Goal: Transaction & Acquisition: Purchase product/service

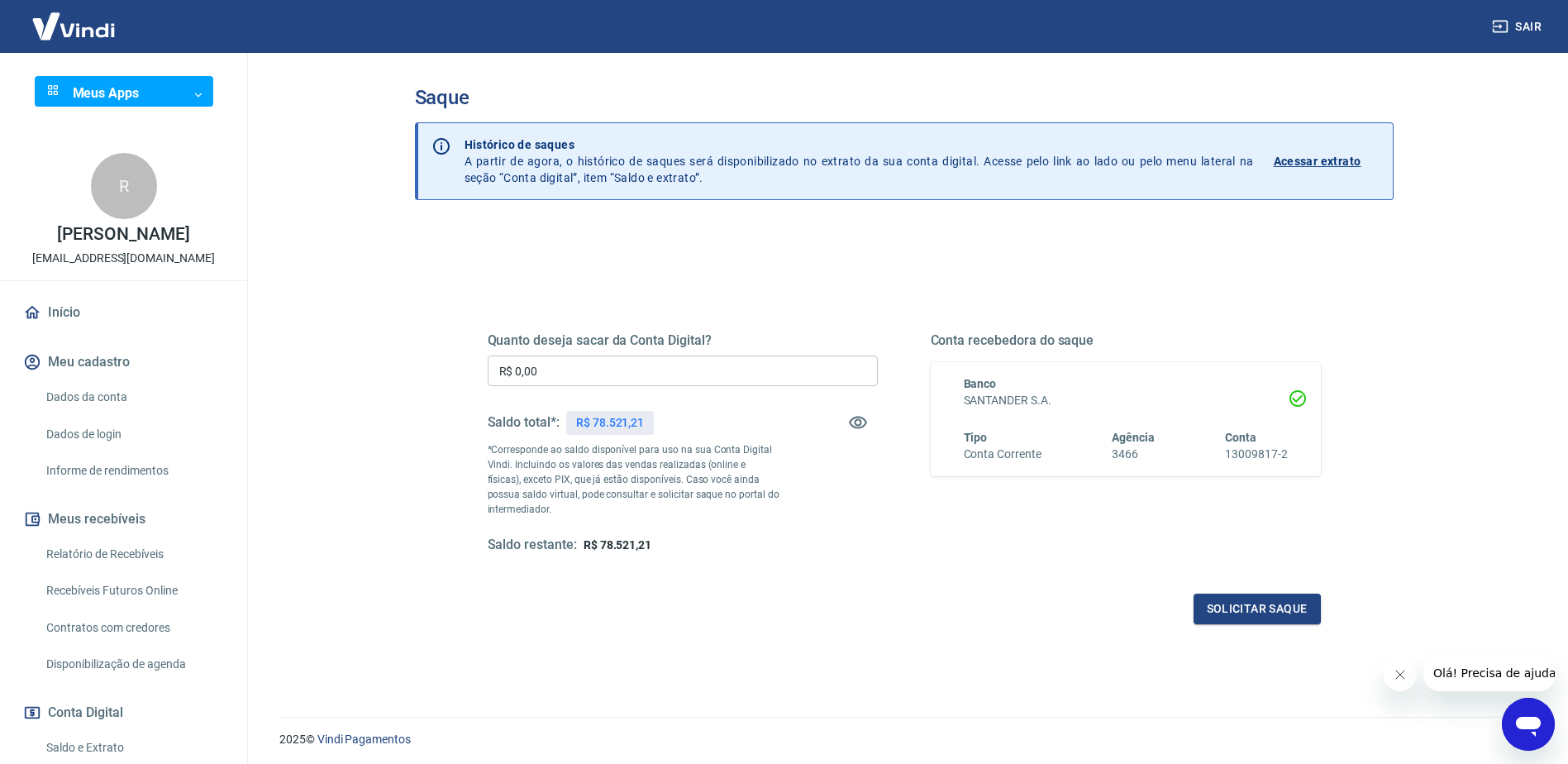
click at [557, 371] on input "R$ 0,00" at bounding box center [683, 371] width 391 height 31
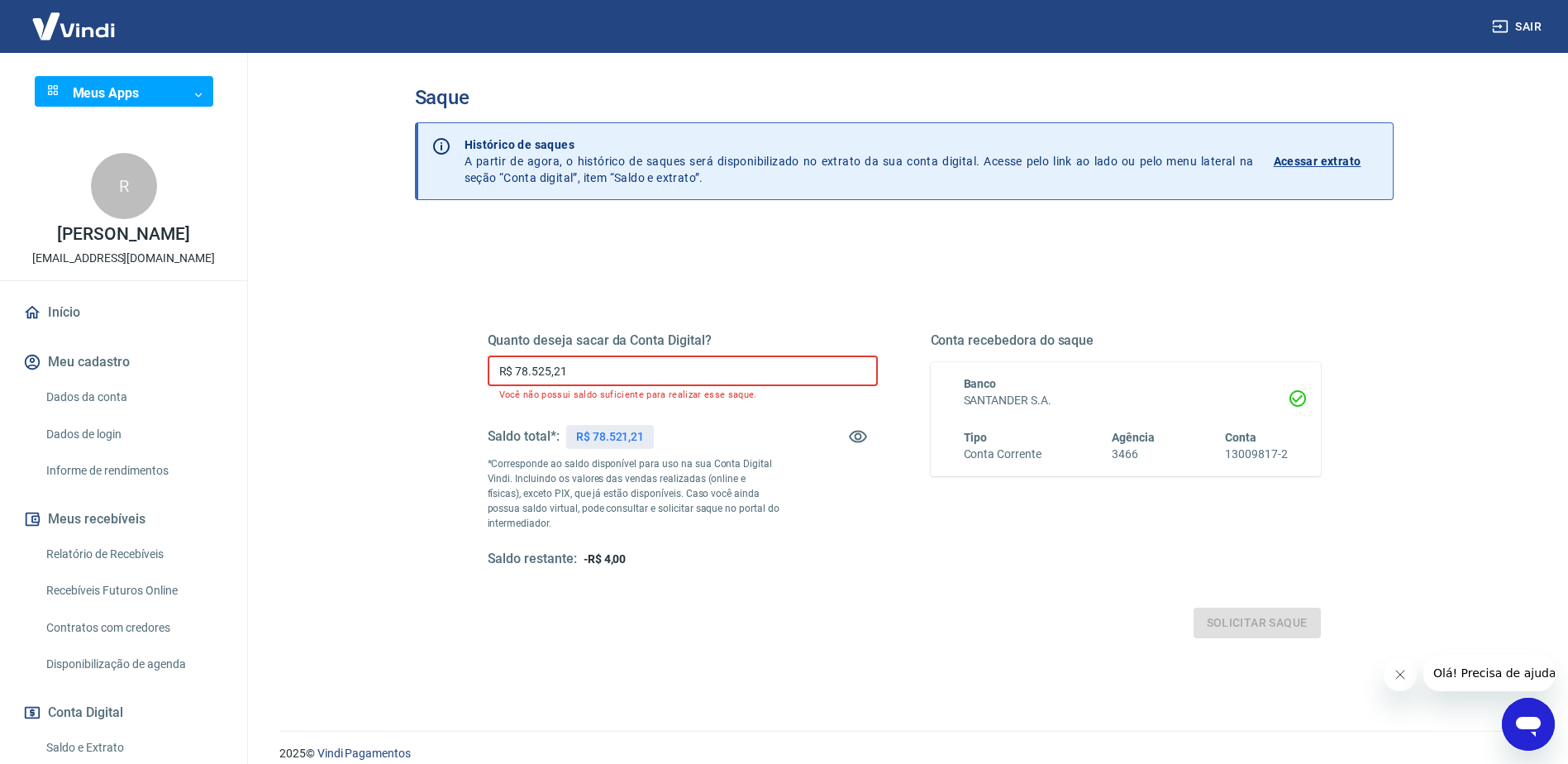
drag, startPoint x: 674, startPoint y: 365, endPoint x: 484, endPoint y: 408, distance: 194.8
click at [484, 408] on div "Quanto deseja sacar da Conta Digital? R$ 78.525,21 ​ Você não possui saldo sufi…" at bounding box center [904, 458] width 873 height 399
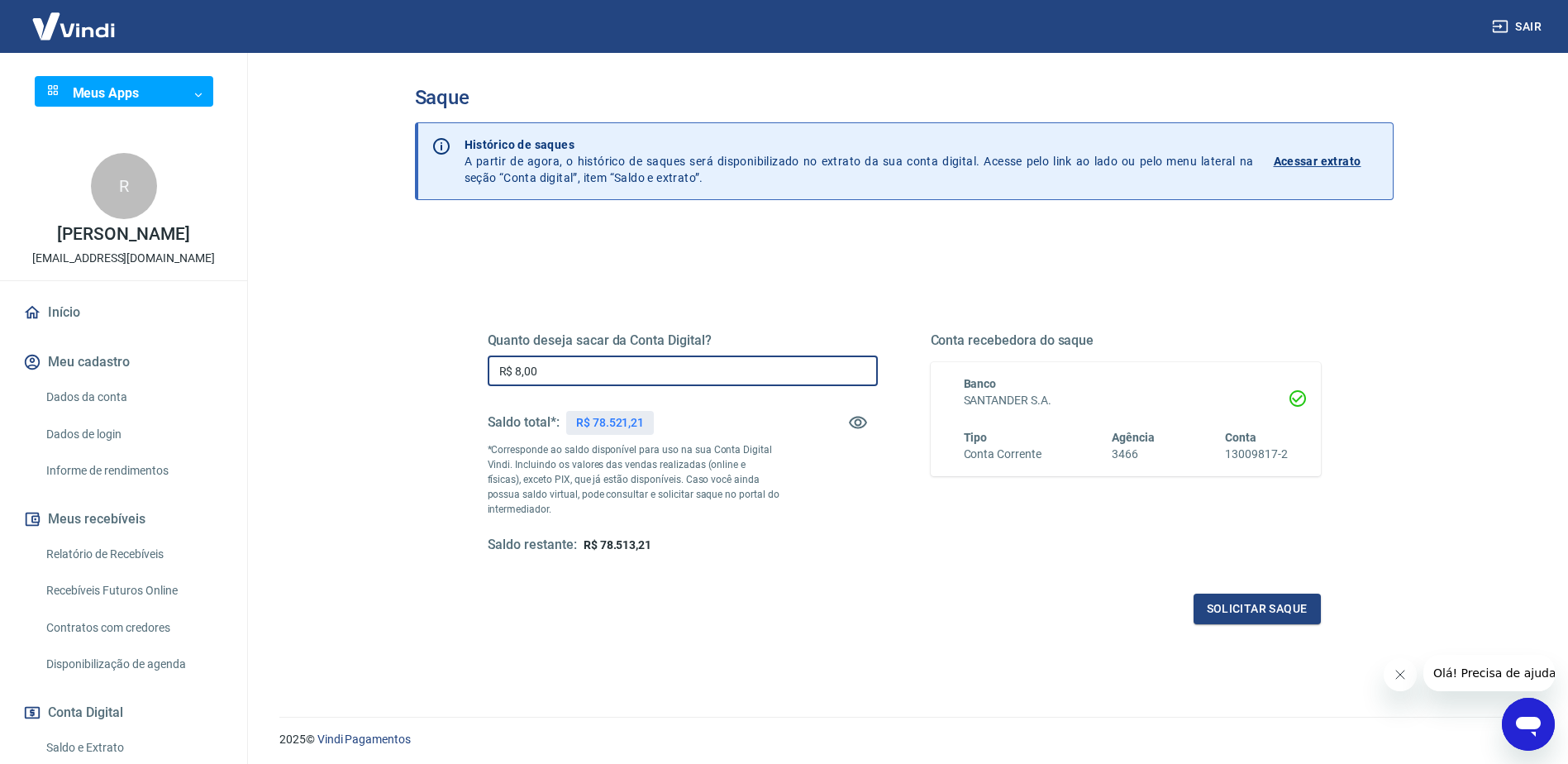
drag, startPoint x: 551, startPoint y: 373, endPoint x: 476, endPoint y: 356, distance: 76.9
click at [476, 356] on div "Quanto deseja sacar da Conta Digital? R$ 8,00 ​ Saldo total*: R$ 78.521,21 *Cor…" at bounding box center [904, 451] width 873 height 384
type input "R$ 78.513,21"
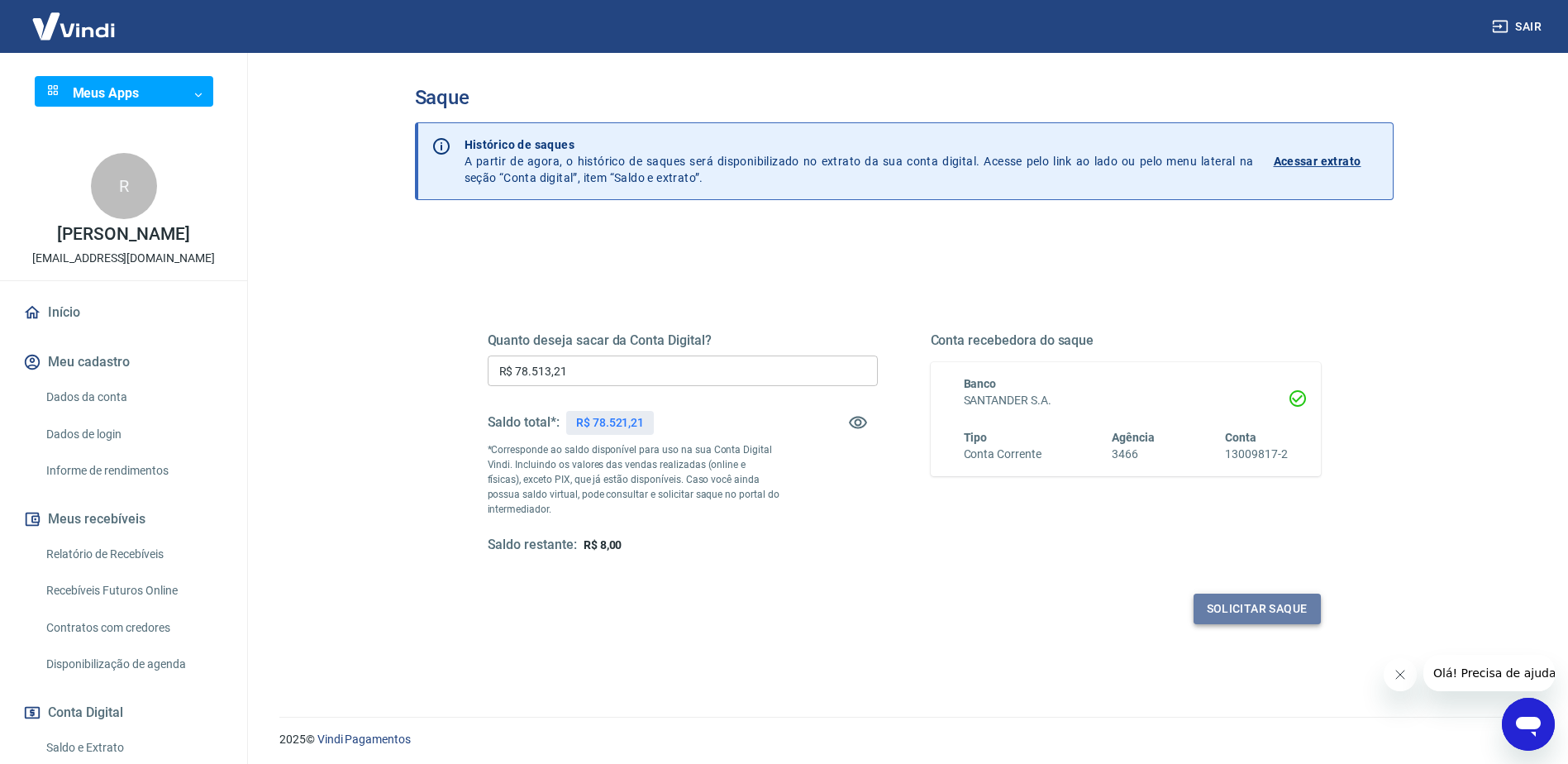
click at [1251, 602] on button "Solicitar saque" at bounding box center [1257, 609] width 127 height 31
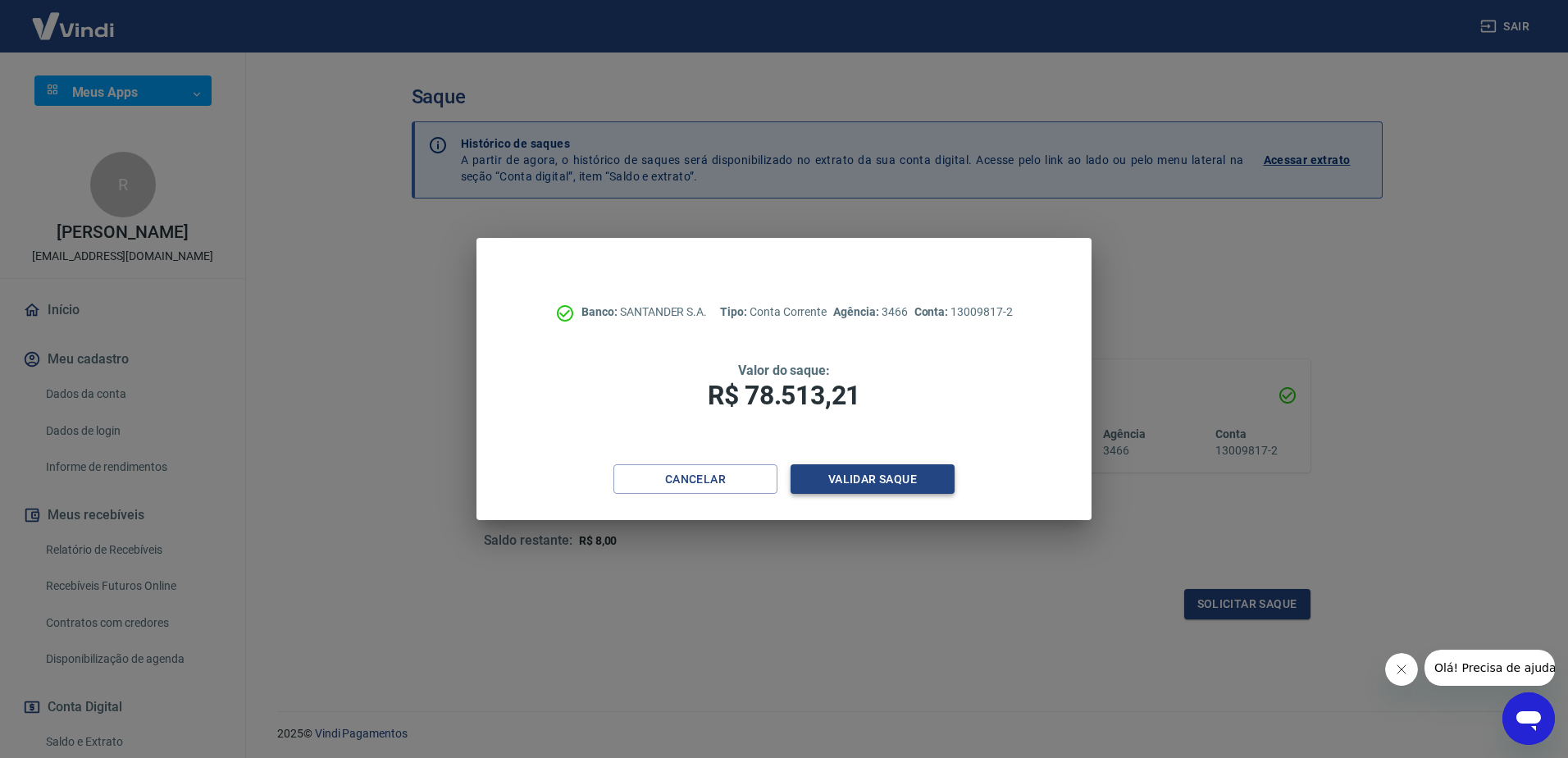
click at [884, 483] on button "Validar saque" at bounding box center [872, 480] width 164 height 31
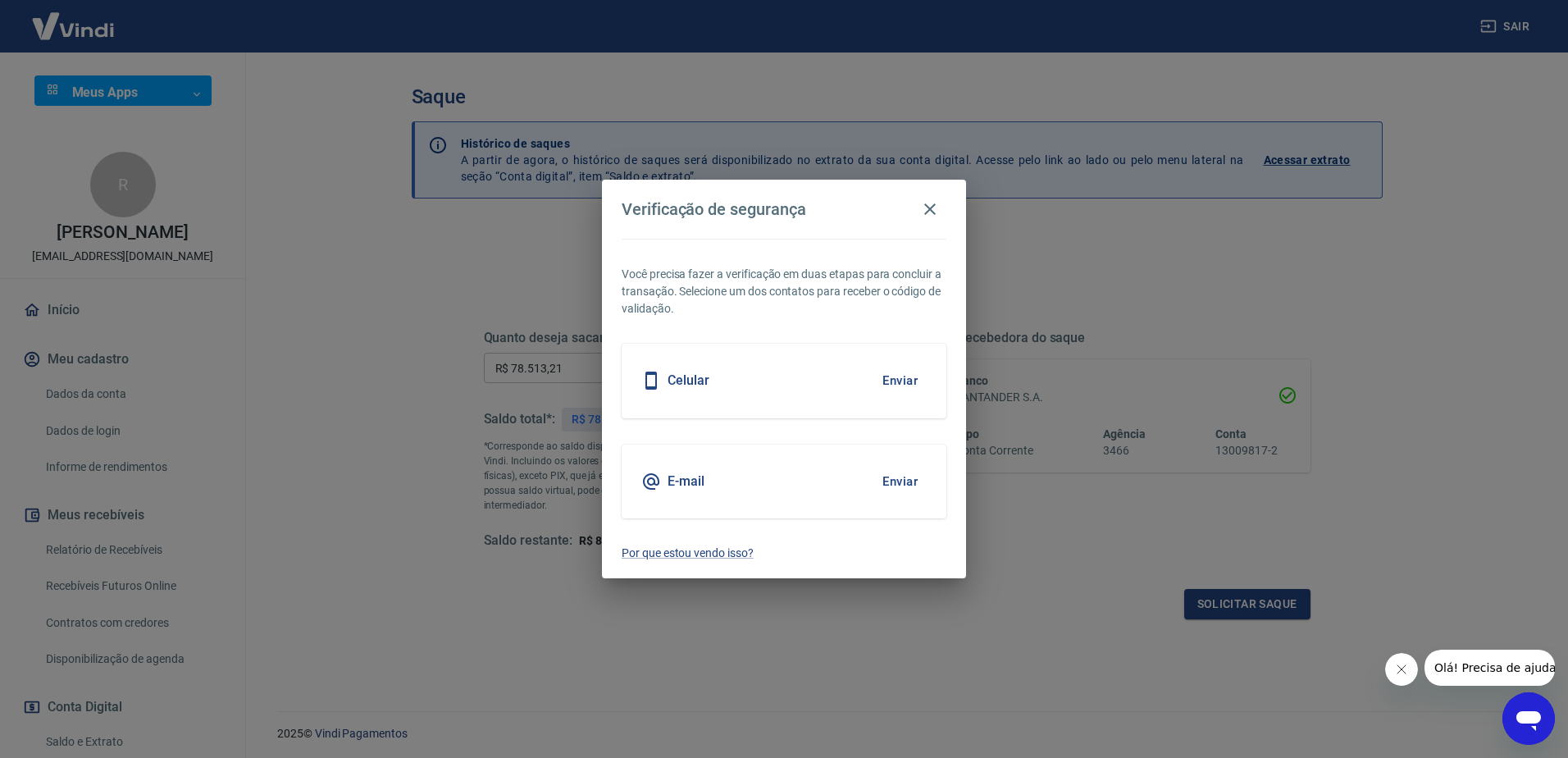
click at [905, 379] on button "Enviar" at bounding box center [900, 380] width 53 height 34
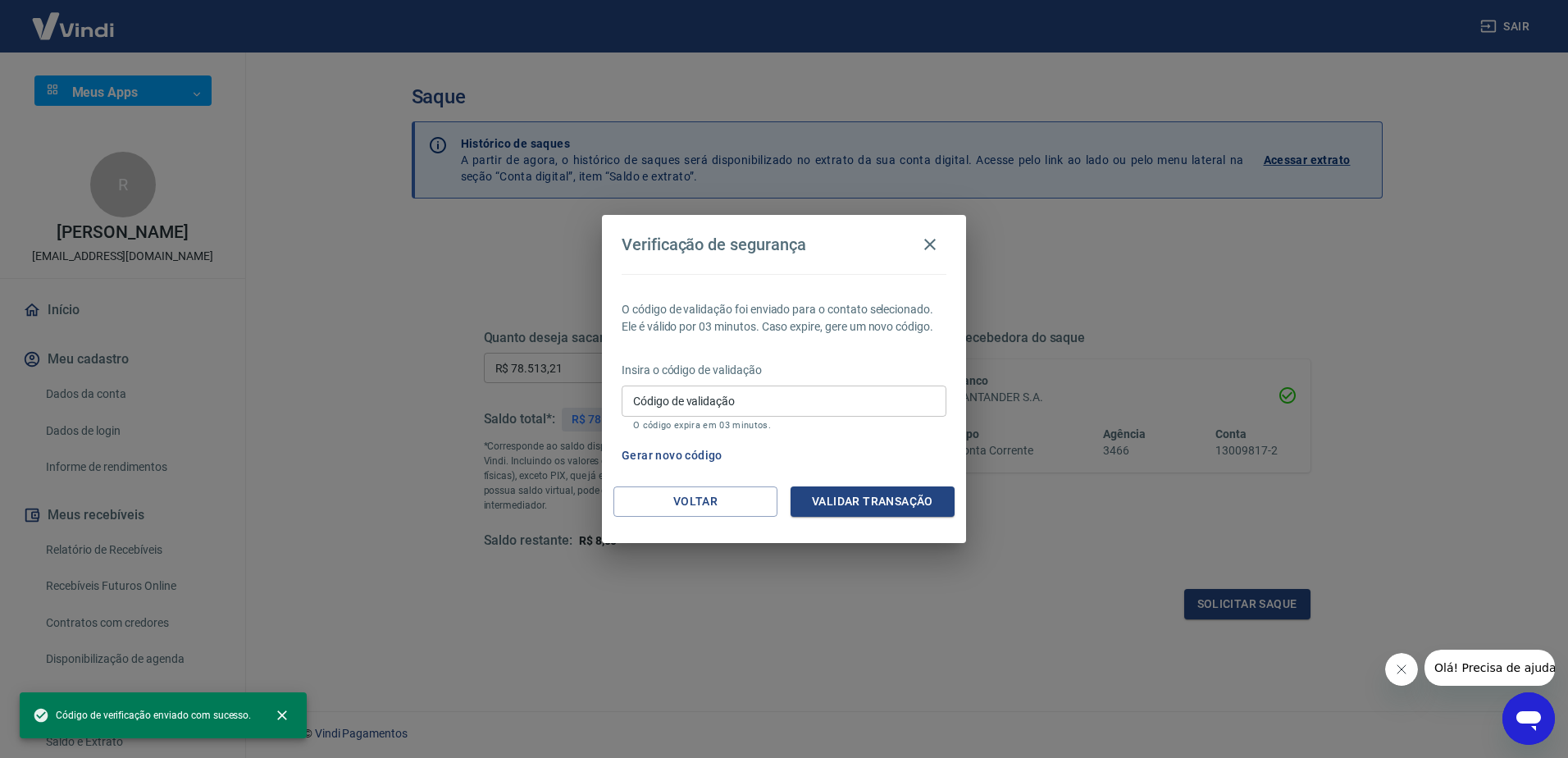
click at [766, 396] on input "Código de validação" at bounding box center [784, 401] width 325 height 31
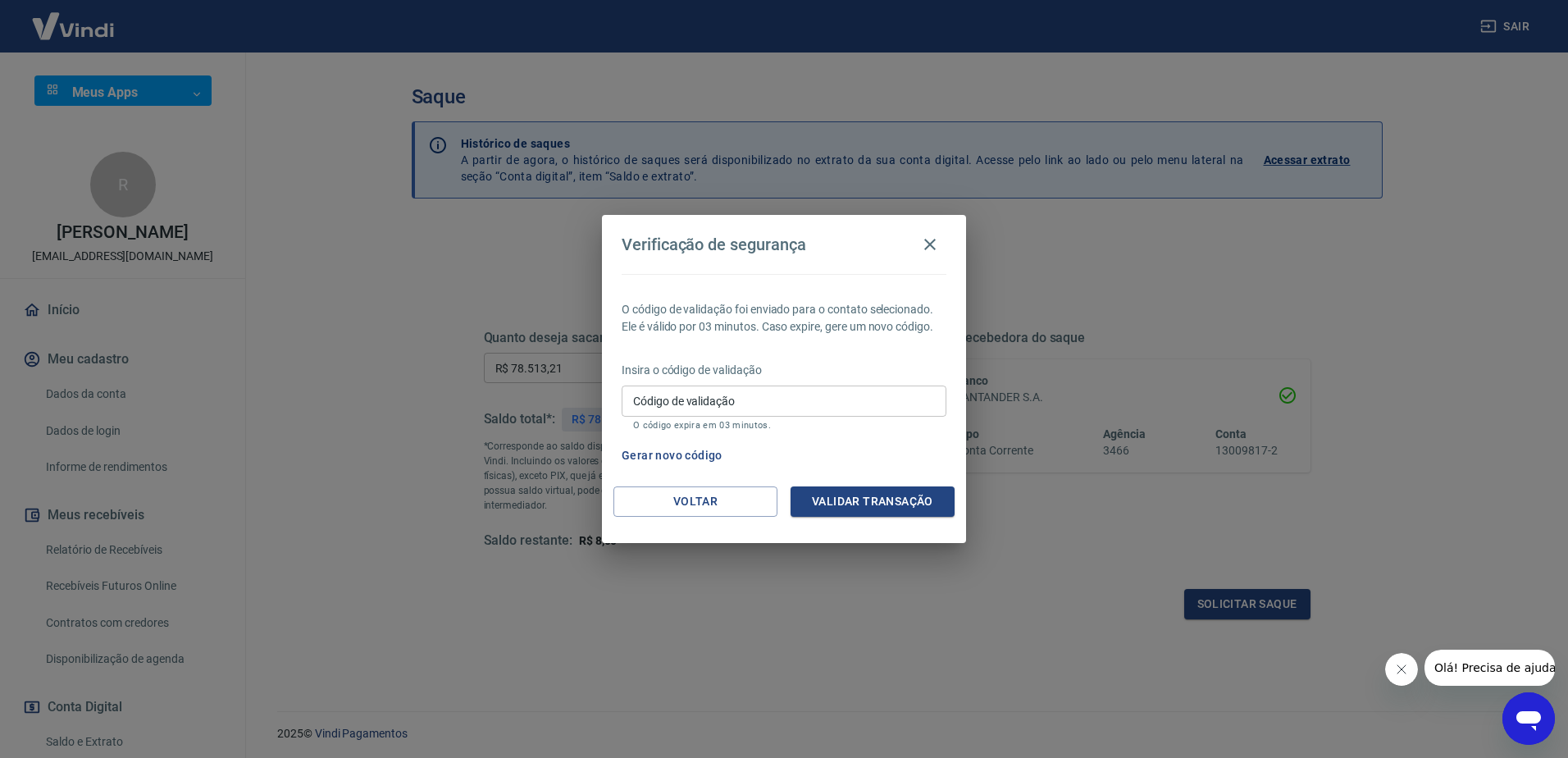
click at [762, 394] on input "Código de validação" at bounding box center [784, 401] width 325 height 31
type input "331792"
click at [908, 508] on button "Validar transação" at bounding box center [872, 502] width 164 height 31
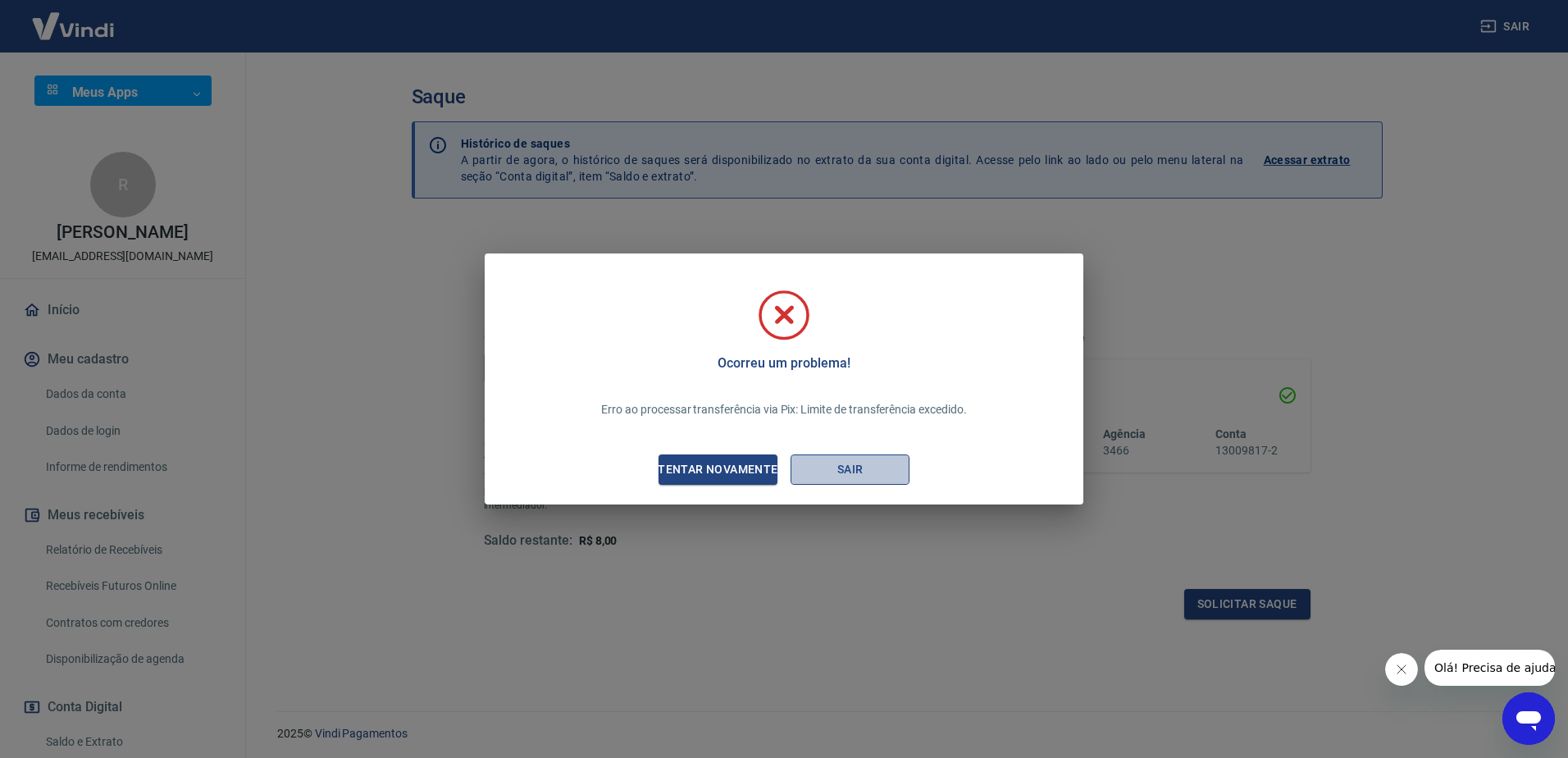
click at [880, 471] on button "Sair" at bounding box center [849, 470] width 119 height 31
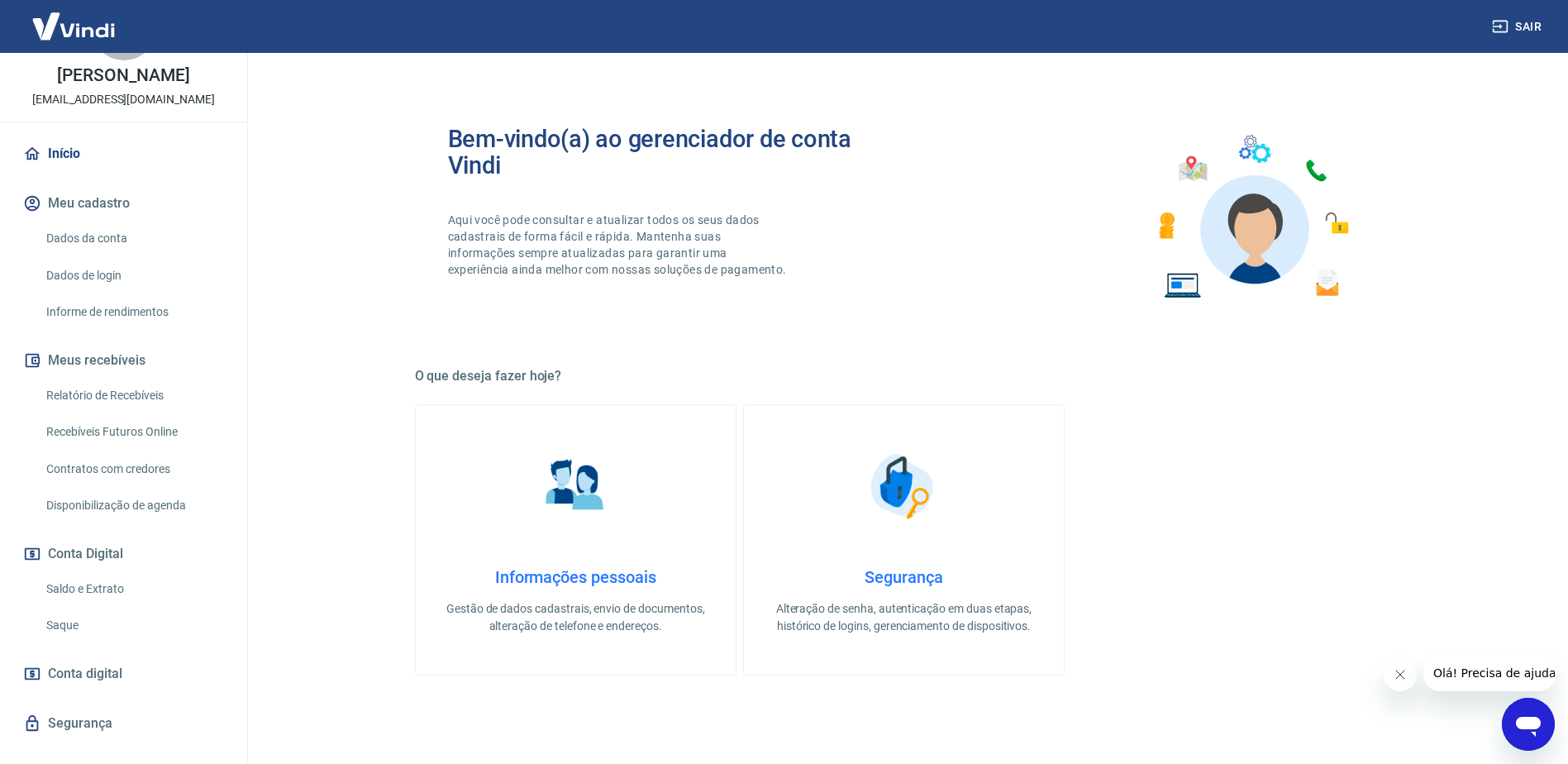
scroll to position [204, 0]
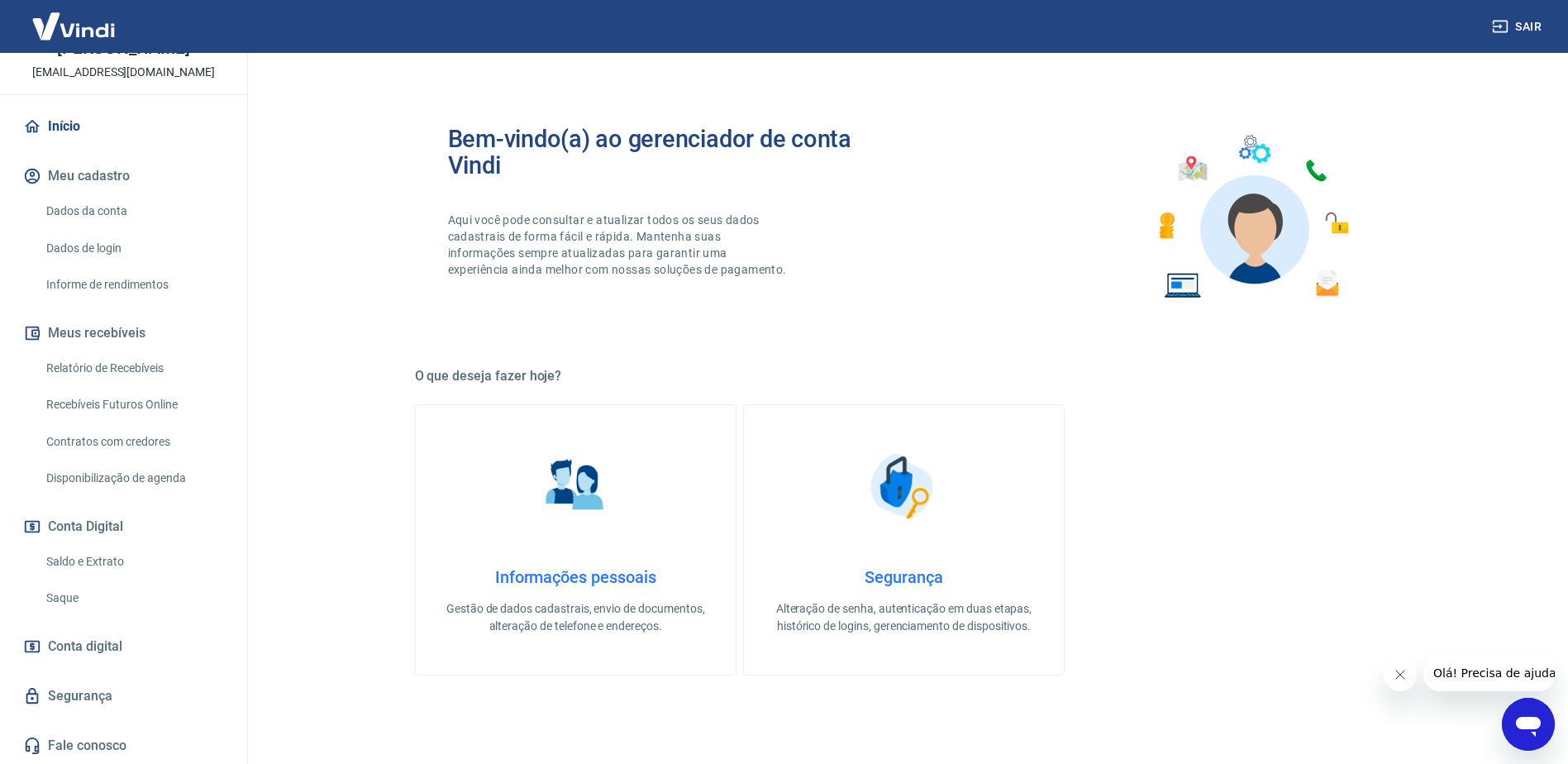
click at [66, 594] on link "Saque" at bounding box center [133, 598] width 188 height 34
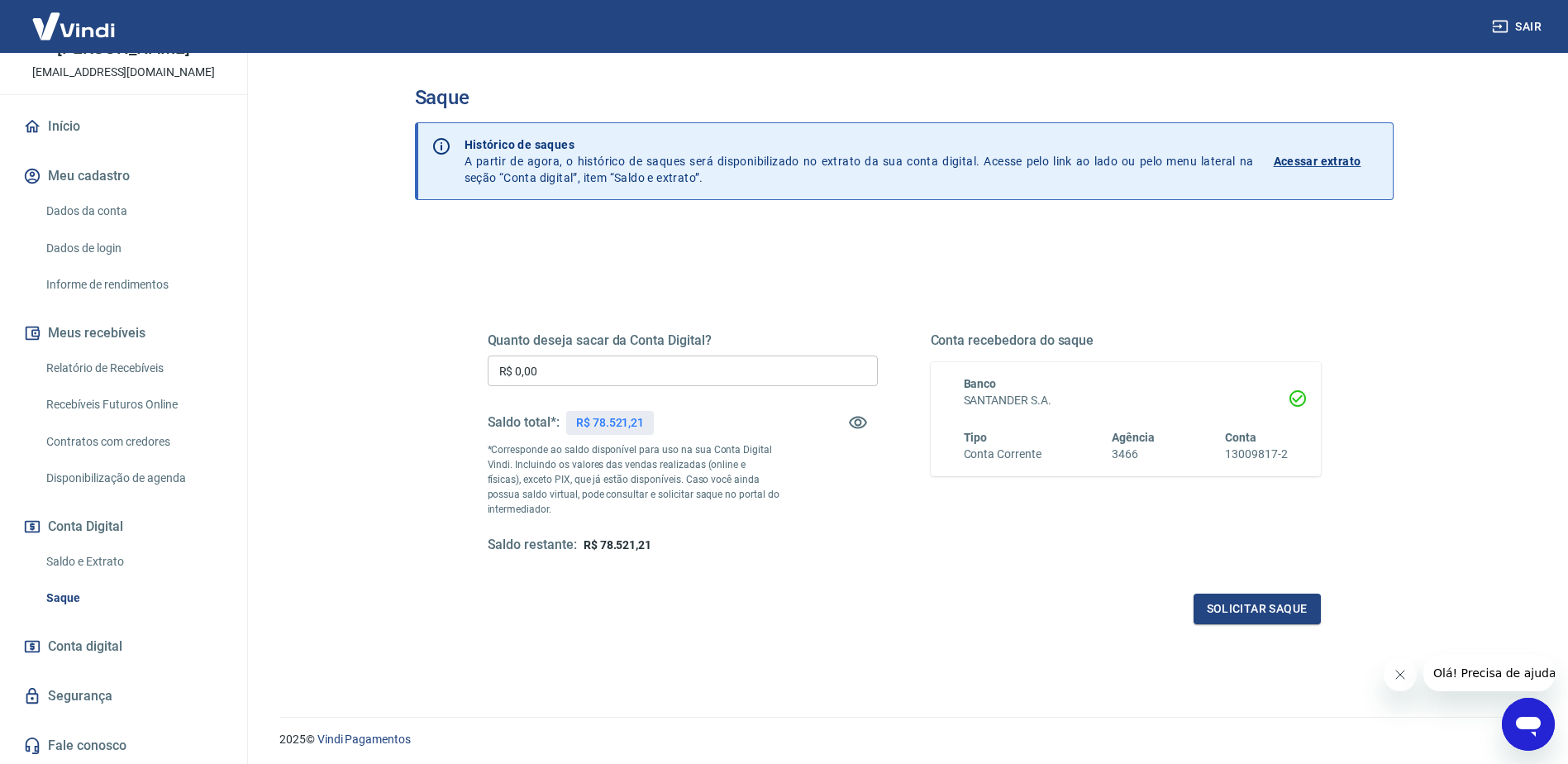
click at [1329, 160] on p "Acessar extrato" at bounding box center [1318, 162] width 88 height 16
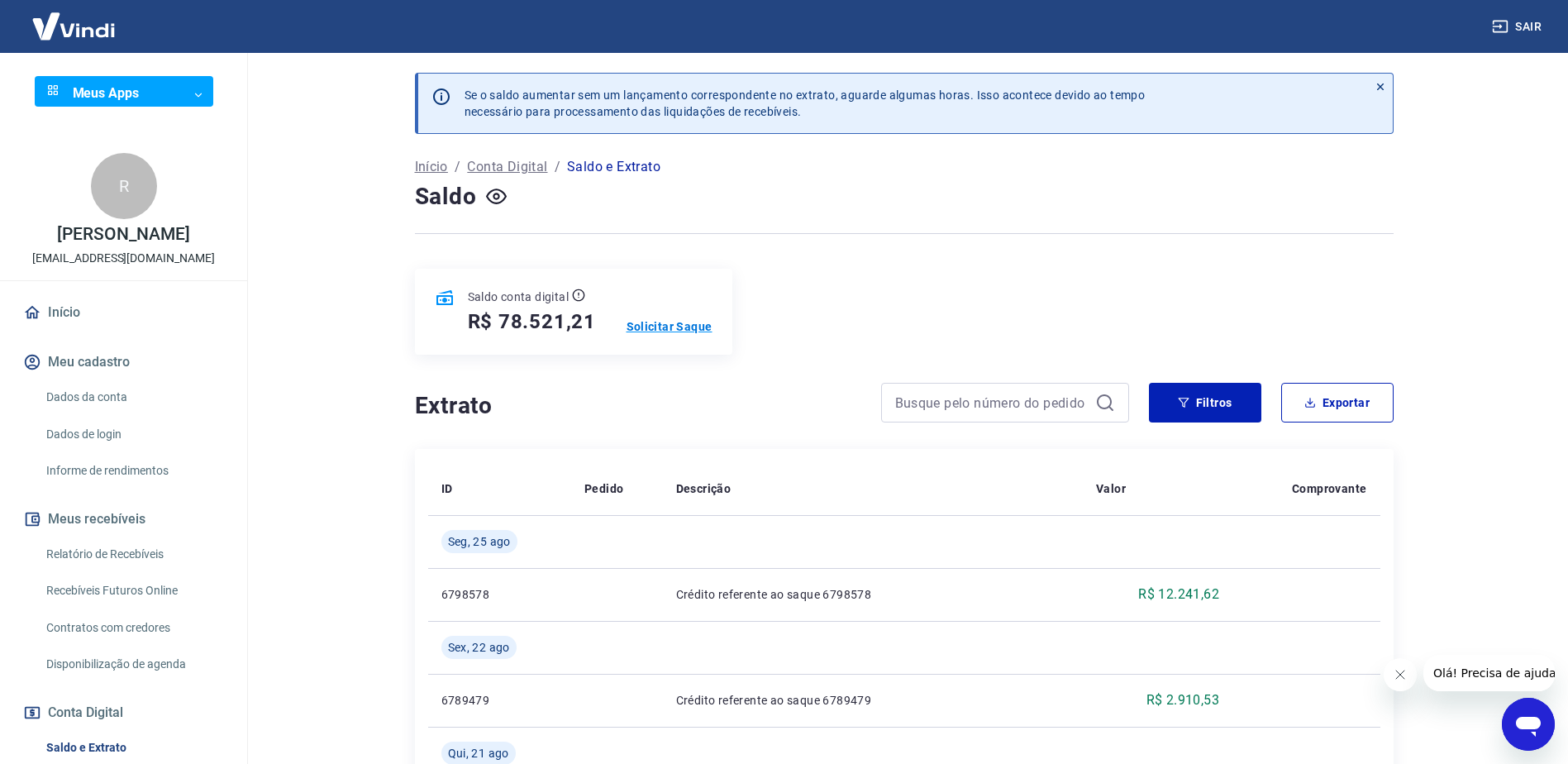
click at [693, 326] on p "Solicitar Saque" at bounding box center [670, 327] width 86 height 16
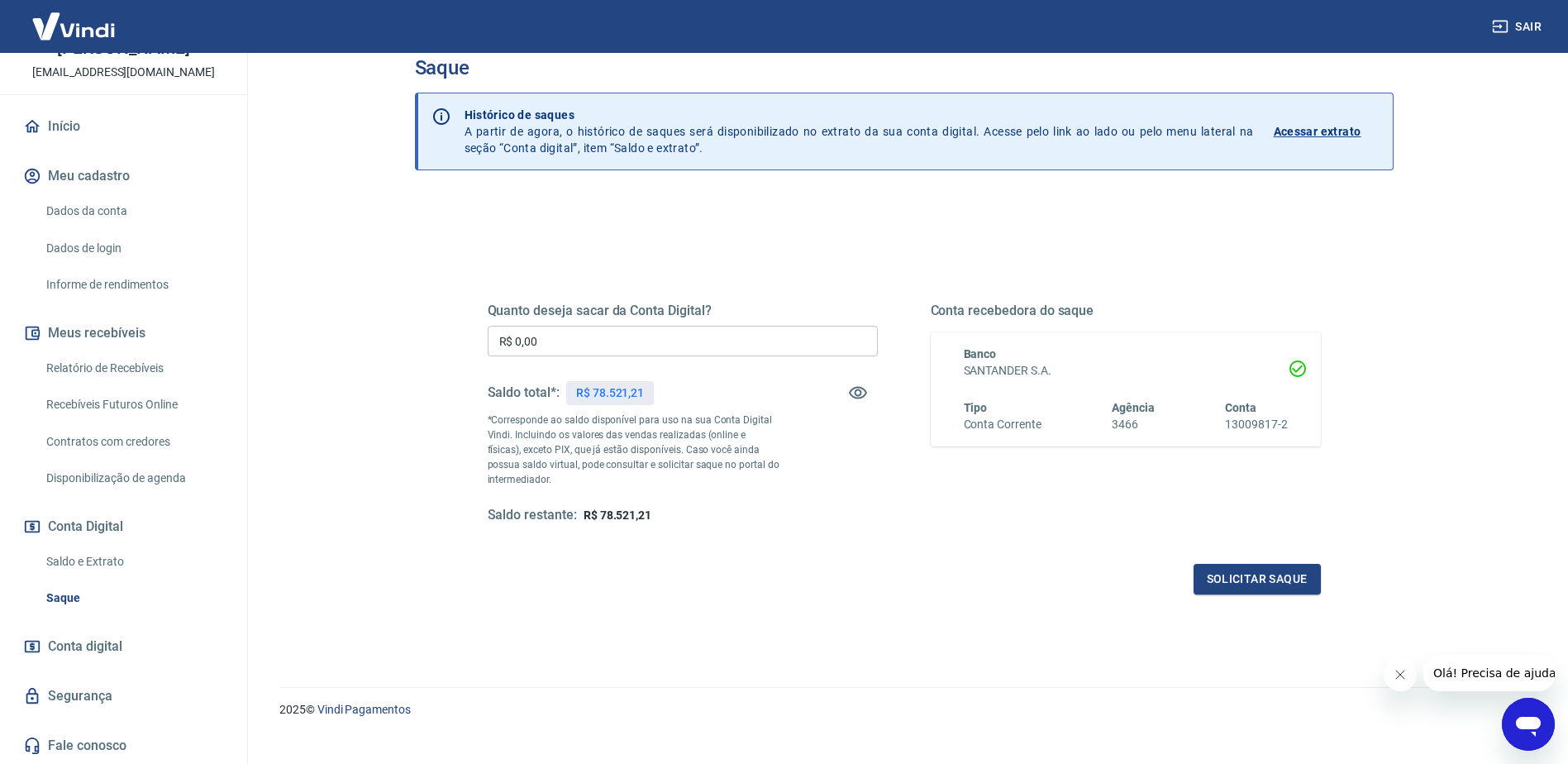
scroll to position [54, 0]
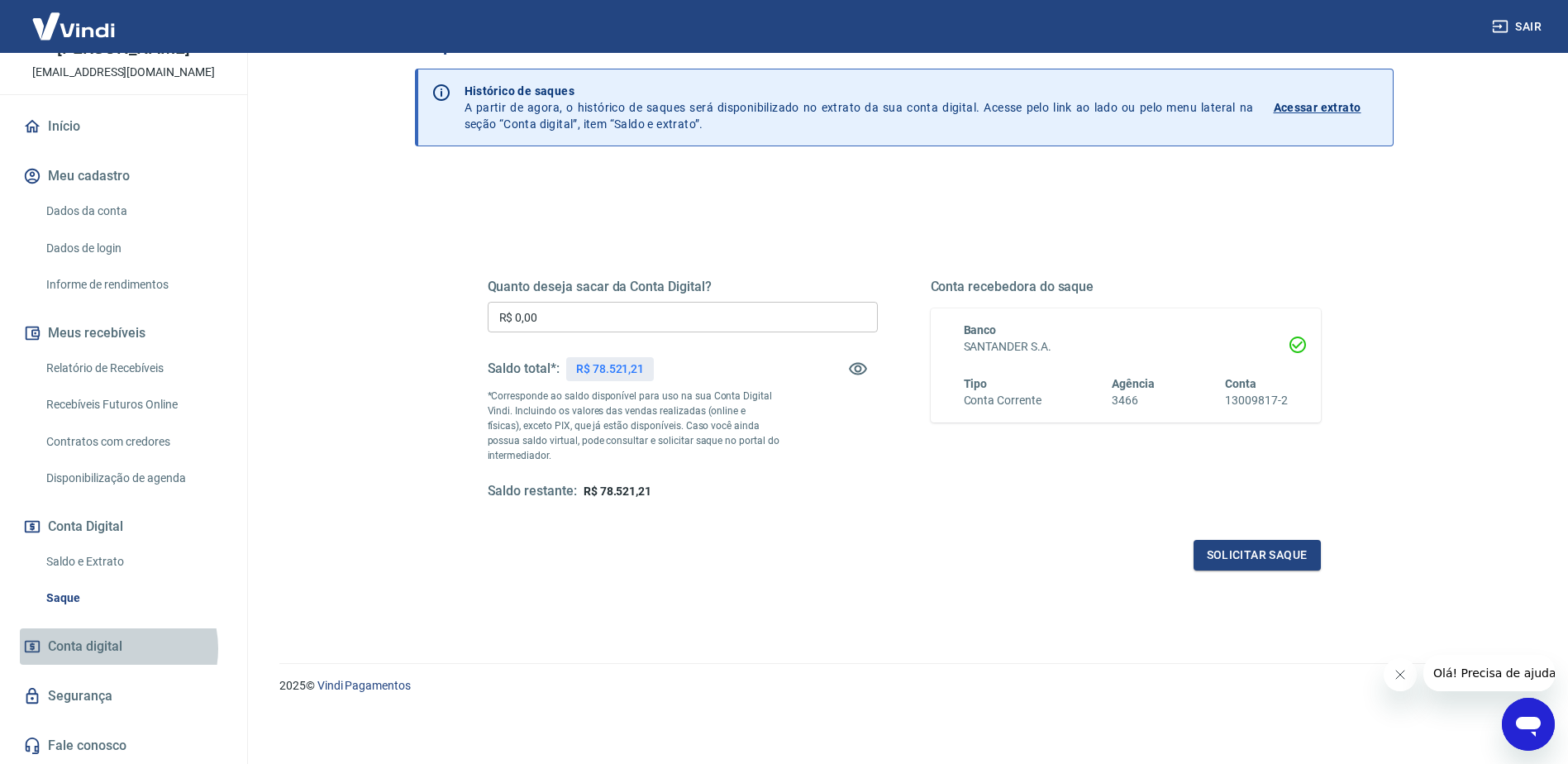
click at [108, 649] on span "Conta digital" at bounding box center [86, 646] width 75 height 23
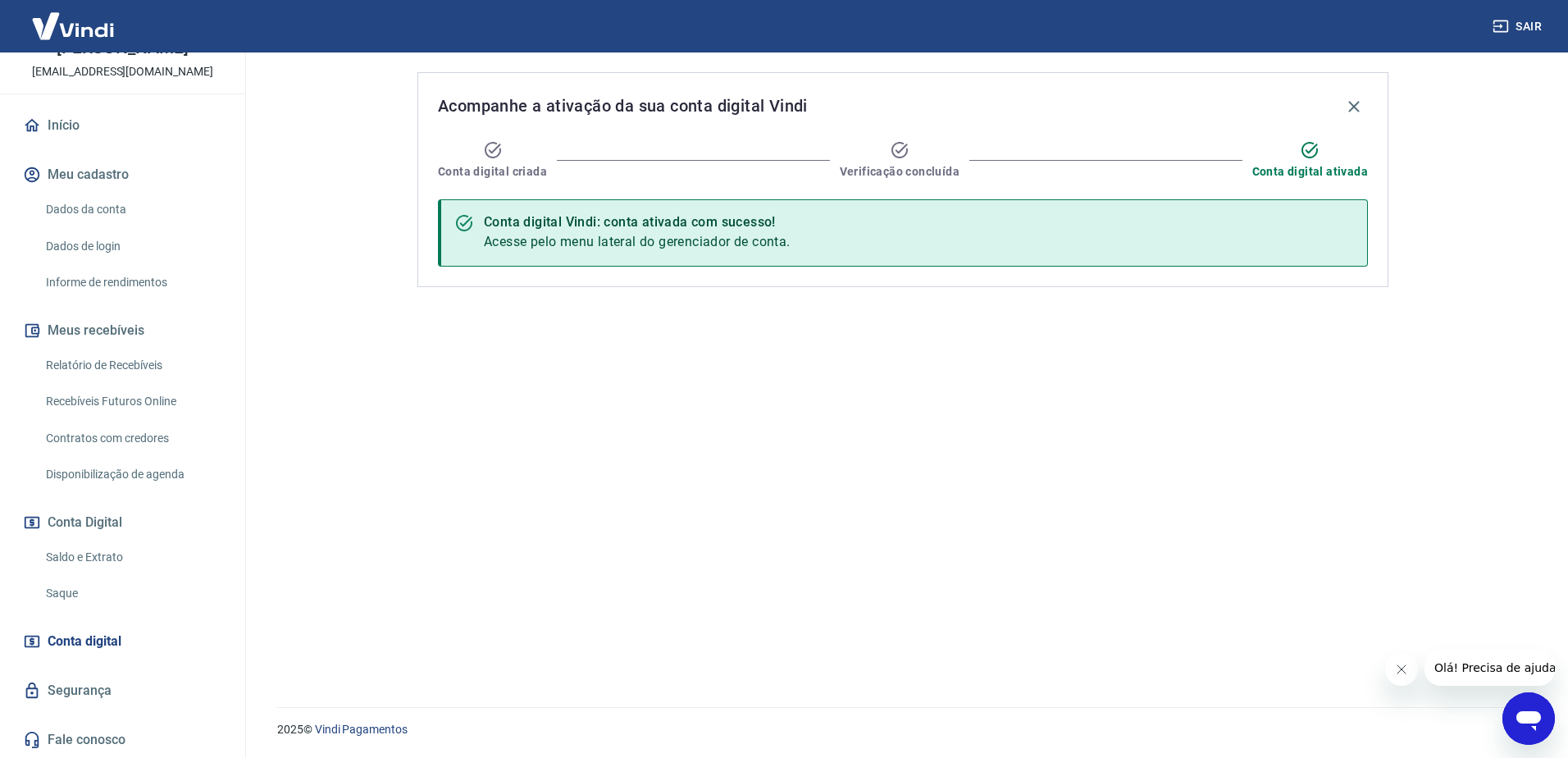
click at [106, 691] on link "Segurança" at bounding box center [122, 691] width 206 height 36
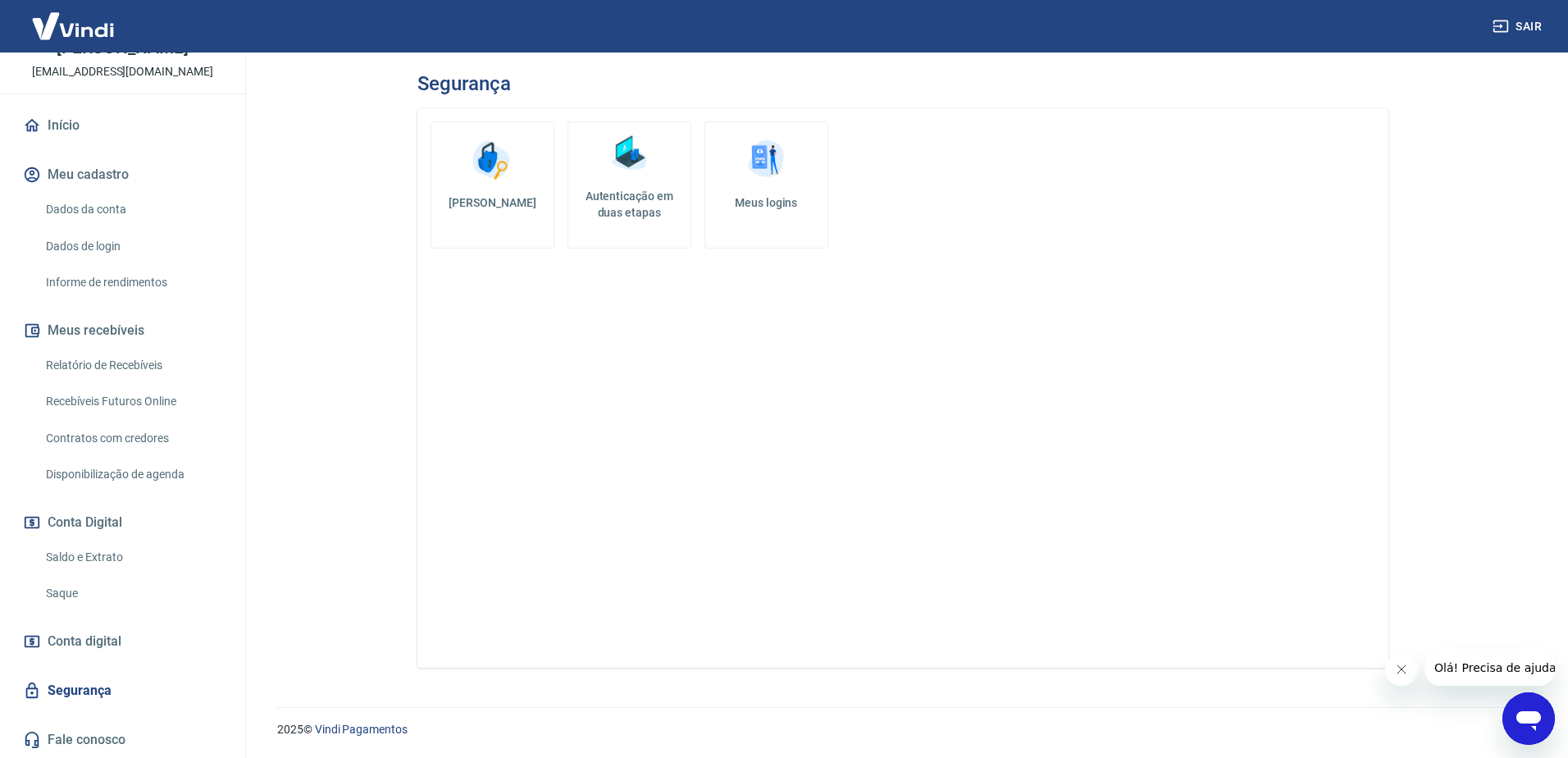
click at [91, 204] on link "Dados da conta" at bounding box center [132, 209] width 186 height 34
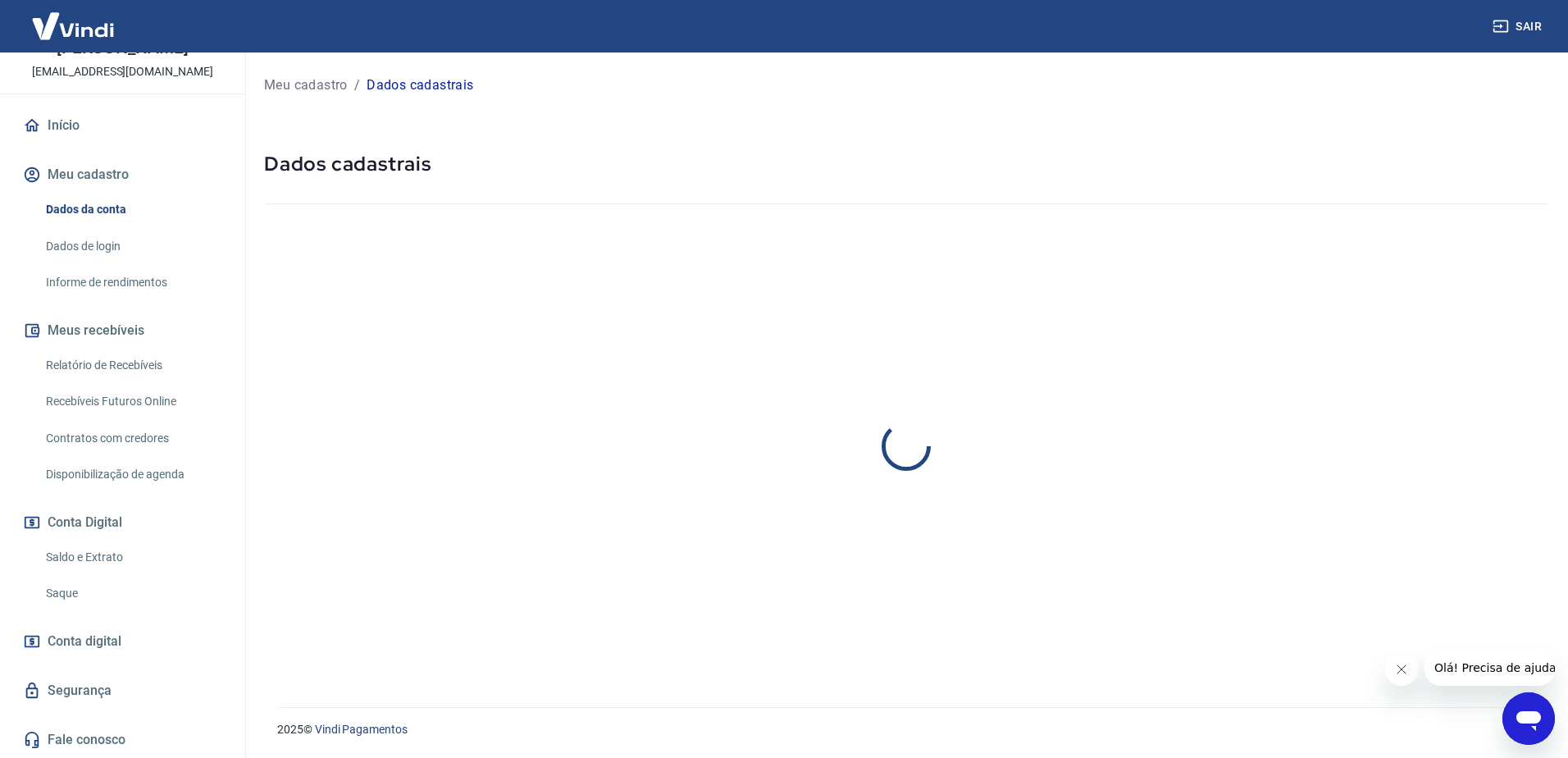
select select "MT"
select select "business"
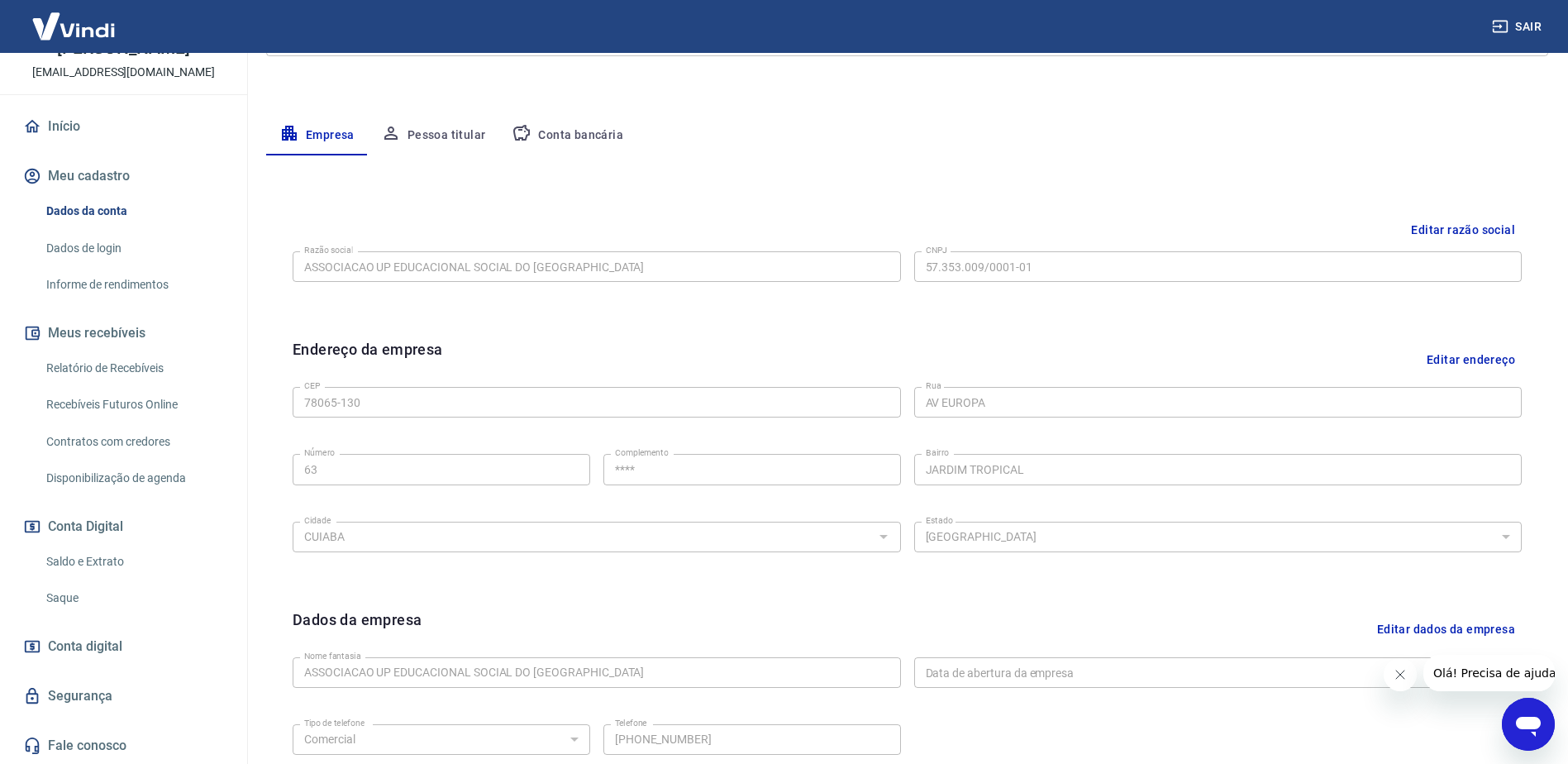
scroll to position [263, 0]
click at [570, 128] on button "Conta bancária" at bounding box center [567, 136] width 138 height 39
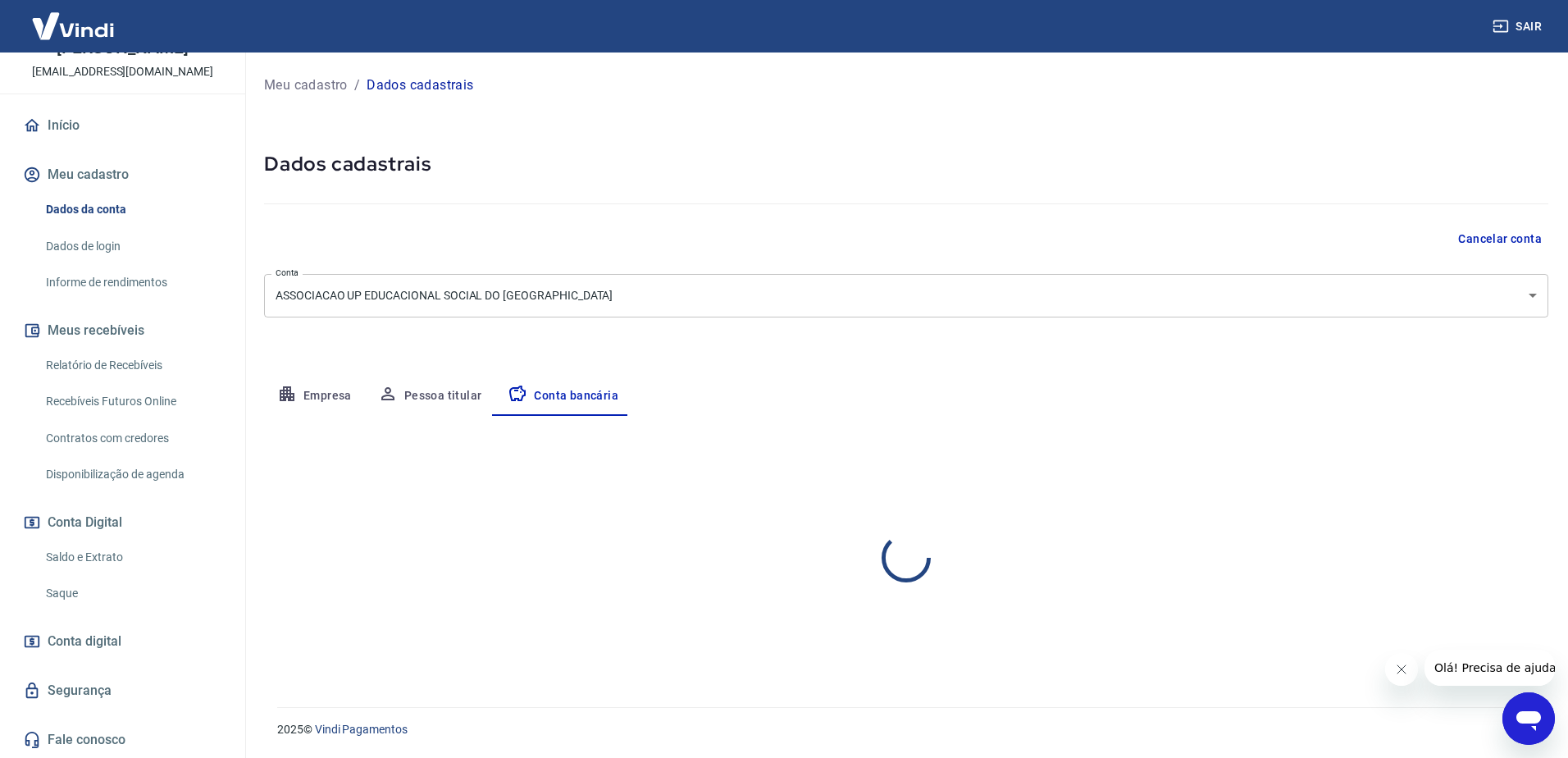
select select "1"
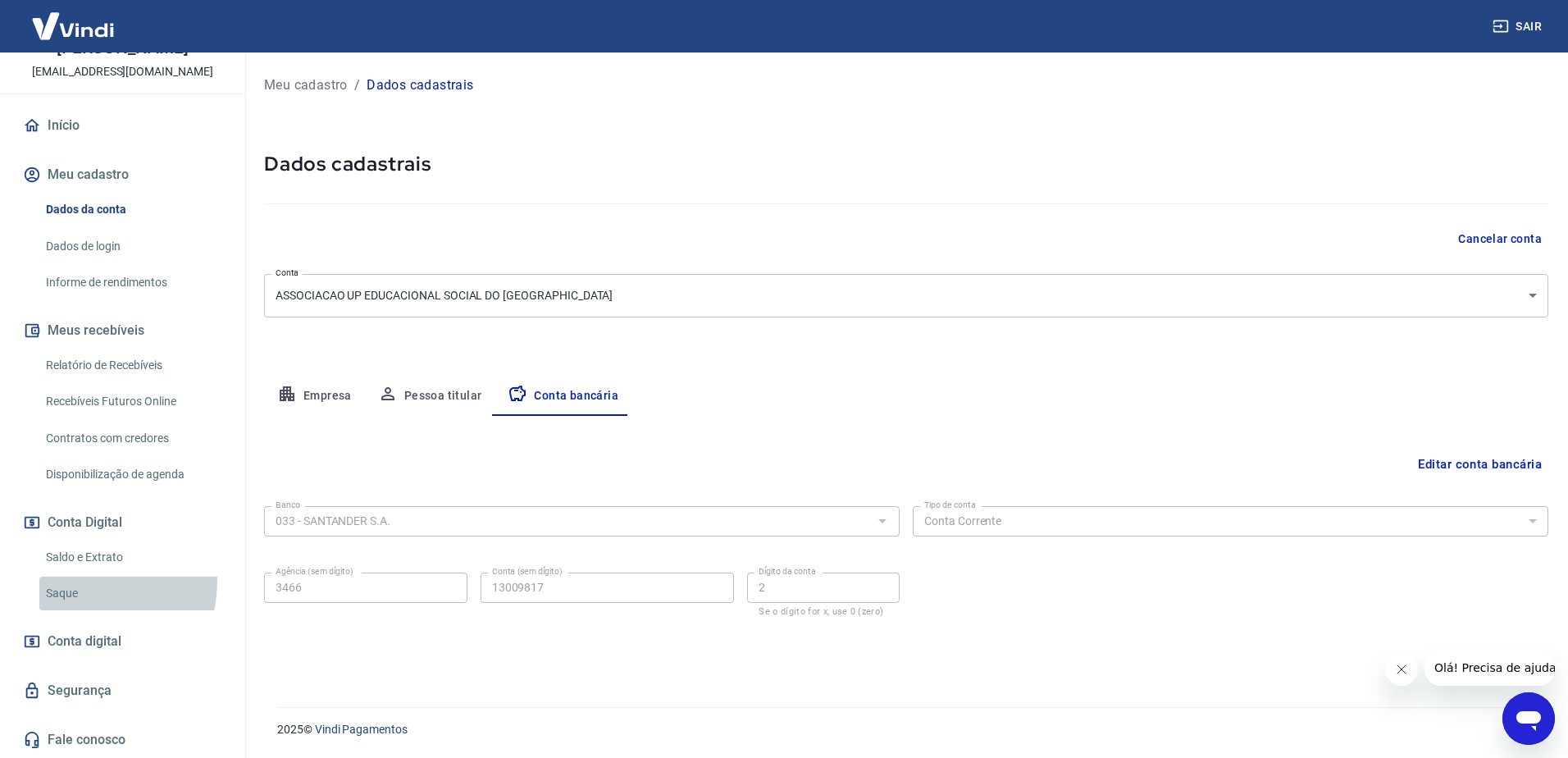
click at [59, 579] on link "Saque" at bounding box center [132, 593] width 186 height 34
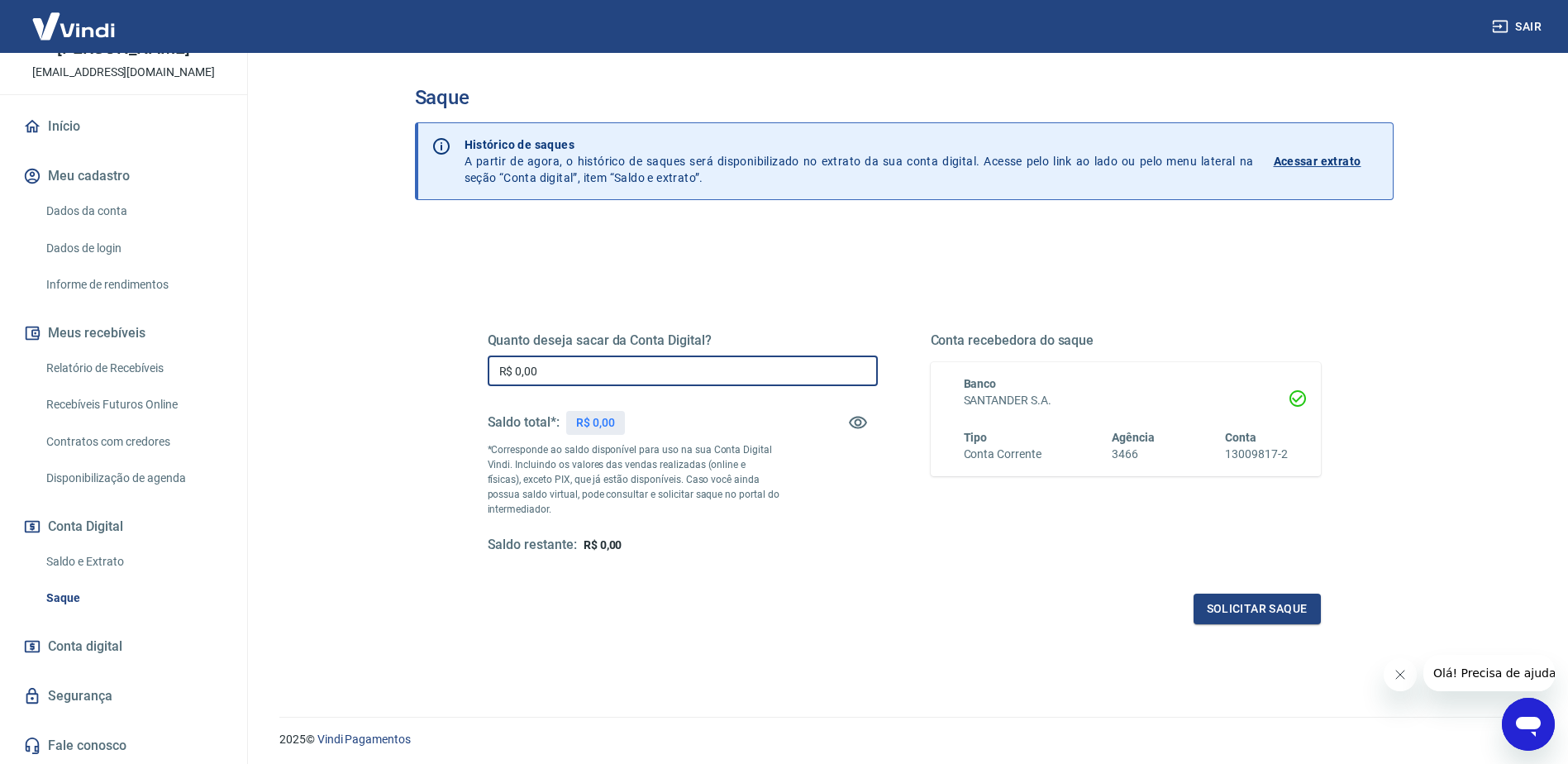
drag, startPoint x: 551, startPoint y: 368, endPoint x: 316, endPoint y: 372, distance: 235.0
click at [319, 379] on main "Saque Histórico de saques A partir de agora, o histórico de saques será disponi…" at bounding box center [904, 408] width 1329 height 711
type input "R$ 40.000,00"
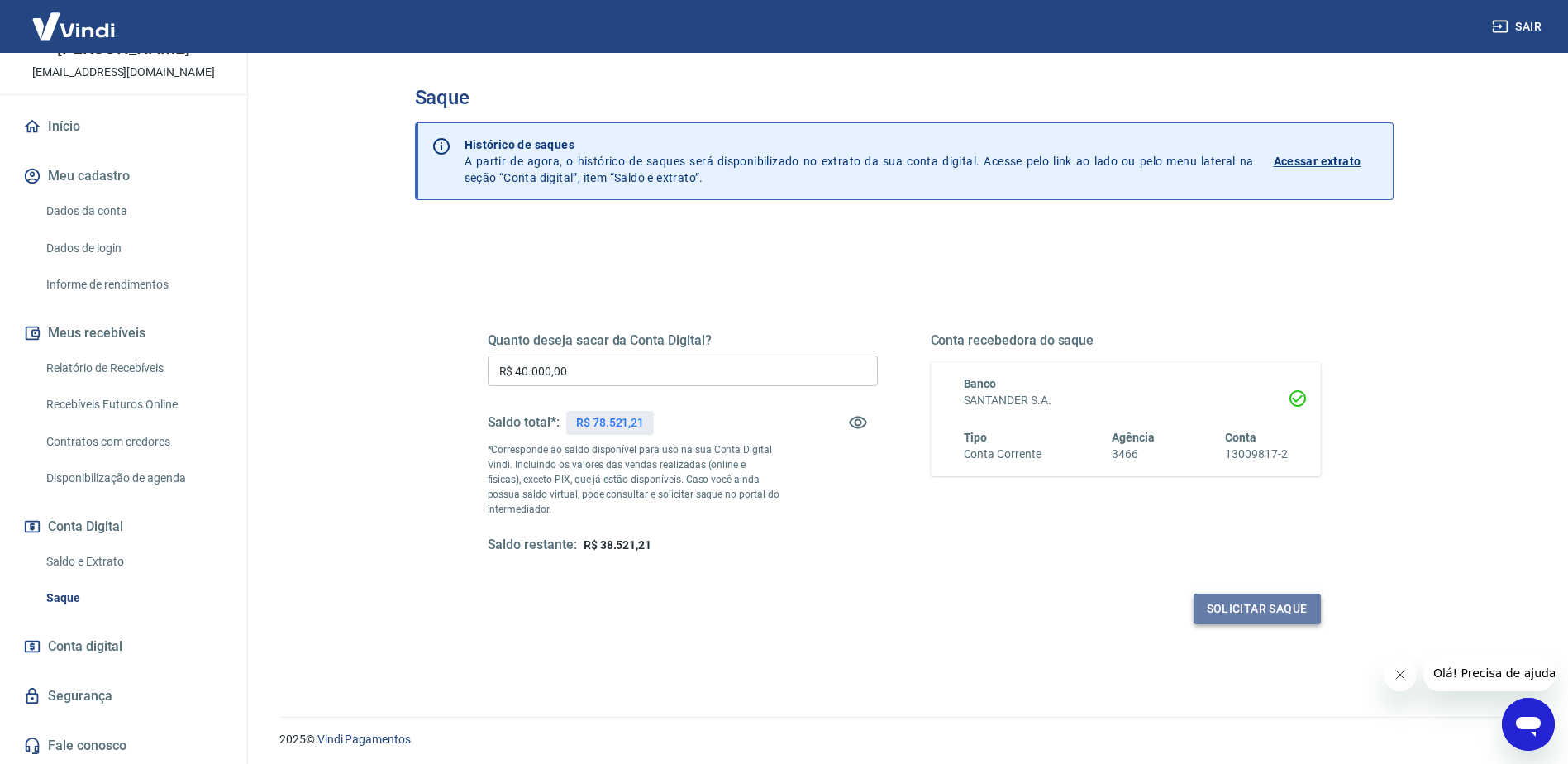
click at [1252, 612] on button "Solicitar saque" at bounding box center [1257, 609] width 127 height 31
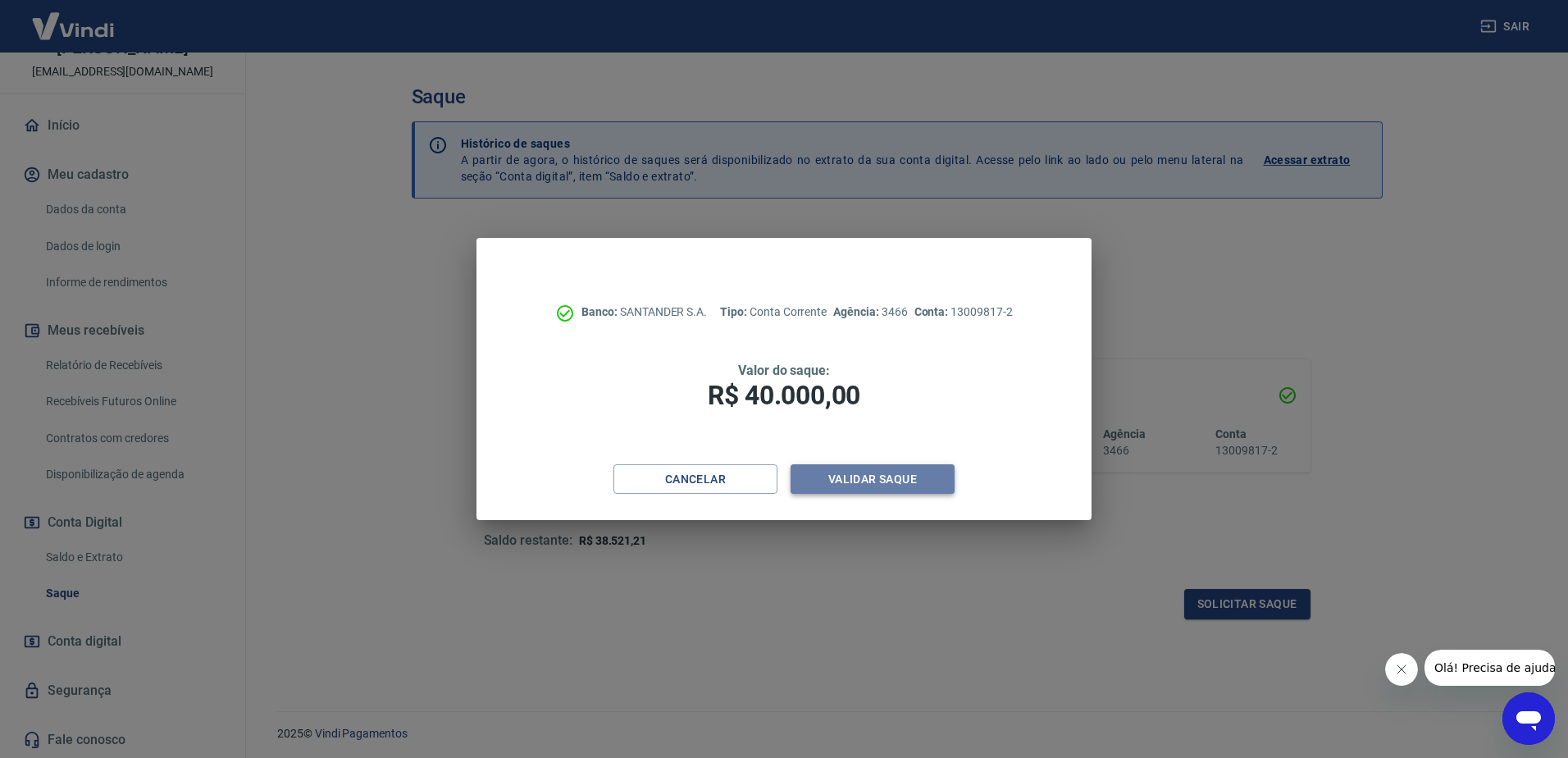
click at [855, 475] on button "Validar saque" at bounding box center [872, 480] width 164 height 31
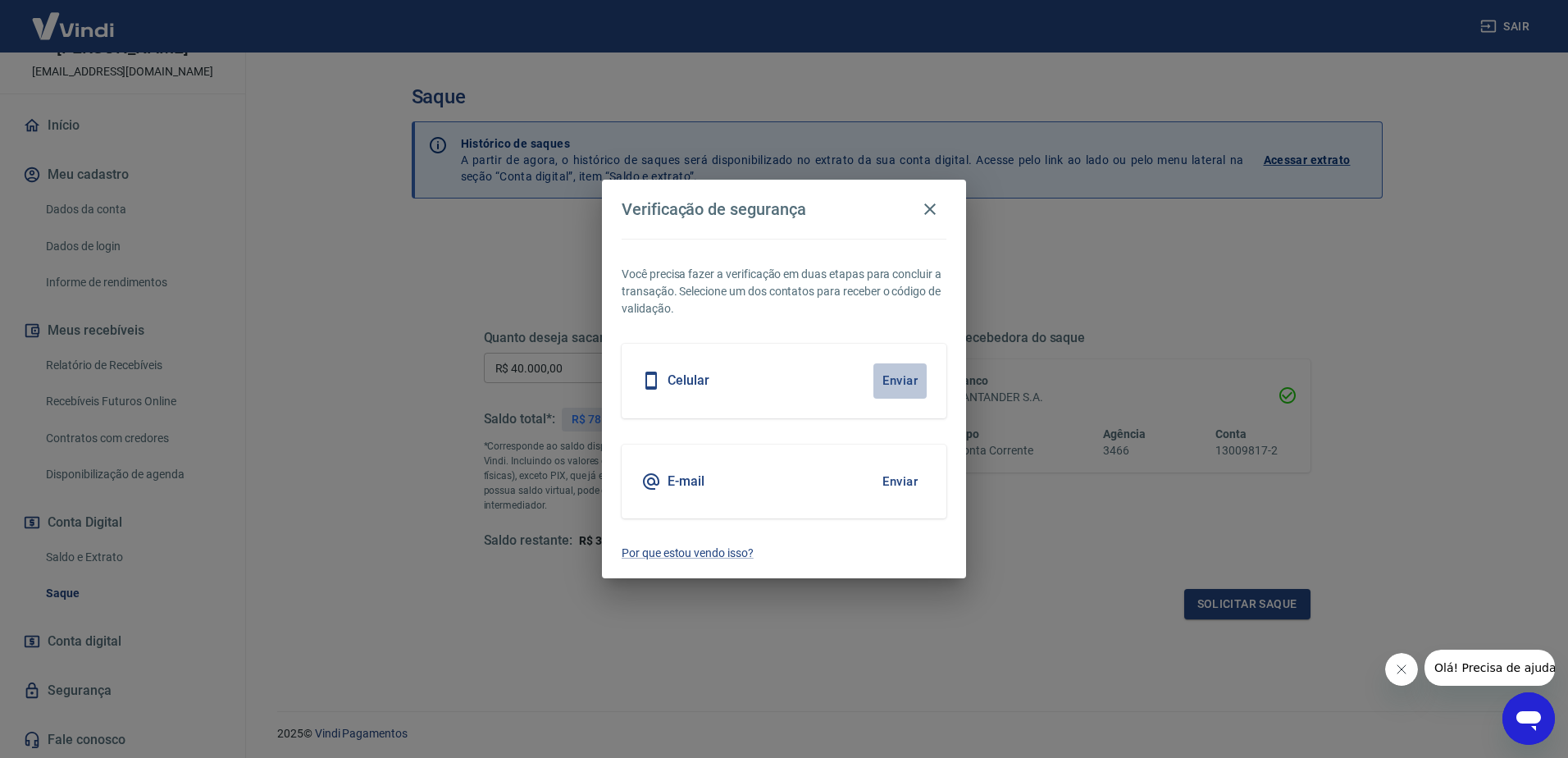
click at [890, 384] on button "Enviar" at bounding box center [900, 380] width 53 height 34
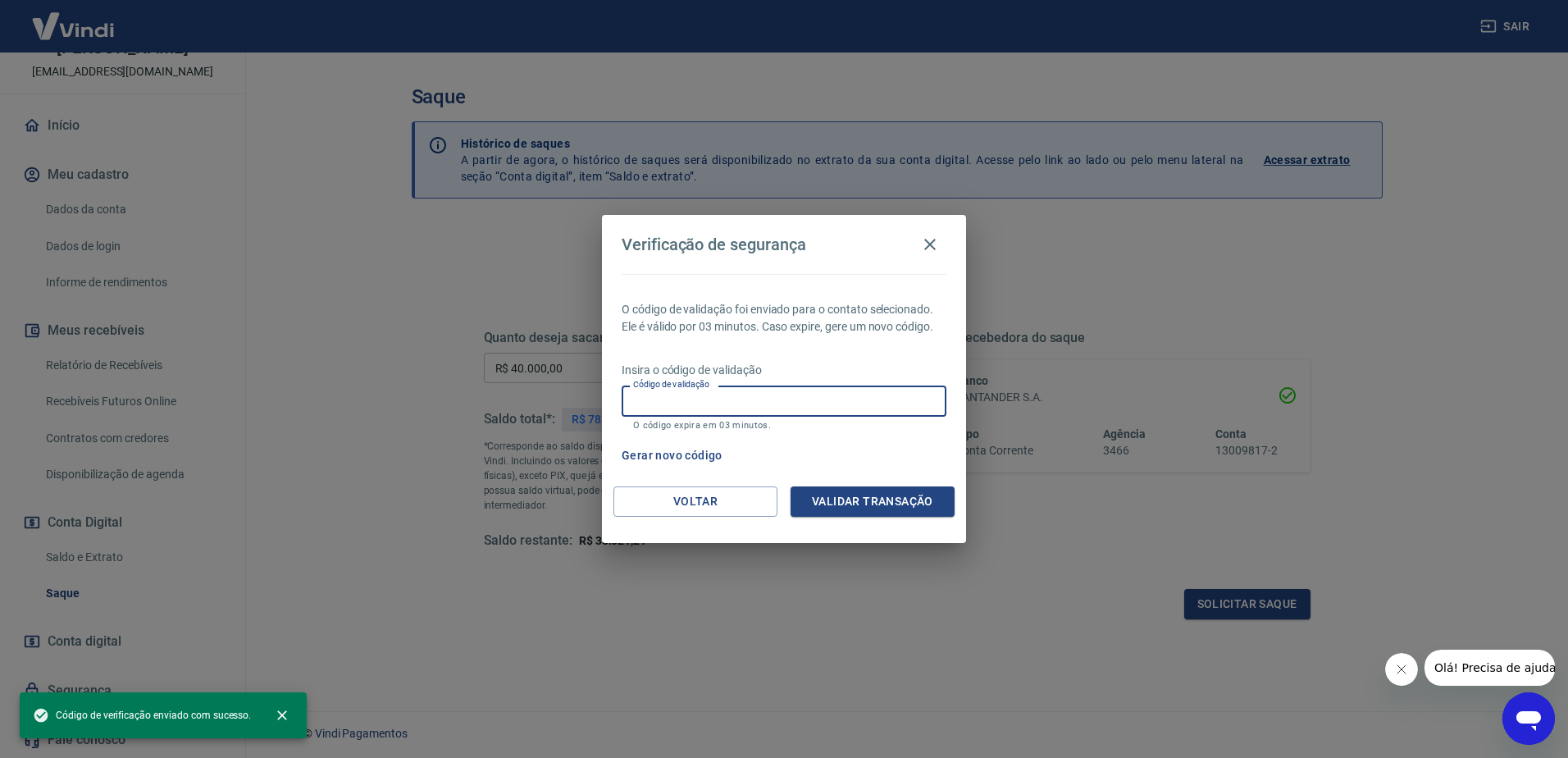
click at [848, 402] on input "Código de validação" at bounding box center [784, 401] width 325 height 31
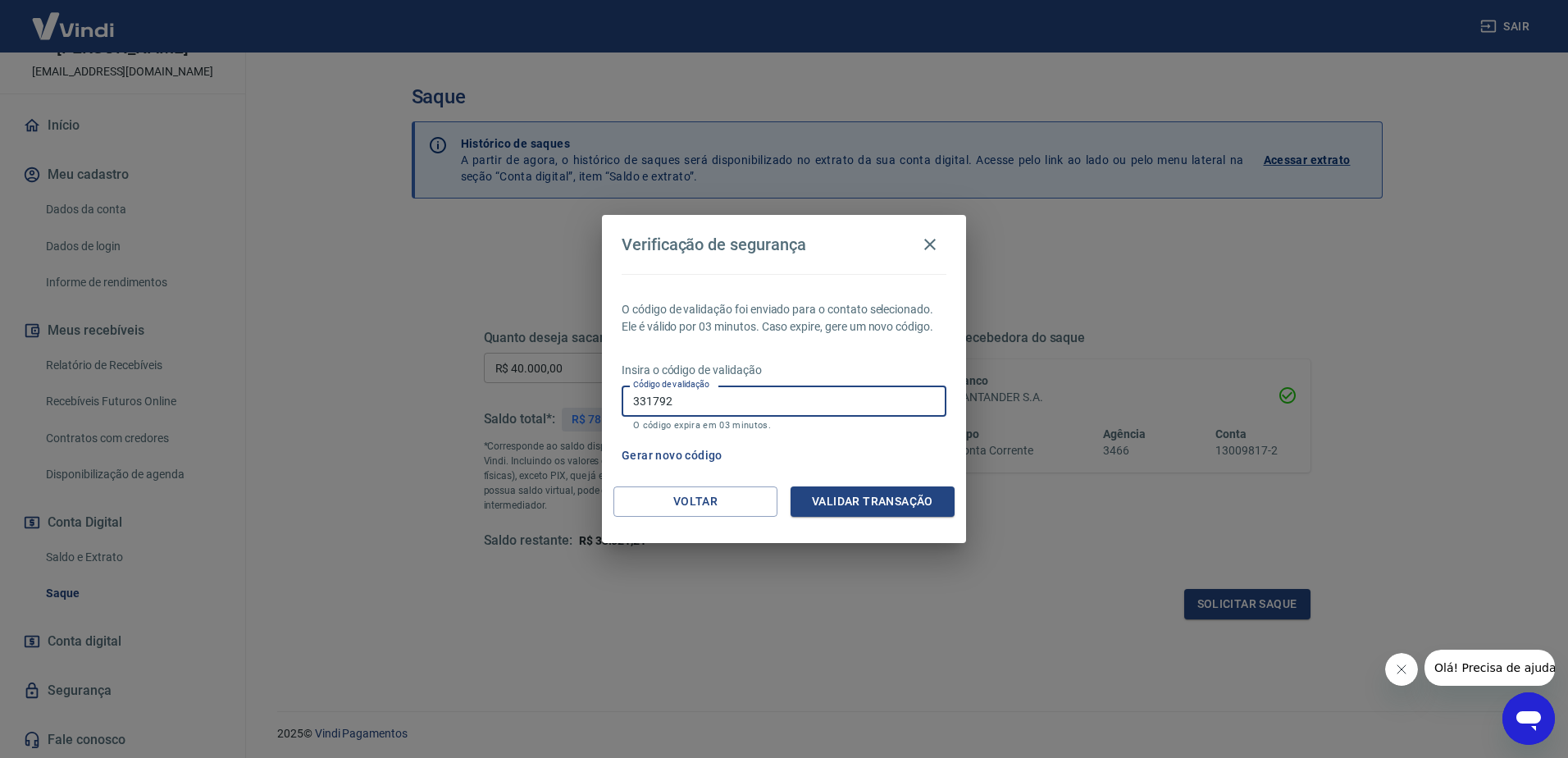
drag, startPoint x: 692, startPoint y: 395, endPoint x: 563, endPoint y: 417, distance: 130.9
click at [563, 417] on div "Verificação de segurança O código de validação foi enviado para o contato selec…" at bounding box center [784, 379] width 1568 height 758
type input "361792"
click at [884, 507] on button "Validar transação" at bounding box center [872, 502] width 164 height 31
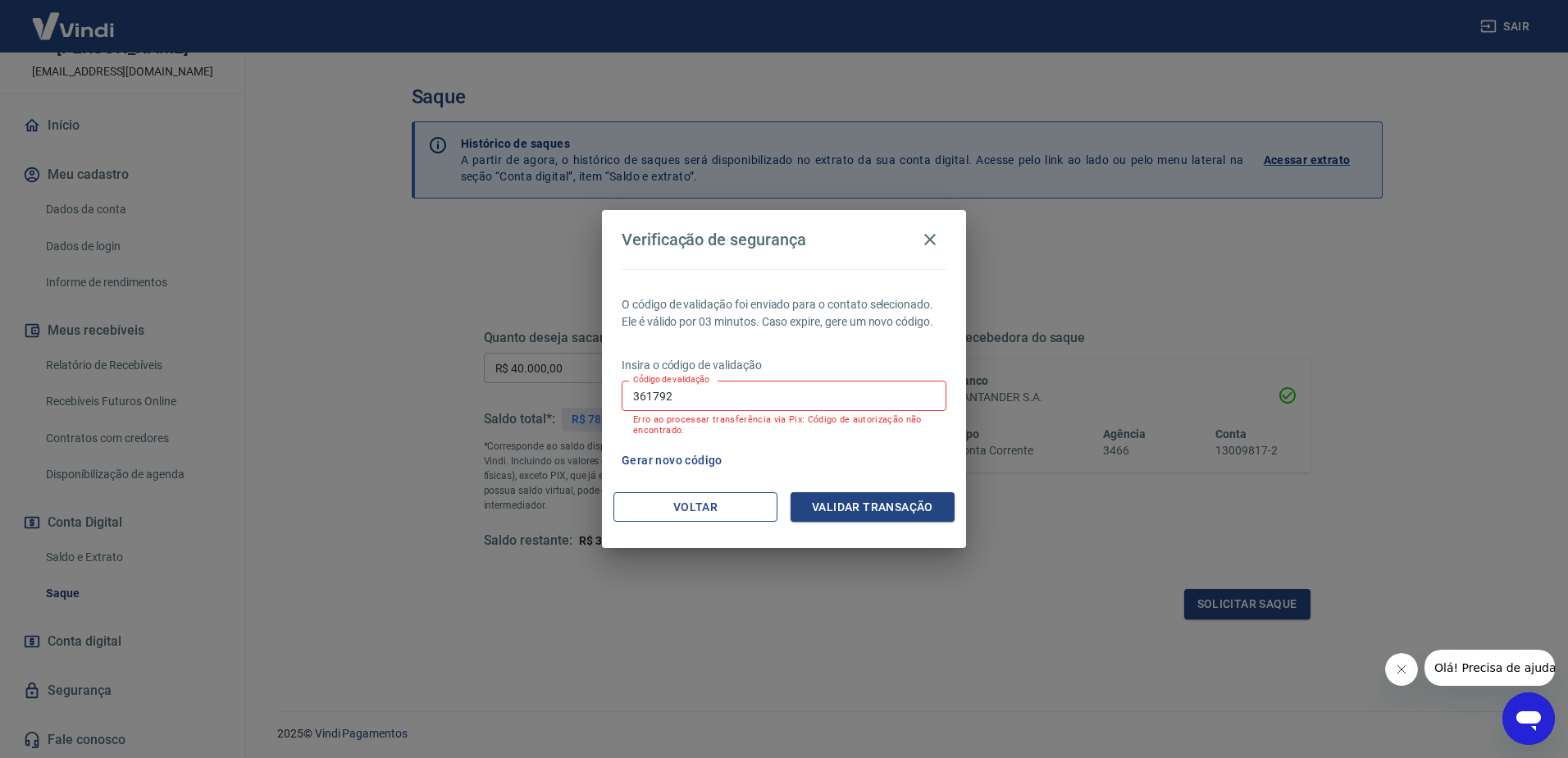
click at [726, 509] on button "Voltar" at bounding box center [695, 507] width 164 height 31
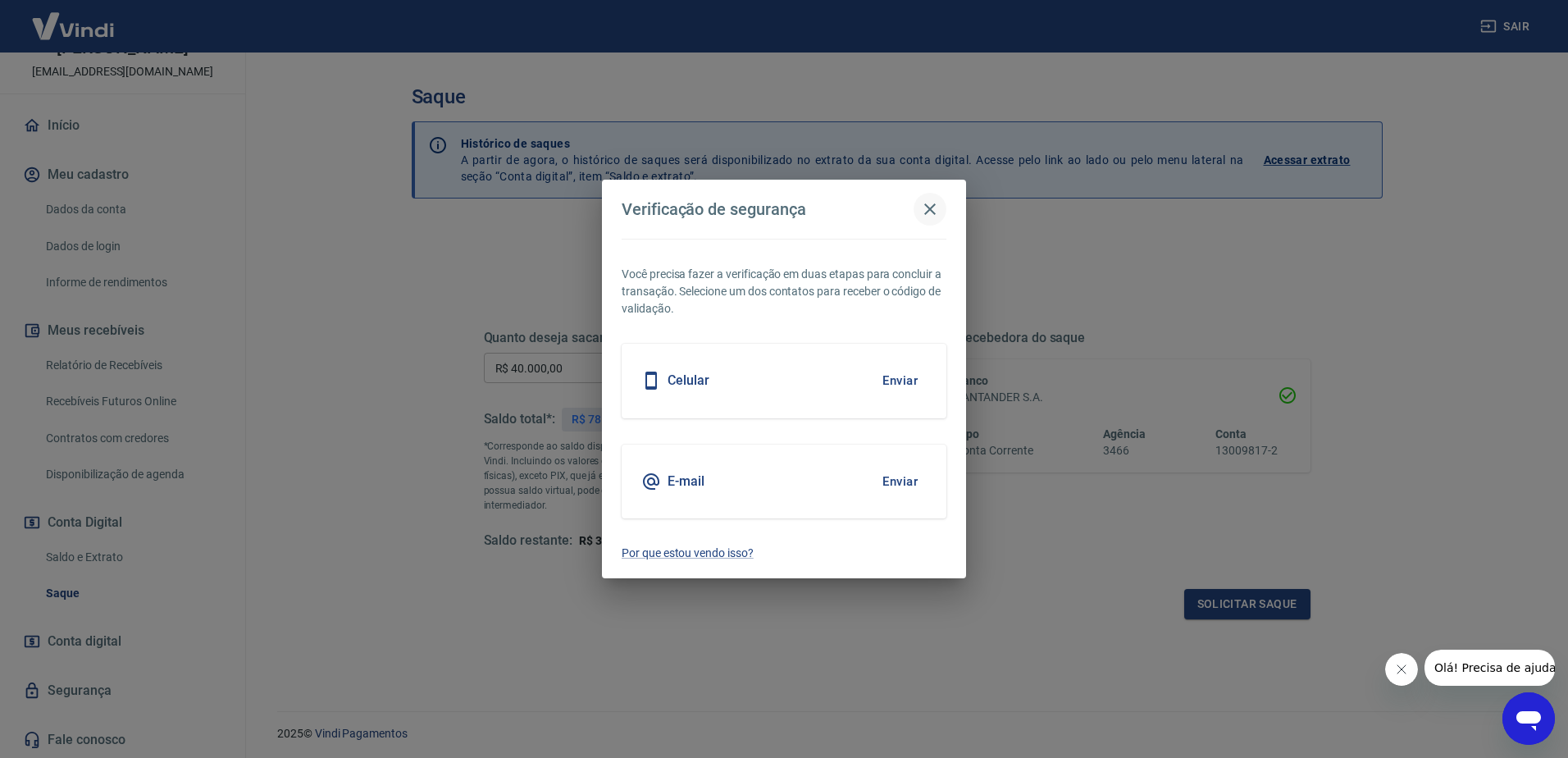
click at [931, 209] on icon "button" at bounding box center [930, 209] width 12 height 12
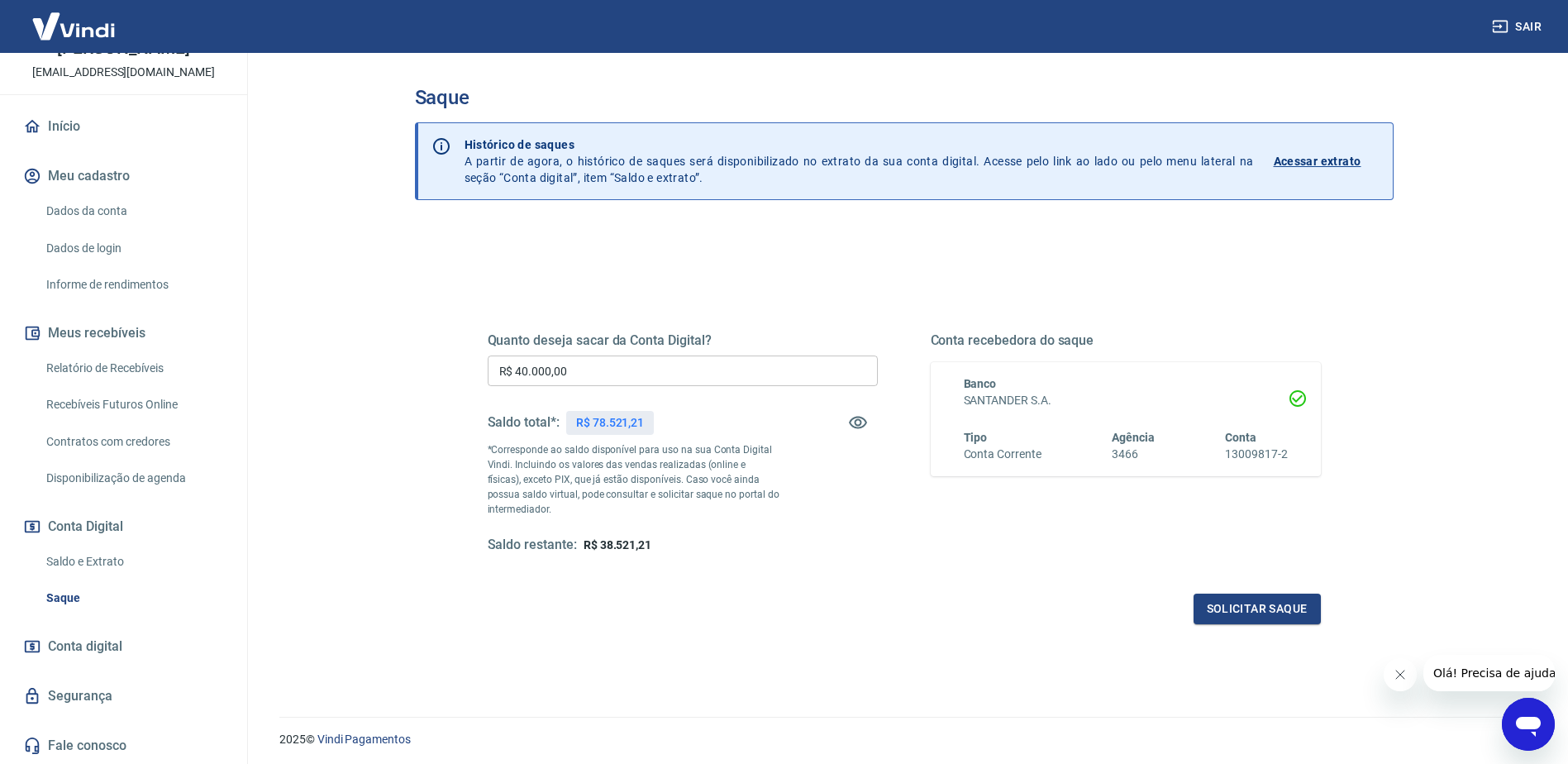
click at [1469, 685] on button "Olá! Precisa de ajuda?" at bounding box center [1497, 673] width 149 height 37
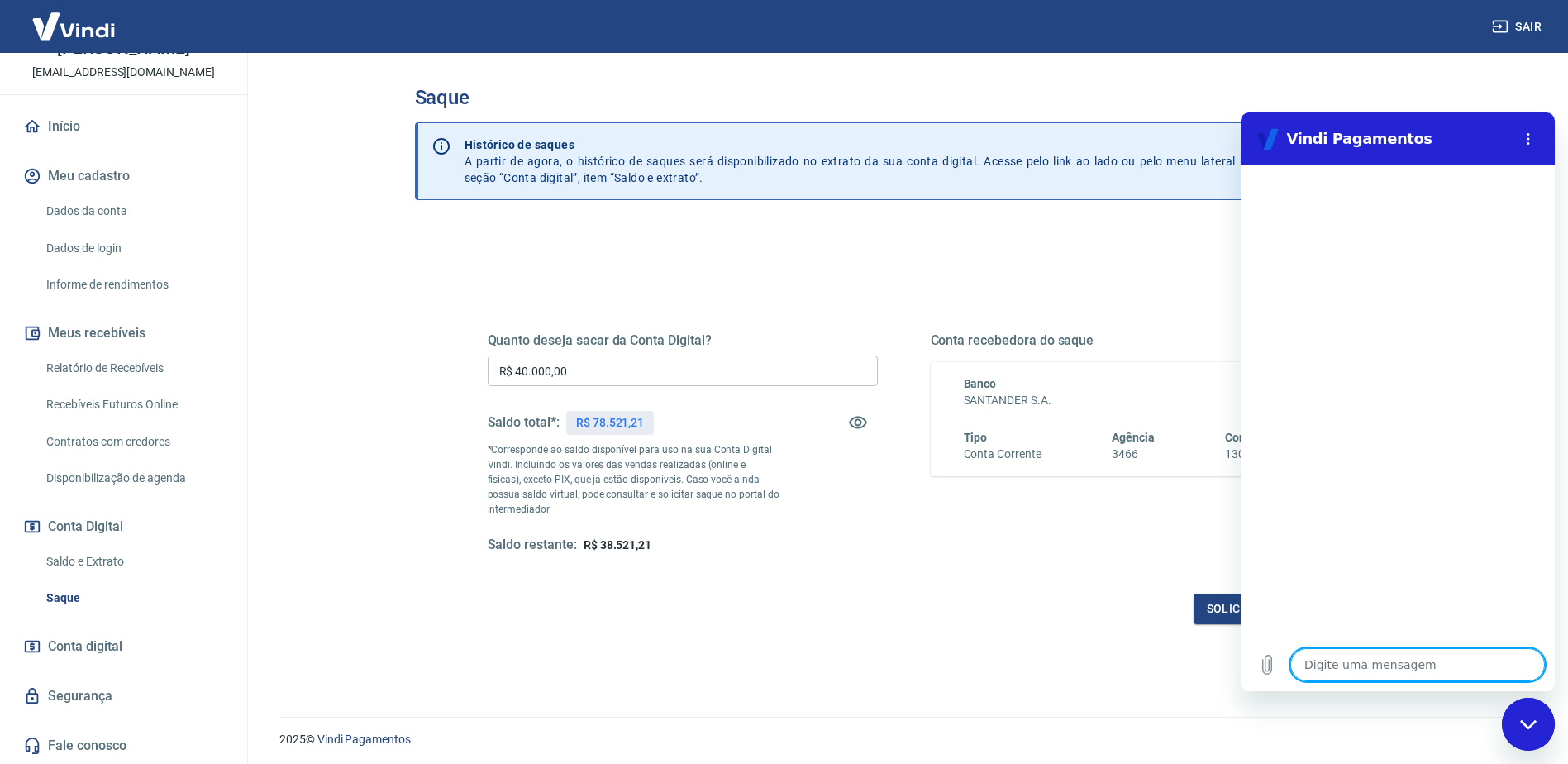
click at [1387, 669] on textarea at bounding box center [1417, 665] width 255 height 33
type textarea "c"
type textarea "x"
type textarea "co"
type textarea "x"
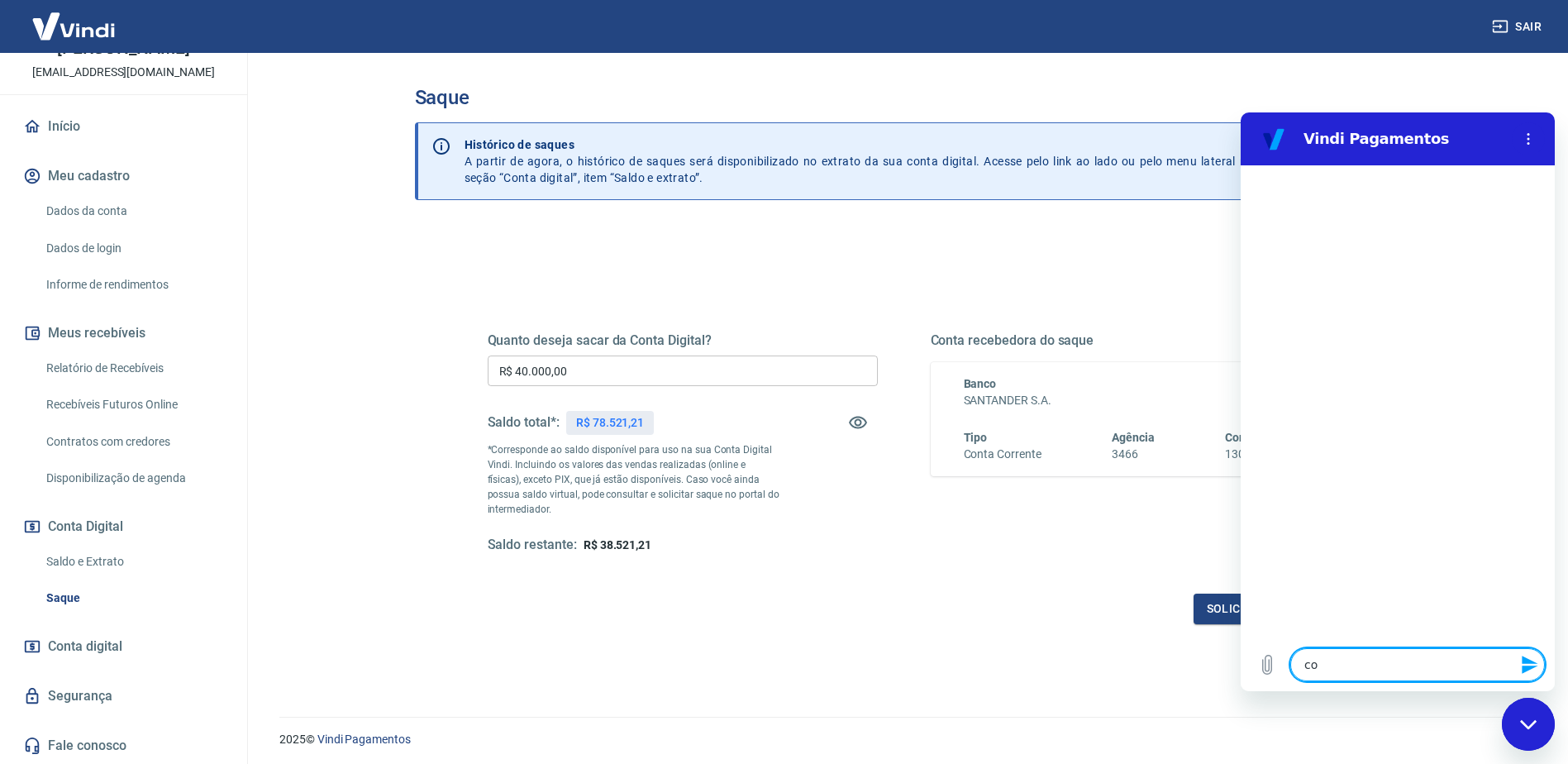
type textarea "com"
type textarea "x"
type textarea "como"
type textarea "x"
type textarea "como"
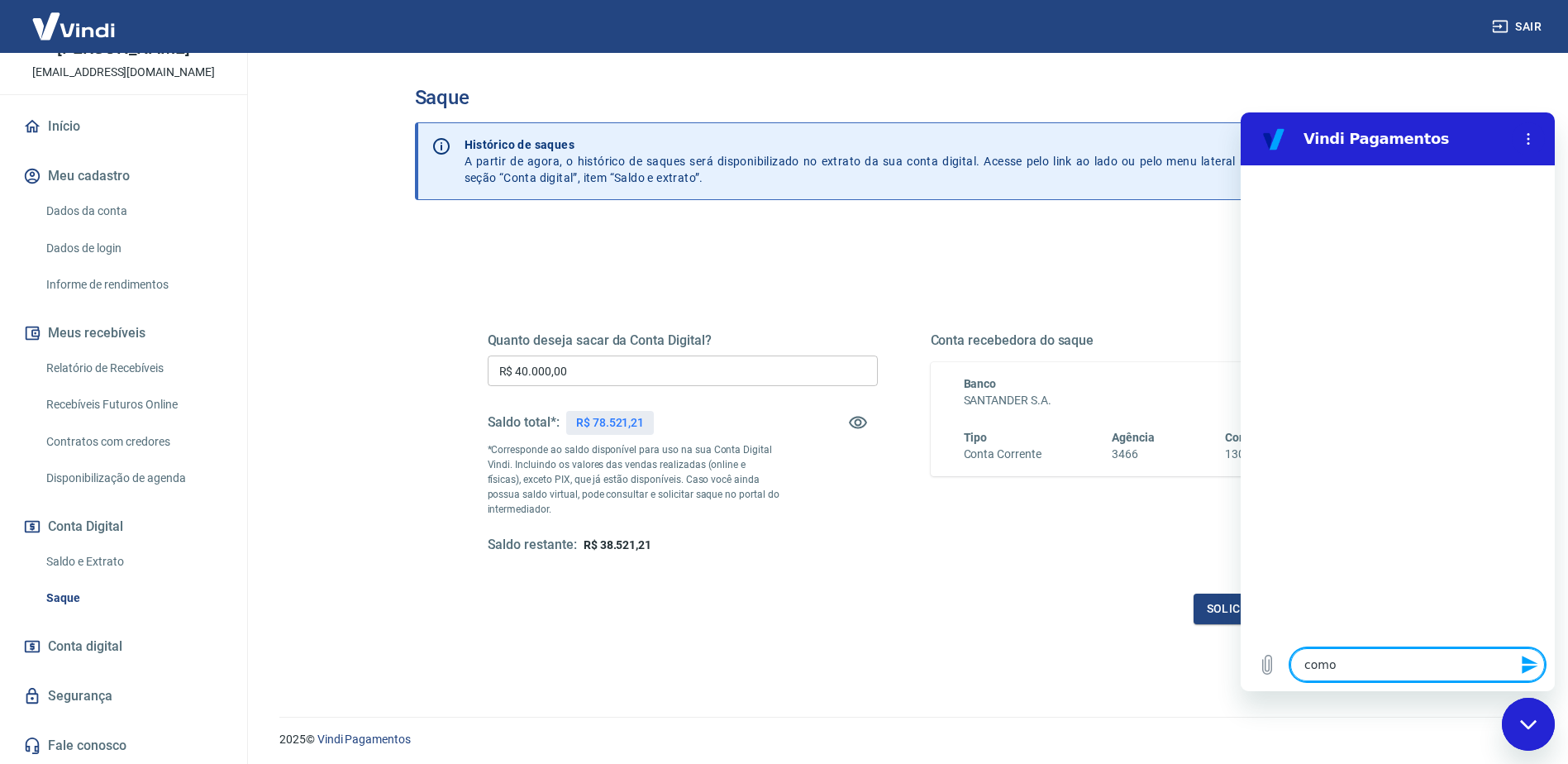
type textarea "x"
type textarea "como a"
type textarea "x"
type textarea "como al"
type textarea "x"
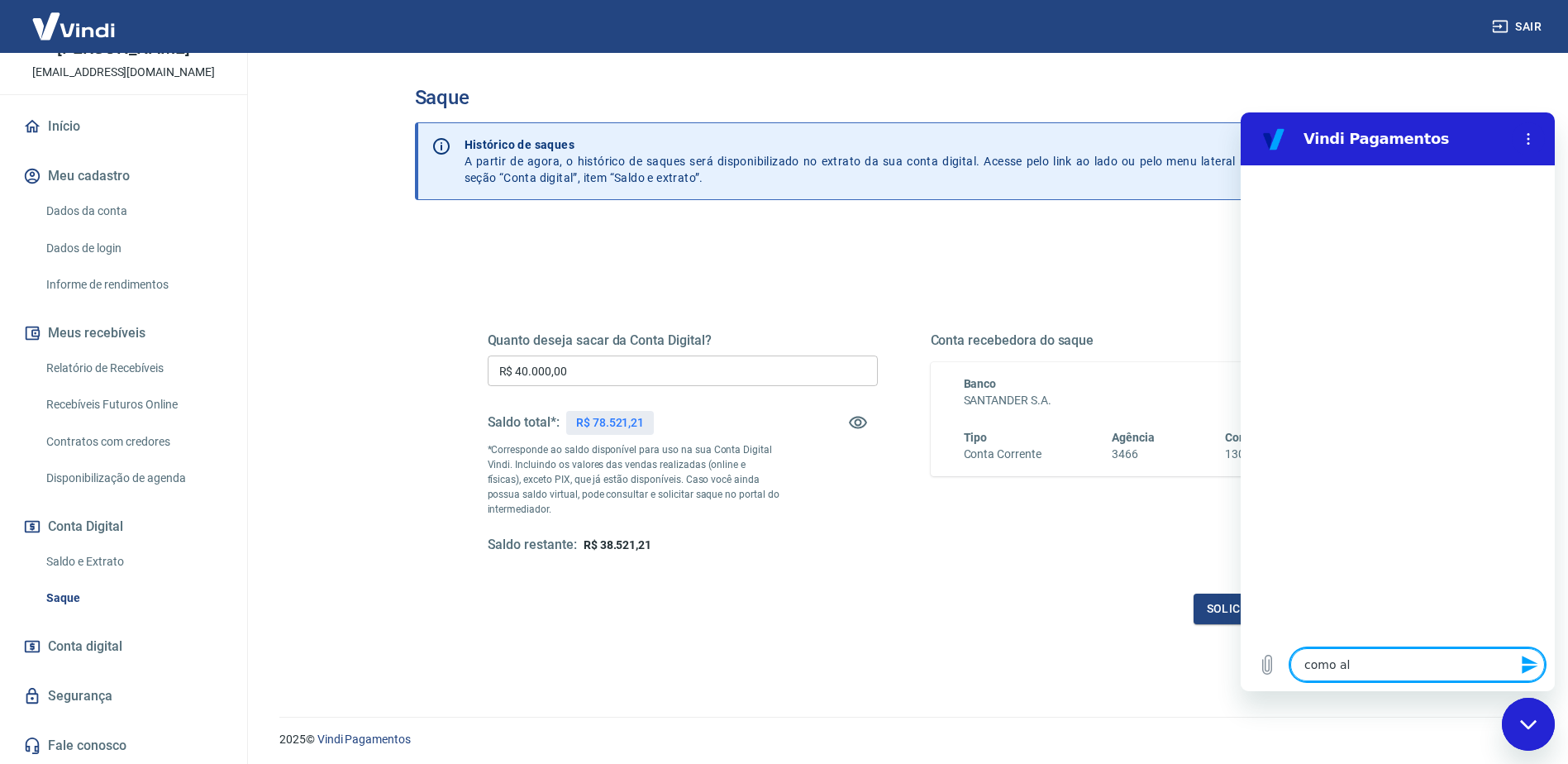
type textarea "como alt"
type textarea "x"
type textarea "como alte"
type textarea "x"
type textarea "como alter"
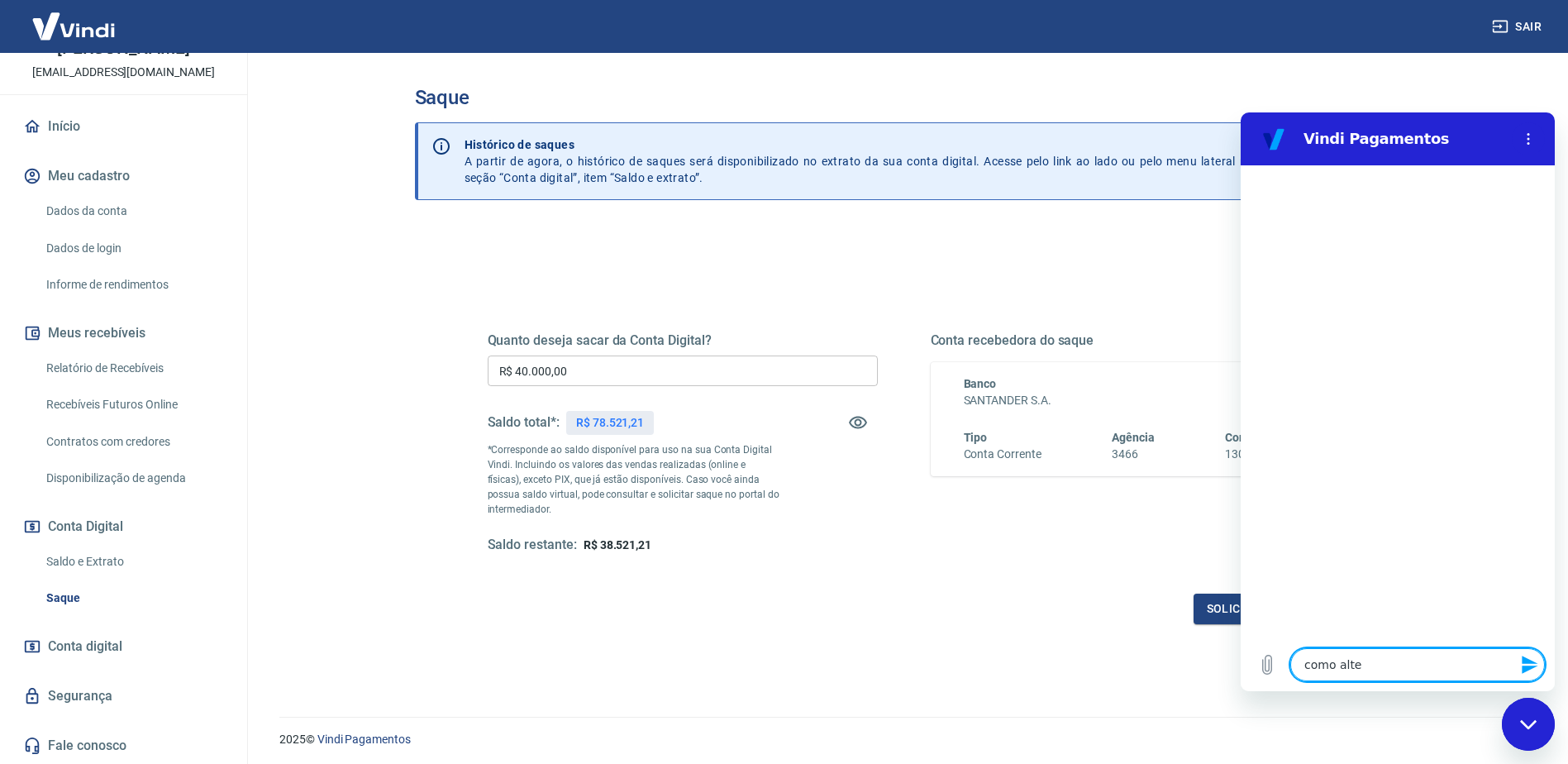
type textarea "x"
type textarea "como altero"
type textarea "x"
type textarea "como altero"
type textarea "x"
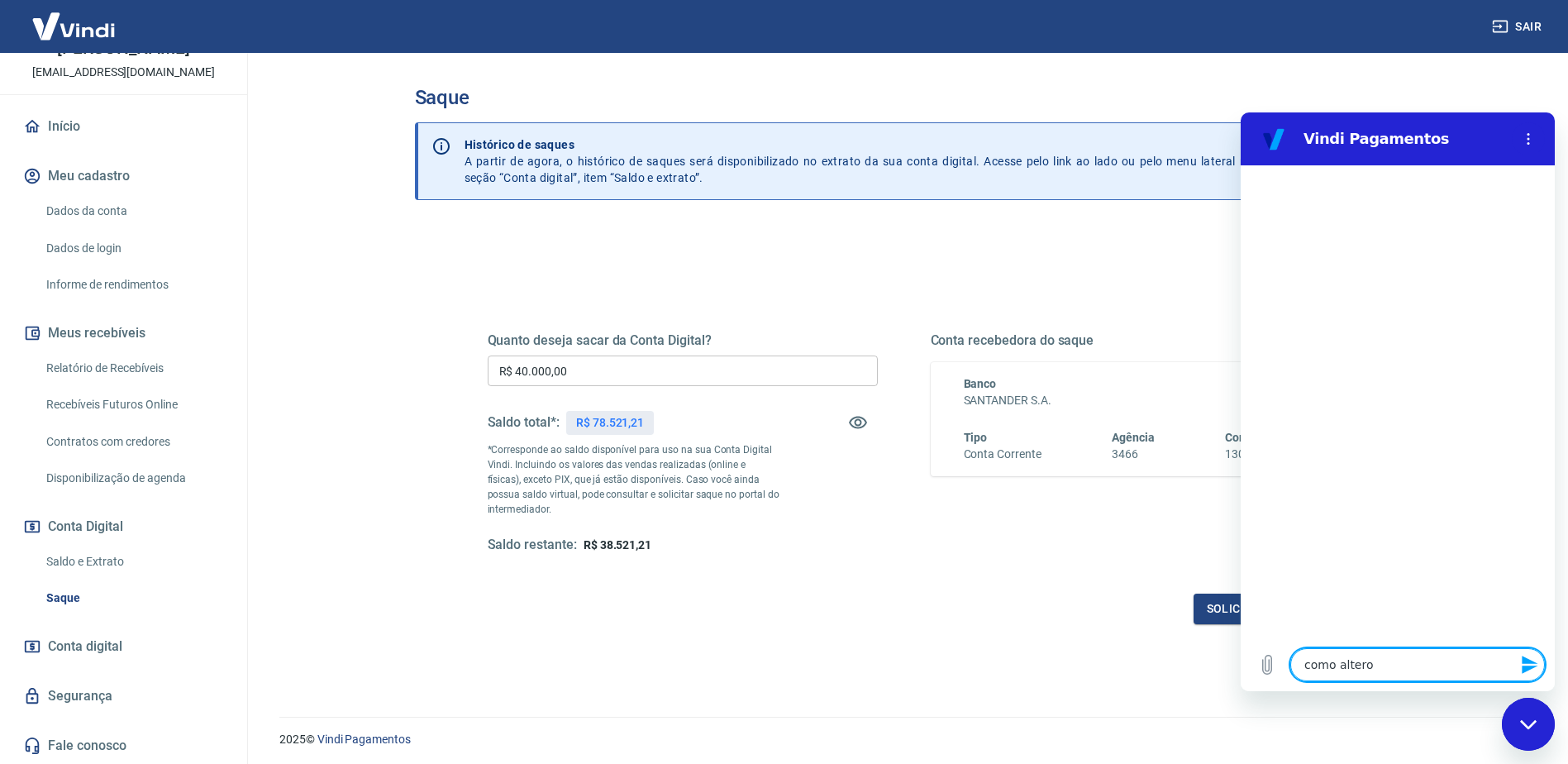
type textarea "como altero m"
type textarea "x"
type textarea "como altero me"
type textarea "x"
type textarea "como altero meu"
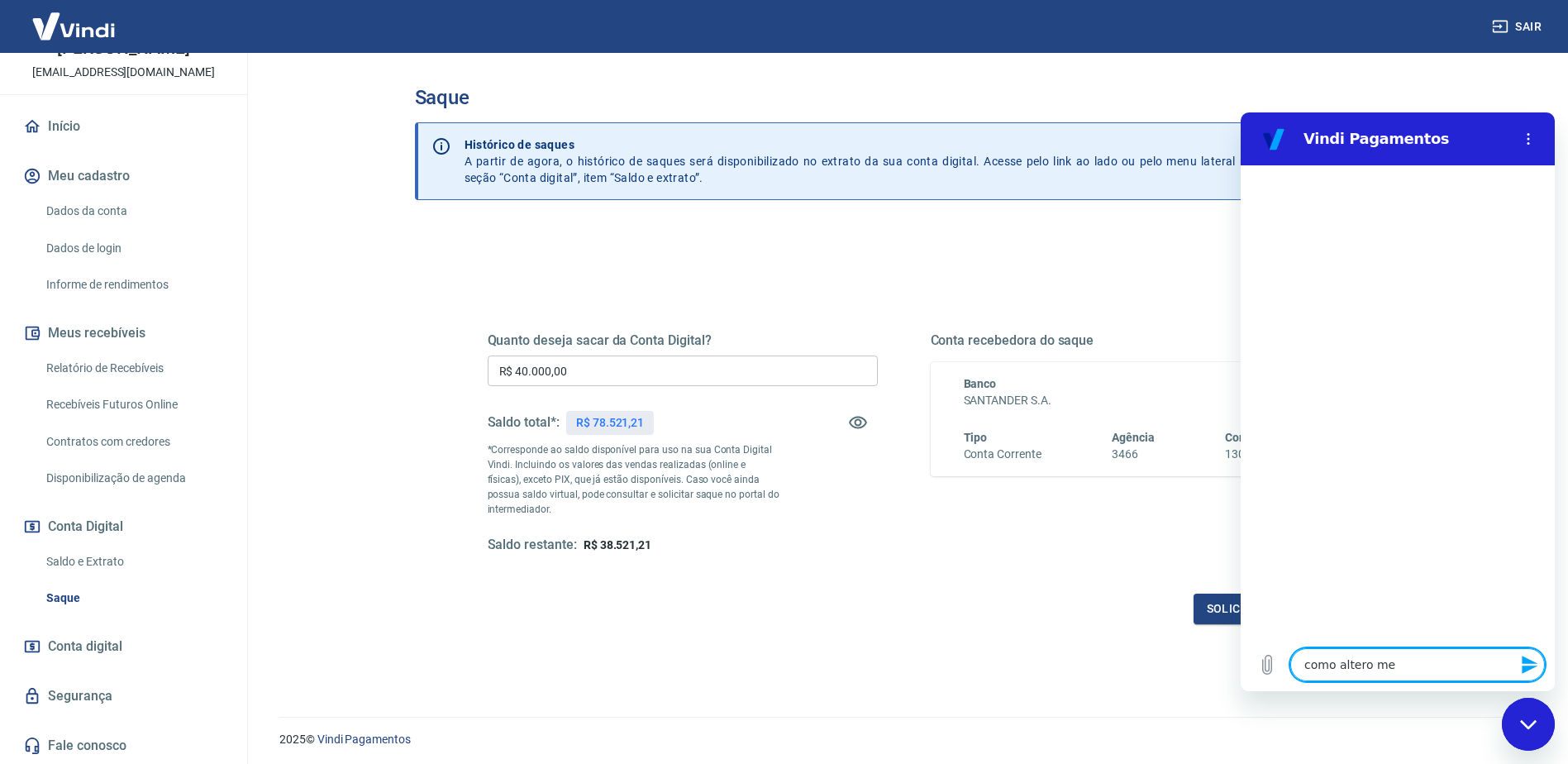
type textarea "x"
type textarea "como altero meu"
type textarea "x"
type textarea "como altero meu v"
type textarea "x"
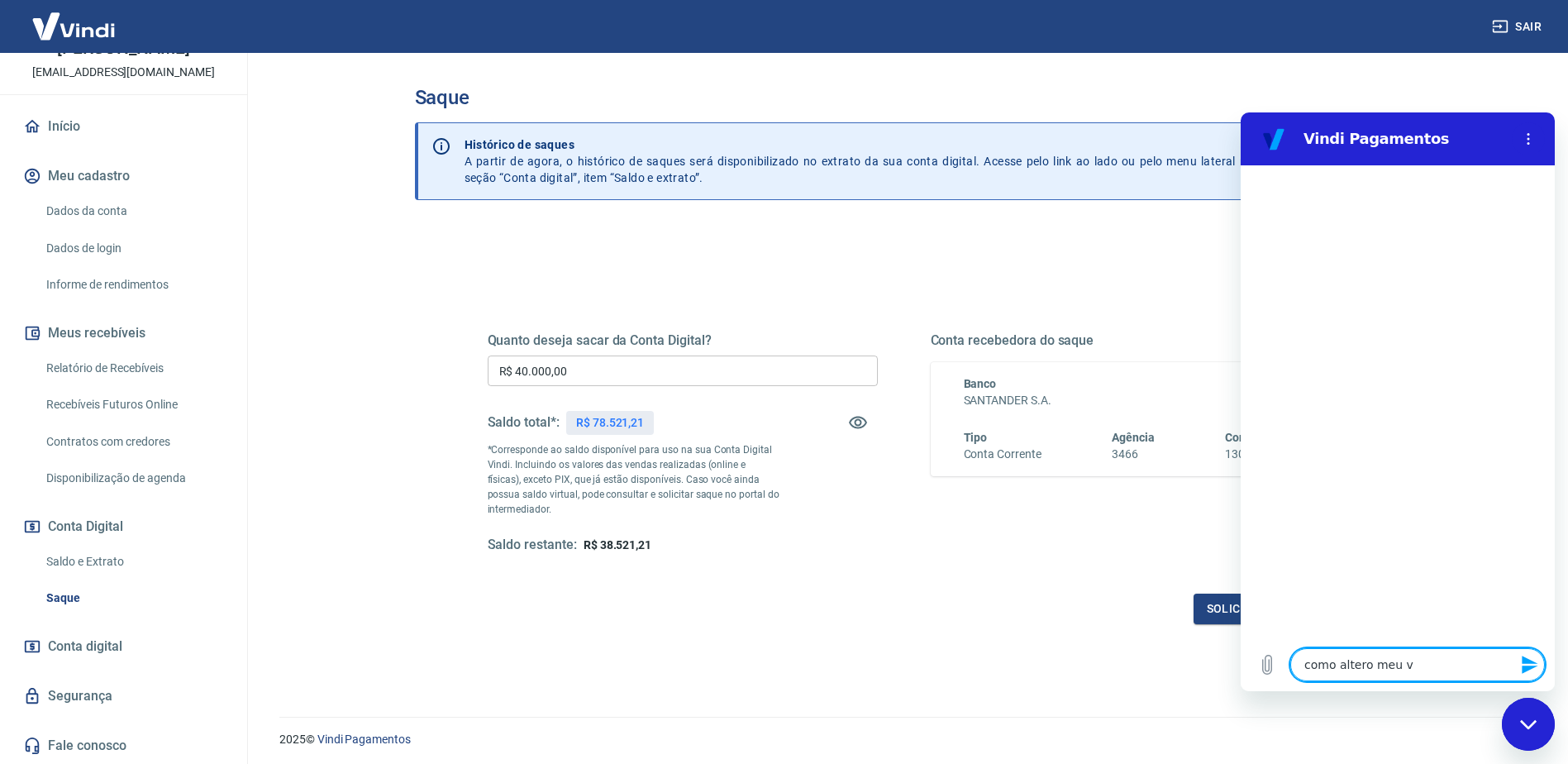
type textarea "como altero meu va"
type textarea "x"
type textarea "como altero meu val"
type textarea "x"
type textarea "como altero meu valo"
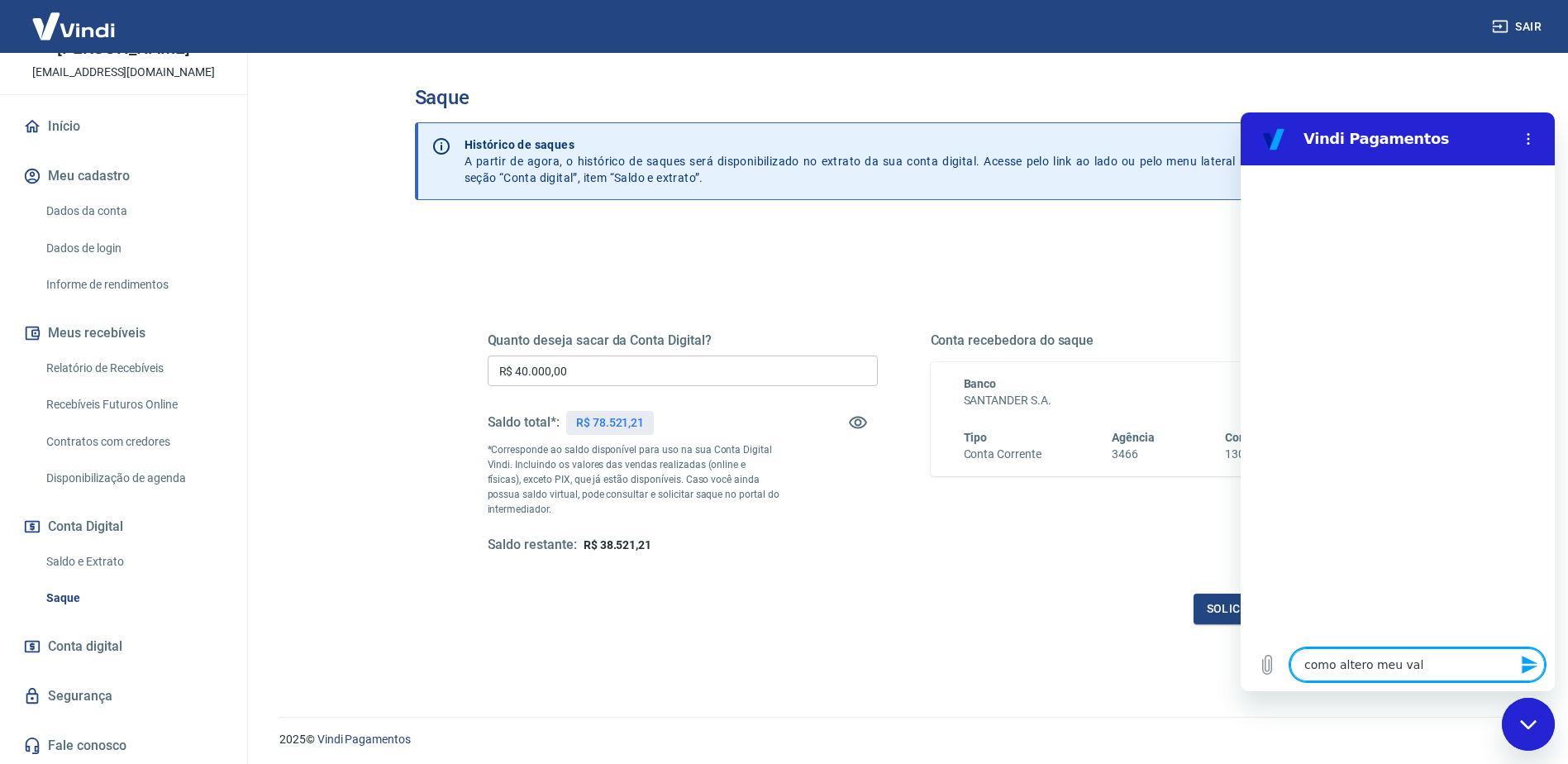
type textarea "x"
type textarea "como altero meu valor"
type textarea "x"
type textarea "como altero meu valor"
type textarea "x"
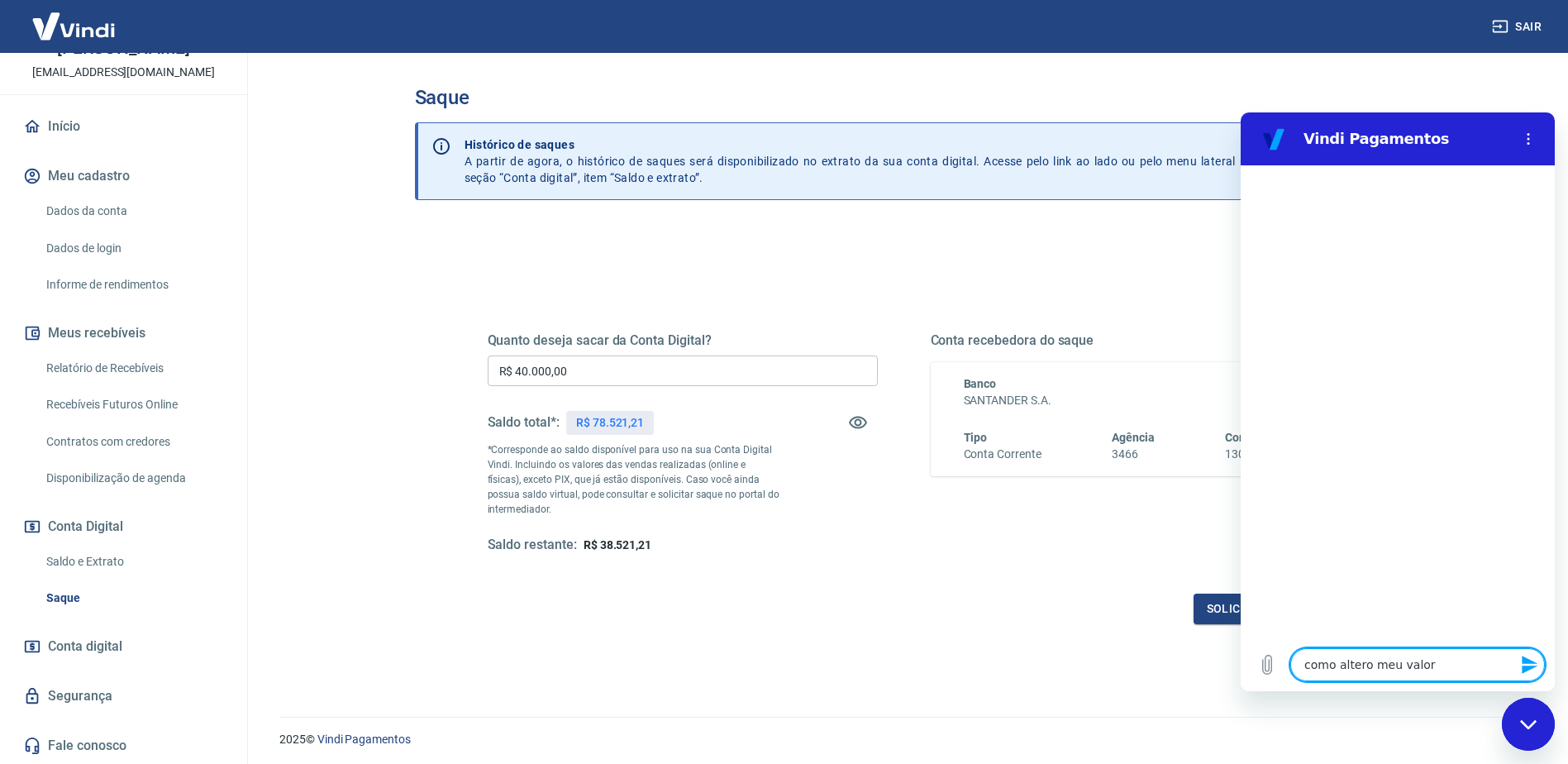
type textarea "como altero meu valor d"
type textarea "x"
type textarea "como altero meu valor de"
type textarea "x"
type textarea "como altero meu valor de"
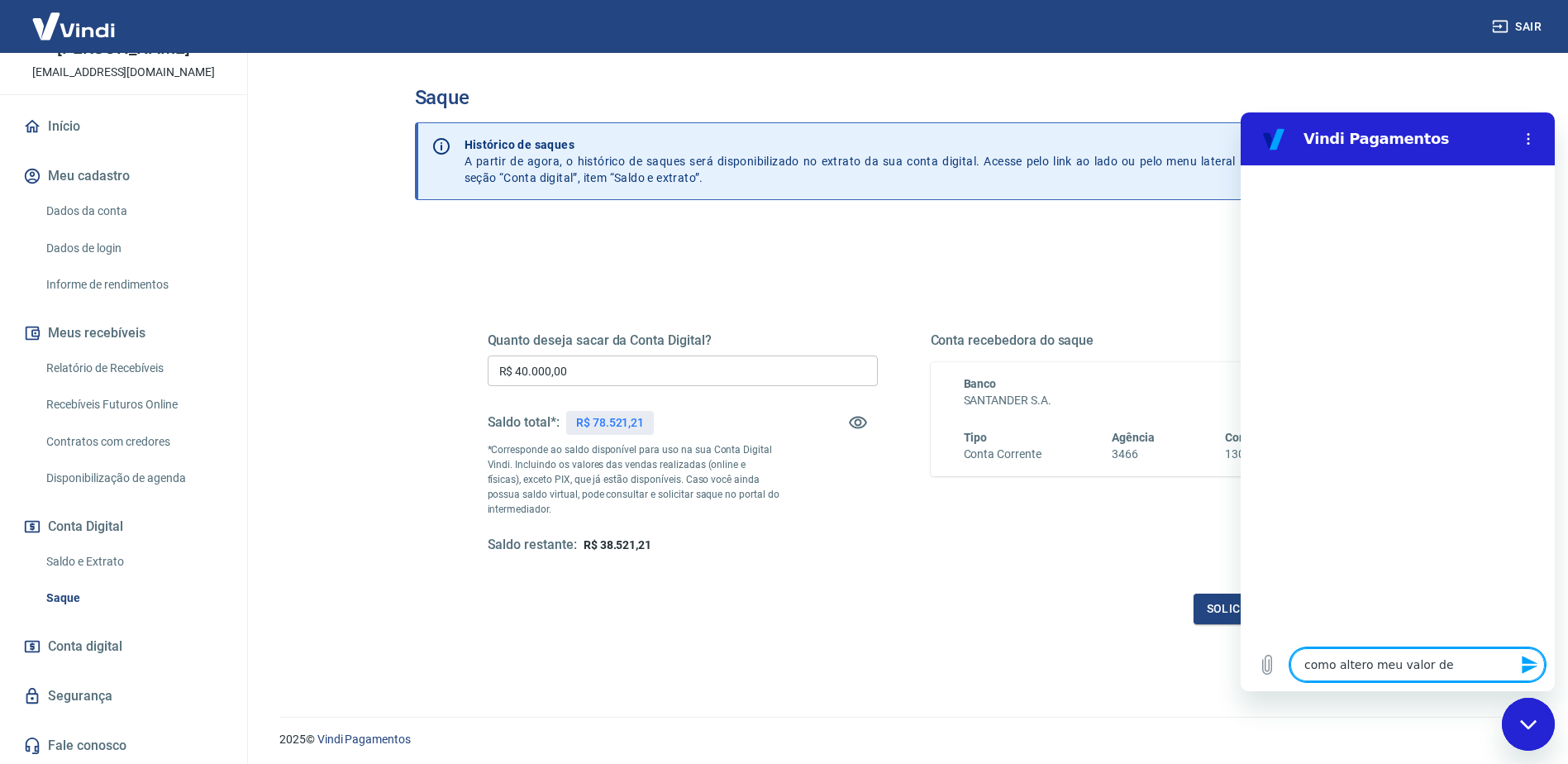
type textarea "x"
type textarea "como altero meu valor de s"
type textarea "x"
type textarea "como altero meu valor de sa"
type textarea "x"
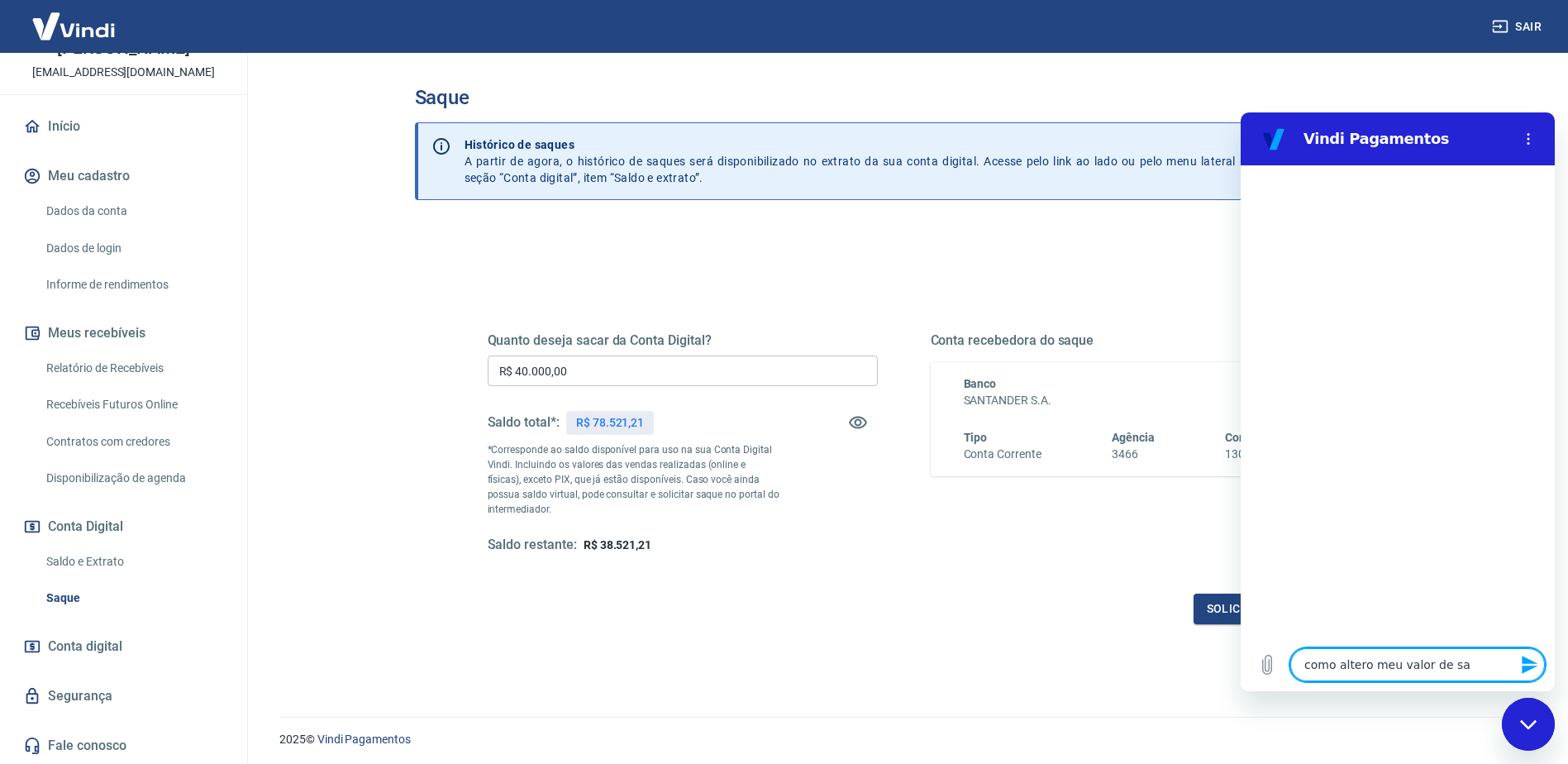
type textarea "como altero meu valor de saq"
type textarea "x"
type textarea "como altero meu valor de saqu"
type textarea "x"
type textarea "como altero meu valor de saque"
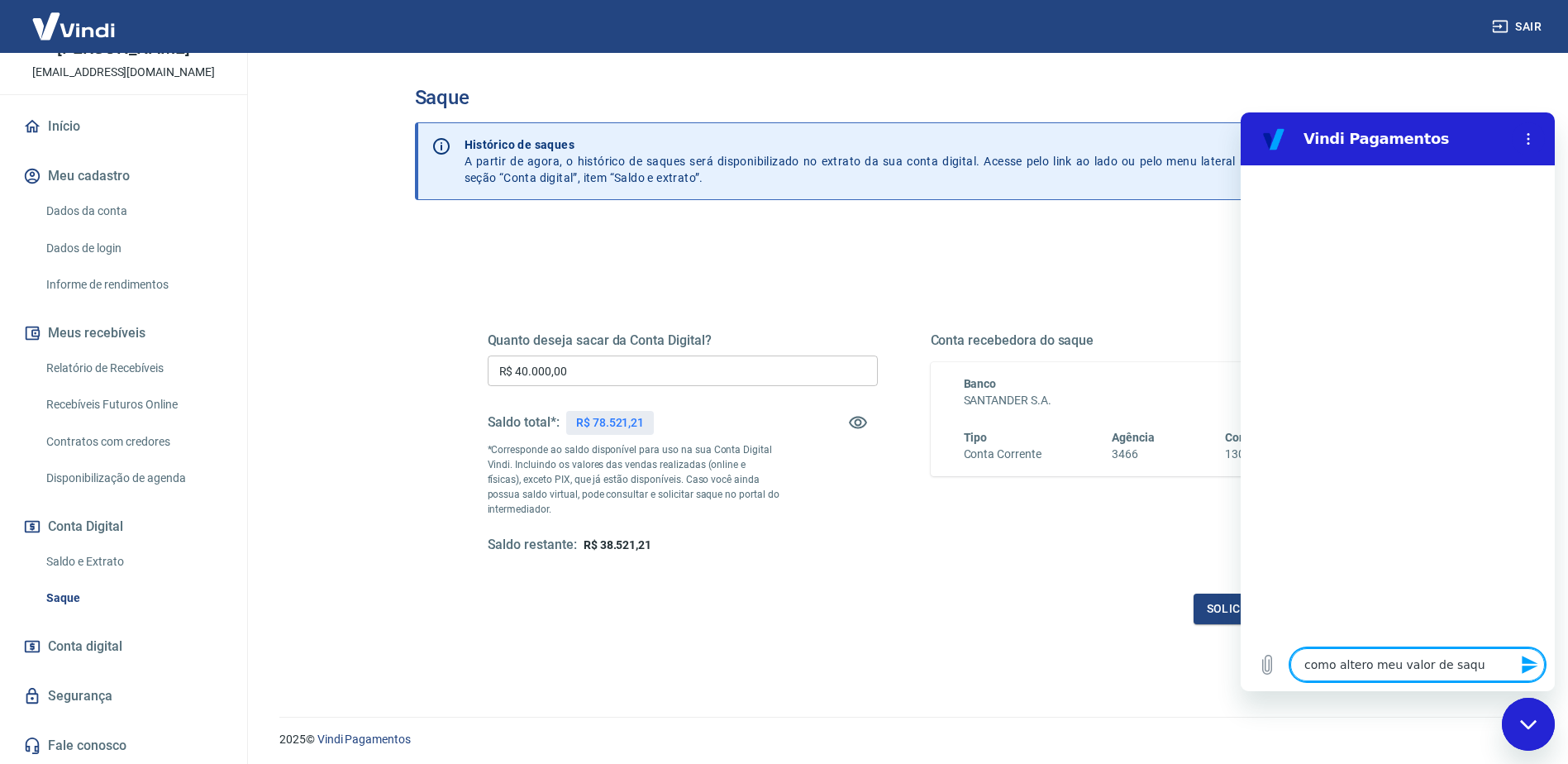
type textarea "x"
type textarea "como altero meu valor de saque"
type textarea "x"
type textarea "como altero meu valor de saque m"
type textarea "x"
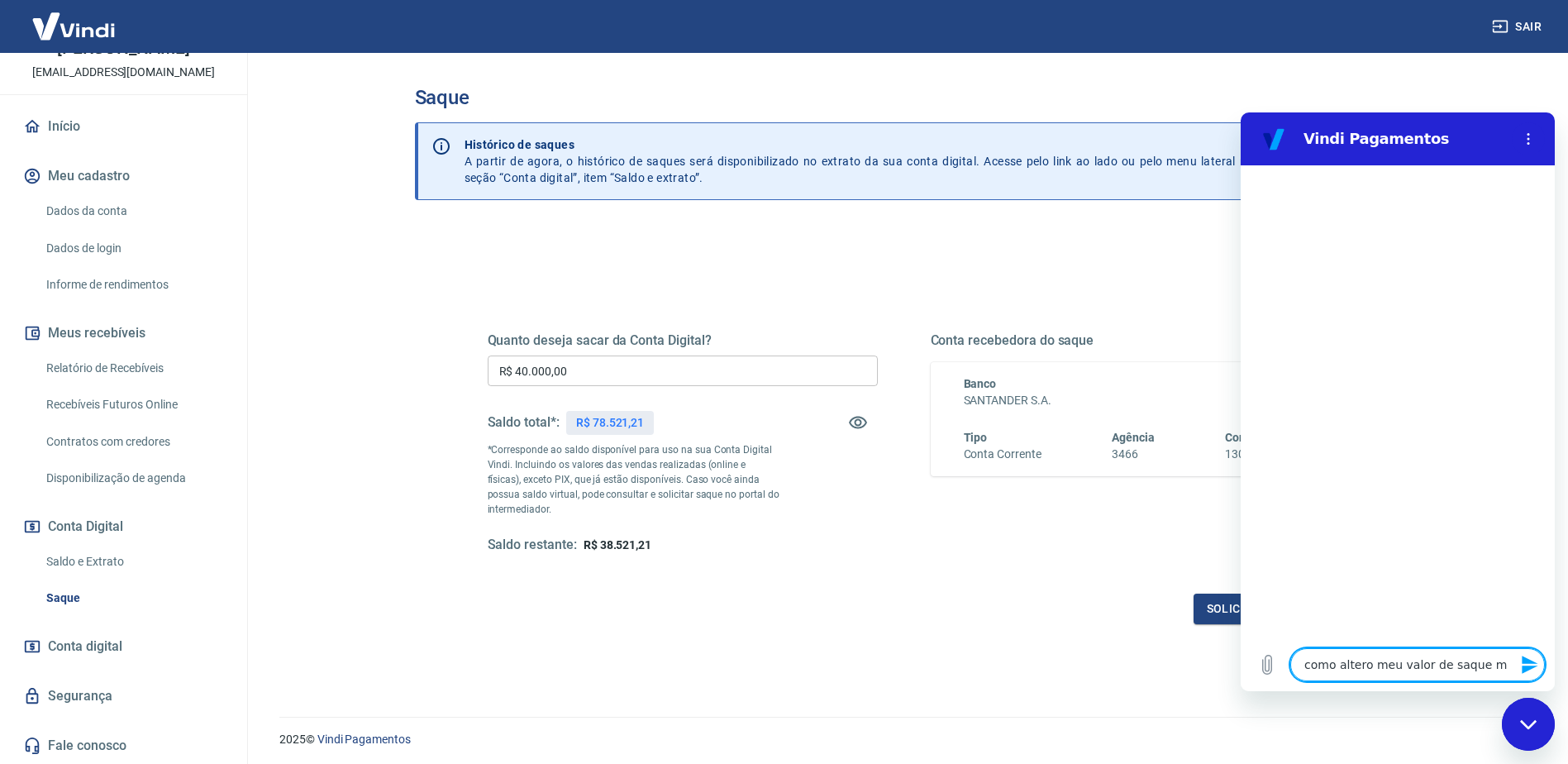
type textarea "como altero meu valor de saque md"
type textarea "x"
type textarea "como altero meu valor de saque mdi"
type textarea "x"
type textarea "como altero meu valor de saque mdia"
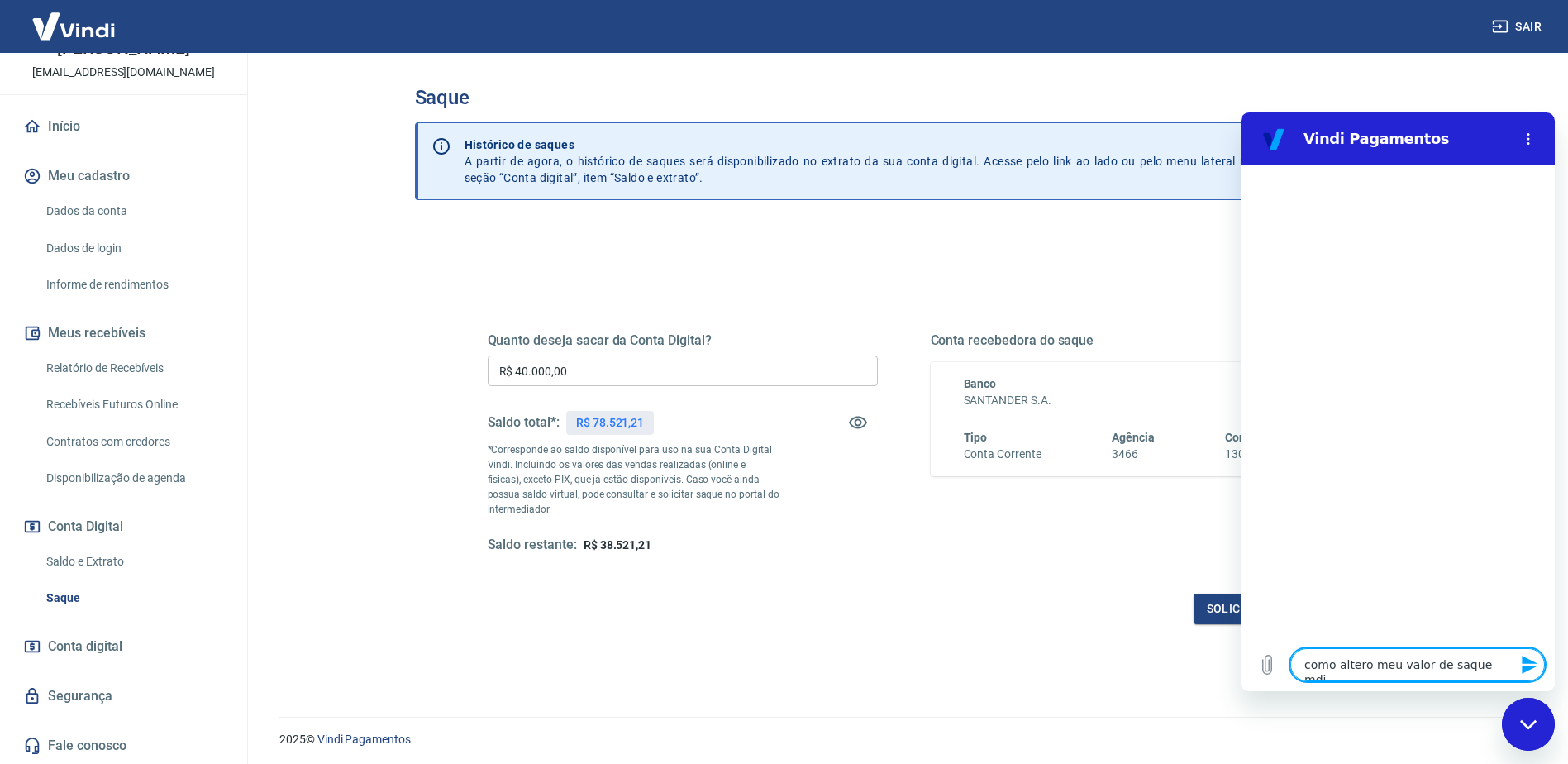
type textarea "x"
type textarea "como altero meu valor de saque mdi"
type textarea "x"
type textarea "como altero meu valor de saque md"
type textarea "x"
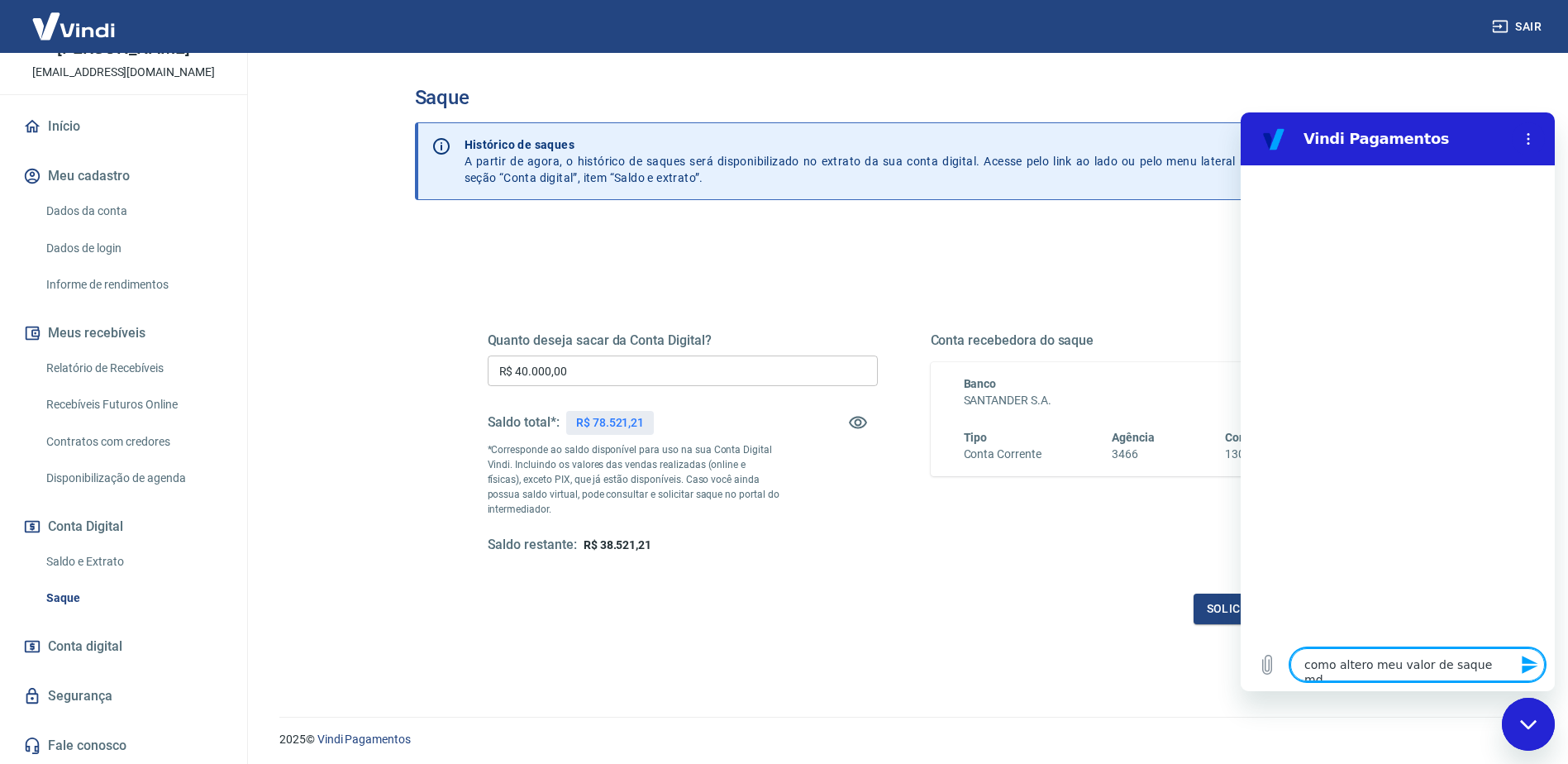
type textarea "como altero meu valor de saque m"
type textarea "x"
type textarea "como altero meu valor de saque"
type textarea "x"
type textarea "como altero meu valor de saque d"
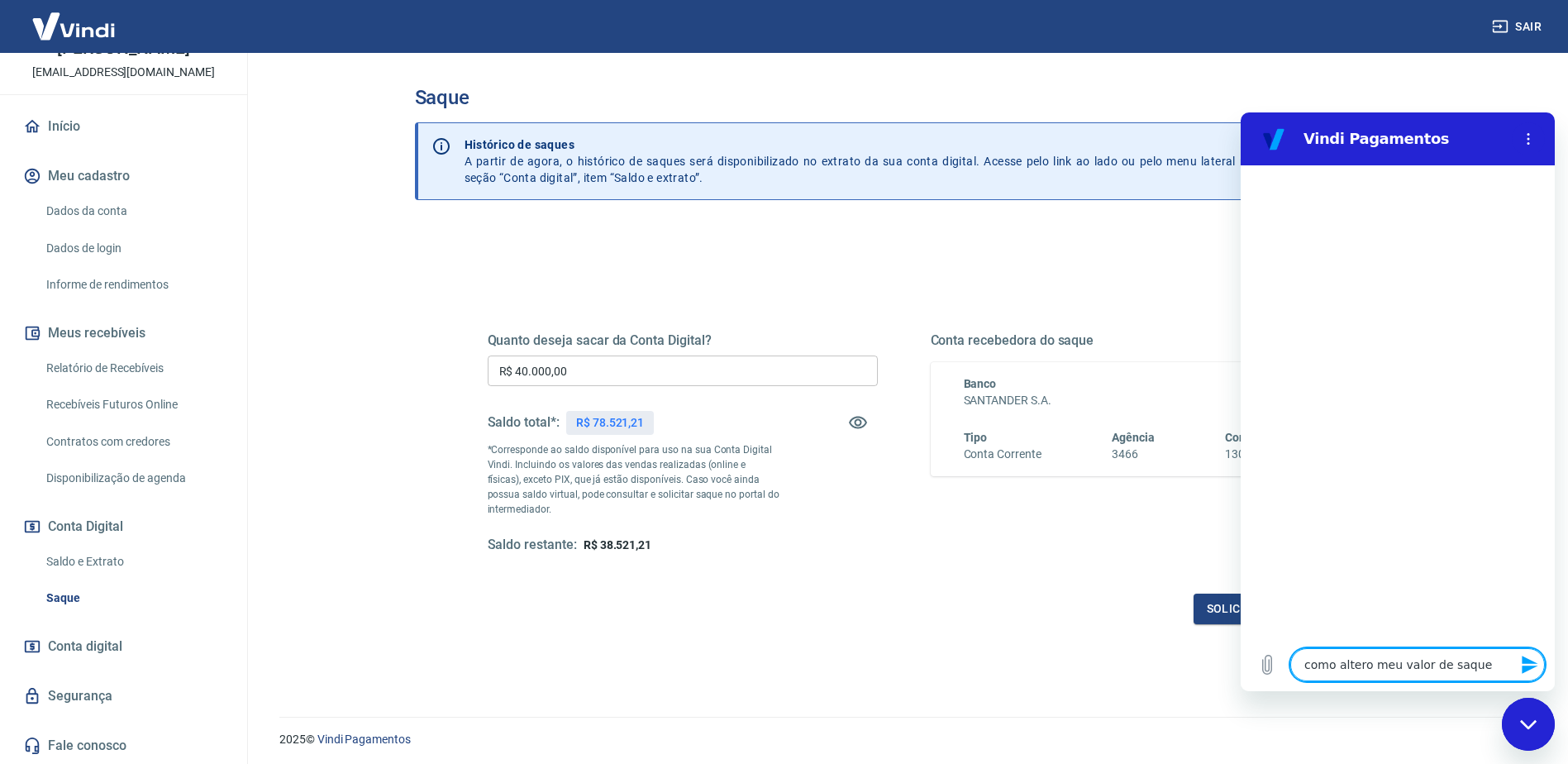
type textarea "x"
type textarea "como altero meu valor de saque di"
type textarea "x"
type textarea "como altero meu valor de saque dia"
type textarea "x"
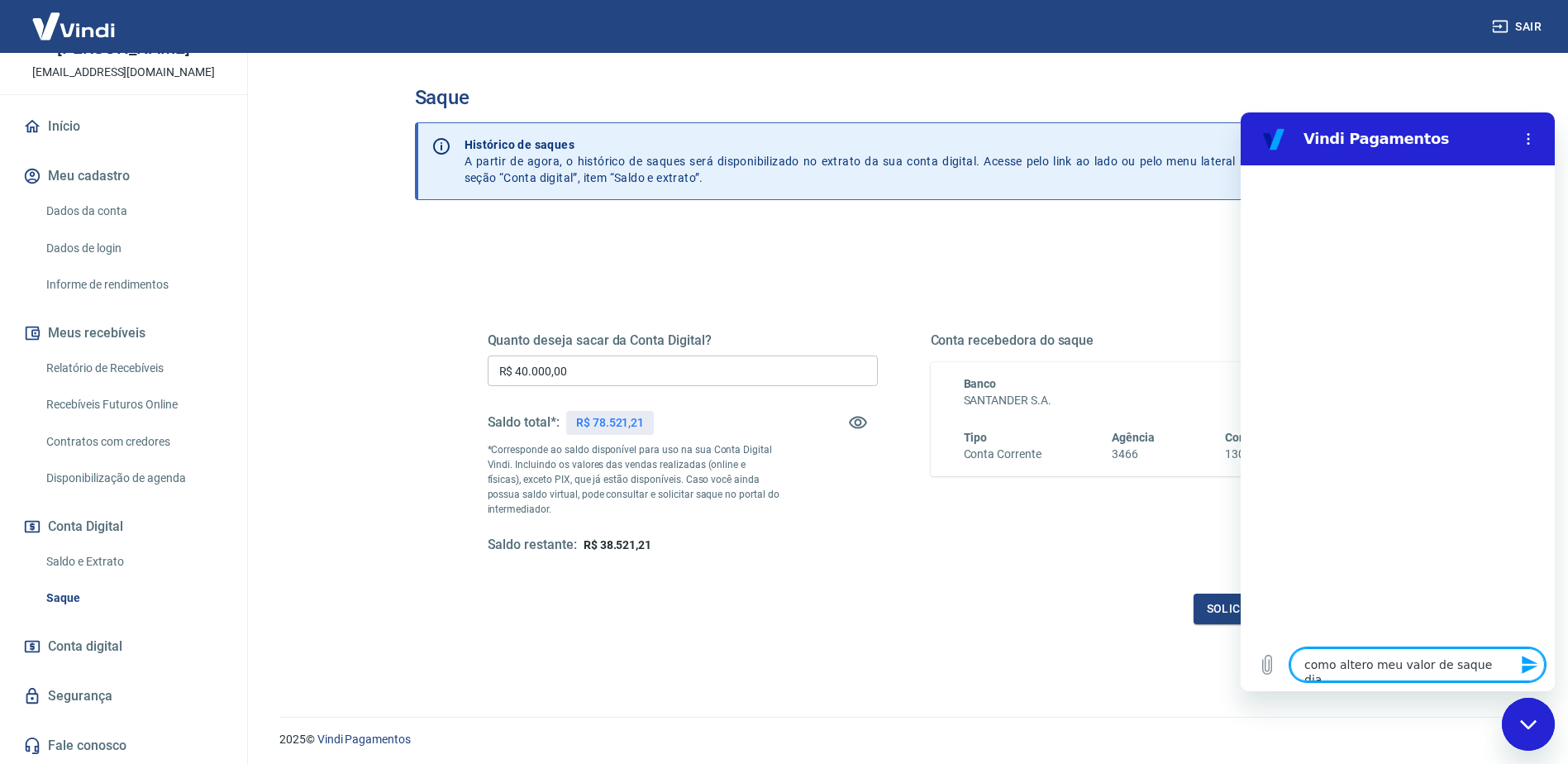
type textarea "como altero meu valor de saque diar"
type textarea "x"
type textarea "como altero meu valor de saque diari"
type textarea "x"
type textarea "como altero meu valor de saque diario"
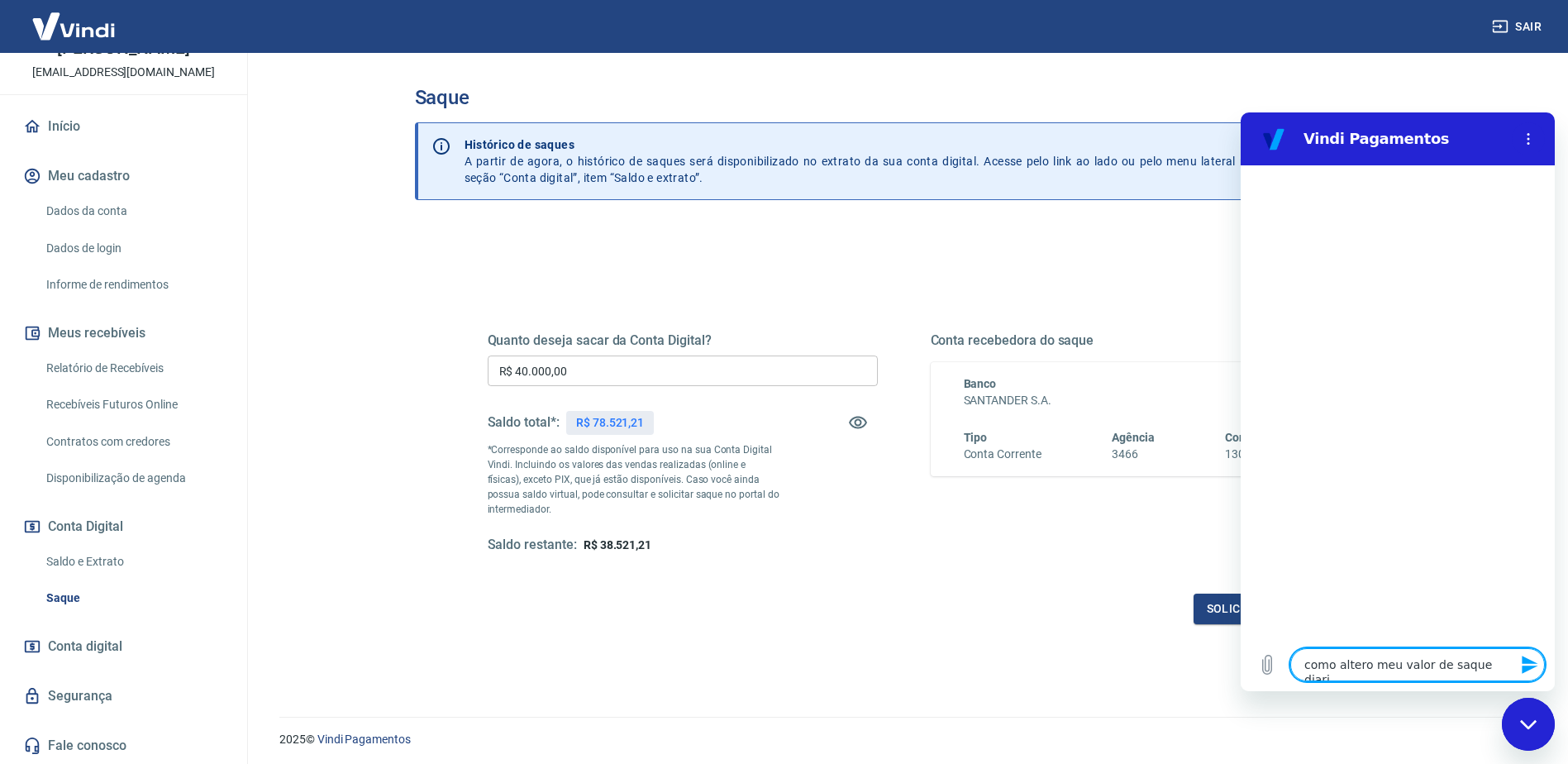
type textarea "x"
type textarea "como altero meu valor de saque diario"
type textarea "x"
type textarea "como altero meu valor de saque diario ?"
type textarea "x"
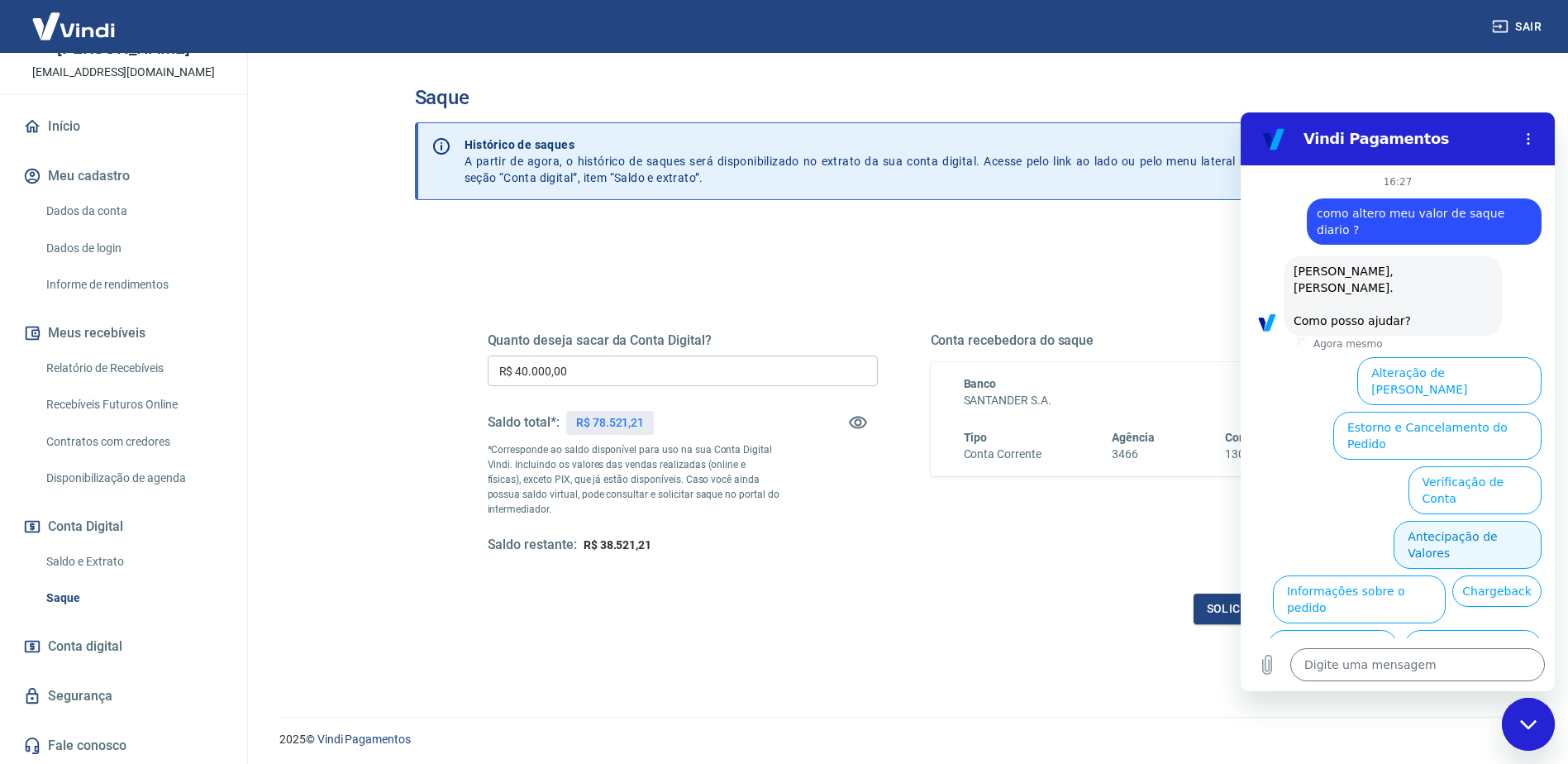
click at [1482, 521] on button "Antecipação de Valores" at bounding box center [1468, 545] width 148 height 48
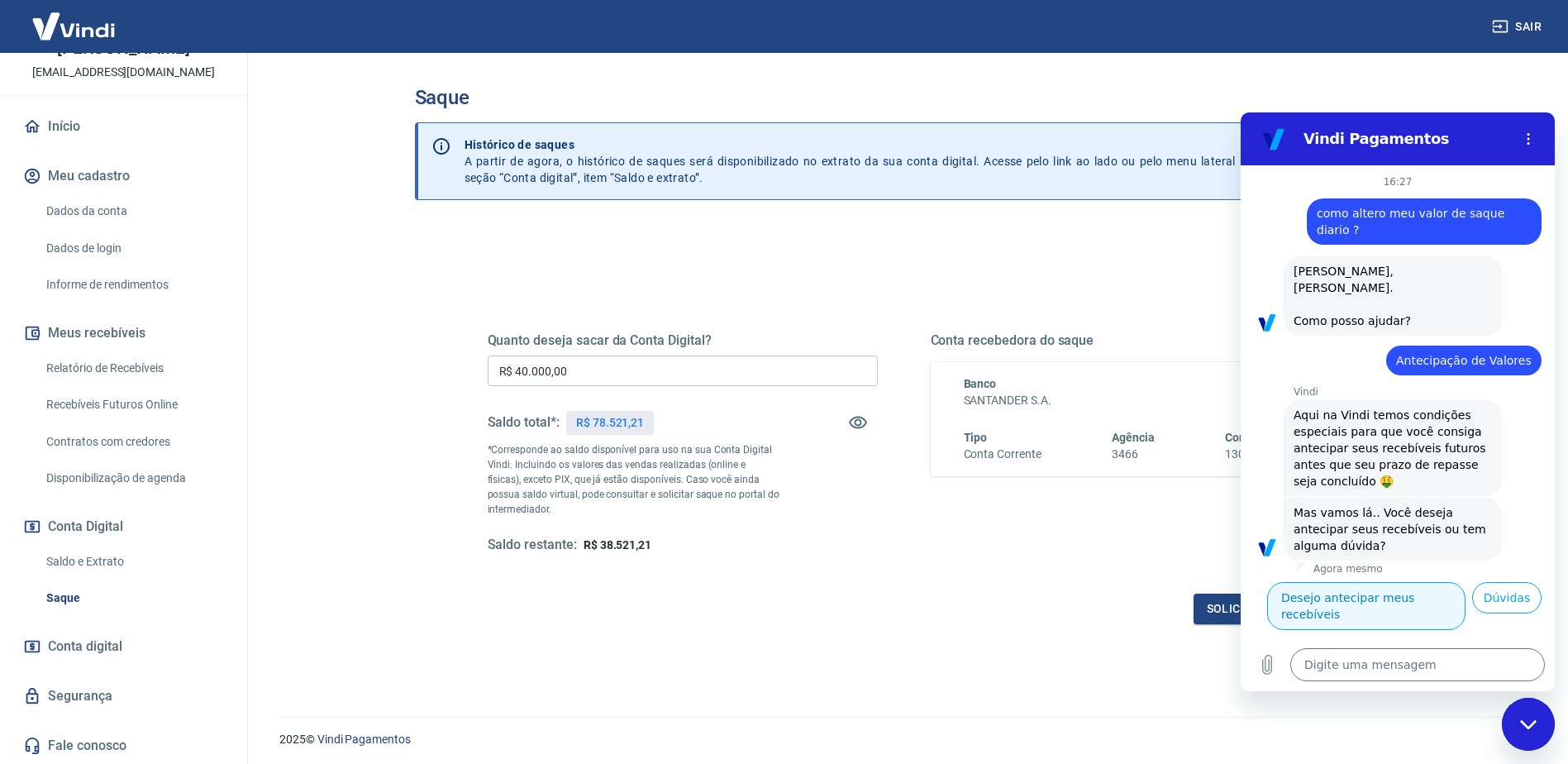
click at [1416, 582] on button "Desejo antecipar meus recebíveis" at bounding box center [1366, 606] width 198 height 48
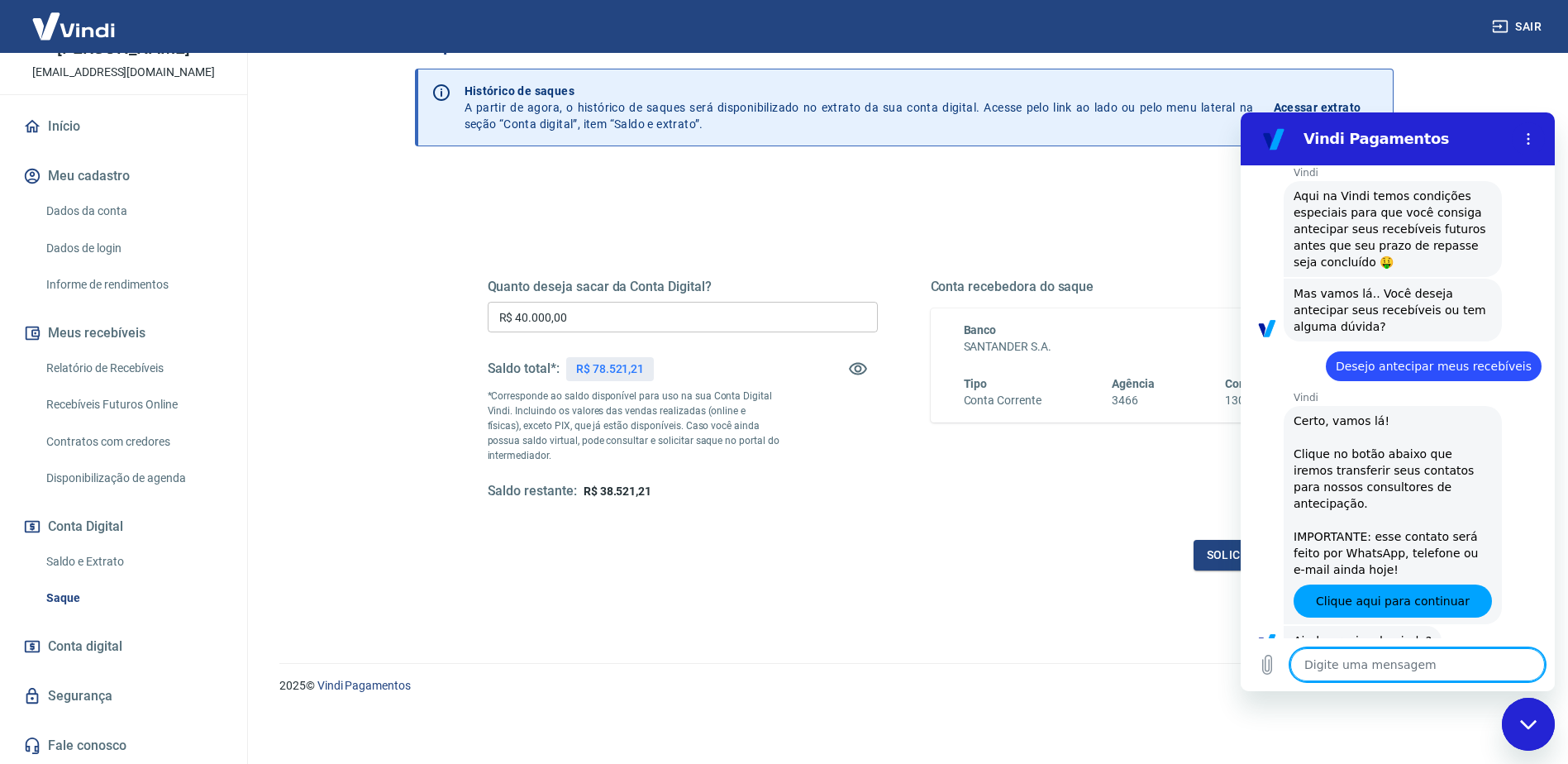
scroll to position [260, 0]
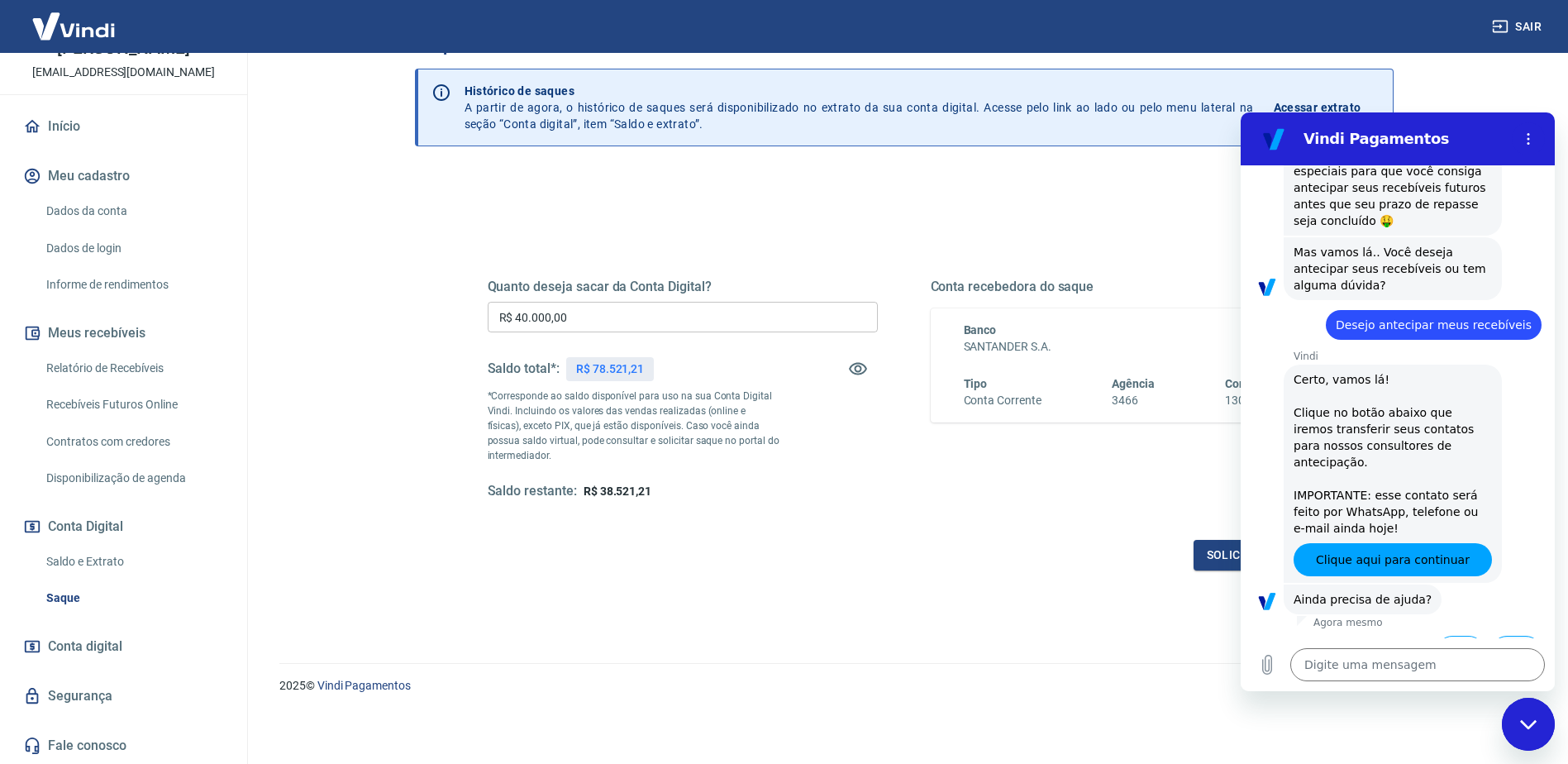
click at [1502, 636] on button "Não" at bounding box center [1516, 652] width 50 height 31
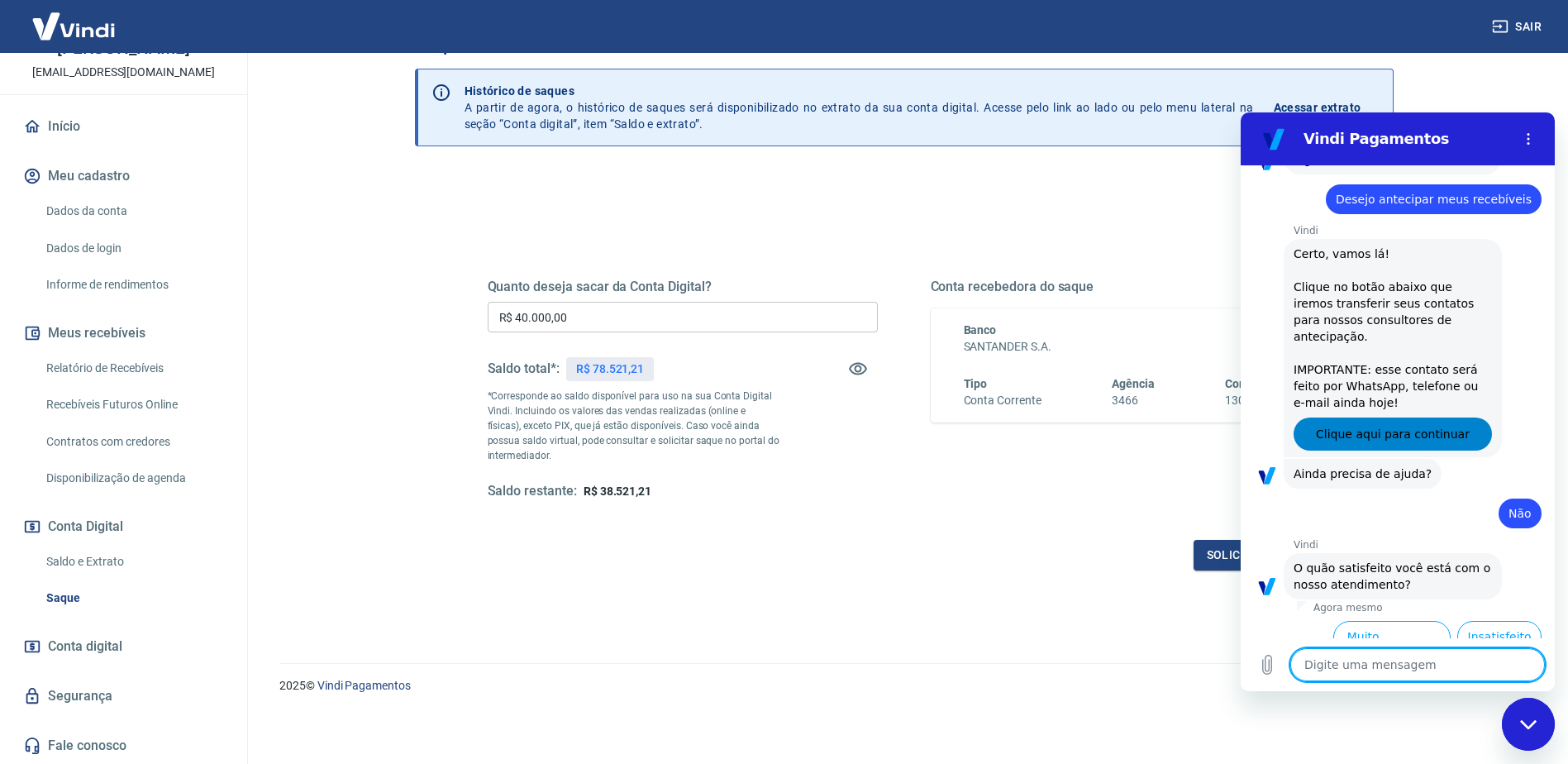
scroll to position [409, 0]
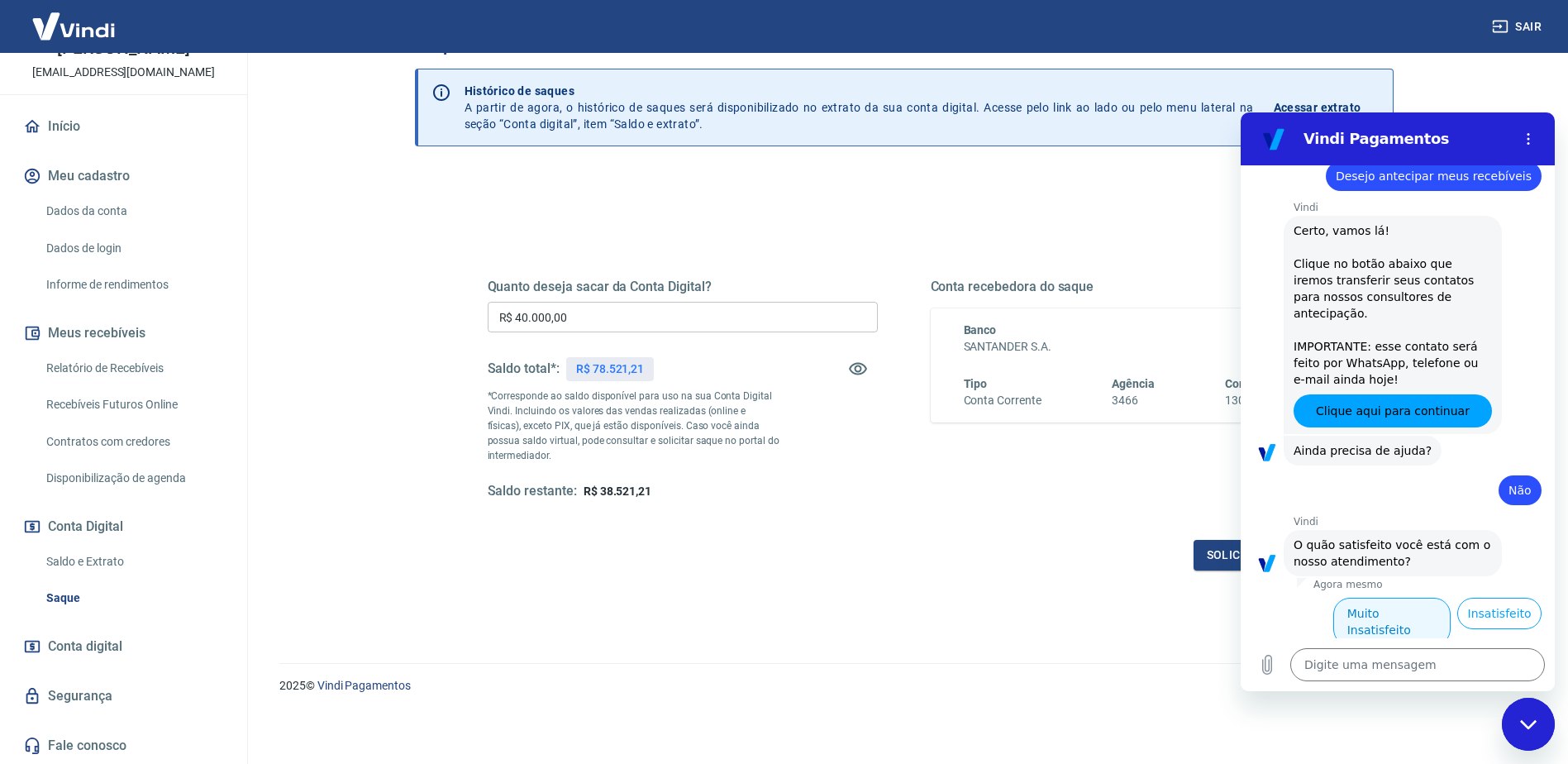
click at [1390, 598] on button "Muito Insatisfeito" at bounding box center [1393, 622] width 119 height 48
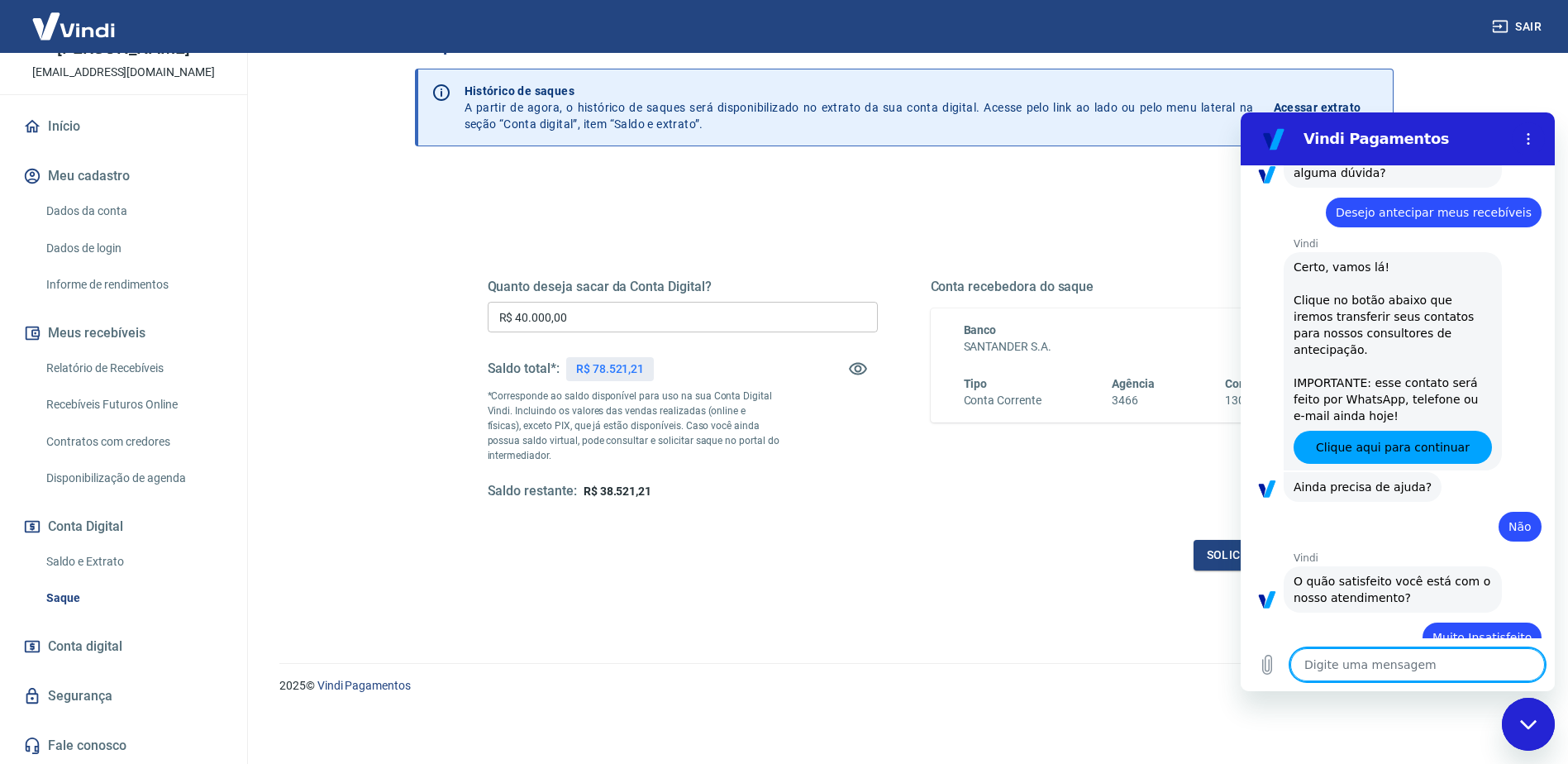
type textarea "x"
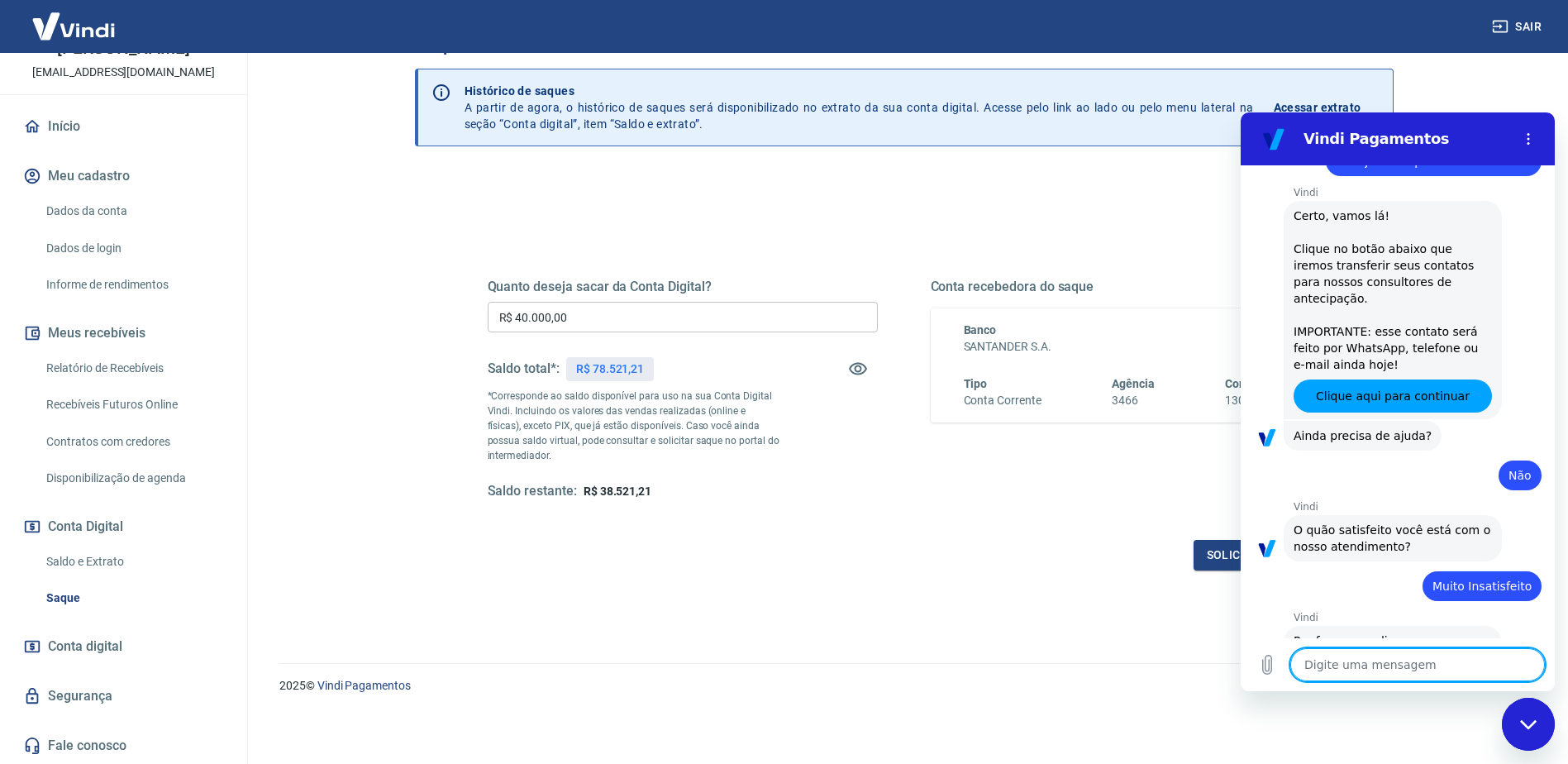
scroll to position [427, 0]
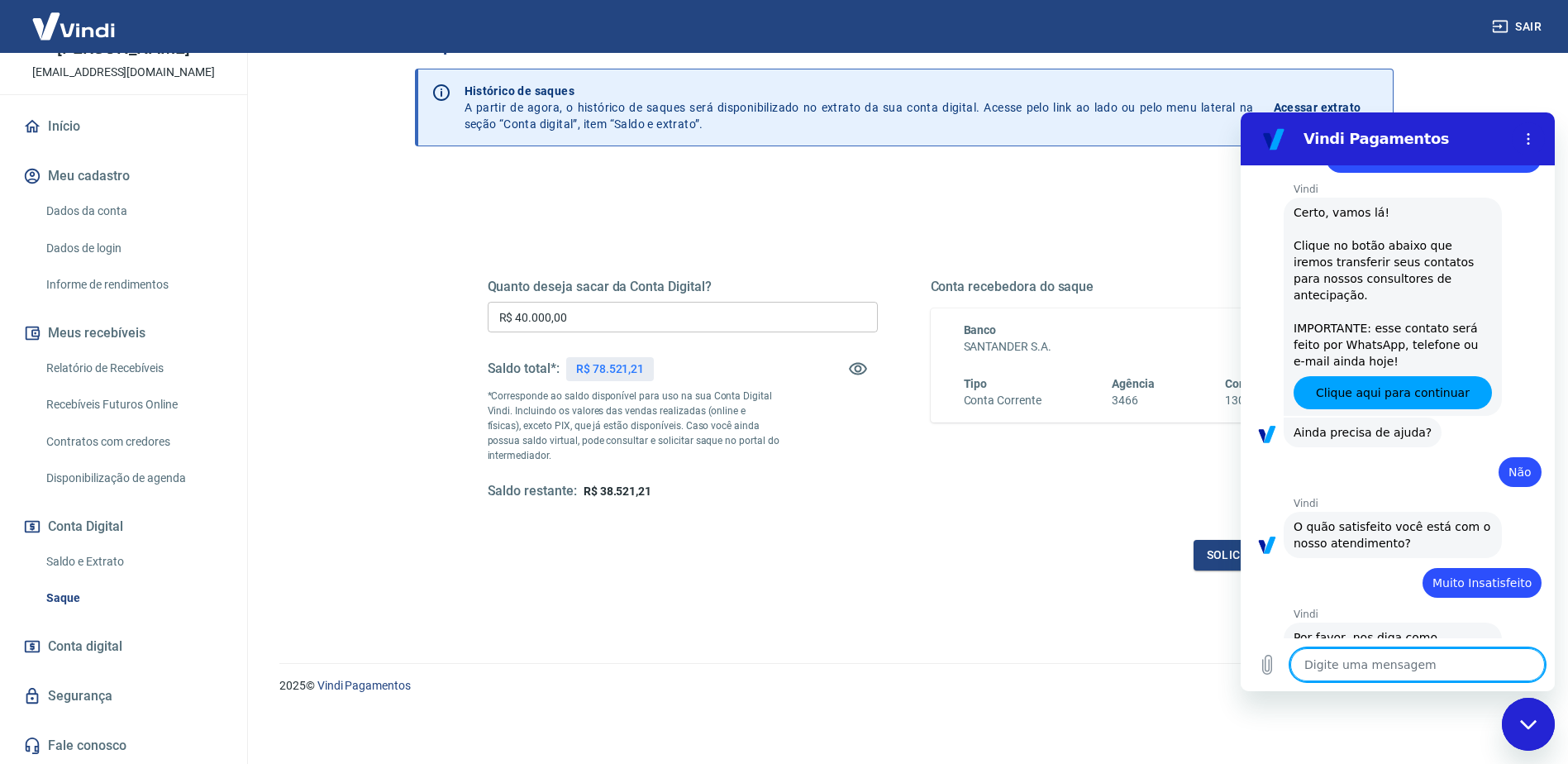
click at [1447, 663] on textarea at bounding box center [1417, 665] width 255 height 33
type textarea "f"
type textarea "x"
type textarea "fa"
type textarea "x"
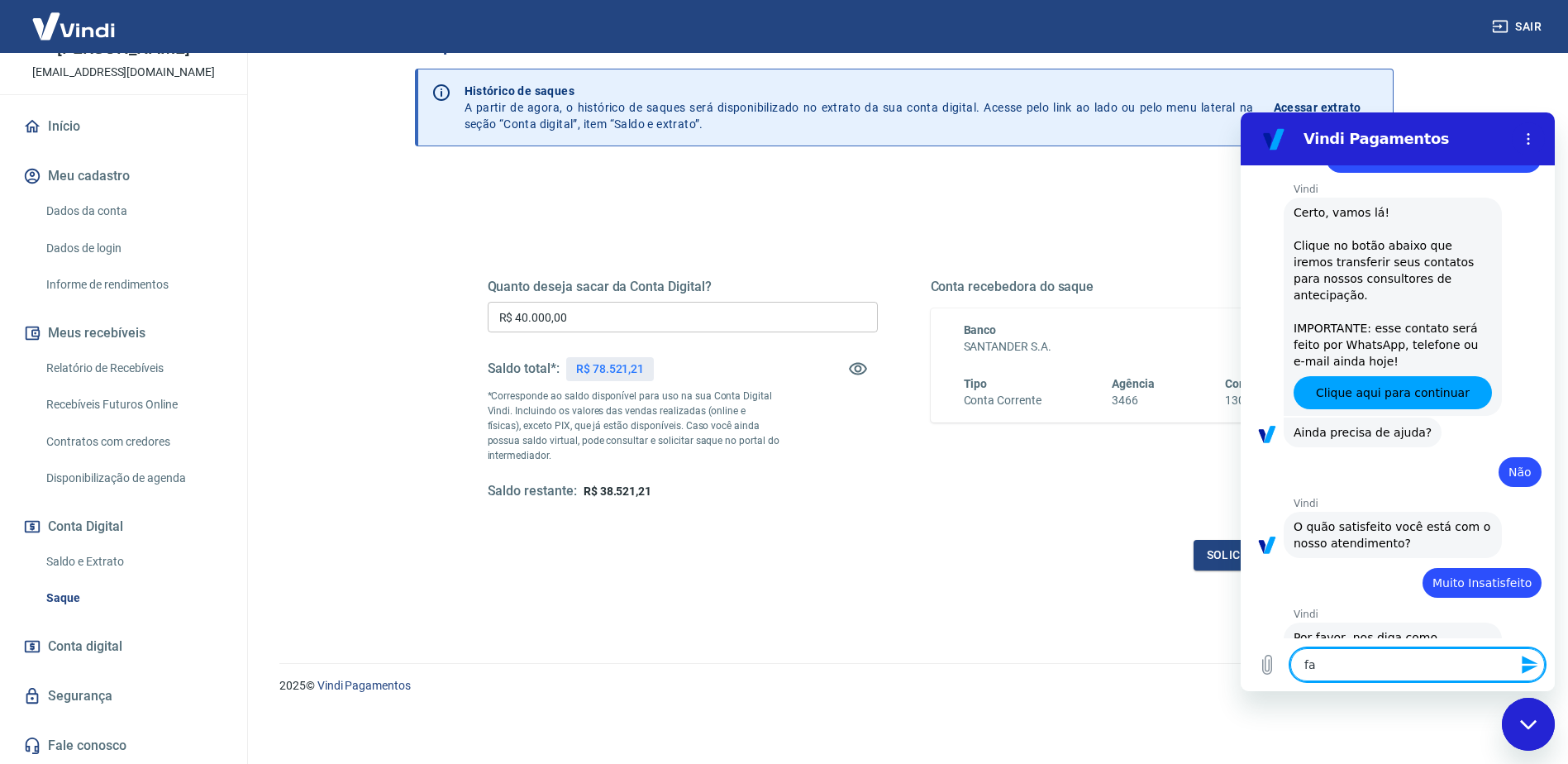
type textarea "fal"
type textarea "x"
type textarea "fala"
type textarea "x"
type textarea "falar"
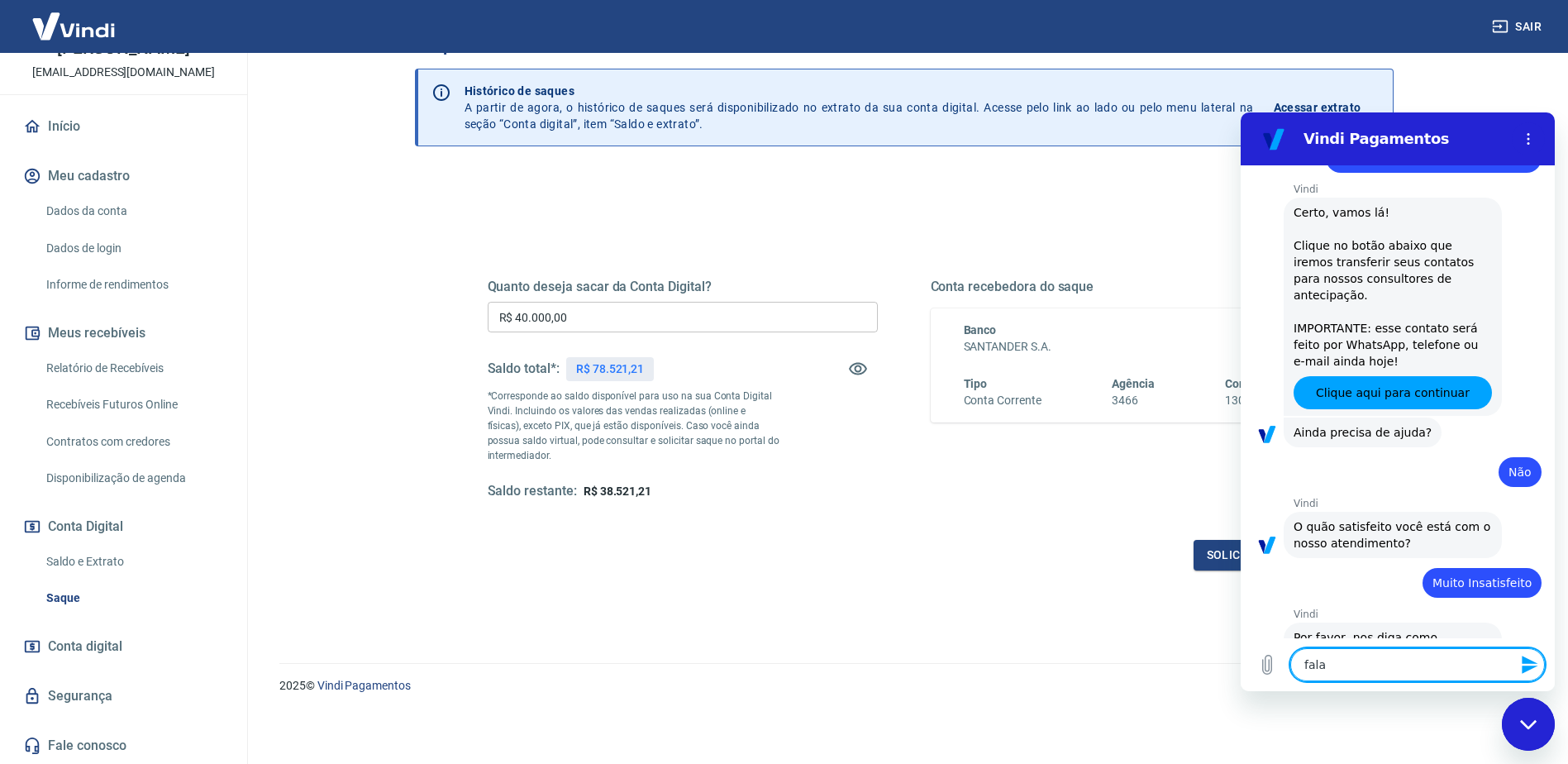
type textarea "x"
type textarea "falar"
type textarea "x"
type textarea "falar o"
type textarea "x"
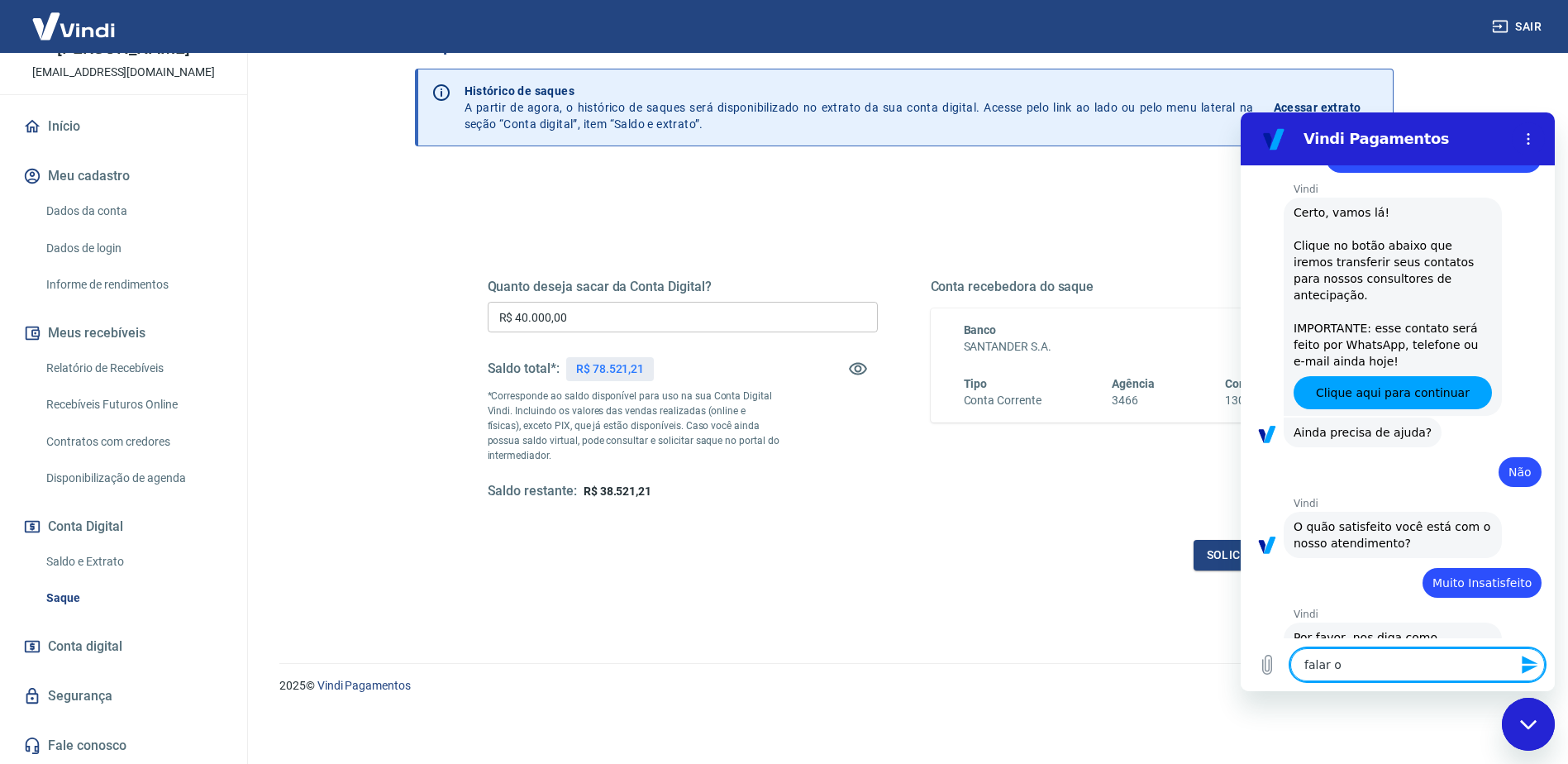
type textarea "falar"
type textarea "x"
type textarea "falar c"
type textarea "x"
type textarea "falar co"
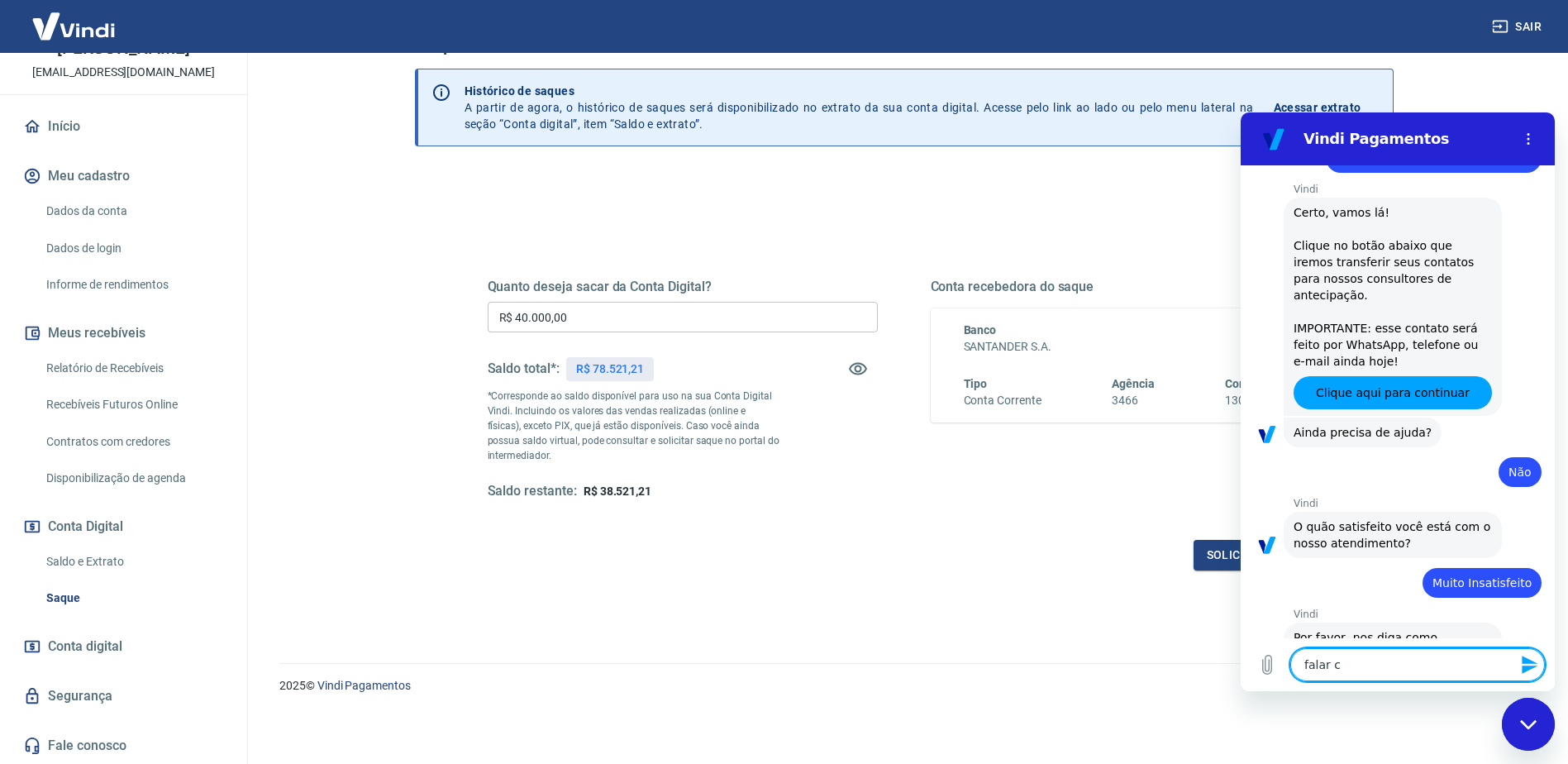
type textarea "x"
type textarea "falar com"
type textarea "x"
type textarea "falar com"
type textarea "x"
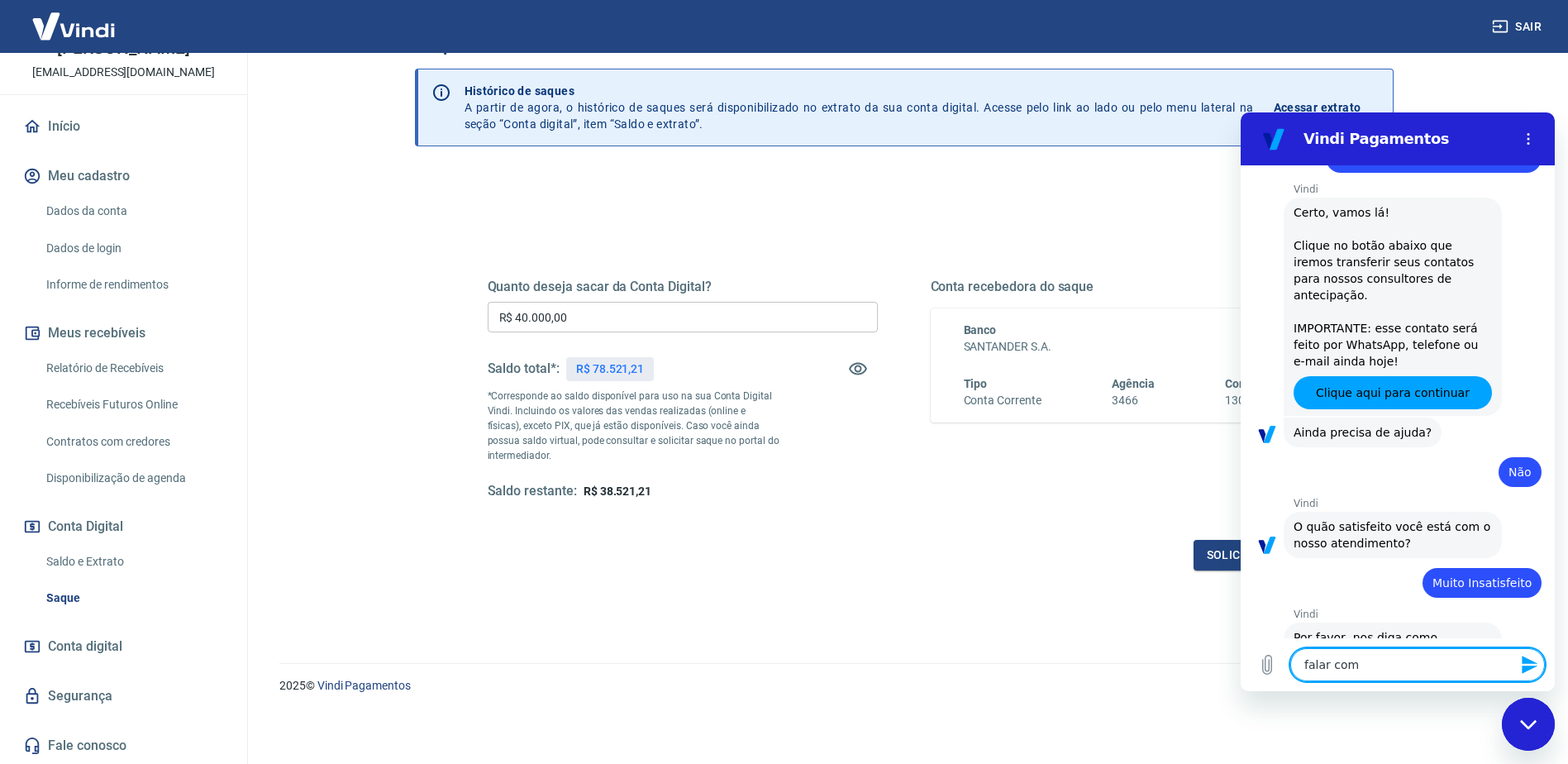
type textarea "falar com h"
type textarea "x"
type textarea "falar com hu"
type textarea "x"
type textarea "falar com hum"
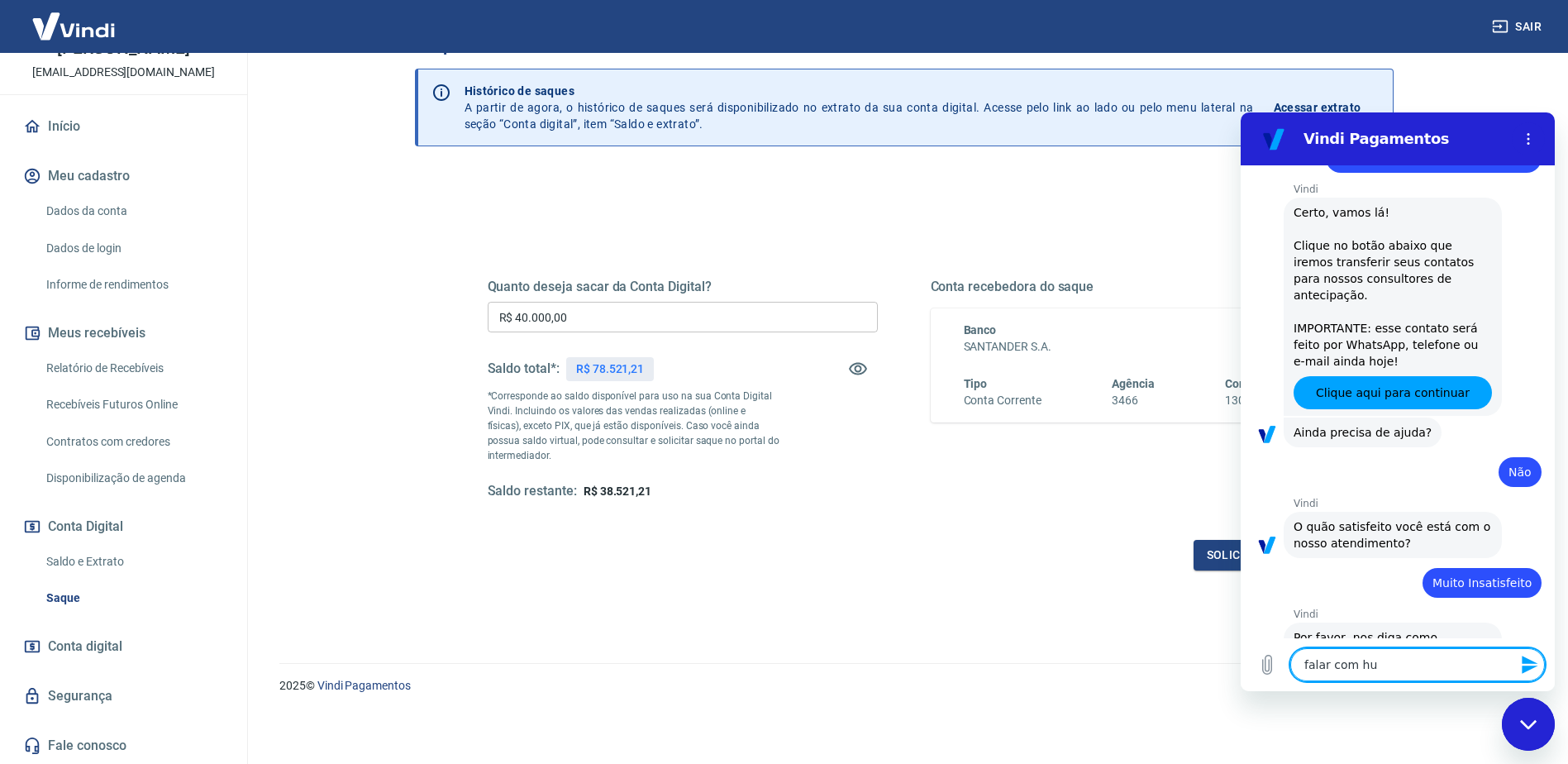
type textarea "x"
type textarea "falar com huma"
type textarea "x"
type textarea "falar com human"
type textarea "x"
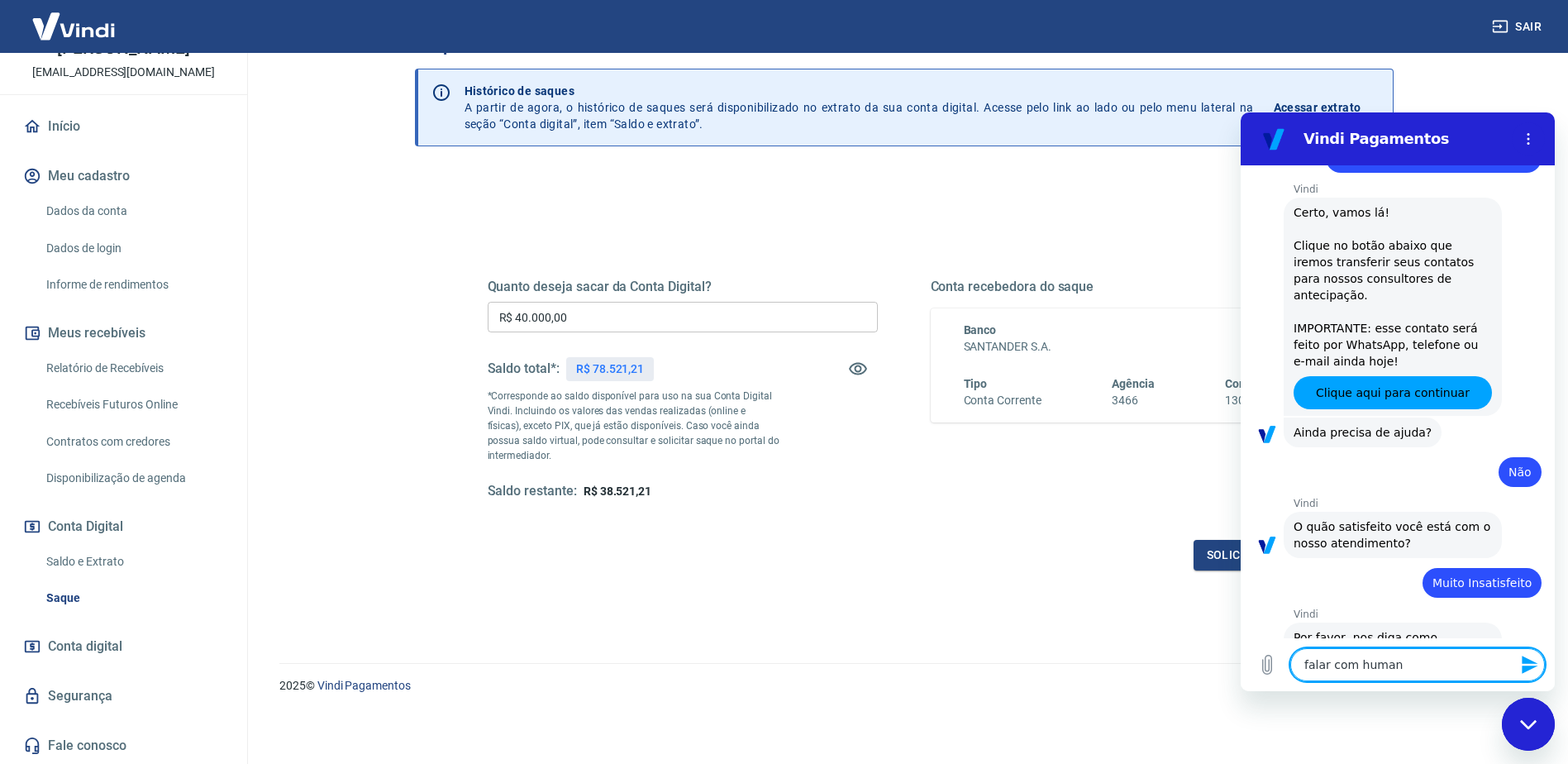
type textarea "falar com humano"
type textarea "x"
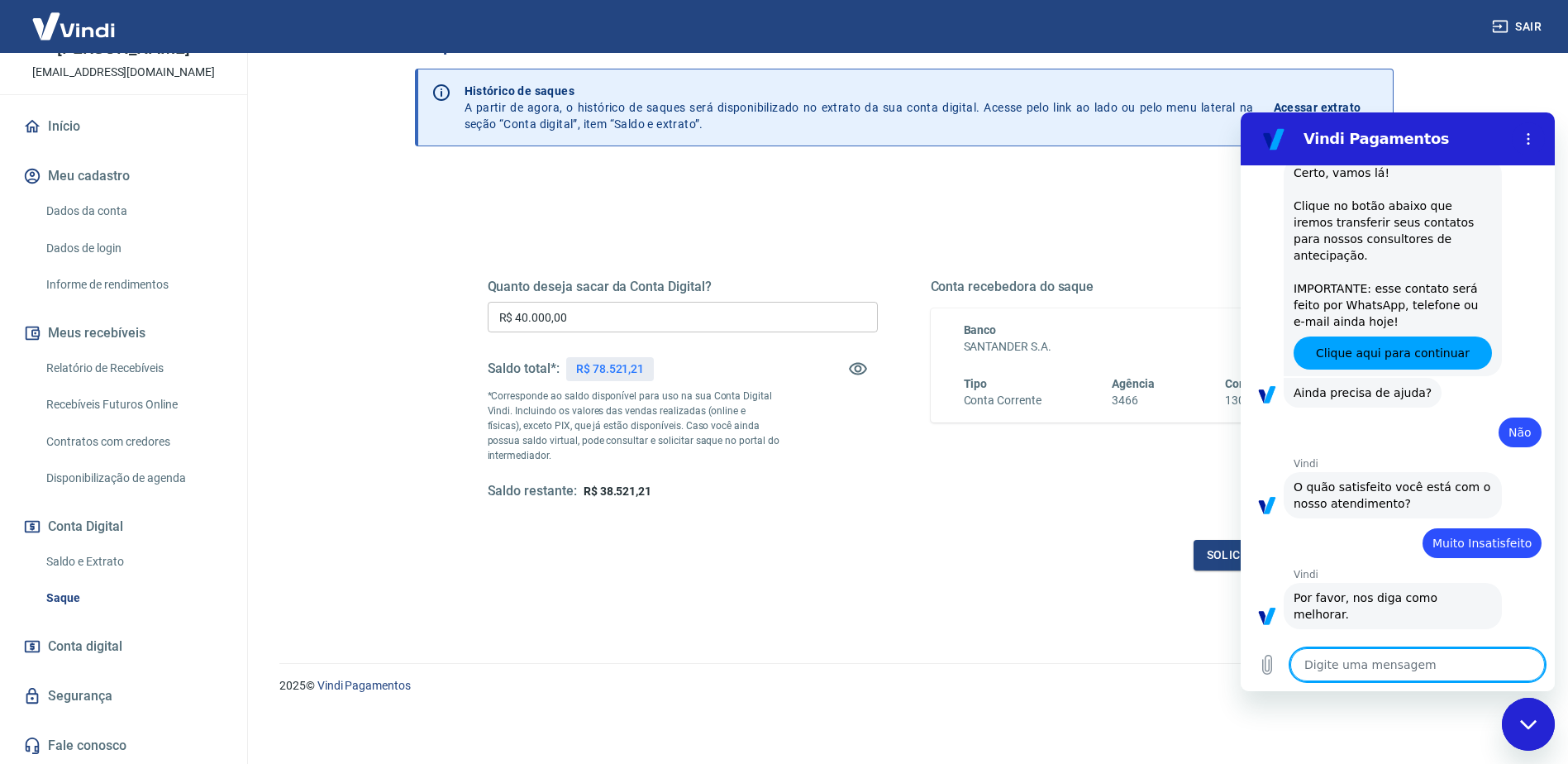
type textarea "x"
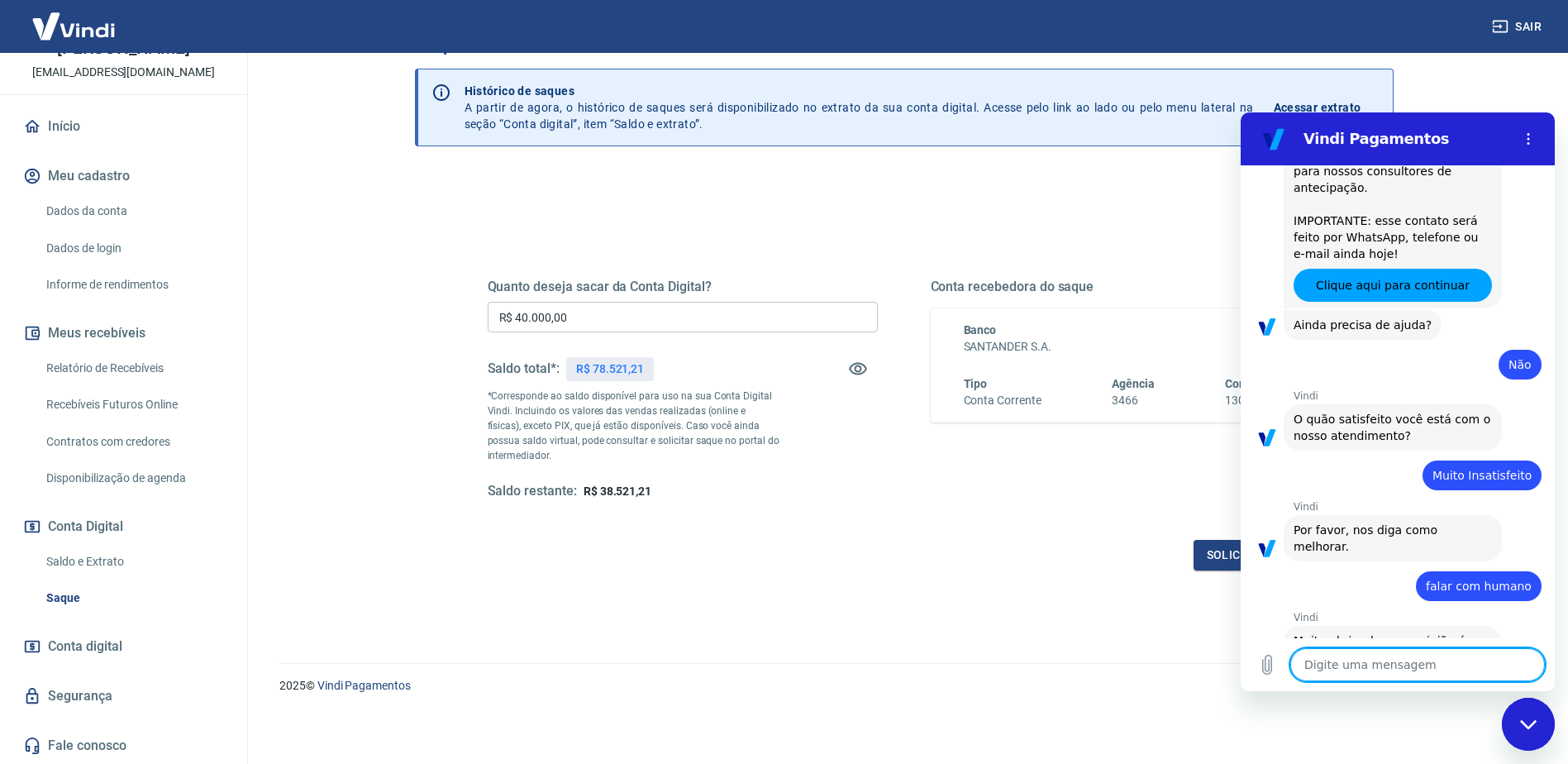
scroll to position [539, 0]
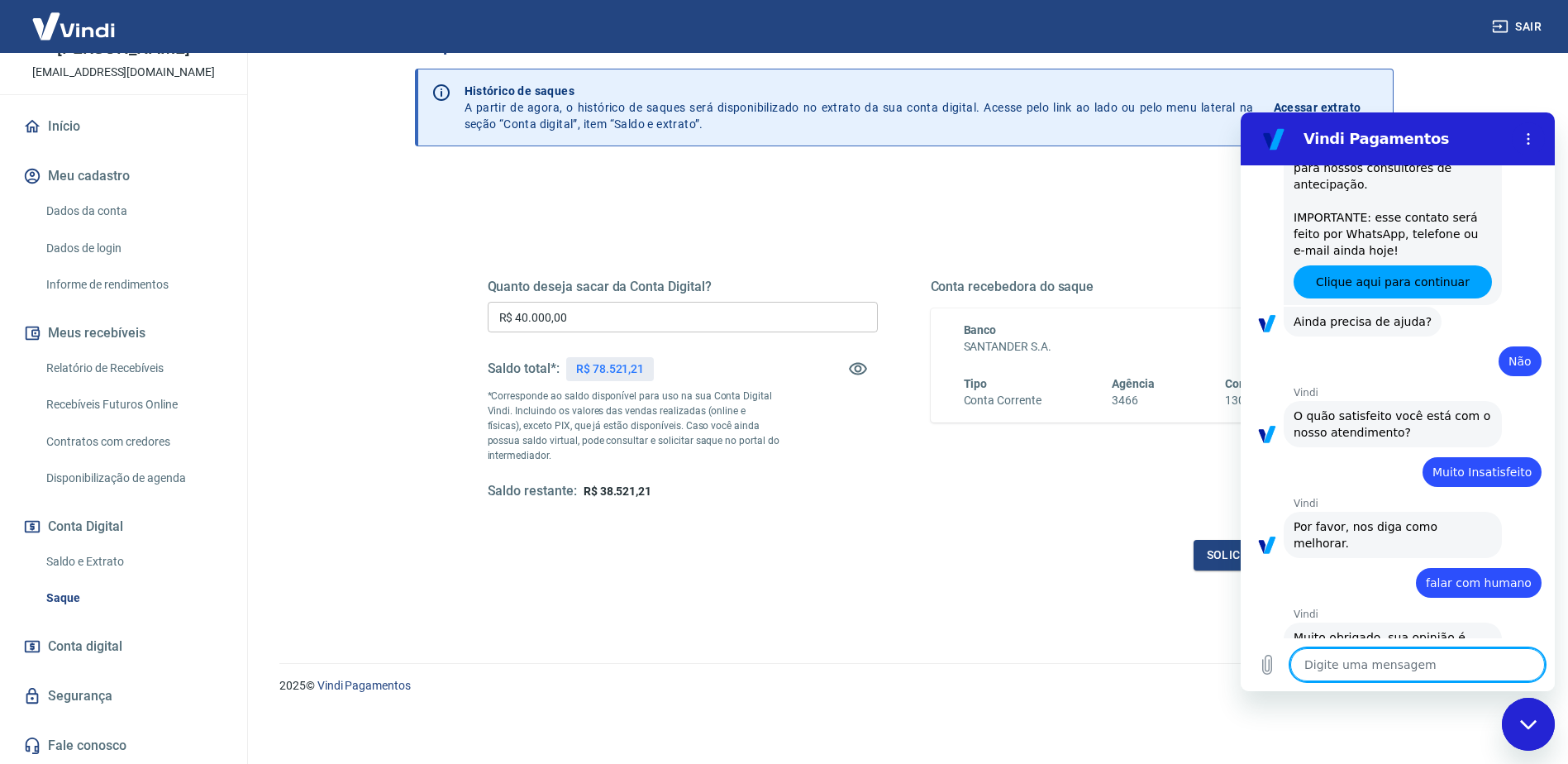
type textarea "f"
type textarea "x"
type textarea "fa"
type textarea "x"
type textarea "fal"
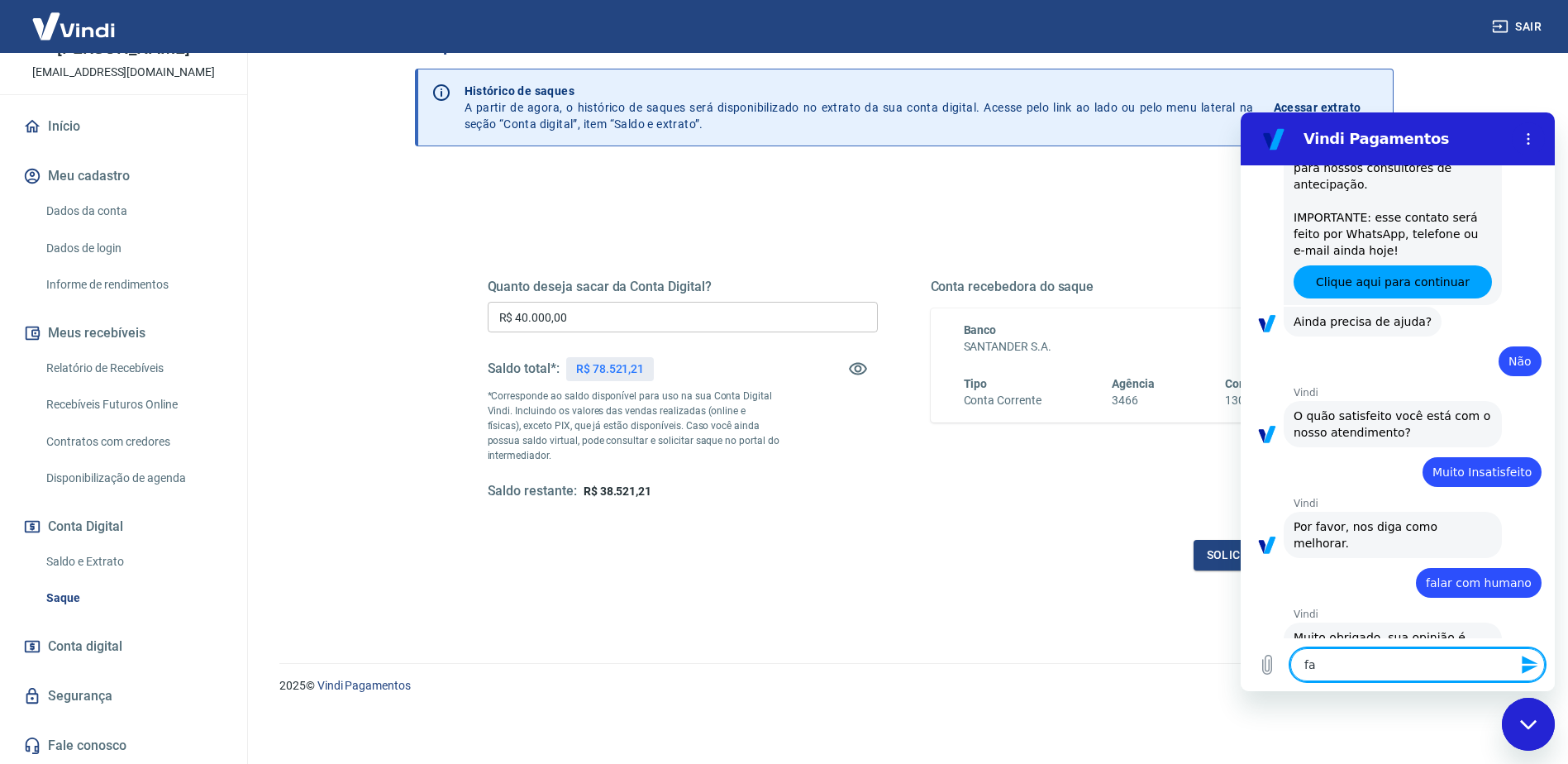
type textarea "x"
type textarea "fala"
type textarea "x"
type textarea "falar"
type textarea "x"
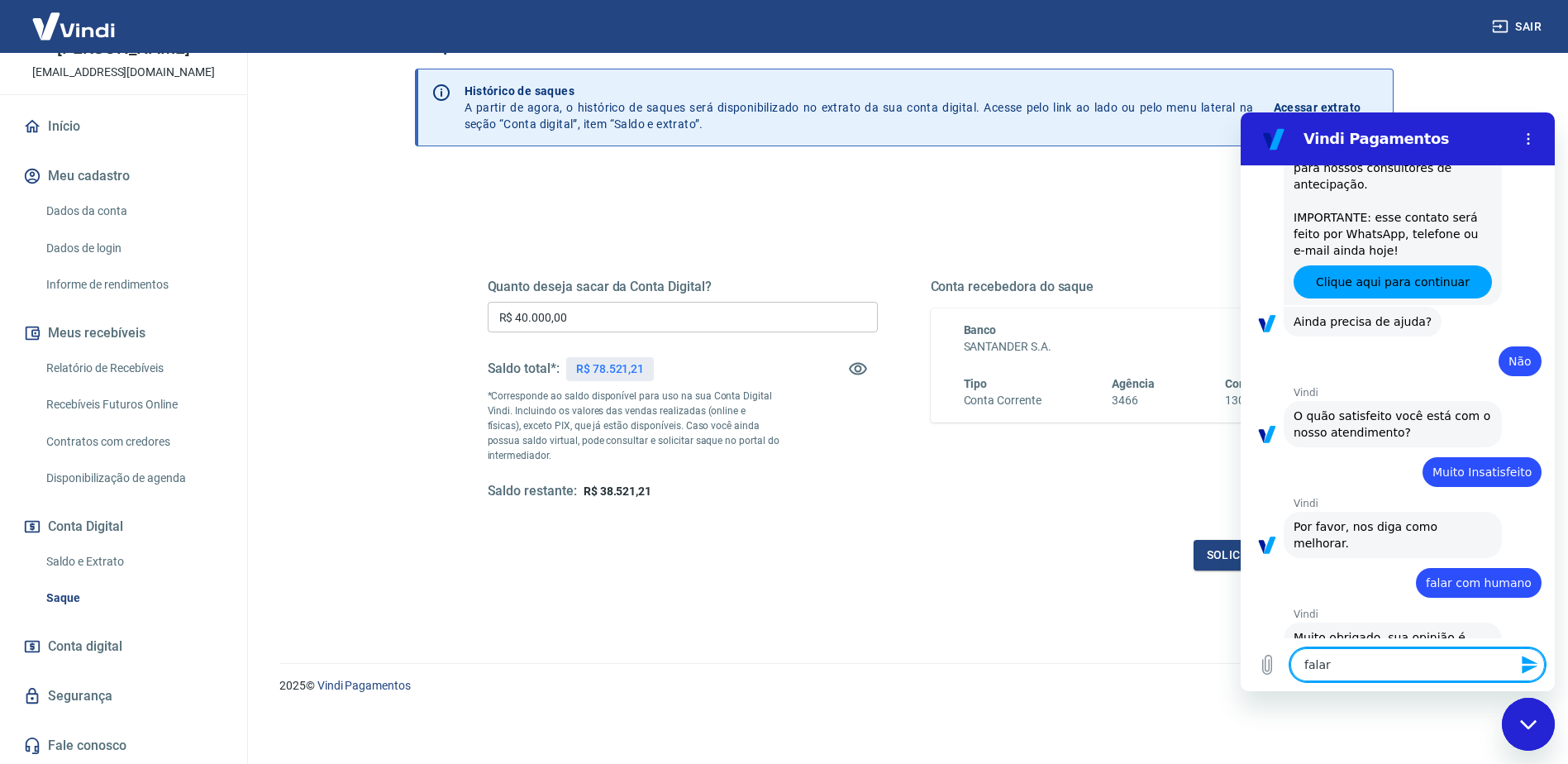
type textarea "falar"
type textarea "x"
type textarea "falar c"
type textarea "x"
type textarea "falar co"
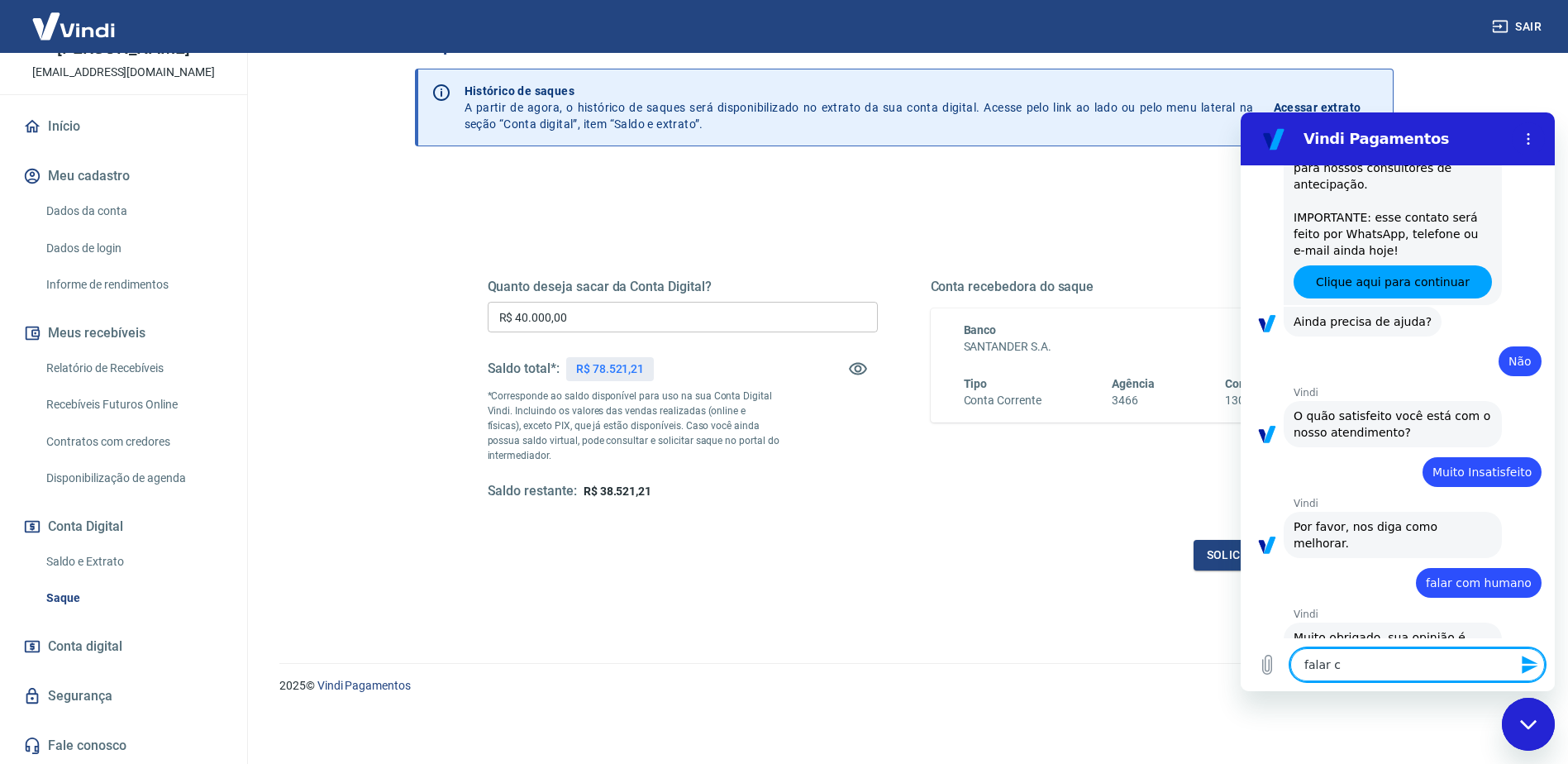
type textarea "x"
type textarea "falar com"
type textarea "x"
type textarea "falar com"
type textarea "x"
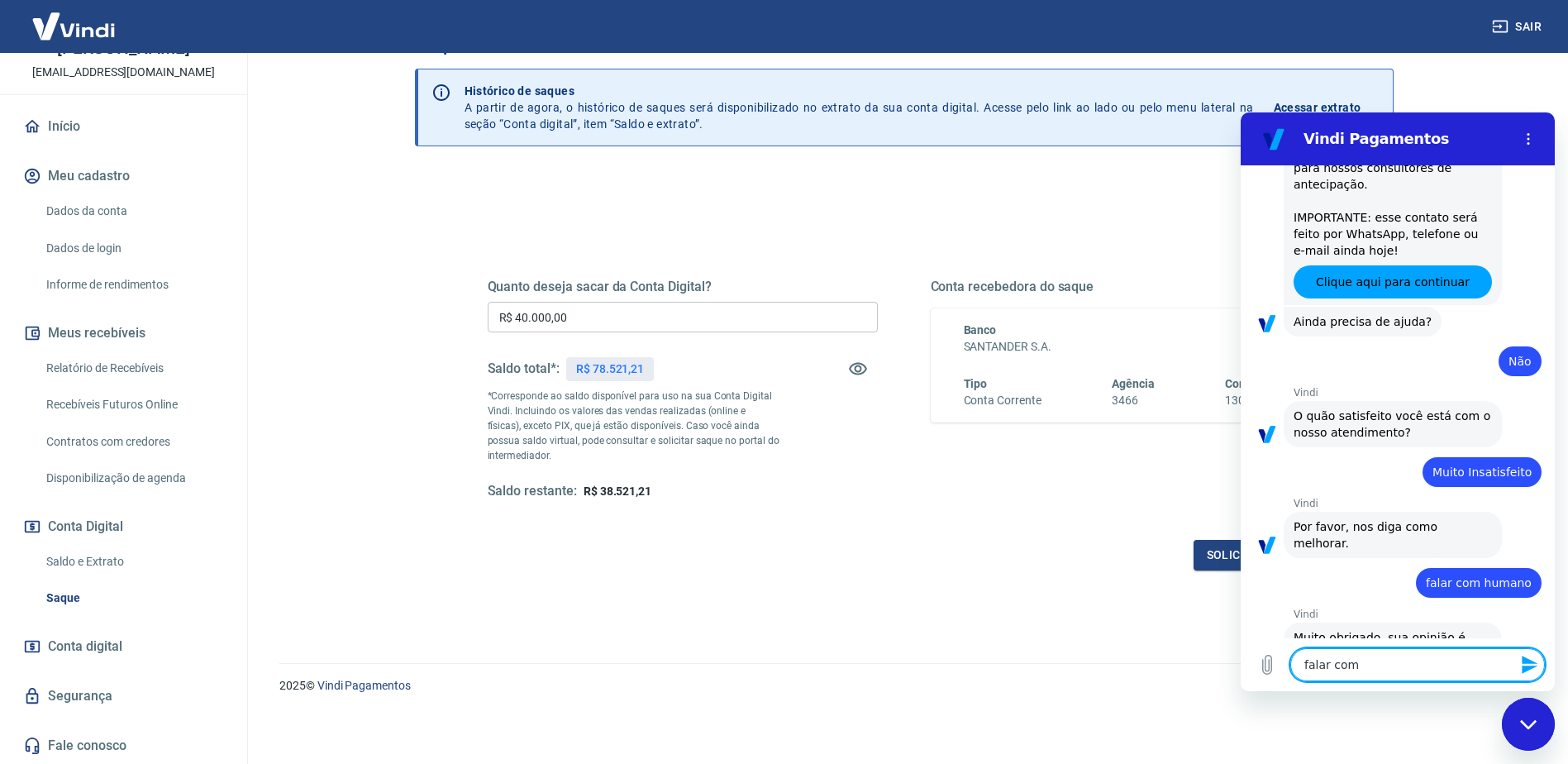
type textarea "falar com h"
type textarea "x"
type textarea "falar com hu"
type textarea "x"
type textarea "falar com hum"
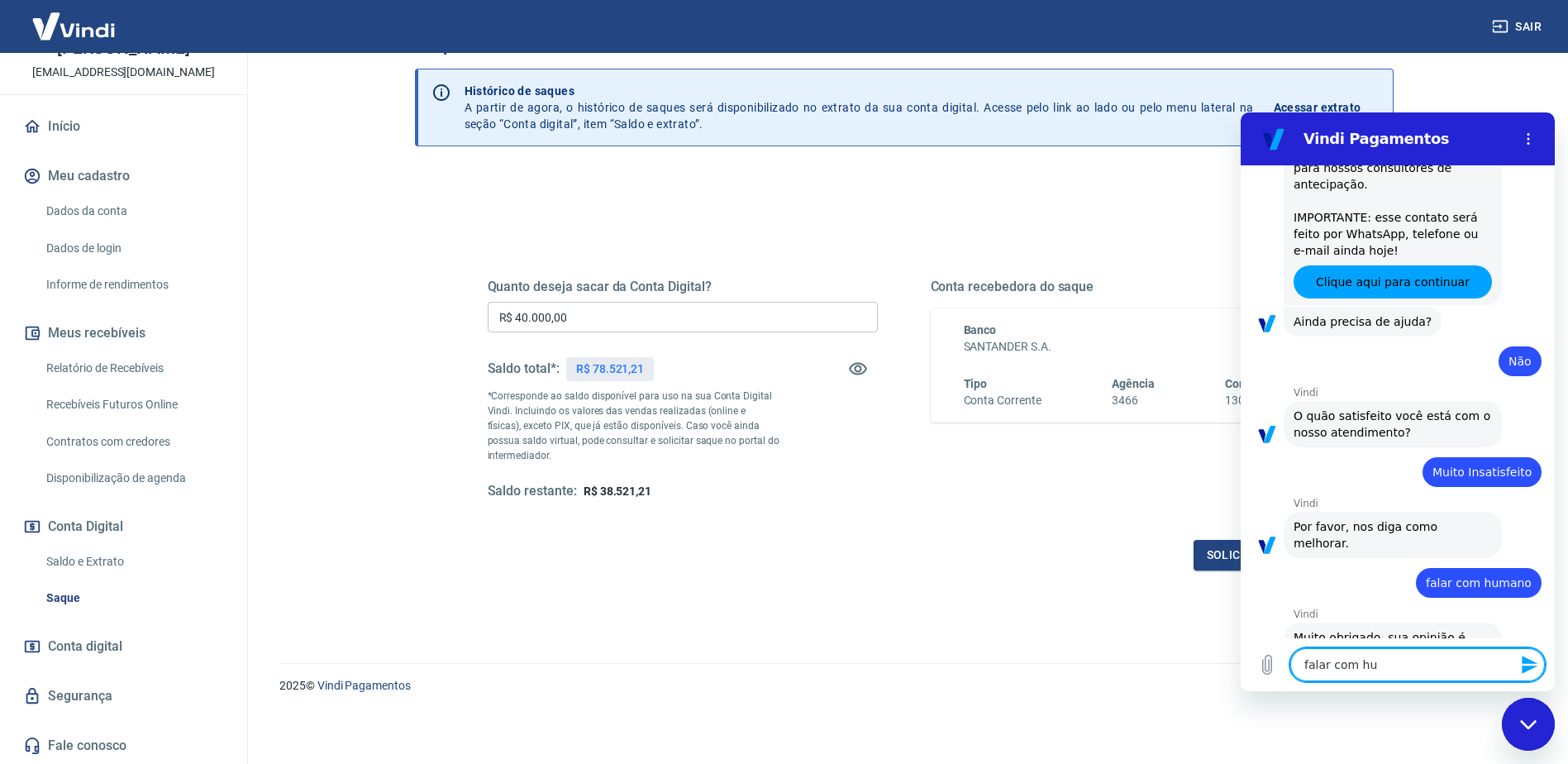
type textarea "x"
type textarea "falar com huma"
type textarea "x"
type textarea "falar com human"
type textarea "x"
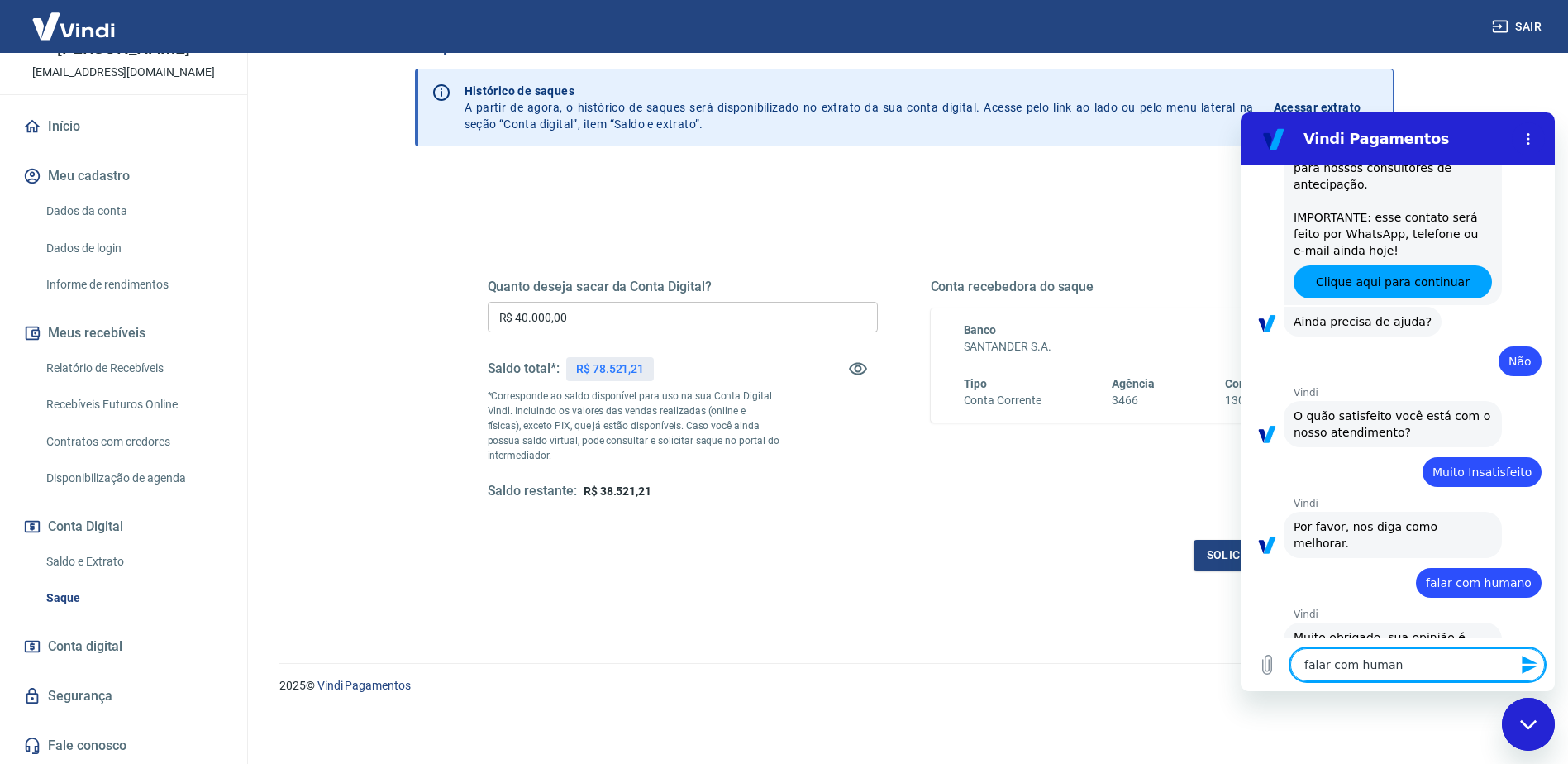
type textarea "falar com humano"
type textarea "x"
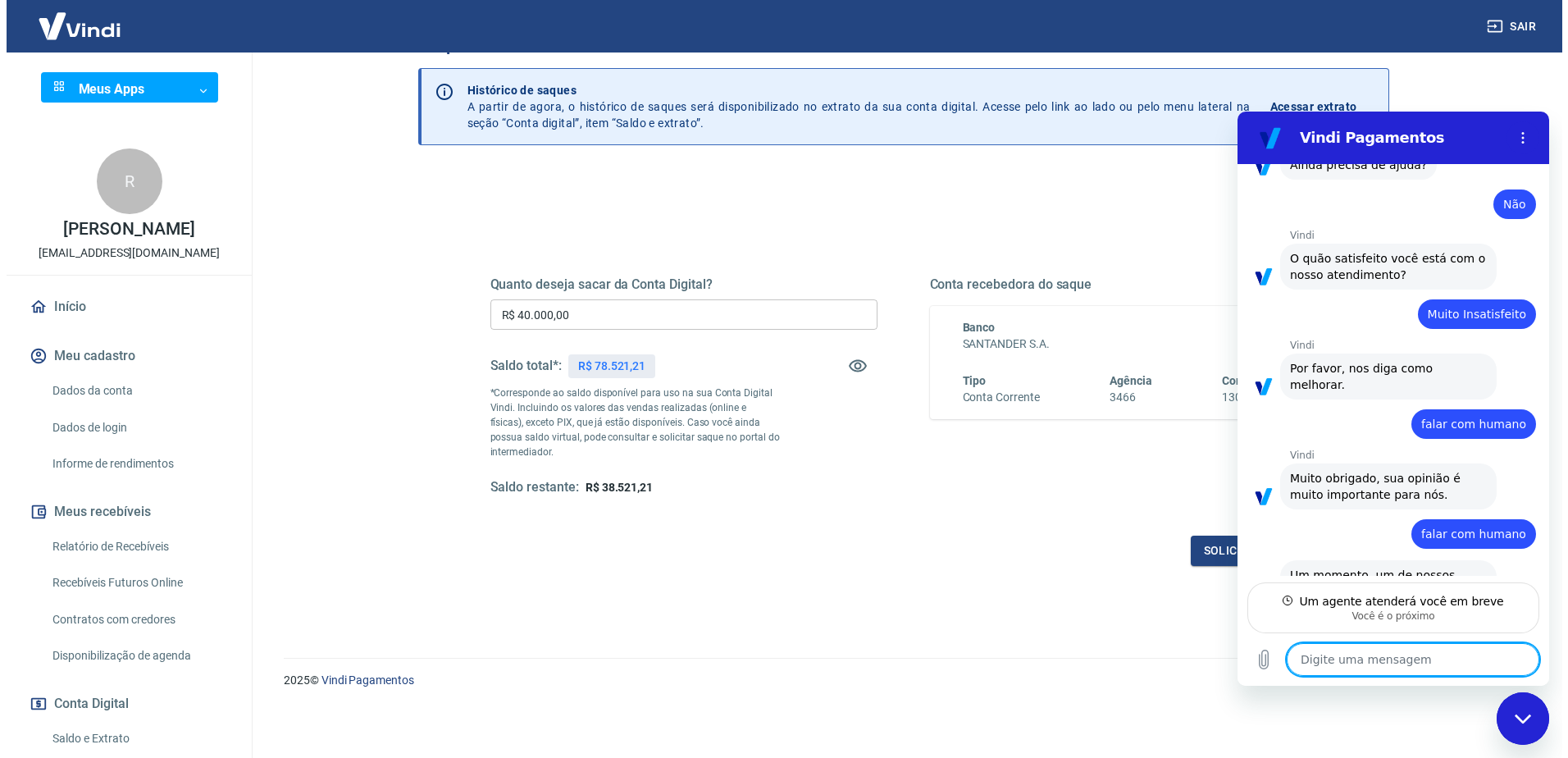
scroll to position [0, 0]
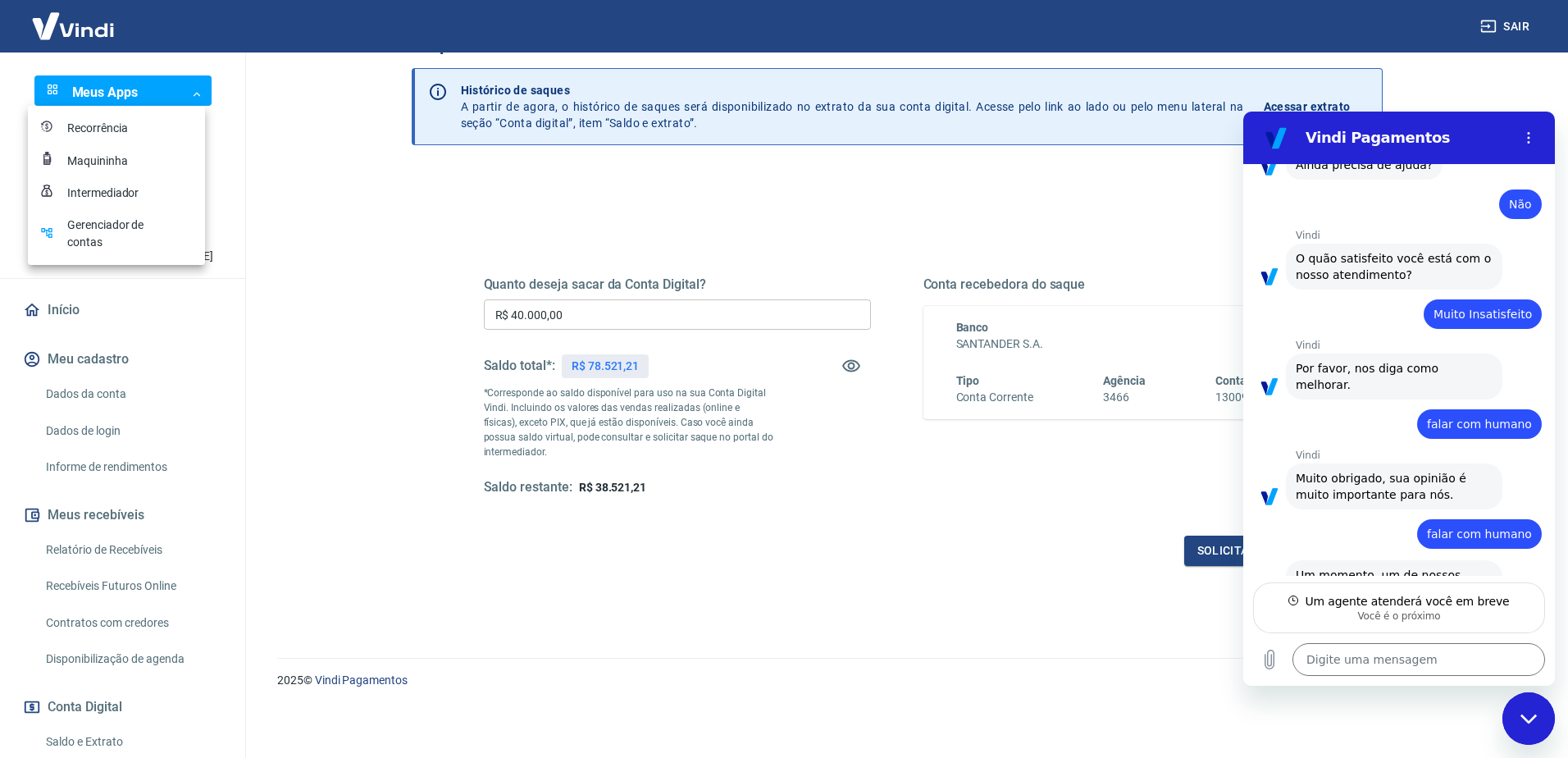
click at [190, 92] on body "Sair Meus Apps ​ ​ R RODRIGO ISNENGHI COSTA contabilidade@faspec.edu.br Início …" at bounding box center [784, 325] width 1568 height 758
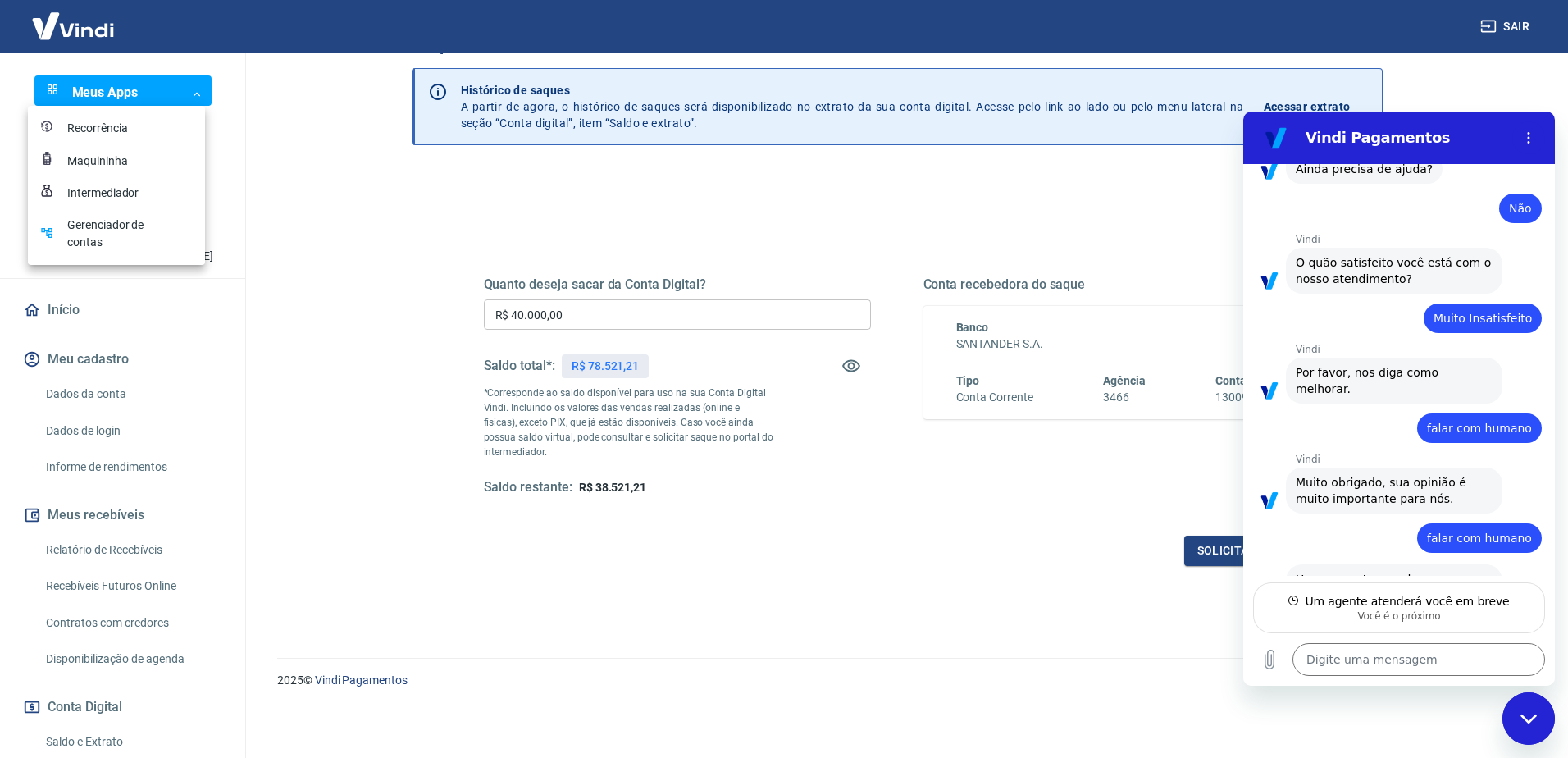
type textarea "x"
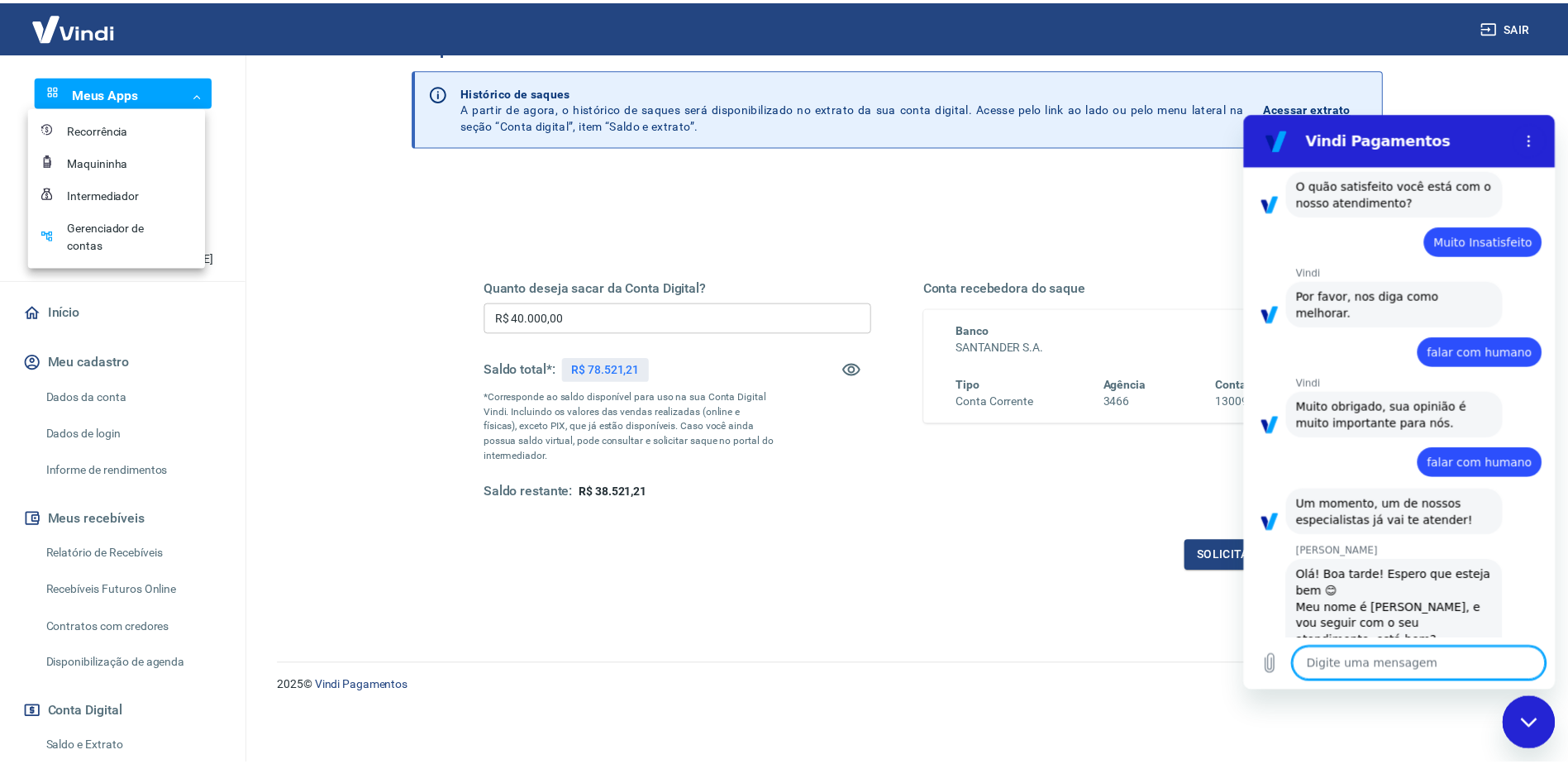
scroll to position [773, 0]
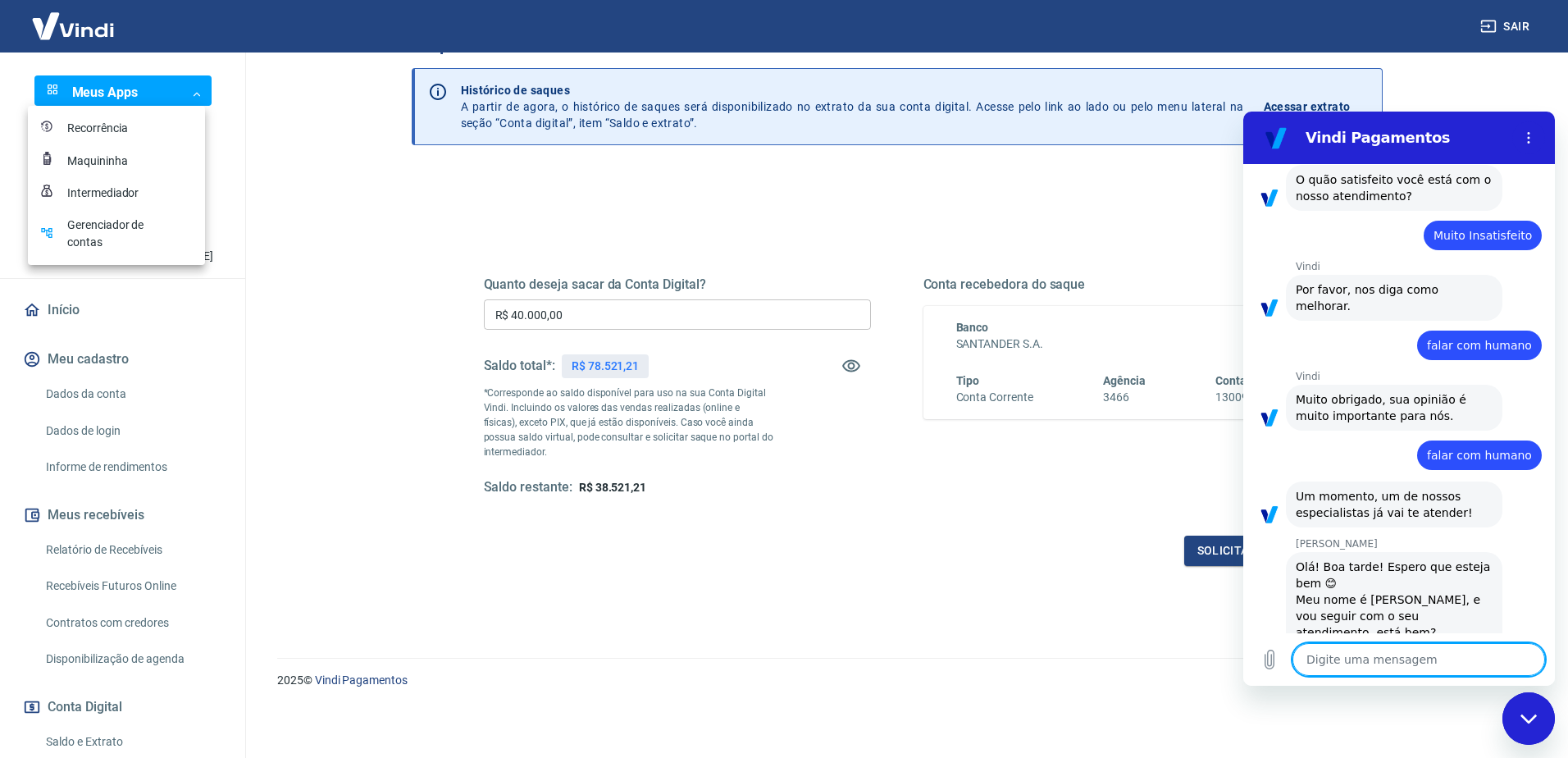
click at [1447, 658] on textarea at bounding box center [1418, 659] width 253 height 33
click at [234, 725] on div at bounding box center [784, 379] width 1568 height 758
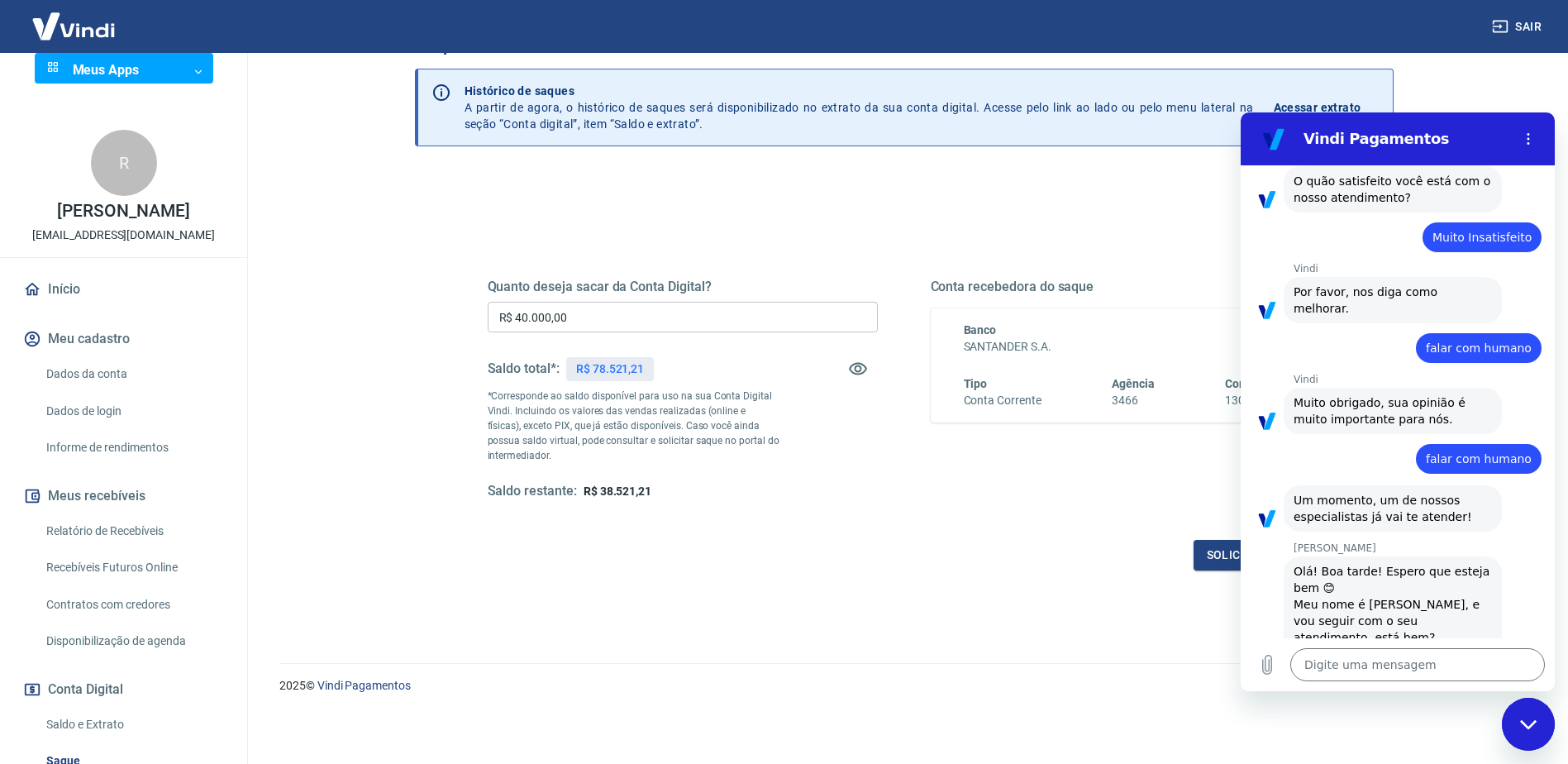
scroll to position [0, 0]
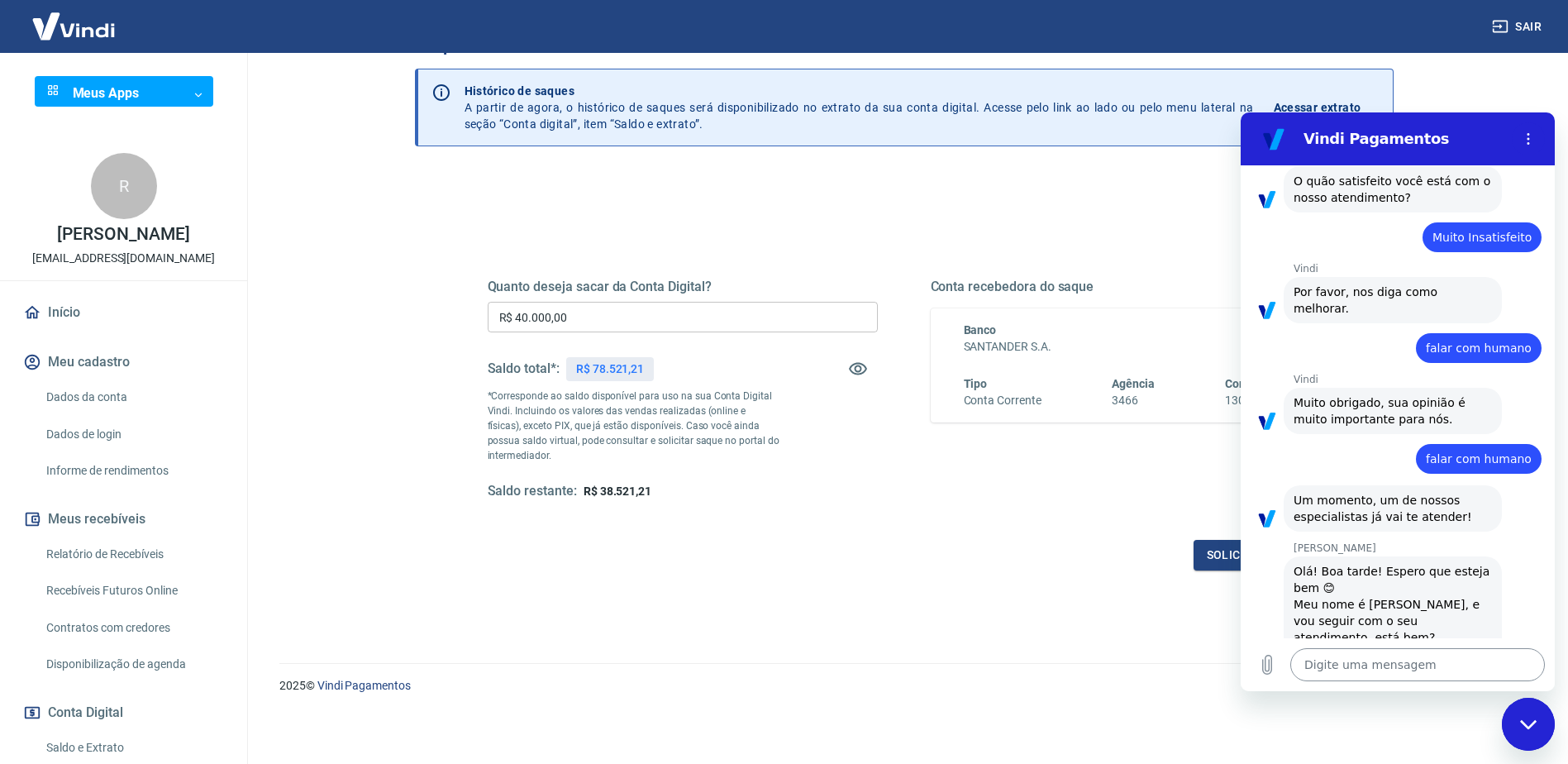
click at [1370, 671] on textarea at bounding box center [1417, 665] width 255 height 33
type textarea "A"
type textarea "x"
type textarea "Ad"
type textarea "x"
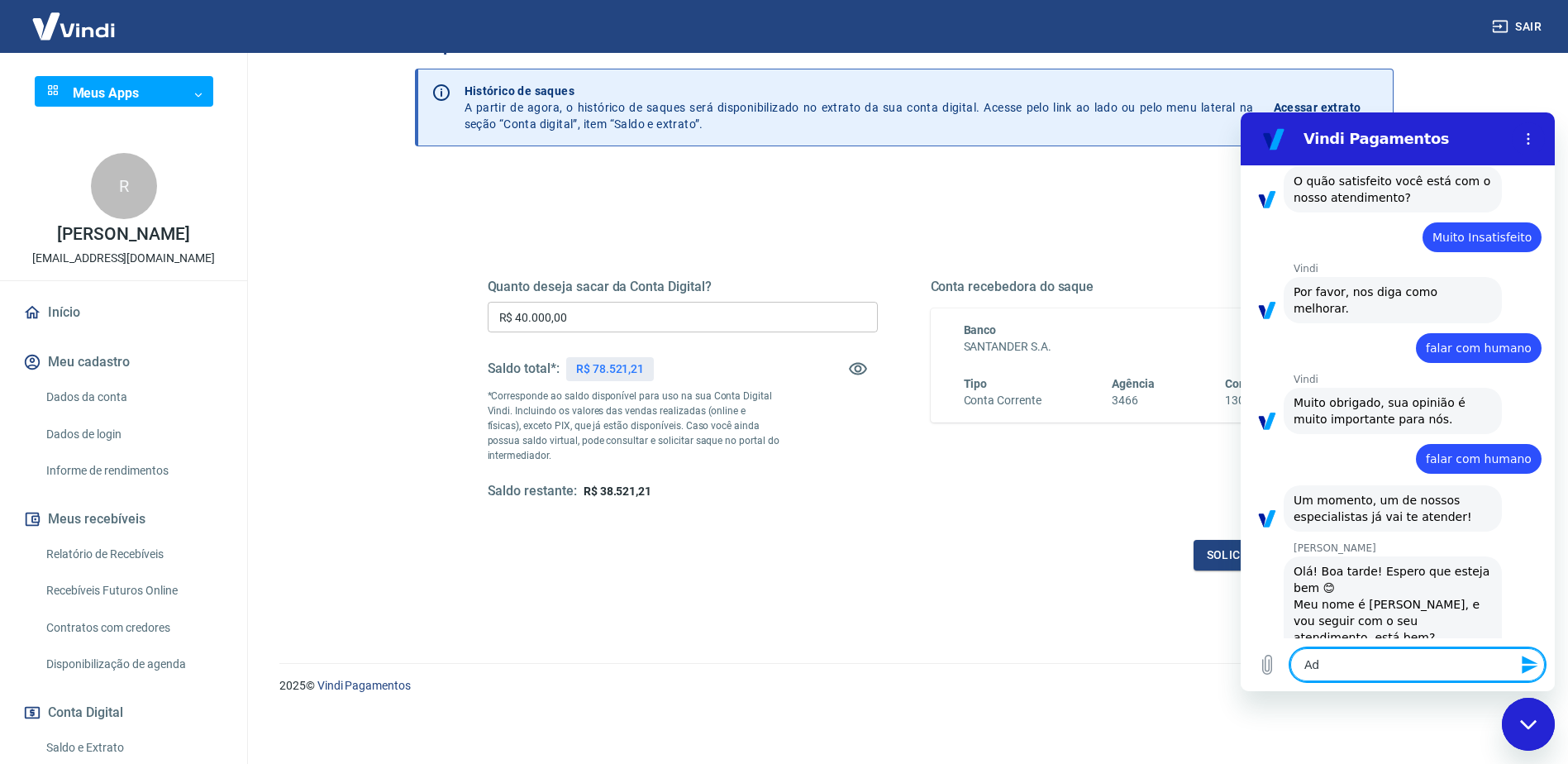
type textarea "Adr"
type textarea "x"
type textarea "Adri"
type textarea "x"
type textarea "Adria"
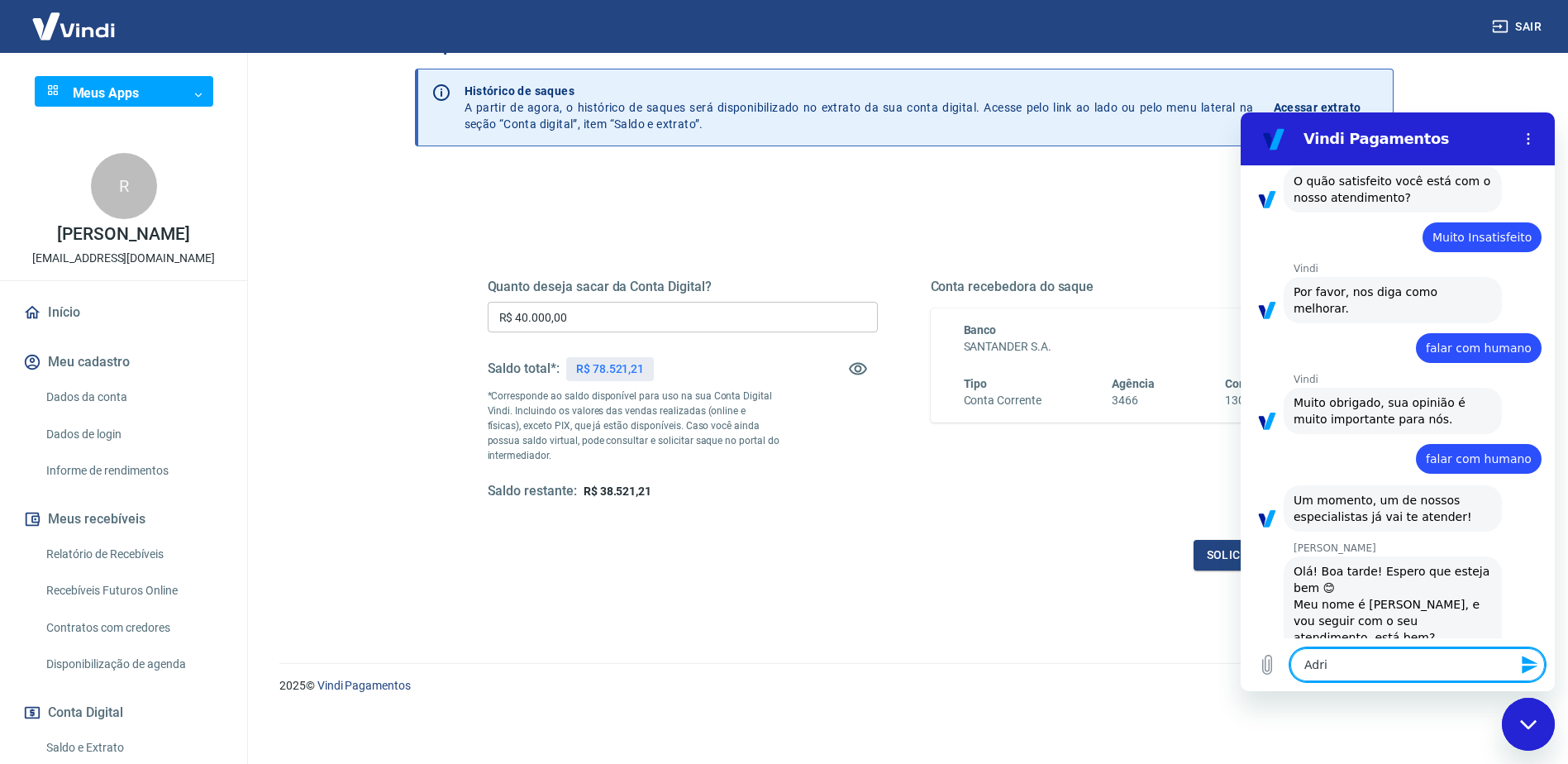
type textarea "x"
type textarea "Adrian"
type textarea "x"
type textarea "Adriane"
type textarea "x"
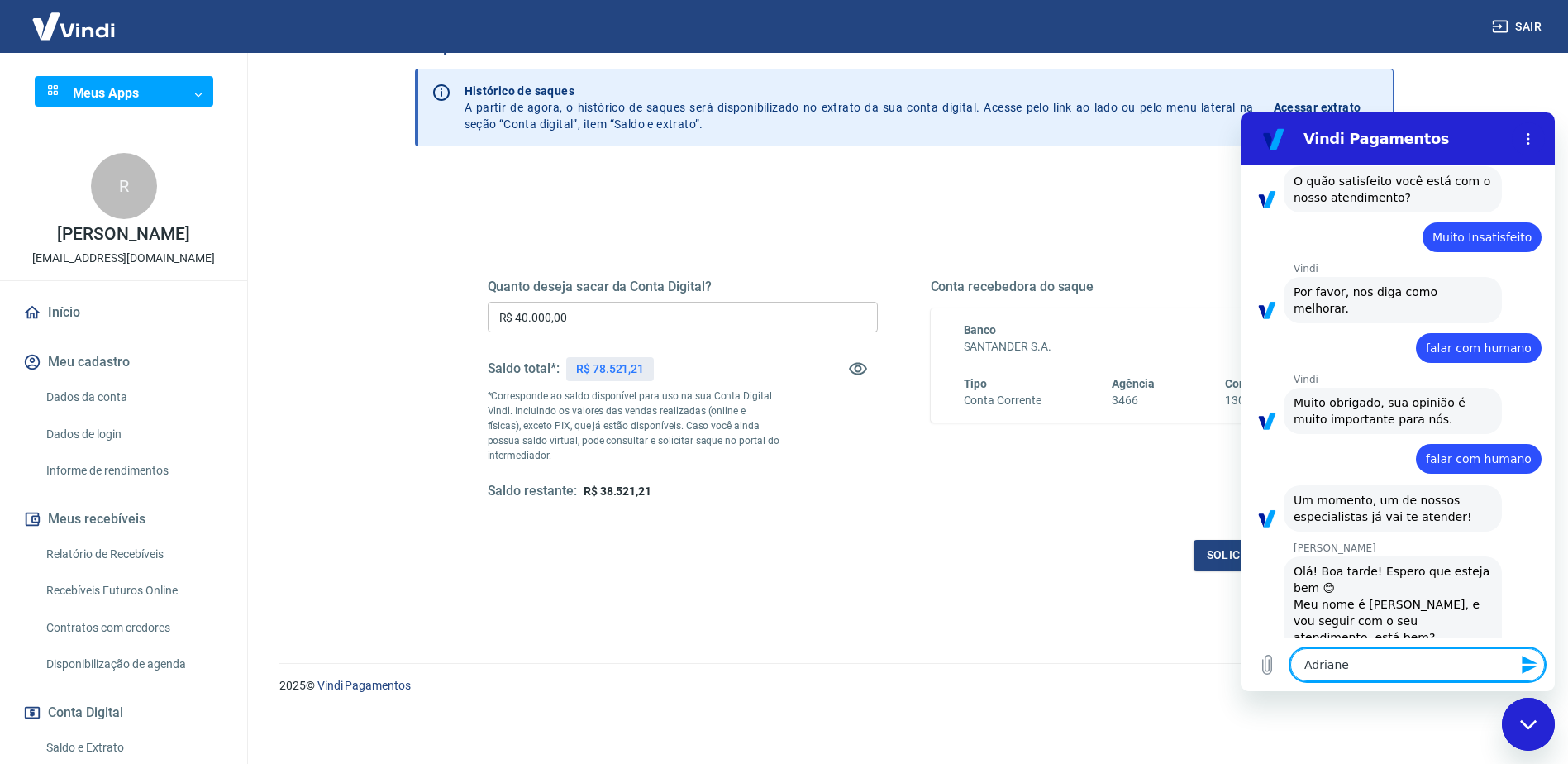
type textarea "Adriane"
type textarea "x"
type textarea "Adriane c"
type textarea "x"
type textarea "Adriane co"
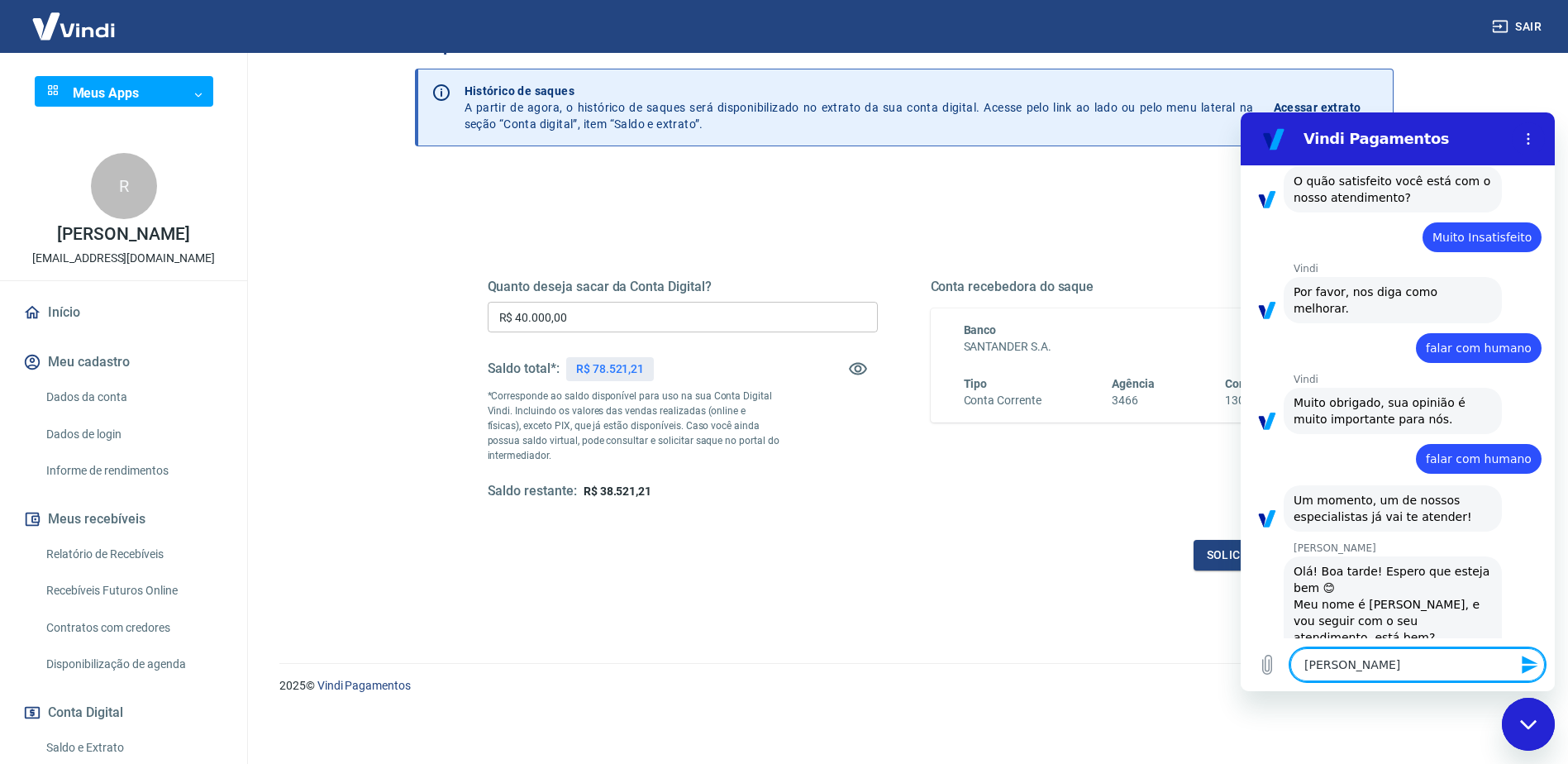
type textarea "x"
type textarea "Adriane con"
type textarea "x"
type textarea "Adriane cont"
type textarea "x"
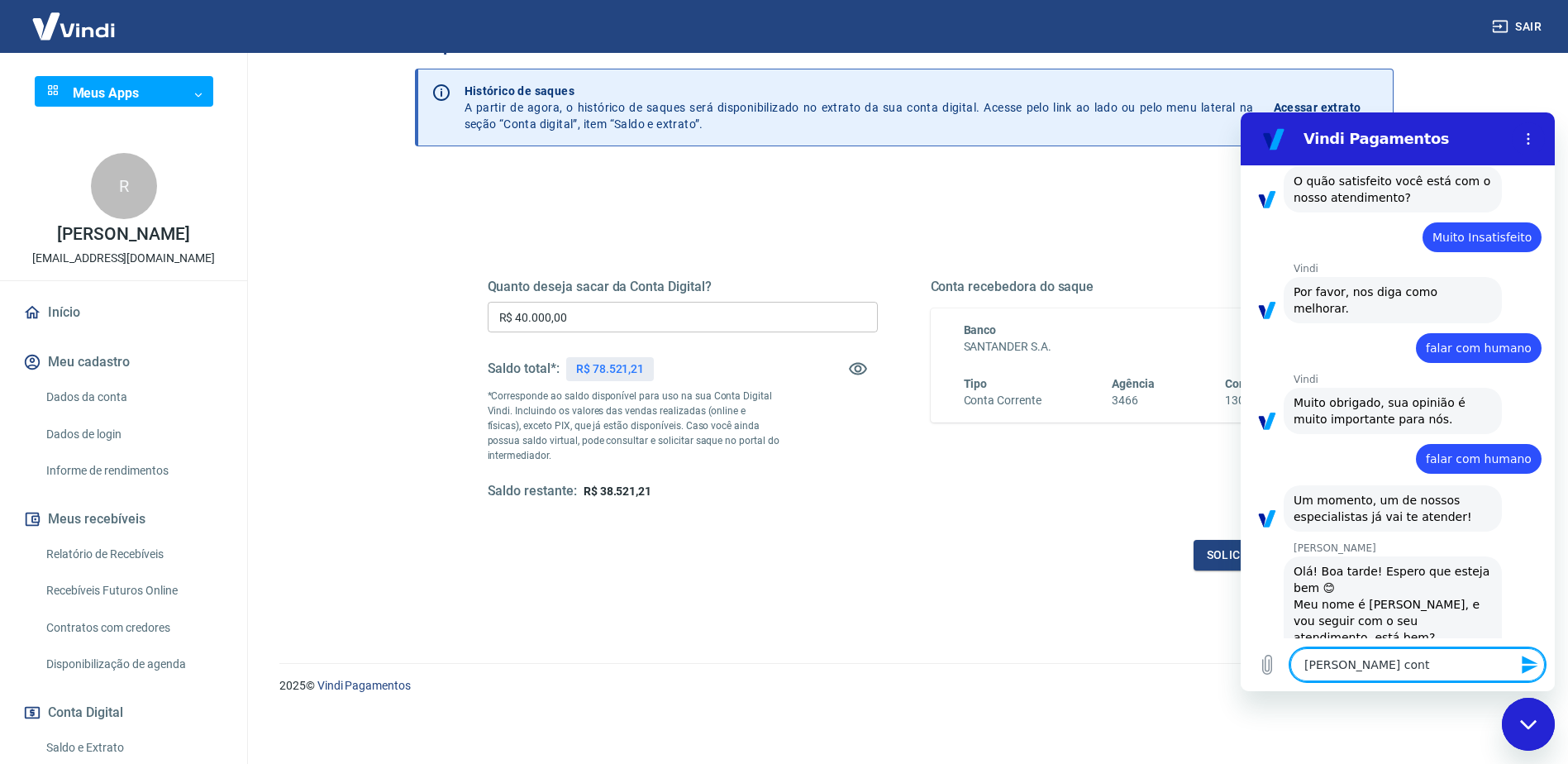
type textarea "Adriane conta"
type textarea "x"
type textarea "Adriane contab"
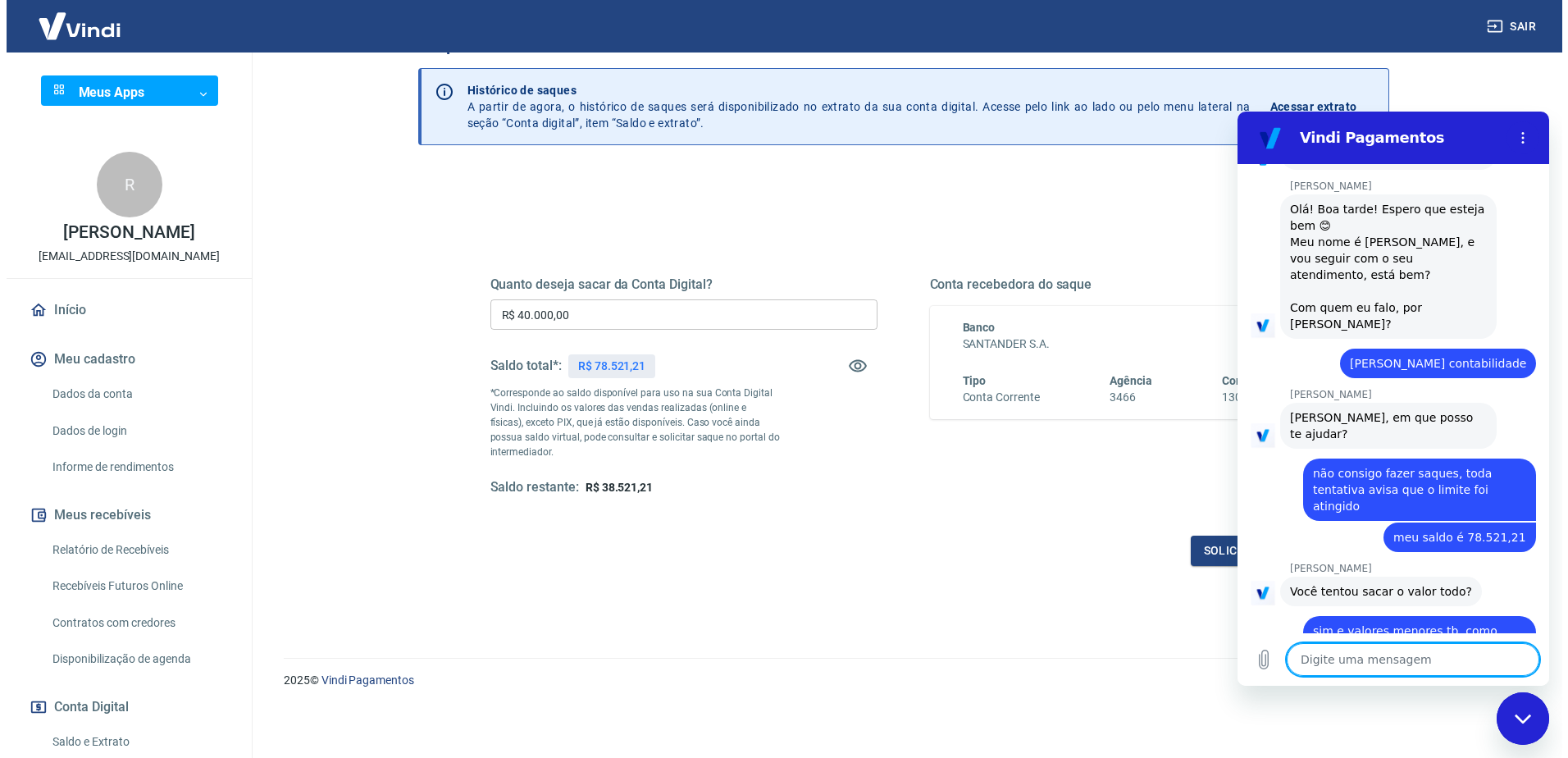
scroll to position [1127, 0]
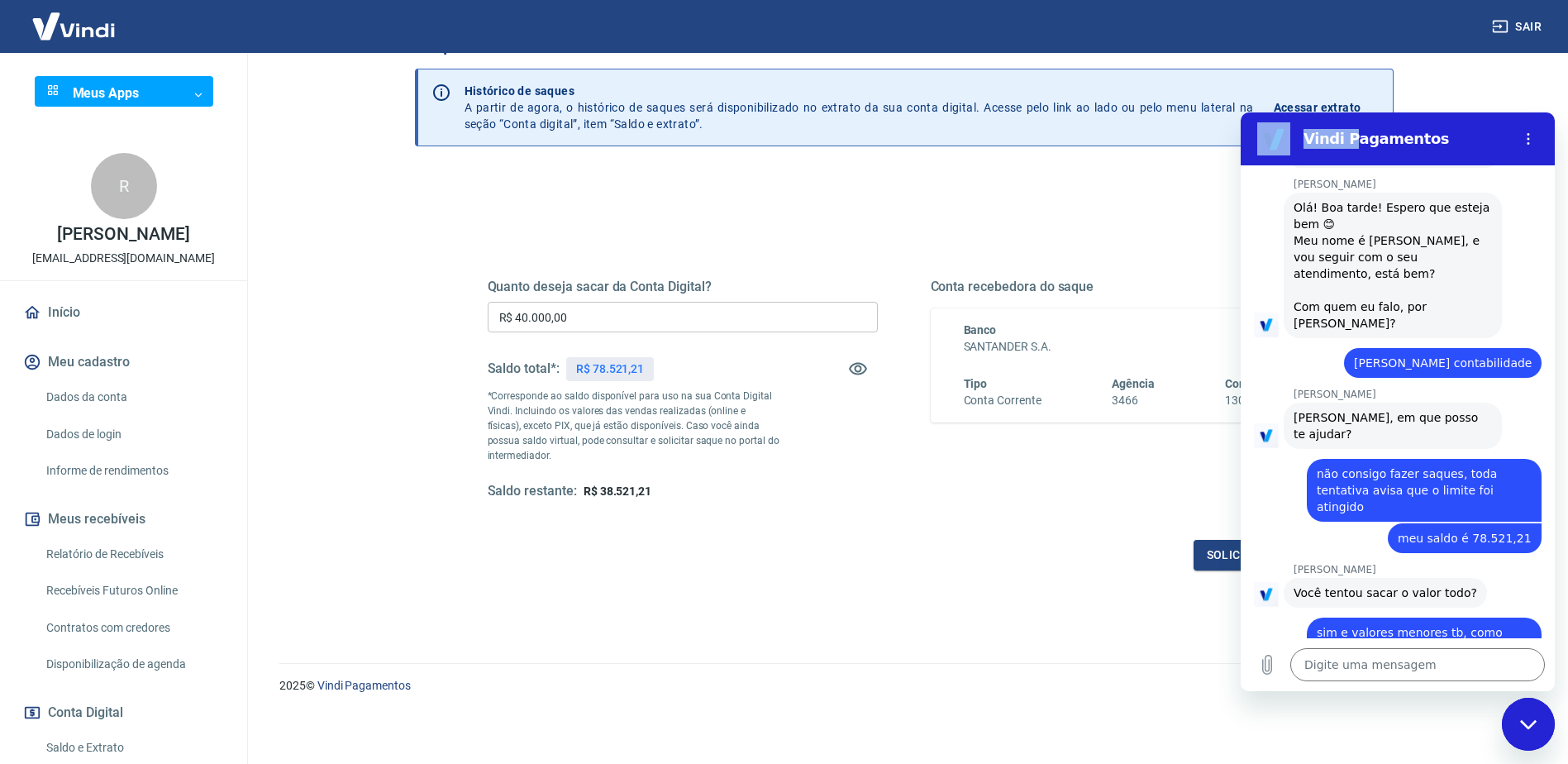
drag, startPoint x: 1345, startPoint y: 144, endPoint x: 1187, endPoint y: 148, distance: 158.1
click html "Vindi Pagamentos 16:27 diz: como altero meu valor de saque diario ? Enviado · 1…"
click at [1012, 220] on div "Quanto deseja sacar da Conta Digital? R$ 40.000,00 ​ Saldo total*: R$ 78.521,21…" at bounding box center [904, 398] width 873 height 384
click at [1218, 551] on button "Solicitar saque" at bounding box center [1257, 555] width 127 height 31
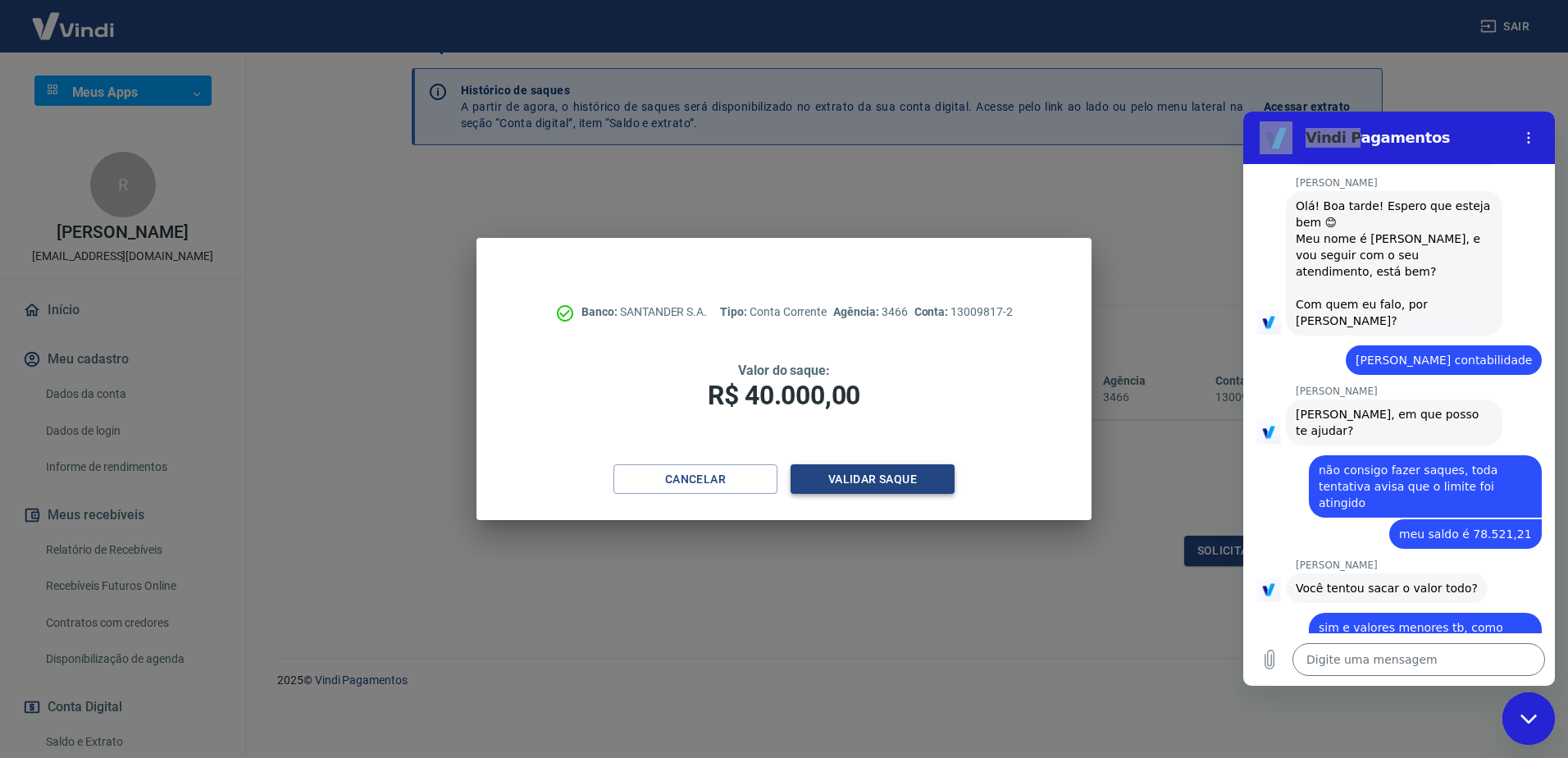
click at [884, 480] on button "Validar saque" at bounding box center [872, 480] width 164 height 31
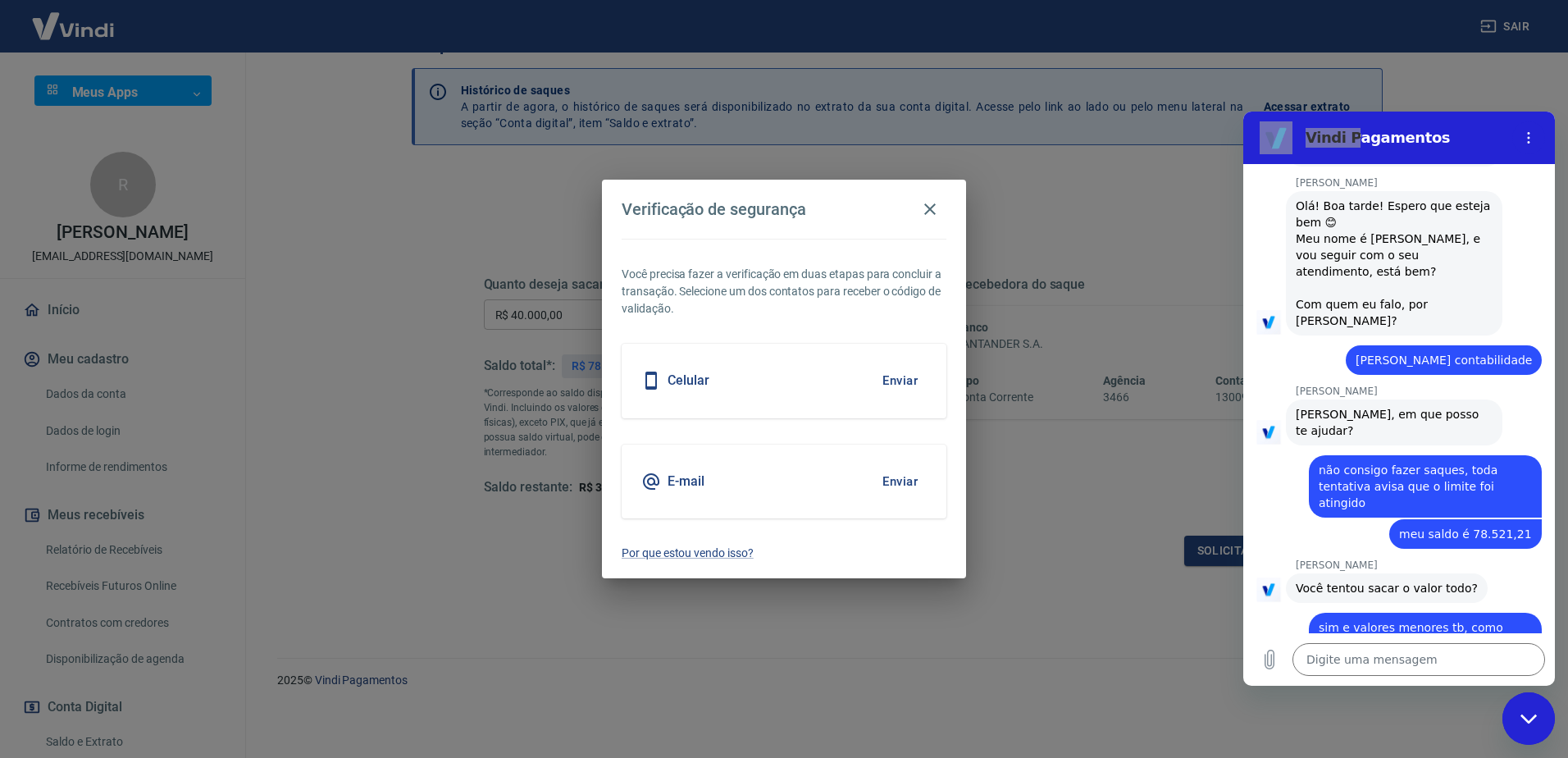
click at [902, 383] on button "Enviar" at bounding box center [900, 380] width 53 height 34
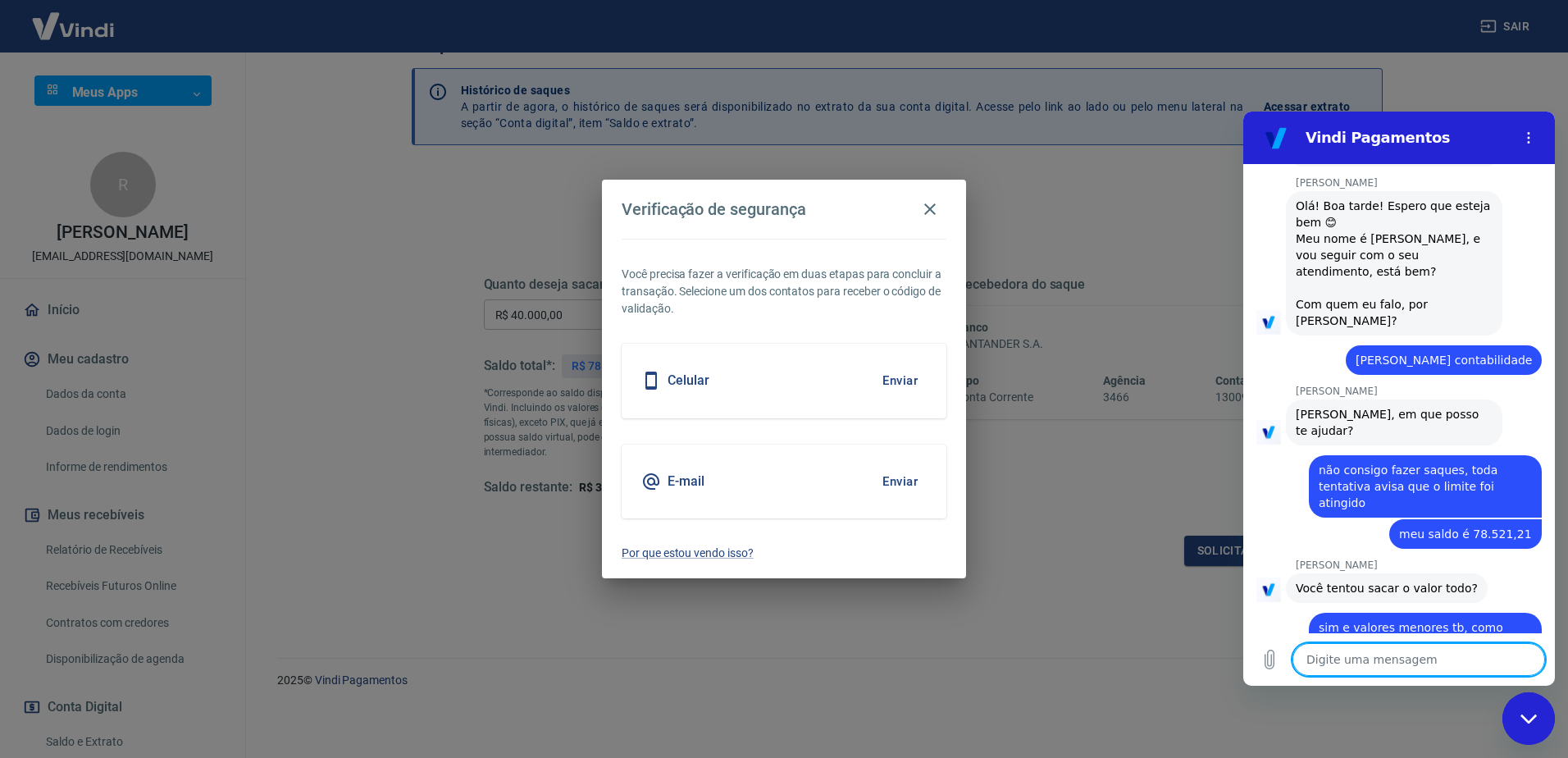
click at [1401, 660] on textarea at bounding box center [1418, 659] width 253 height 33
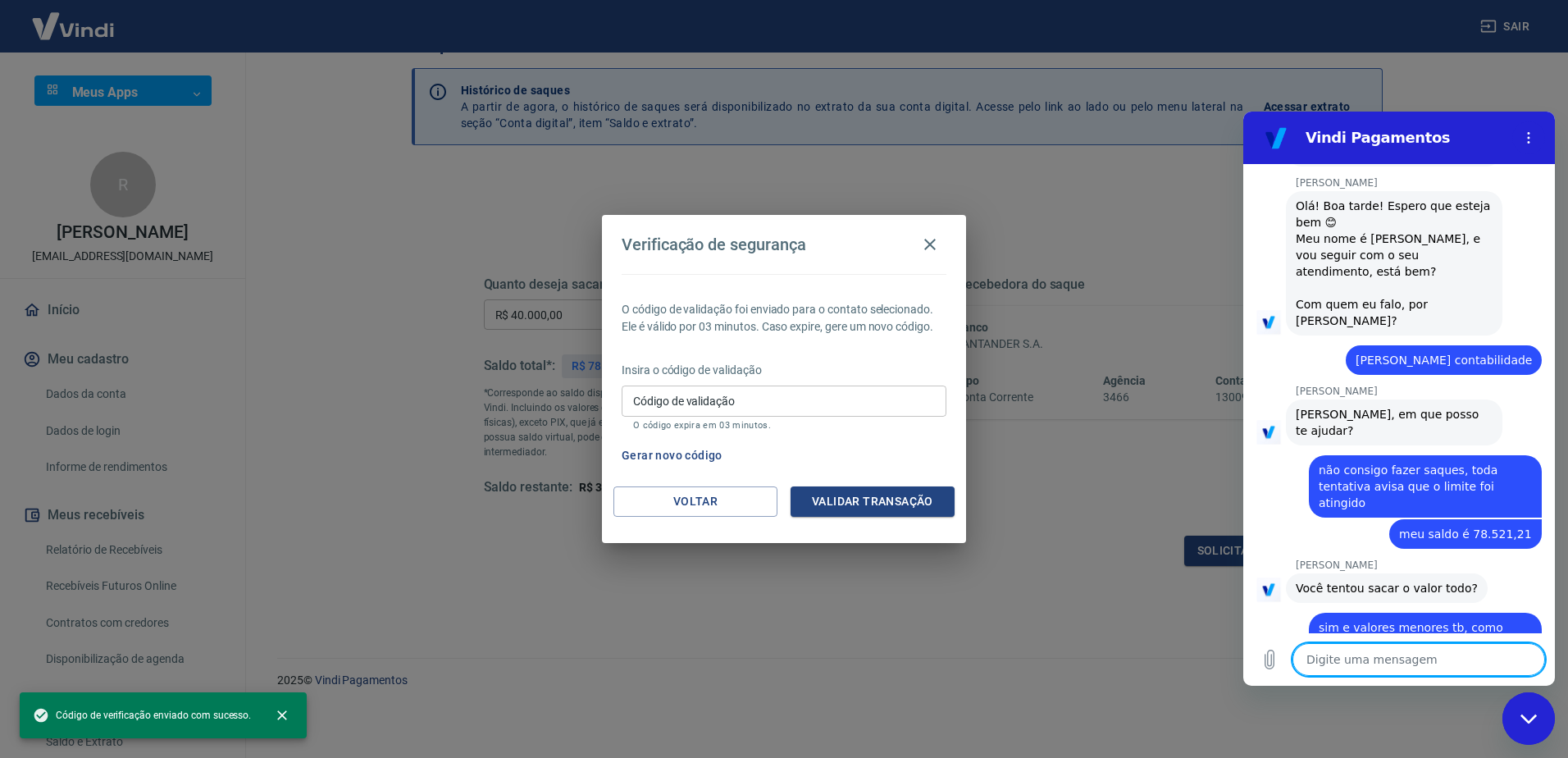
click at [1401, 660] on textarea at bounding box center [1418, 659] width 253 height 33
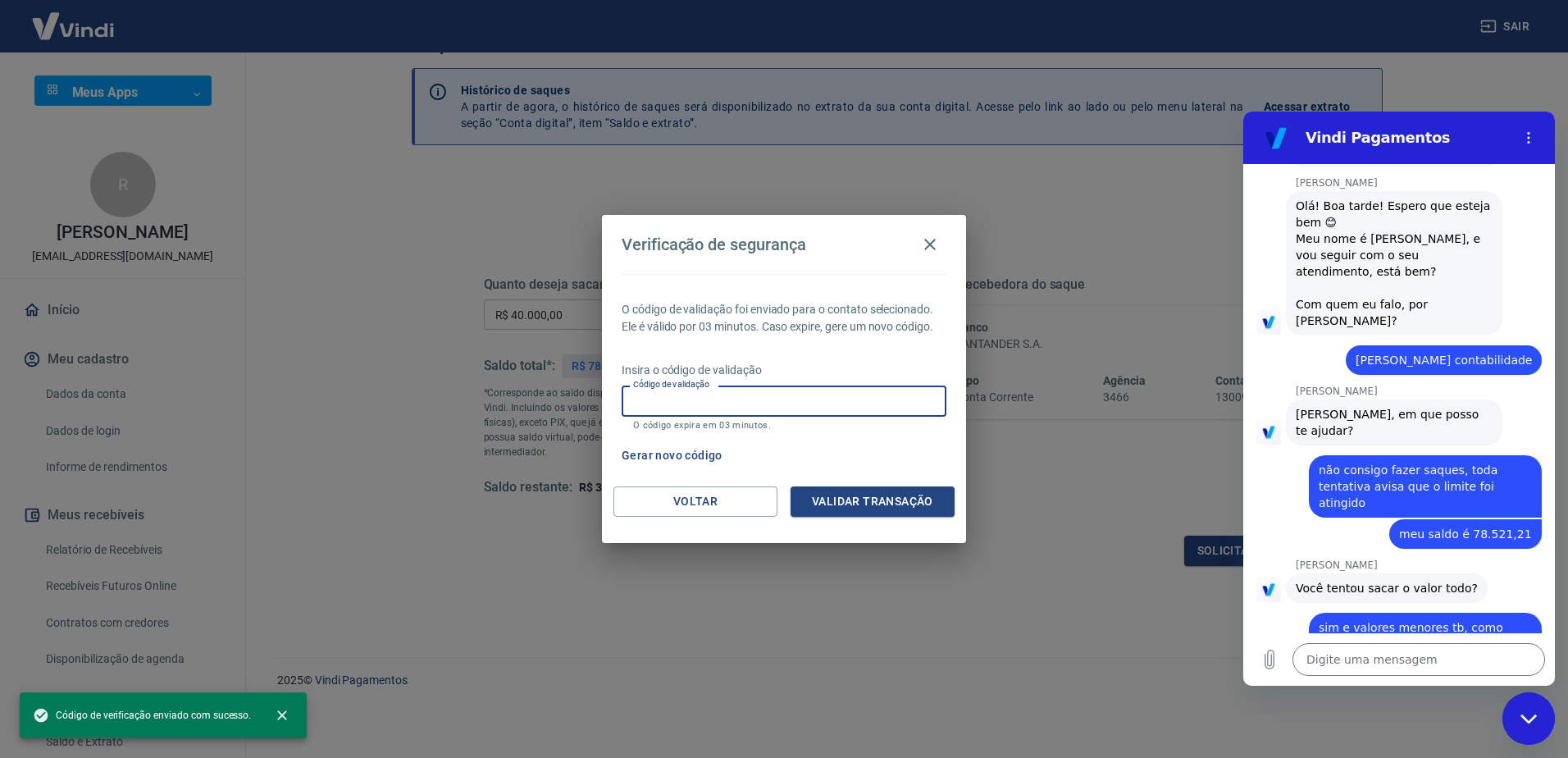
click at [722, 390] on input "Código de validação" at bounding box center [784, 401] width 325 height 31
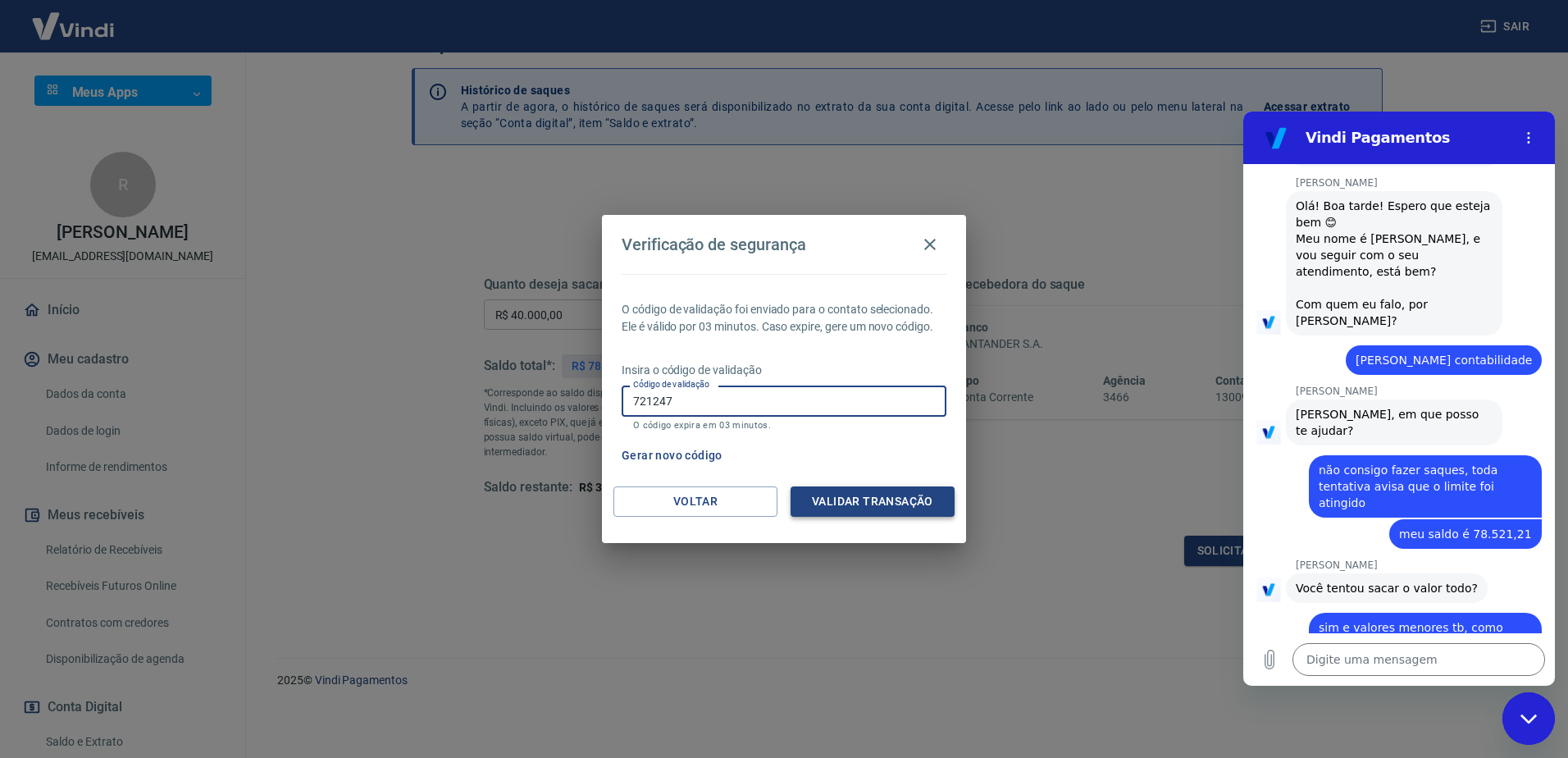
click at [897, 500] on button "Validar transação" at bounding box center [872, 502] width 164 height 31
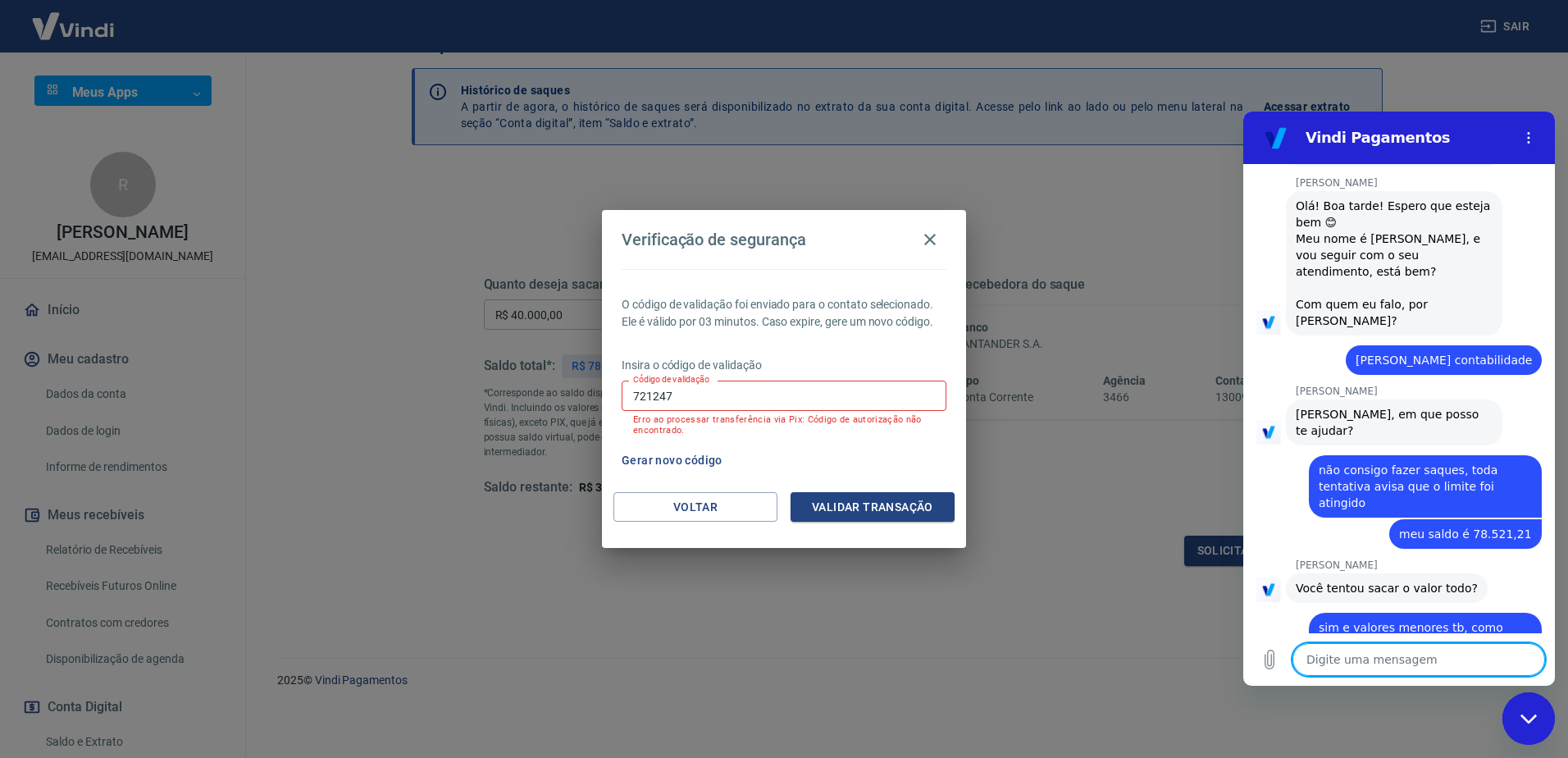
click at [1312, 654] on textarea at bounding box center [1418, 659] width 253 height 33
click at [1264, 664] on icon "Carregar arquivo" at bounding box center [1269, 659] width 20 height 20
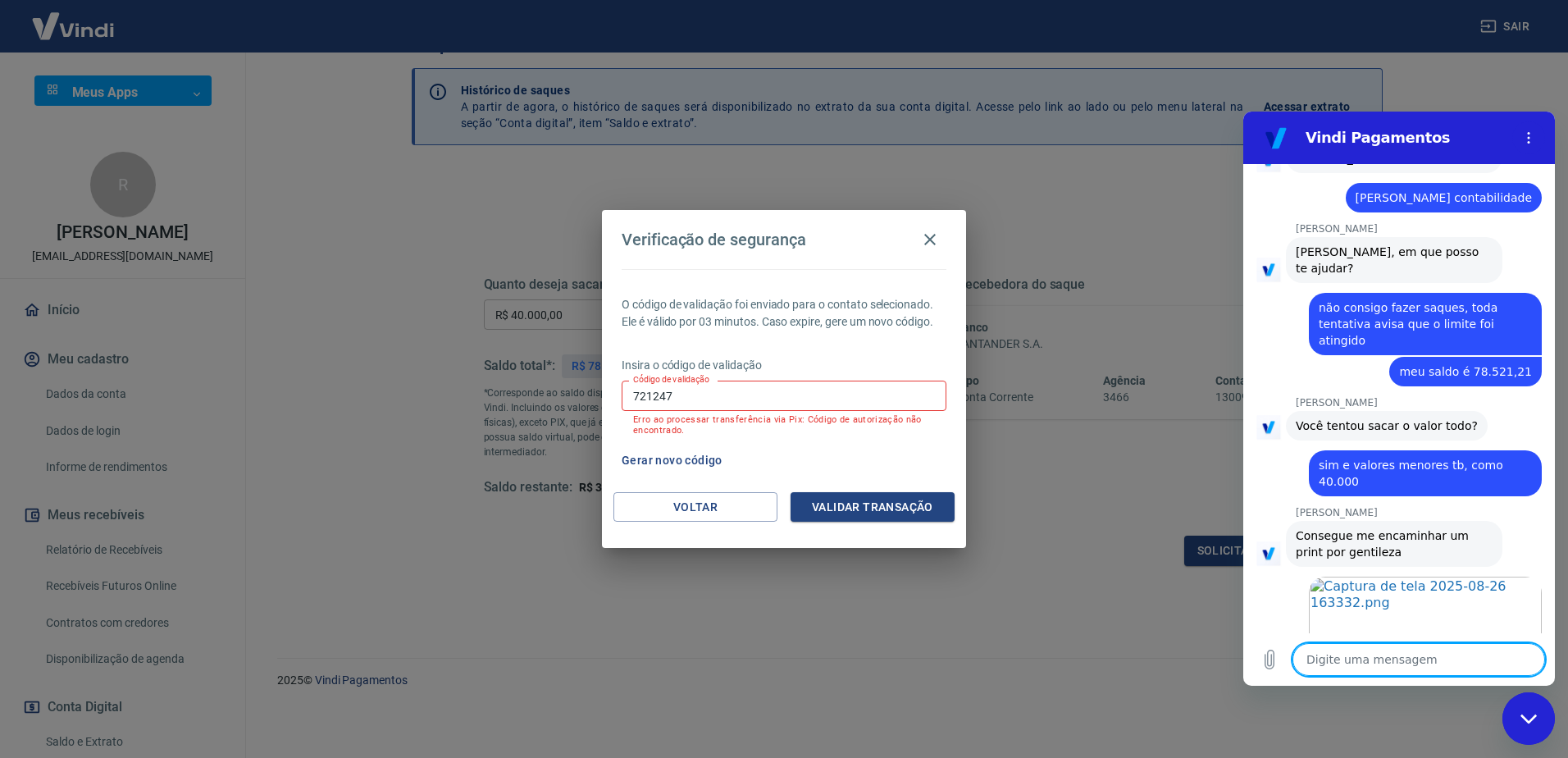
scroll to position [1289, 0]
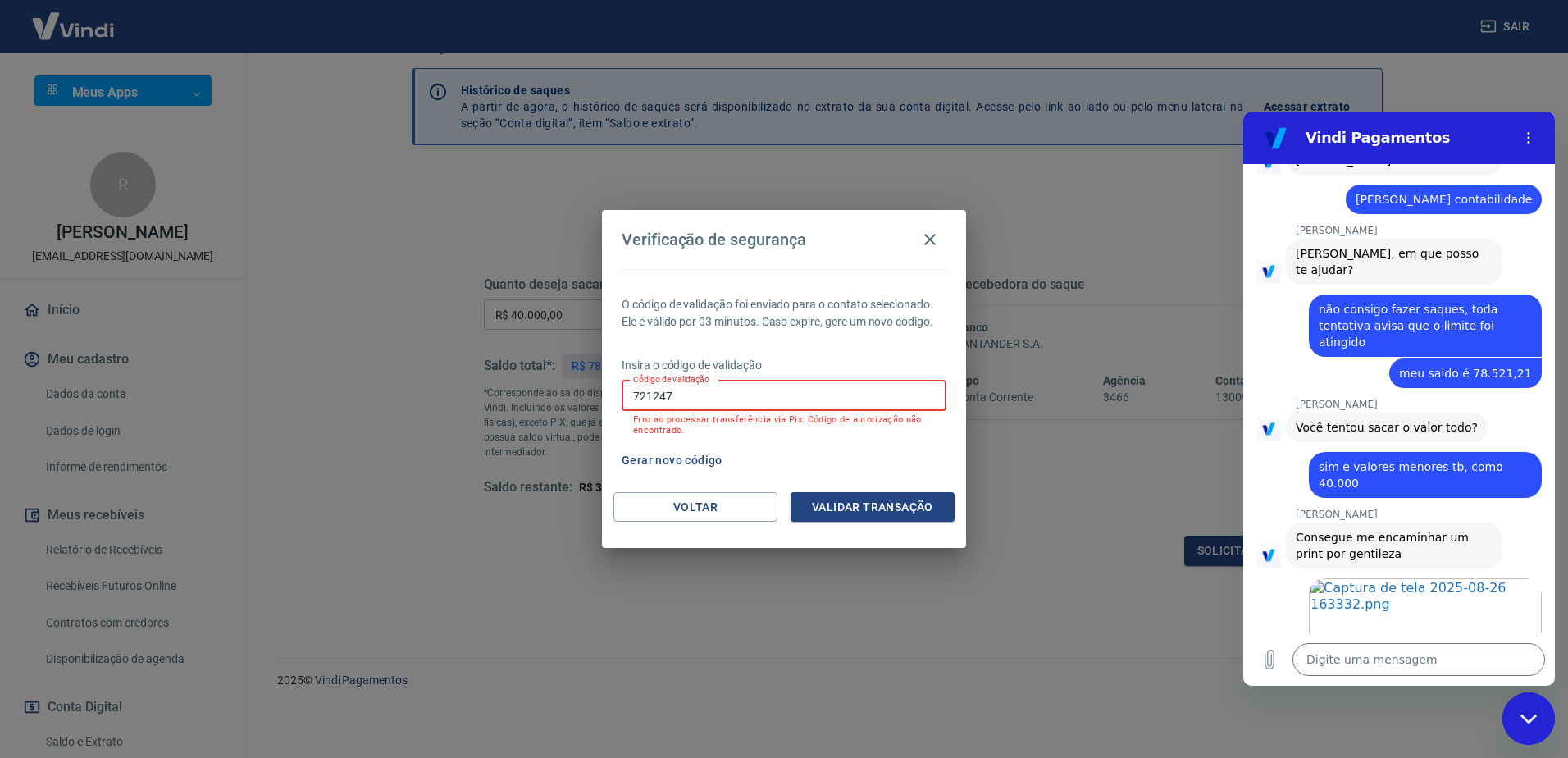
drag, startPoint x: 684, startPoint y: 401, endPoint x: 620, endPoint y: 381, distance: 67.1
click at [620, 381] on div "O código de validação foi enviado para o contato selecionado. Ele é válido por …" at bounding box center [784, 380] width 364 height 223
click at [843, 392] on input "721247" at bounding box center [784, 396] width 325 height 31
click at [779, 406] on input "721247" at bounding box center [784, 396] width 325 height 31
click at [760, 398] on input "721247" at bounding box center [784, 396] width 325 height 31
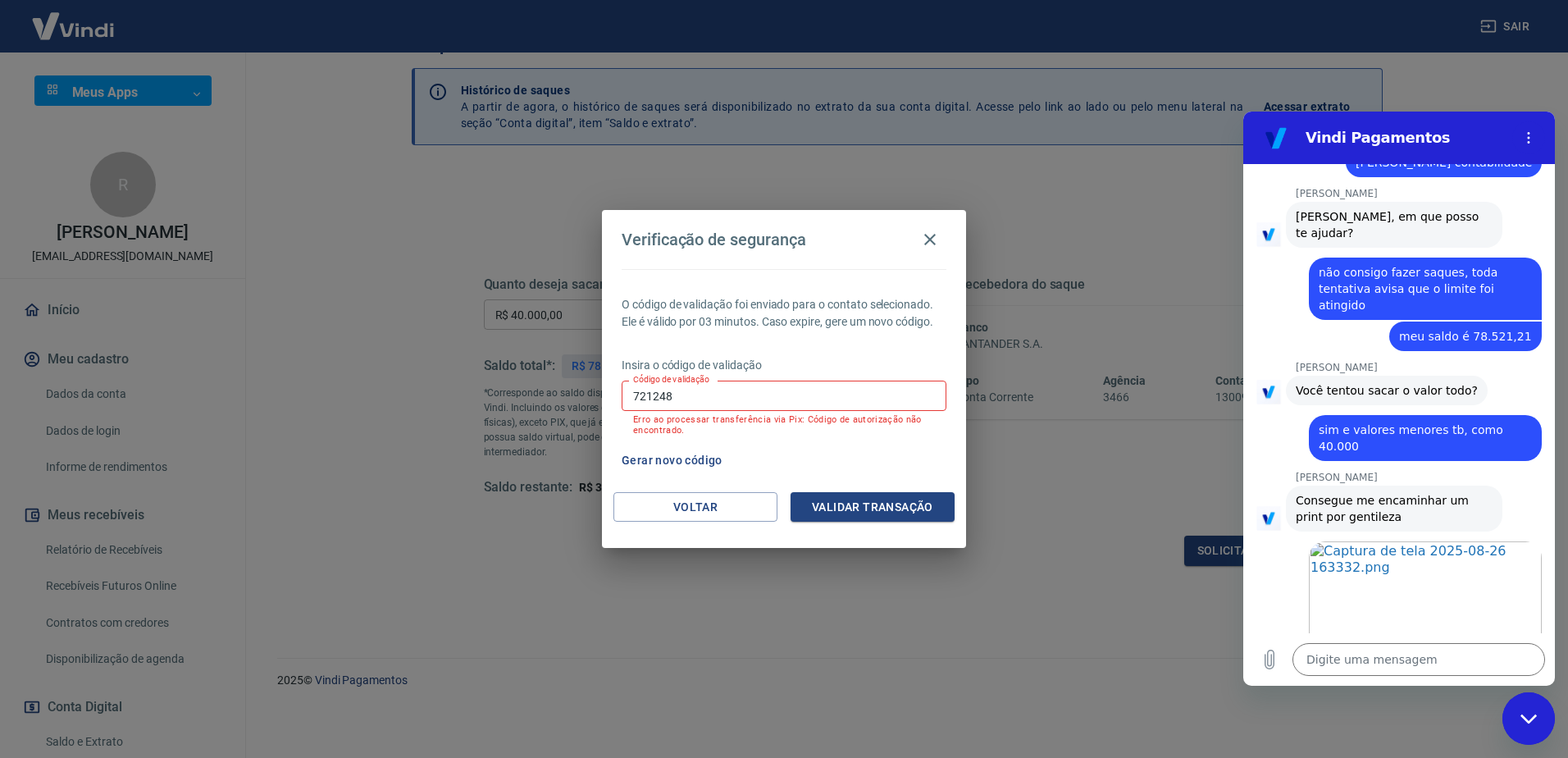
click at [862, 508] on button "Validar transação" at bounding box center [872, 507] width 164 height 31
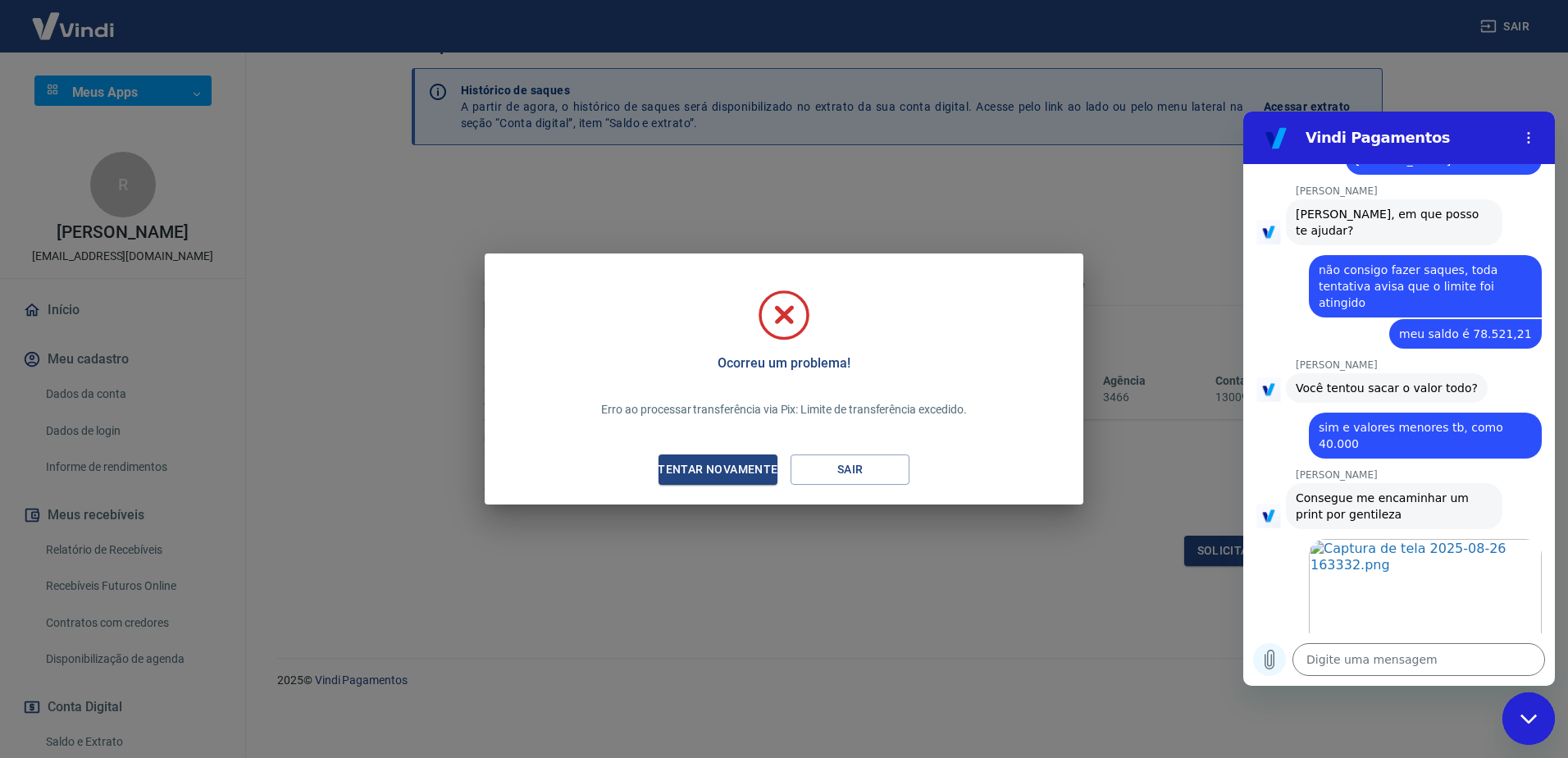
click at [1266, 659] on icon "Carregar arquivo" at bounding box center [1270, 659] width 9 height 19
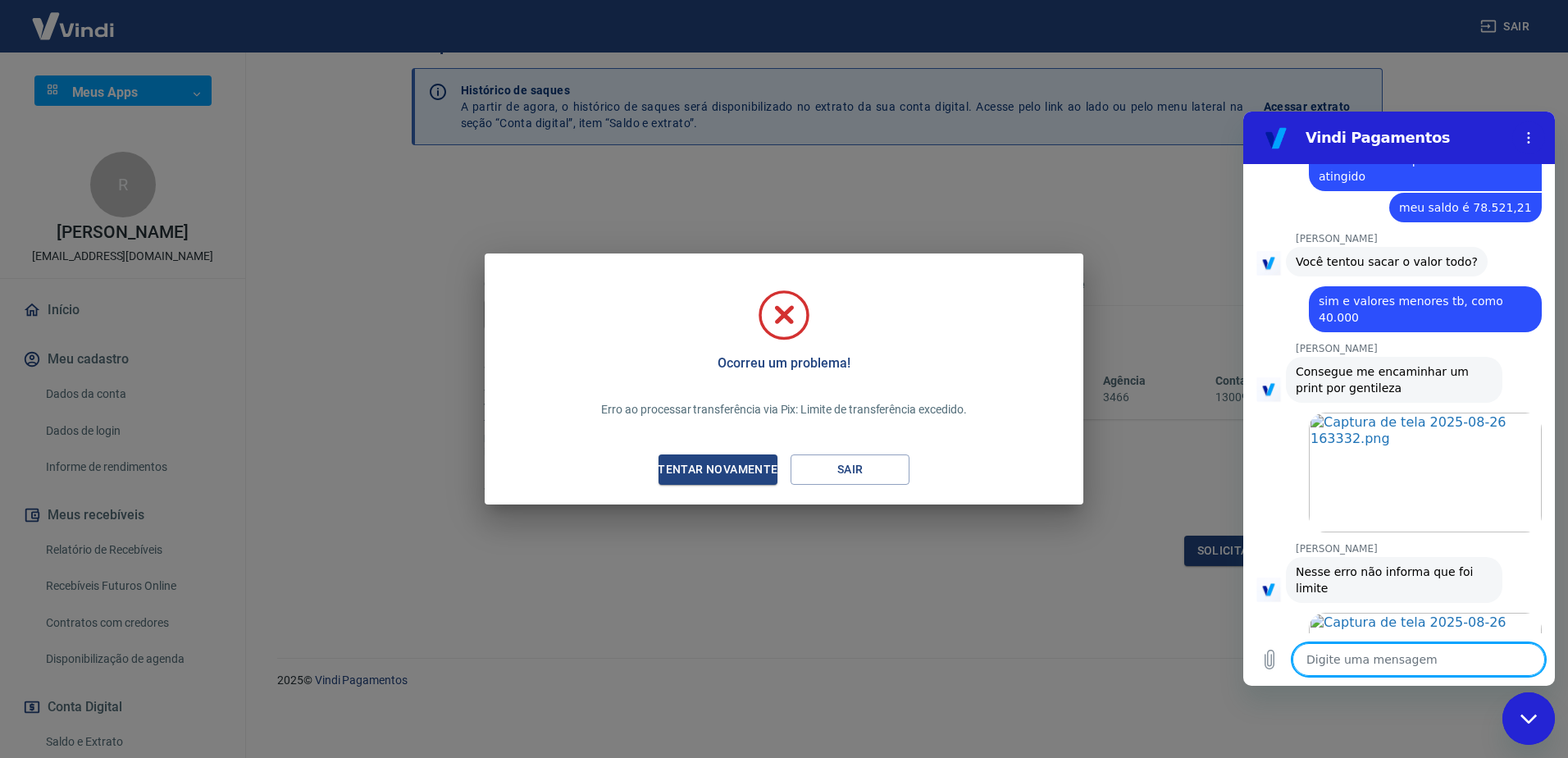
scroll to position [1458, 0]
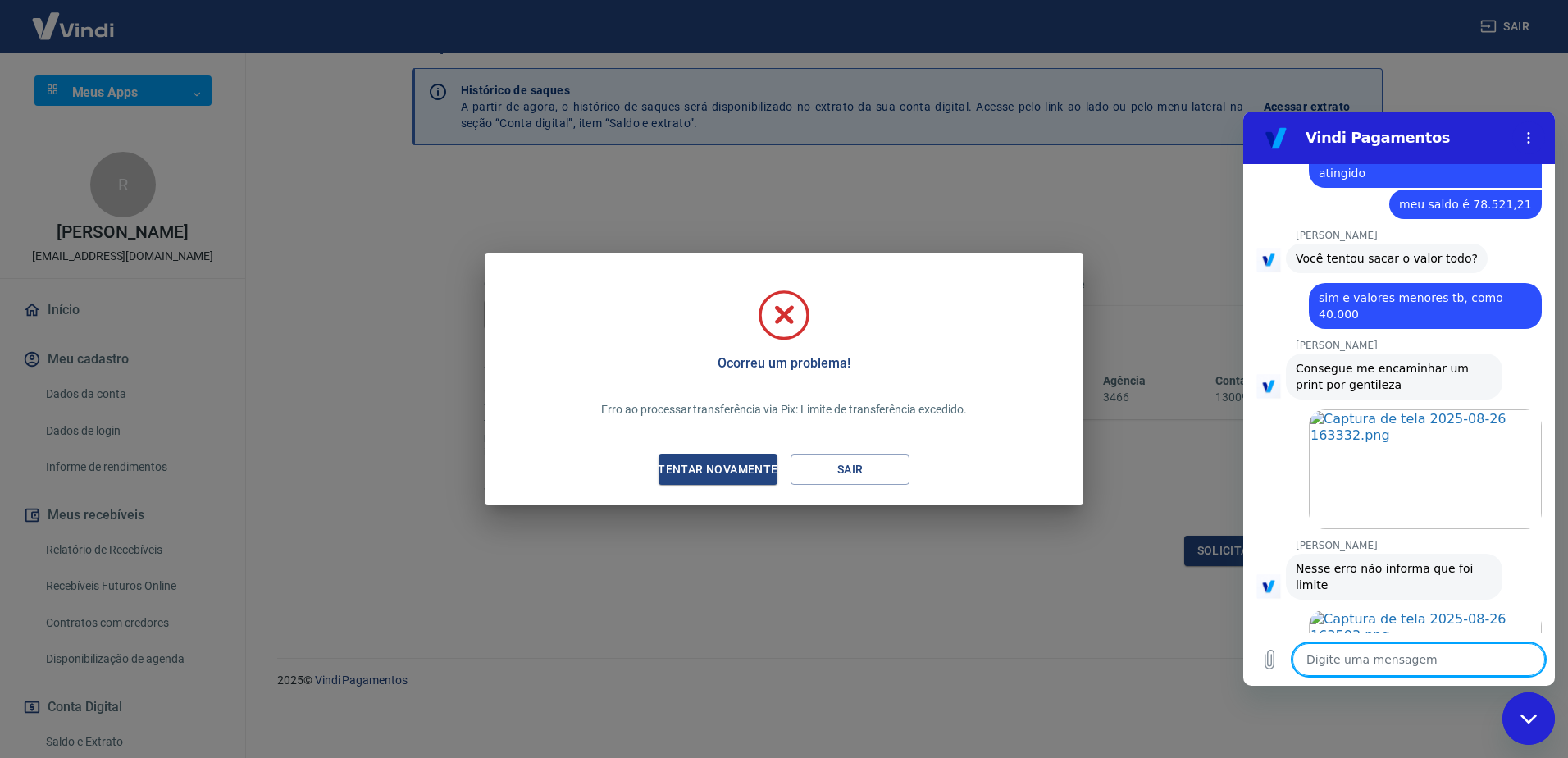
click at [1410, 670] on textarea at bounding box center [1418, 659] width 253 height 33
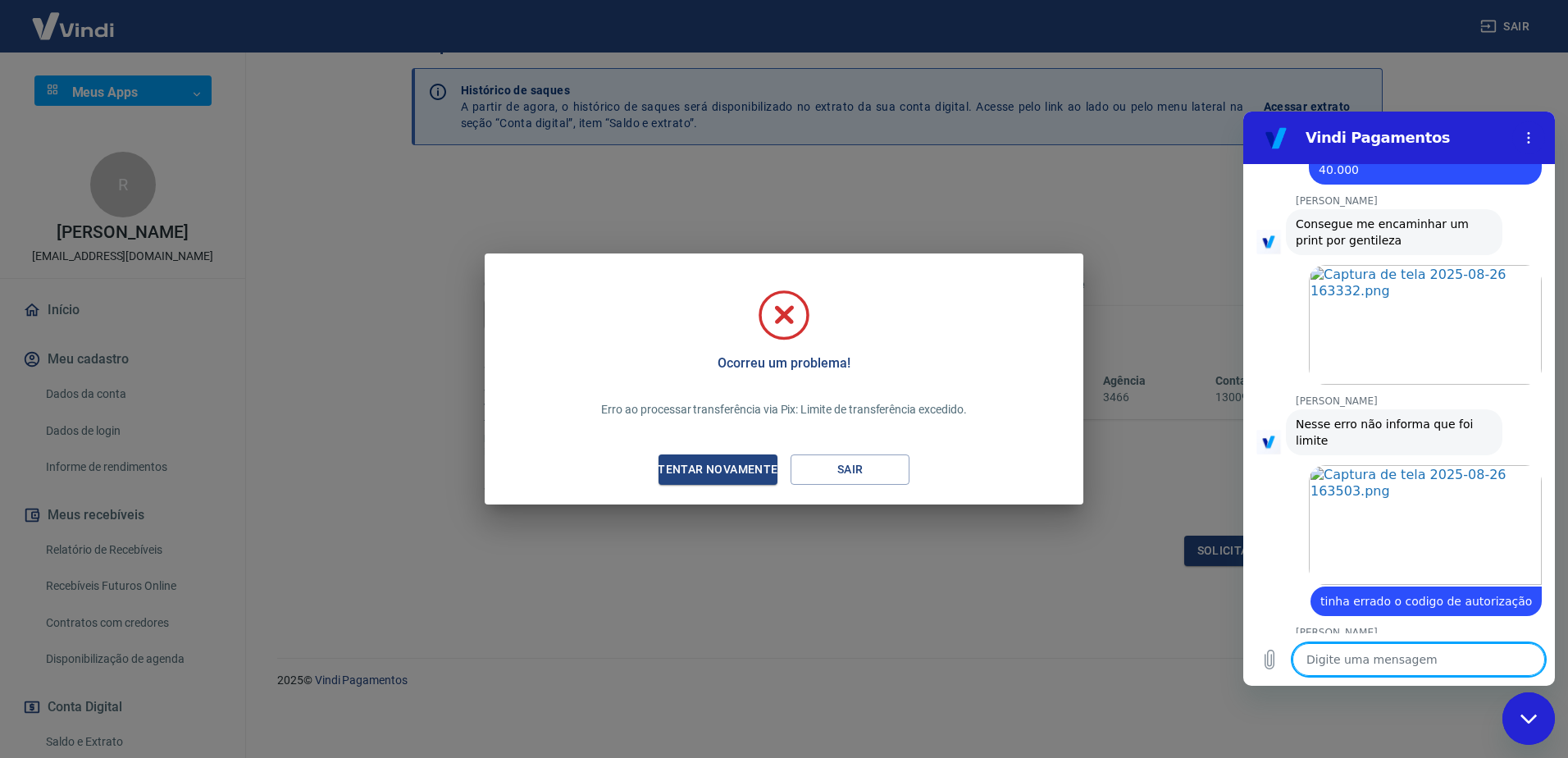
scroll to position [1600, 0]
click at [1407, 669] on textarea at bounding box center [1418, 659] width 253 height 33
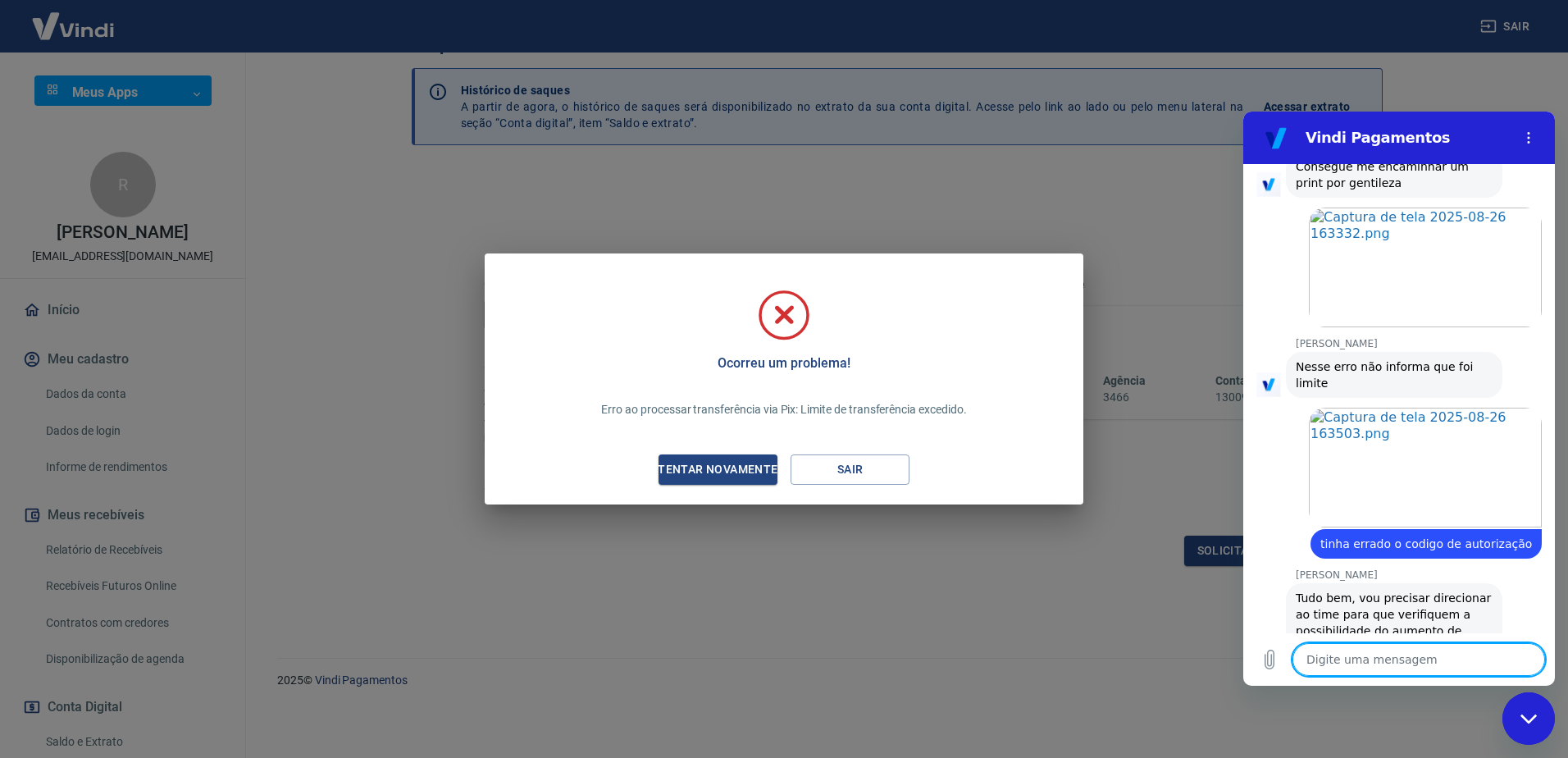
scroll to position [1663, 0]
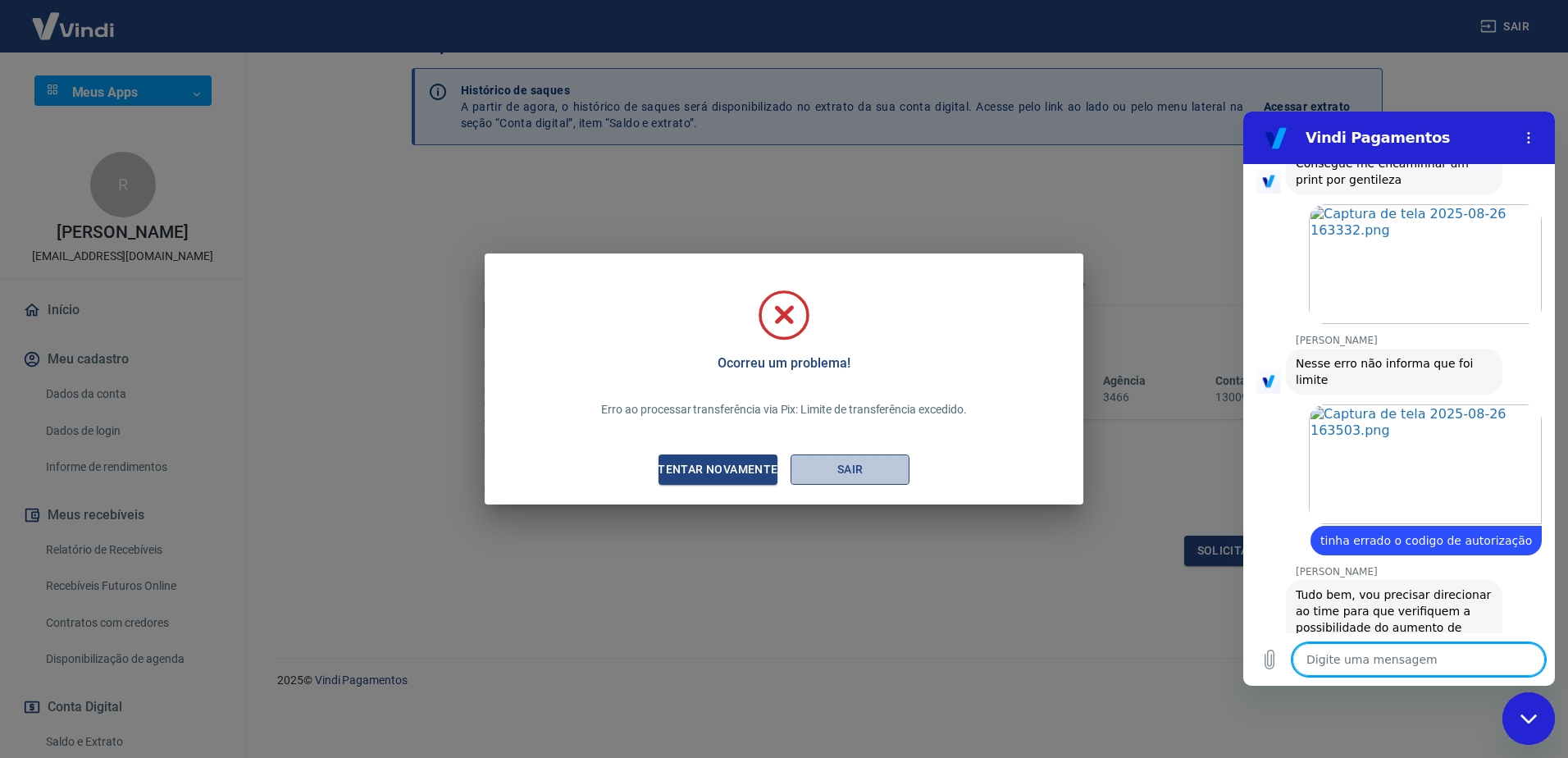
click at [848, 466] on button "Sair" at bounding box center [849, 470] width 119 height 31
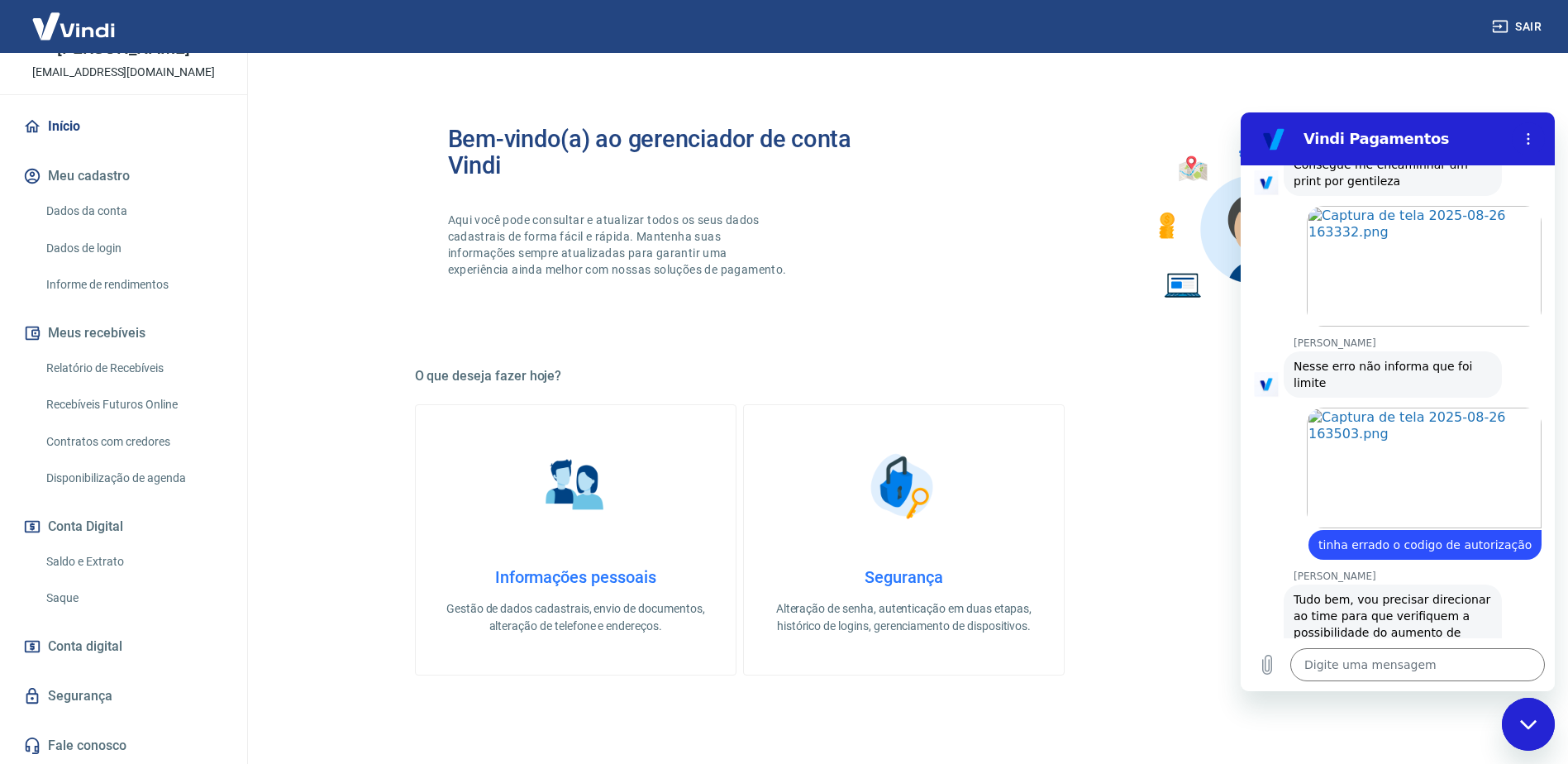
scroll to position [204, 0]
click at [73, 598] on link "Saque" at bounding box center [133, 598] width 188 height 34
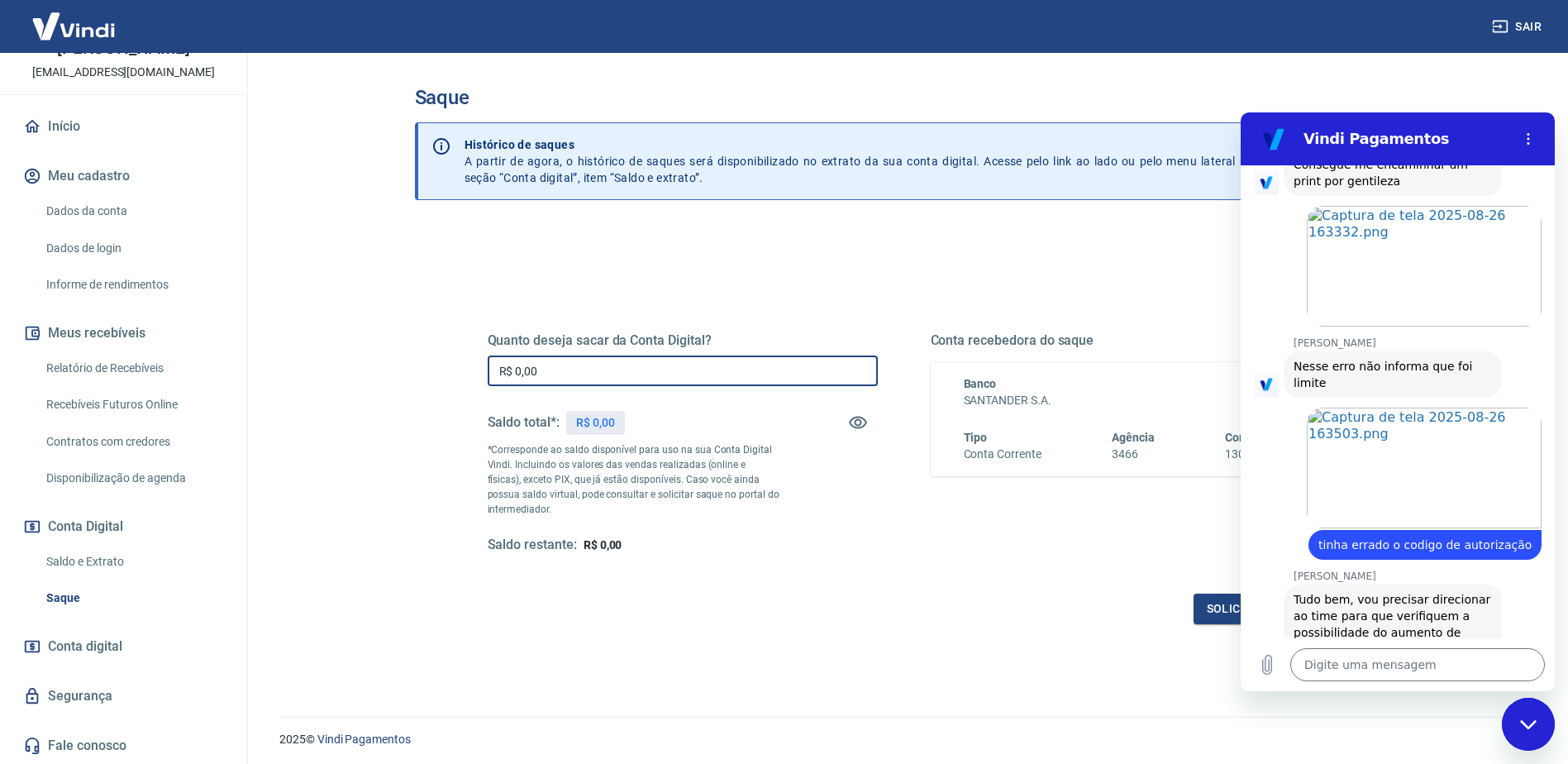
drag, startPoint x: 551, startPoint y: 369, endPoint x: 432, endPoint y: 340, distance: 122.5
click at [433, 340] on div "Quanto deseja sacar da Conta Digital? R$ 0,00 ​ Saldo total*: R$ 0,00 *Correspo…" at bounding box center [904, 522] width 978 height 591
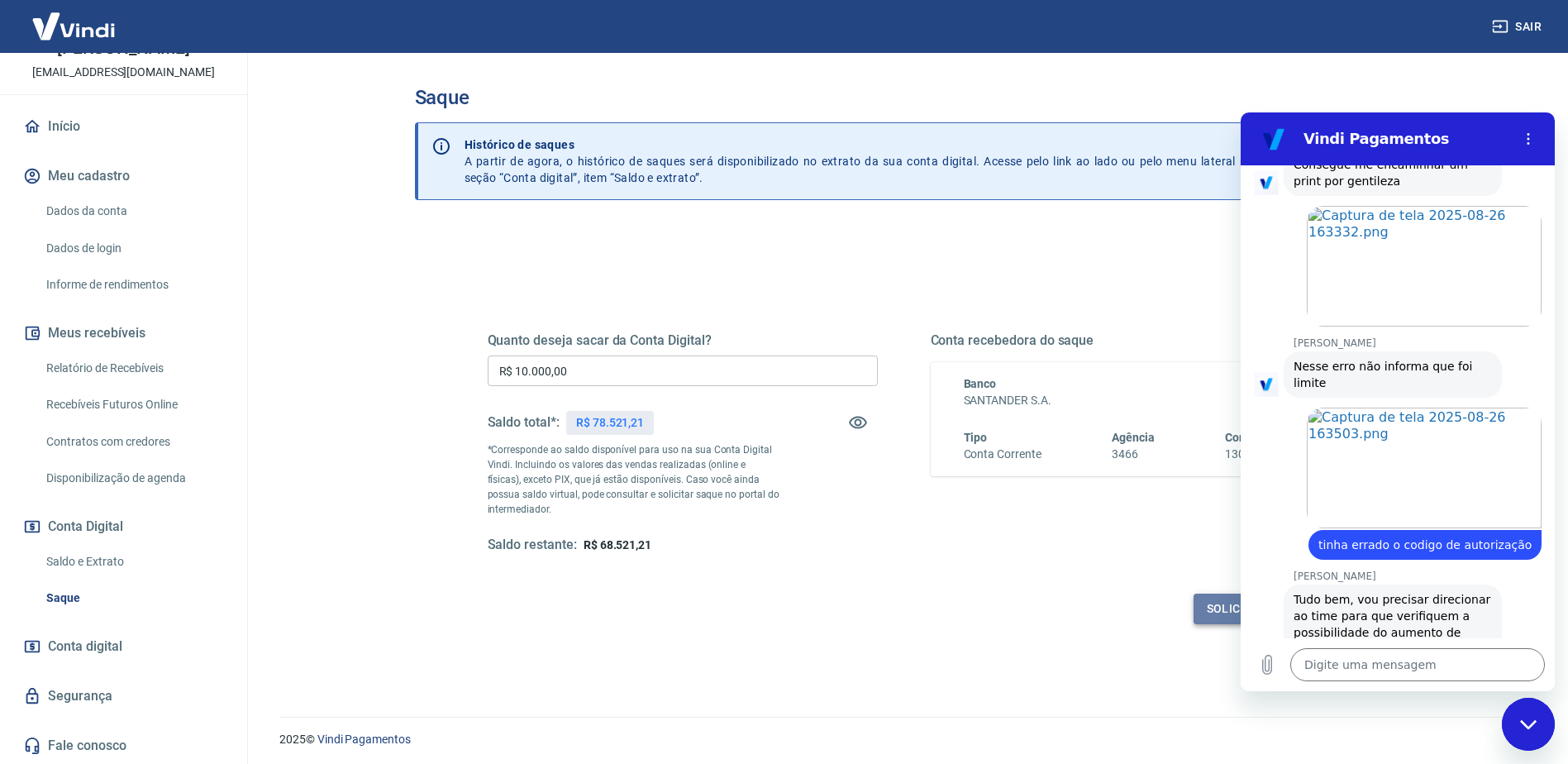
click at [1215, 610] on button "Solicitar saque" at bounding box center [1257, 609] width 127 height 31
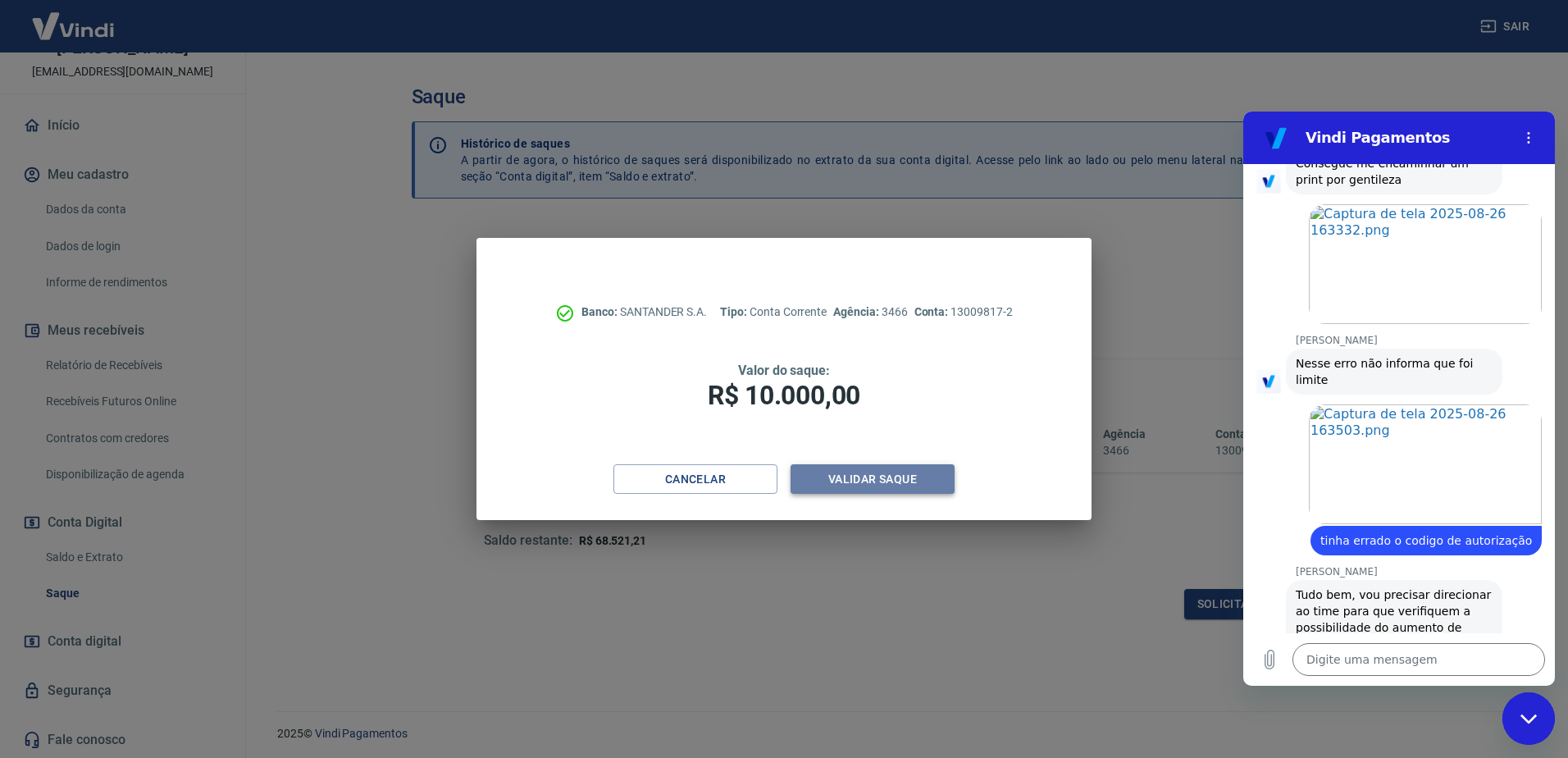
click at [919, 486] on button "Validar saque" at bounding box center [872, 480] width 164 height 31
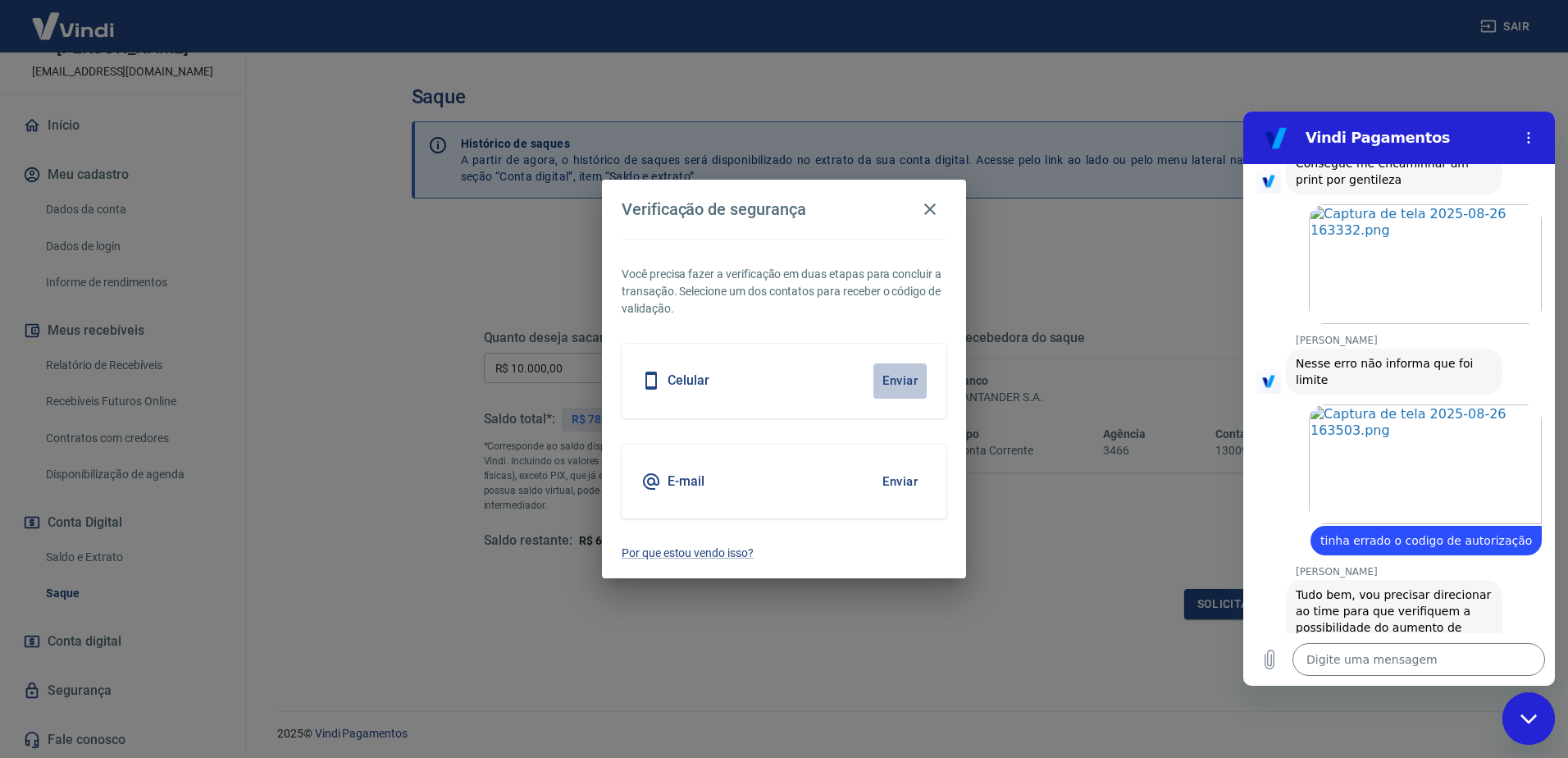
click at [903, 382] on button "Enviar" at bounding box center [900, 380] width 53 height 34
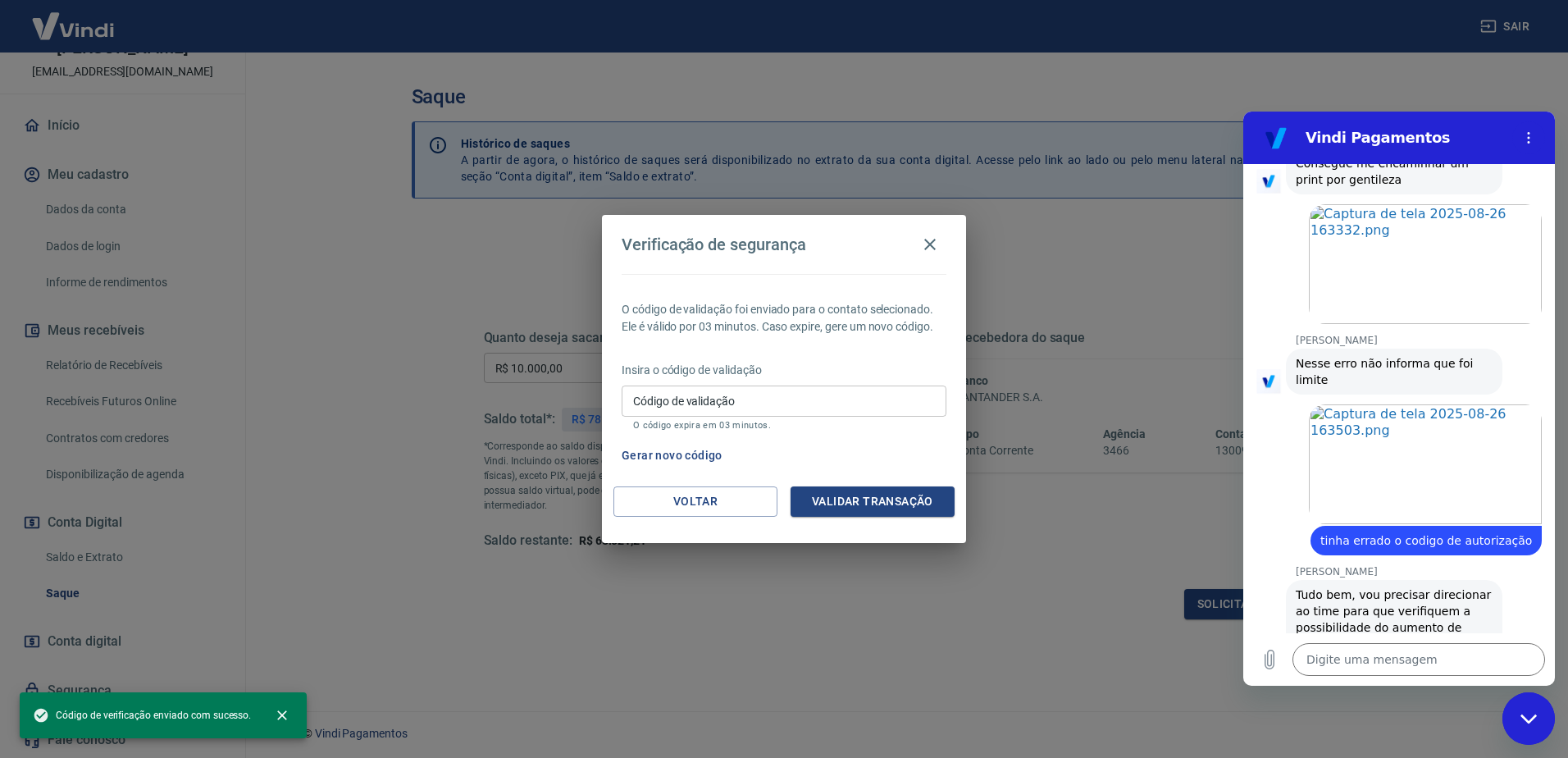
click at [873, 389] on input "Código de validação" at bounding box center [784, 401] width 325 height 31
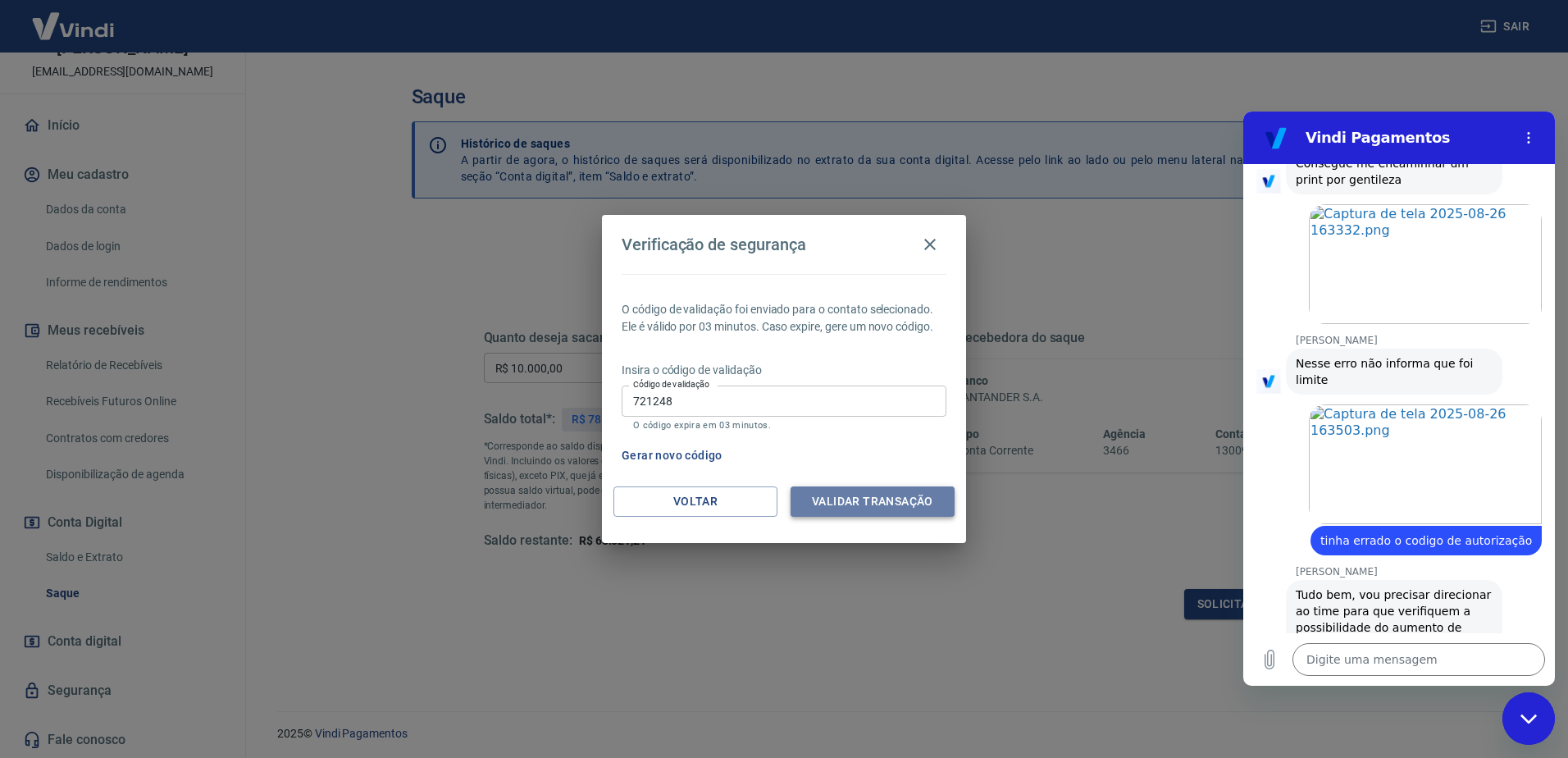
click at [891, 494] on button "Validar transação" at bounding box center [872, 502] width 164 height 31
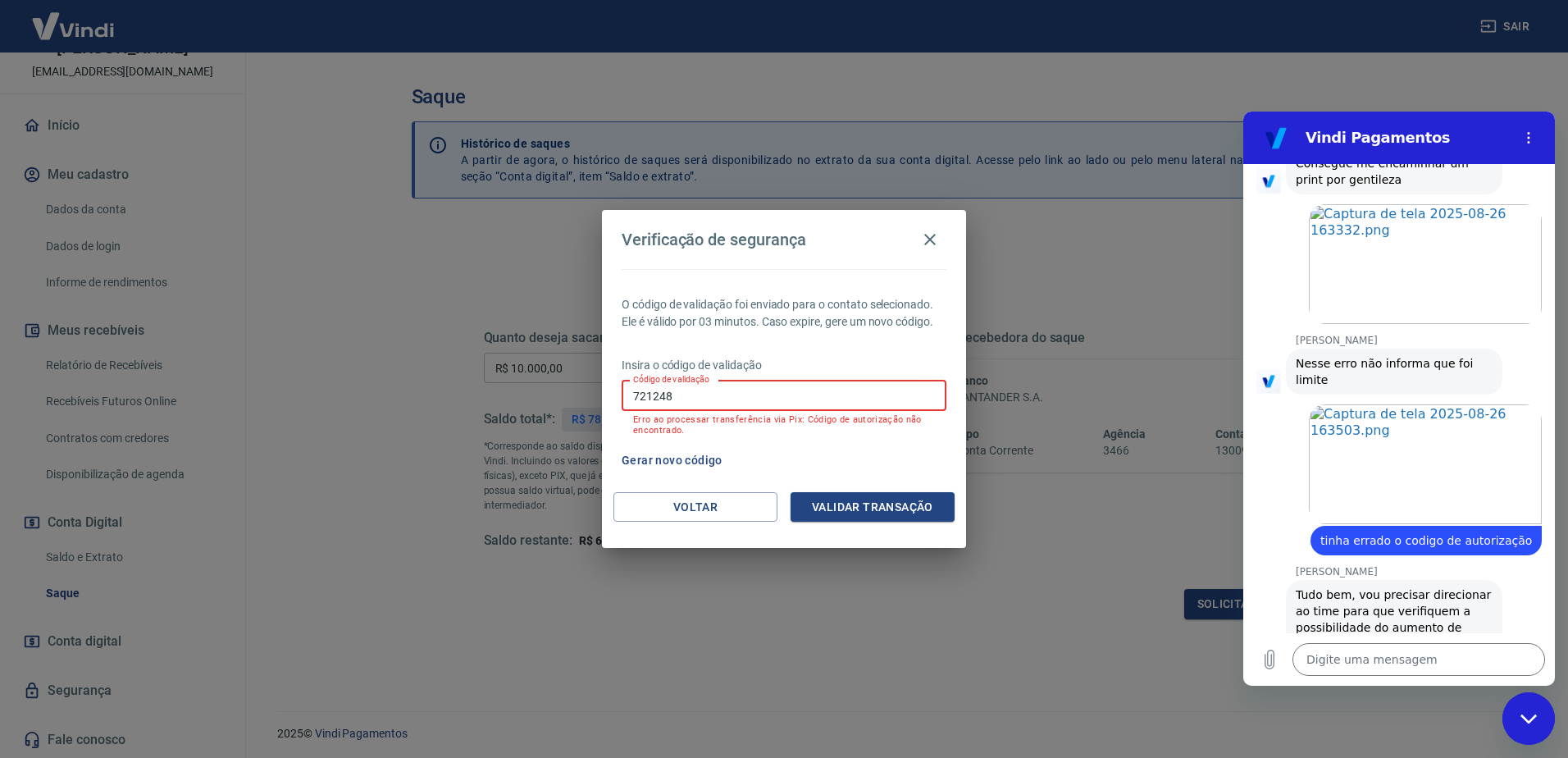
drag, startPoint x: 673, startPoint y: 398, endPoint x: 612, endPoint y: 396, distance: 61.0
click at [612, 396] on div "O código de validação foi enviado para o contato selecionado. Ele é válido por …" at bounding box center [784, 380] width 364 height 223
click at [927, 236] on icon "button" at bounding box center [930, 239] width 12 height 12
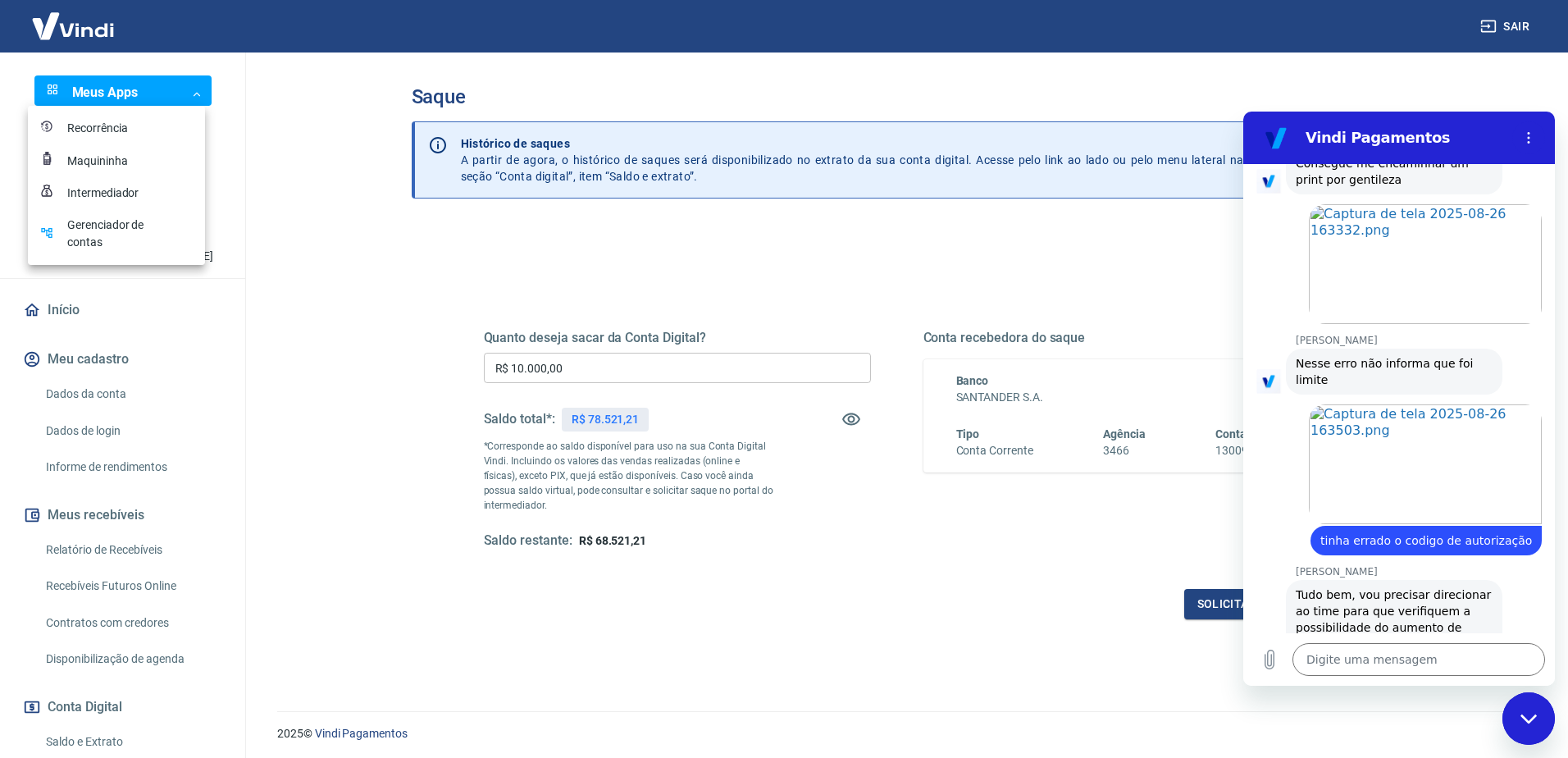
click at [163, 91] on body "Sair Meus Apps ​ ​ R RODRIGO ISNENGHI COSTA contabilidade@faspec.edu.br Início …" at bounding box center [784, 379] width 1568 height 758
click at [117, 202] on li "Intermediador" at bounding box center [117, 193] width 177 height 32
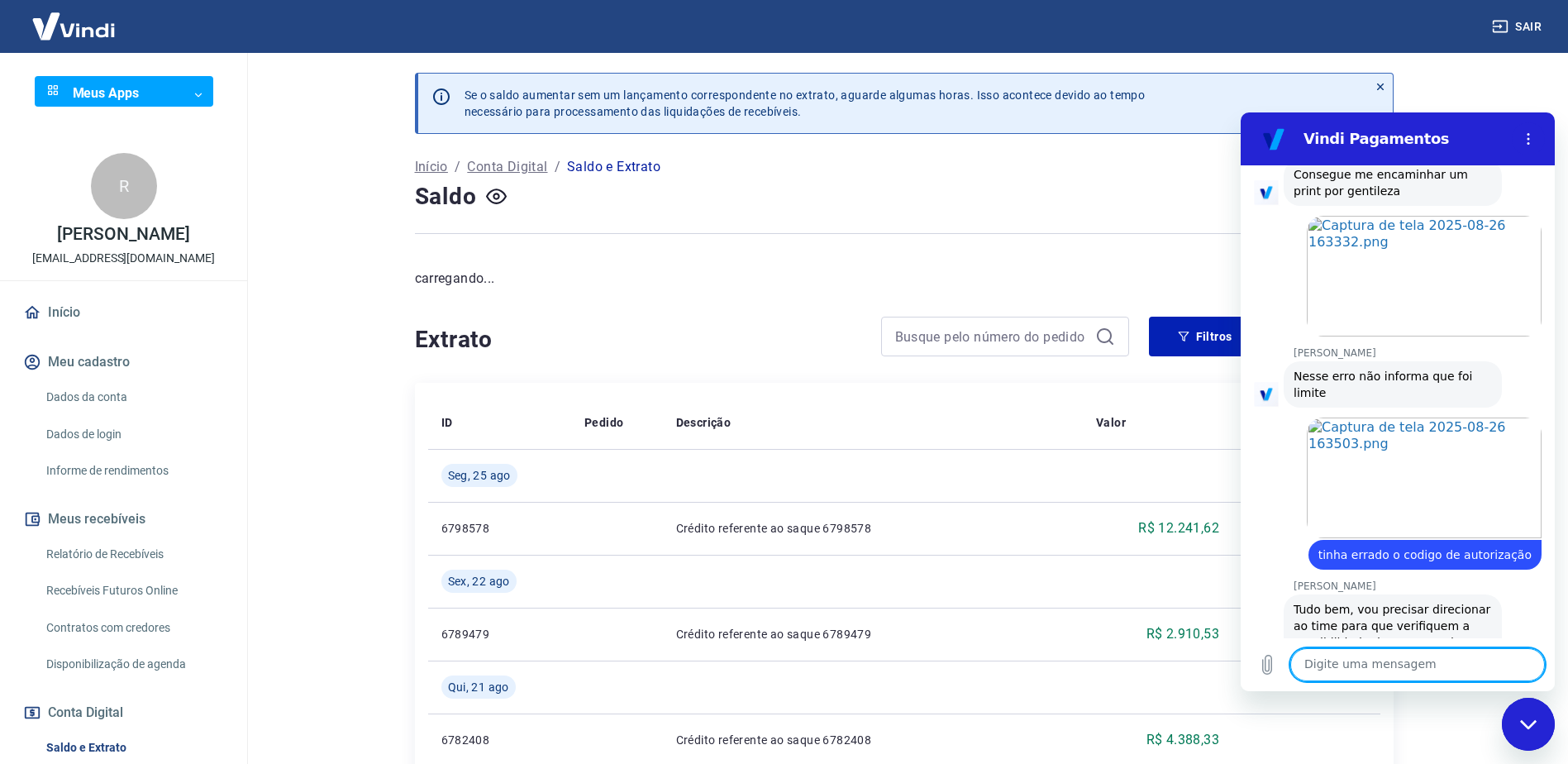
scroll to position [1676, 0]
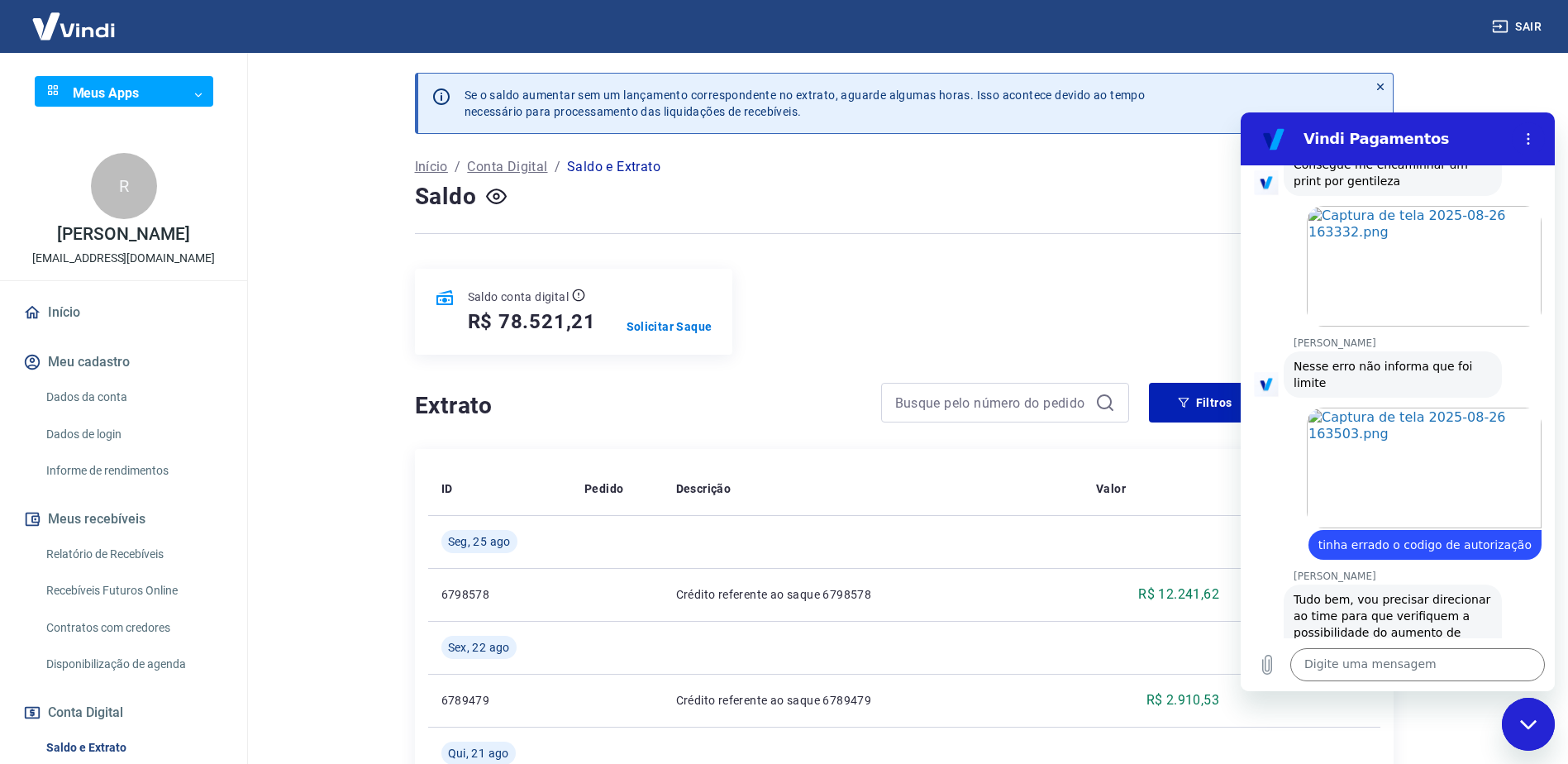
click at [1082, 217] on div at bounding box center [904, 234] width 978 height 40
click at [1528, 724] on icon "Fechar janela de mensagens" at bounding box center [1529, 725] width 17 height 11
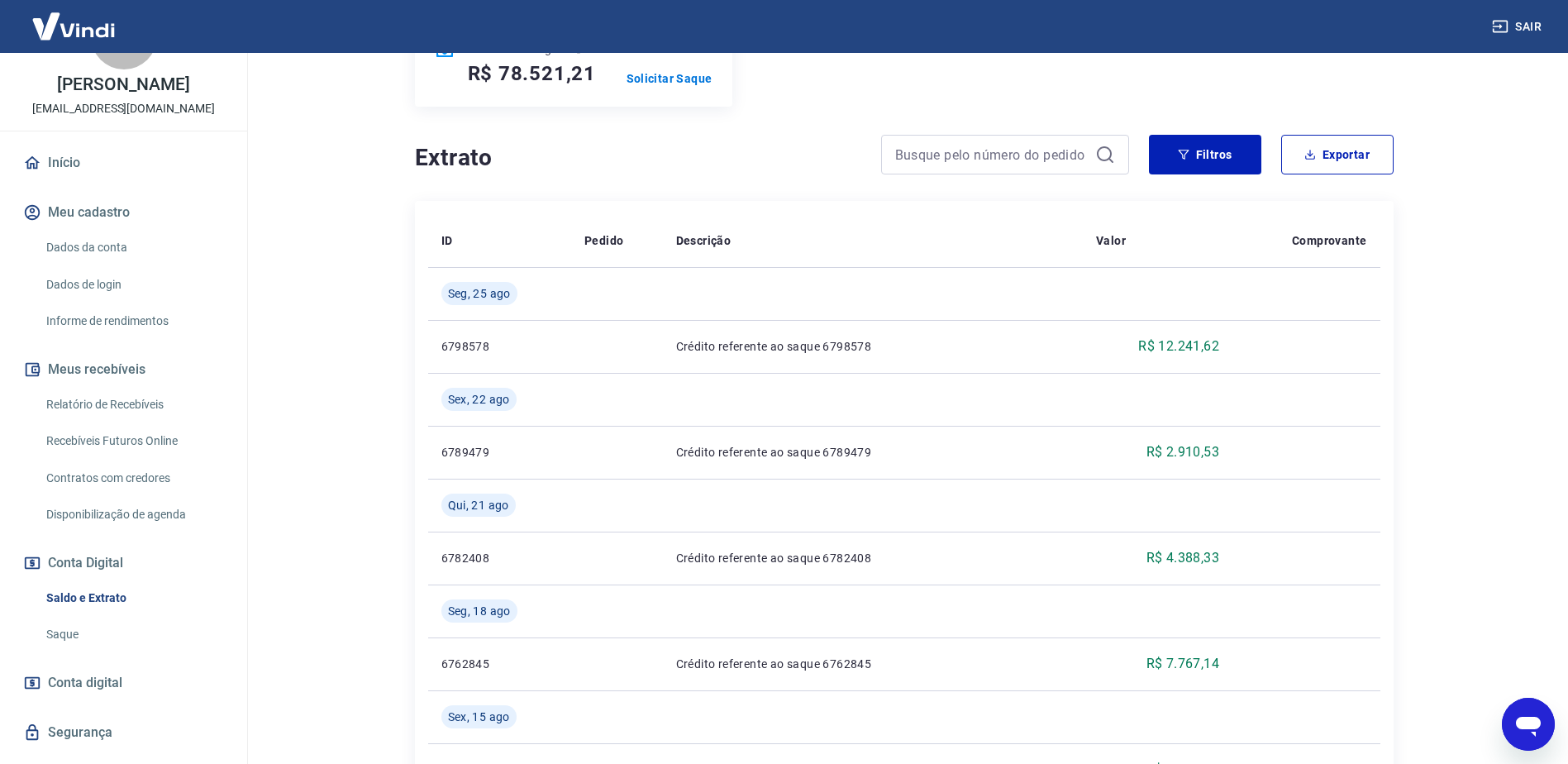
scroll to position [120, 0]
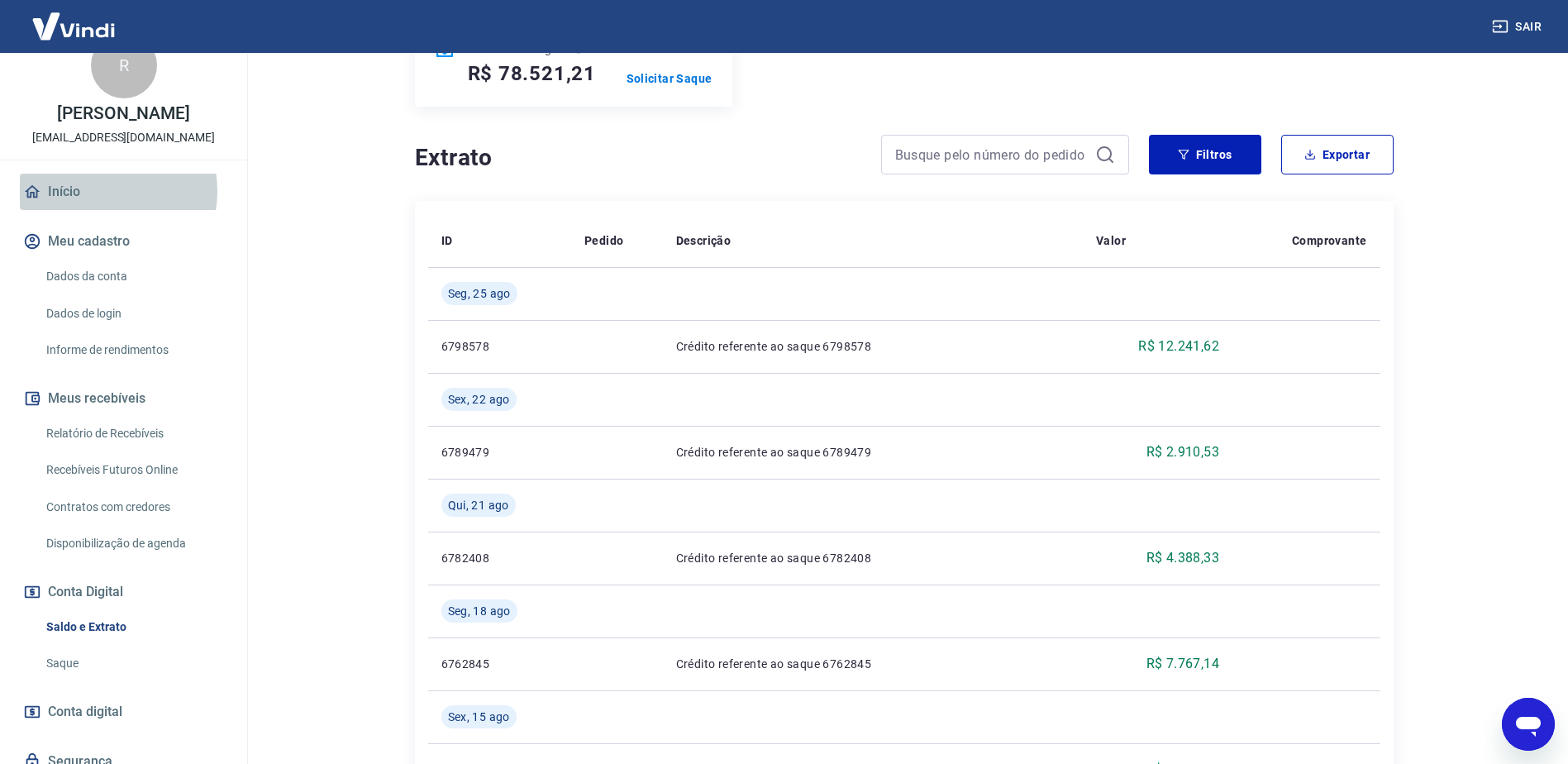
click at [98, 208] on link "Início" at bounding box center [123, 192] width 207 height 37
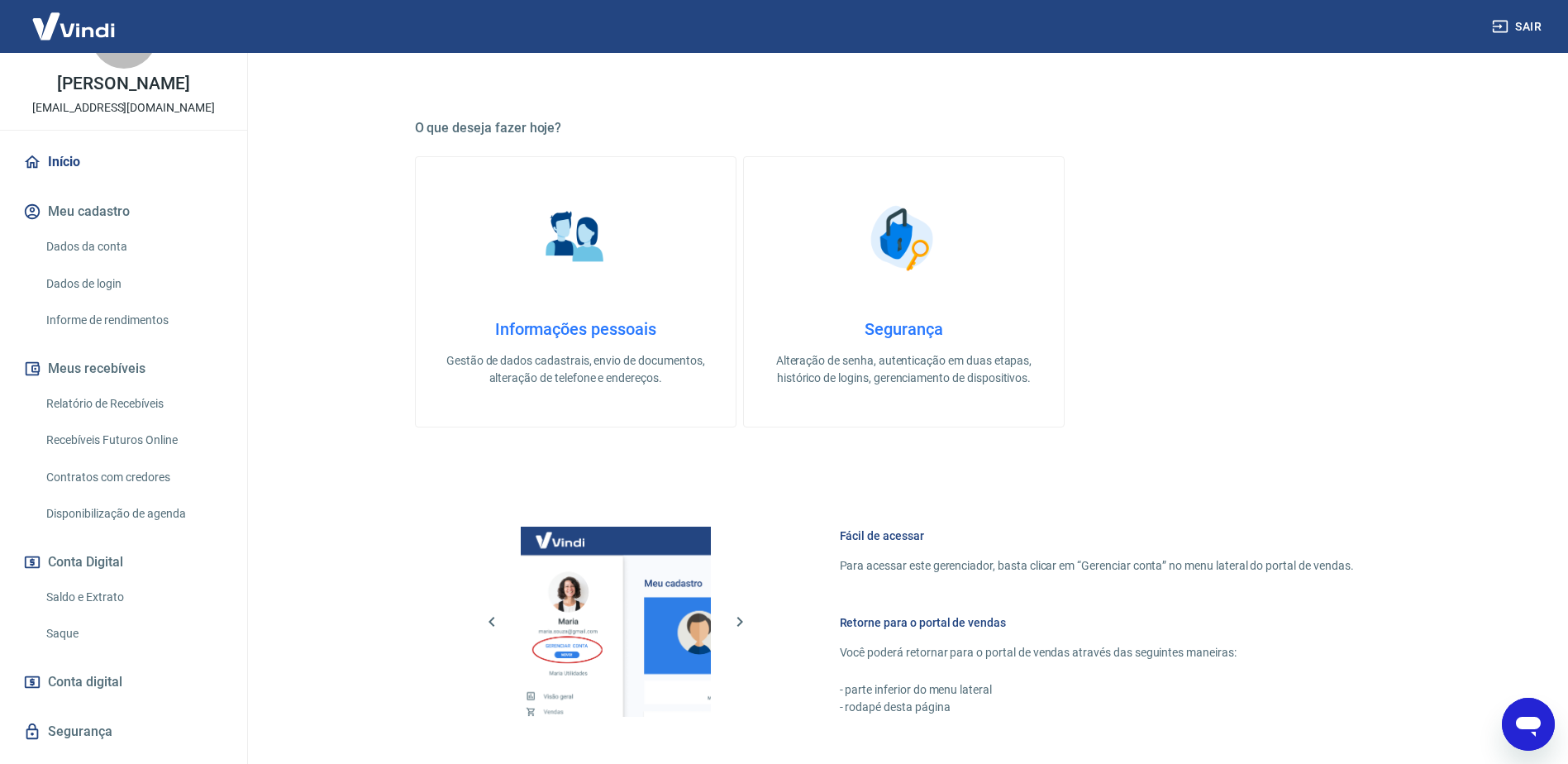
scroll to position [204, 0]
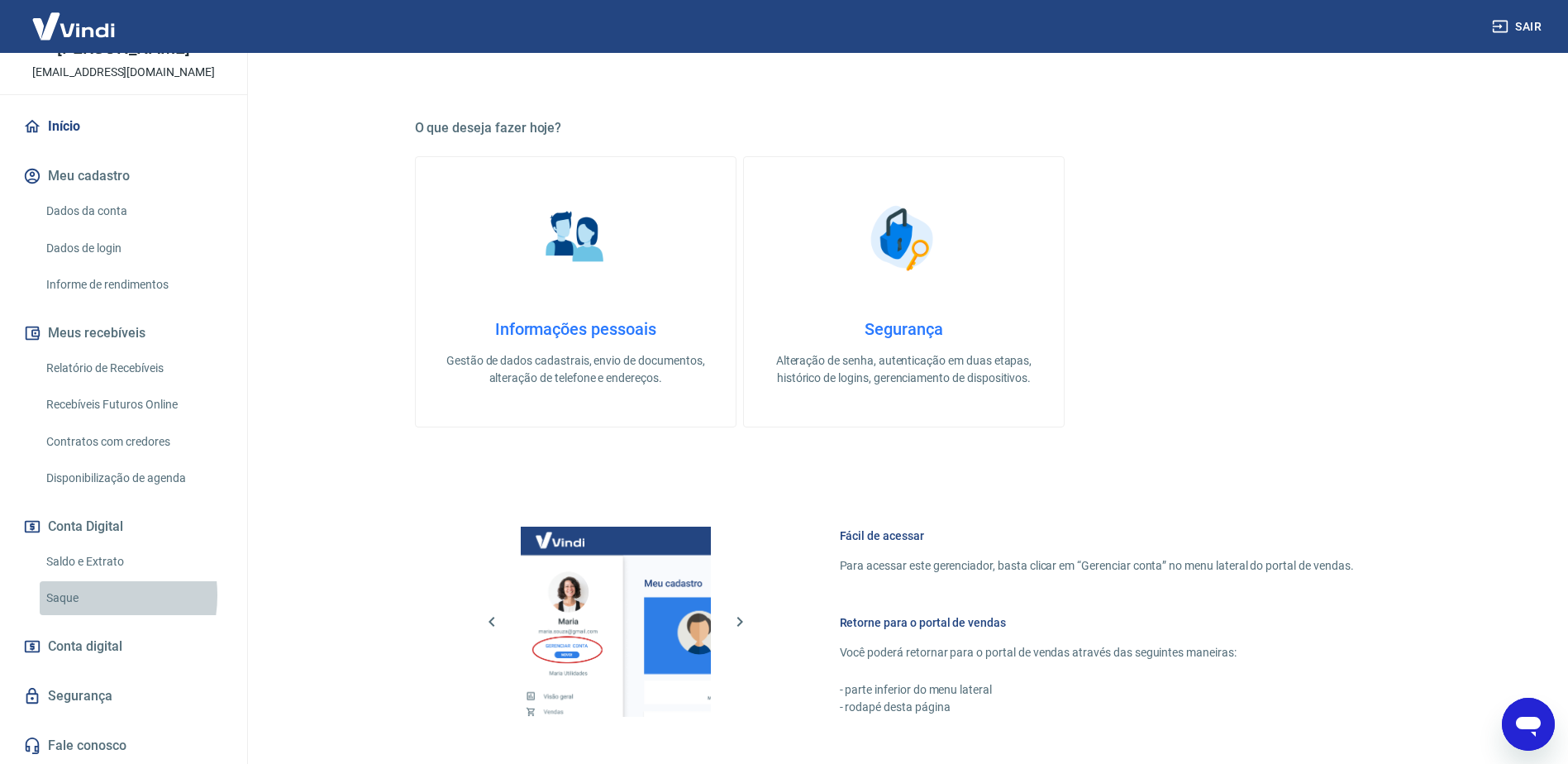
click at [77, 595] on link "Saque" at bounding box center [133, 598] width 188 height 34
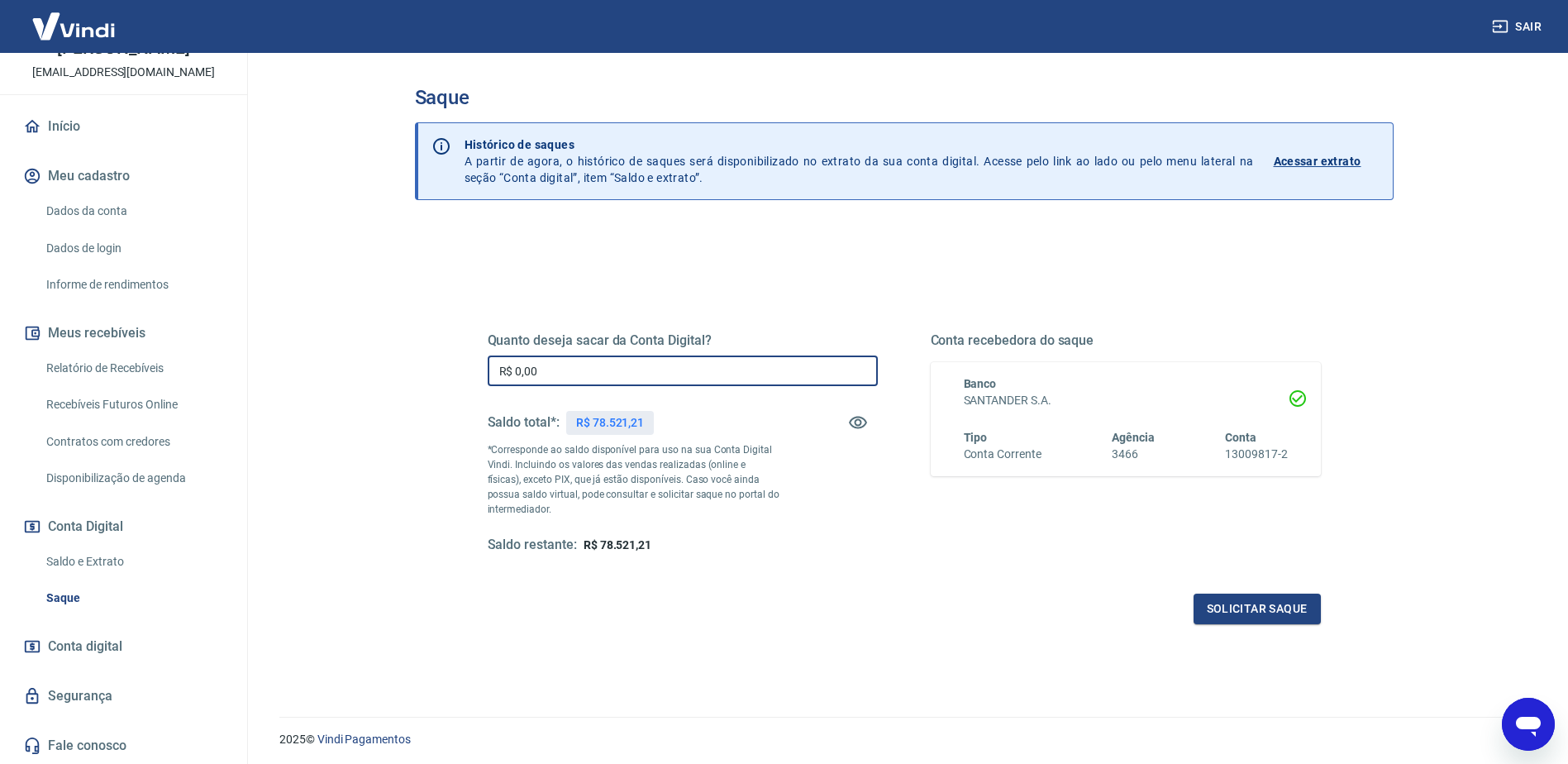
drag, startPoint x: 607, startPoint y: 372, endPoint x: 285, endPoint y: 352, distance: 322.6
click at [285, 352] on main "Saque Histórico de saques A partir de agora, o histórico de saques será disponi…" at bounding box center [904, 408] width 1329 height 711
type input "R$ 5.000,00"
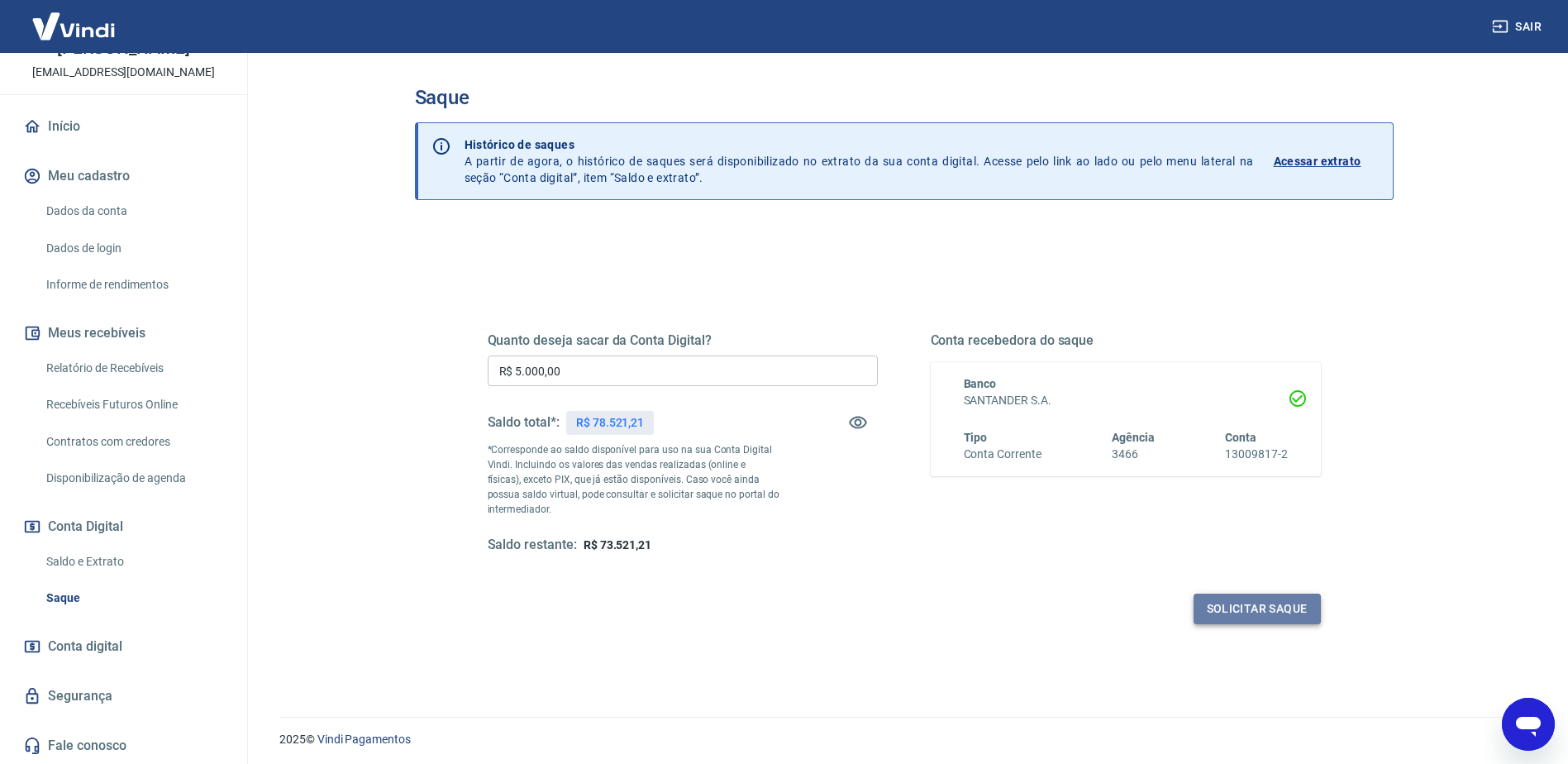
click at [1231, 603] on button "Solicitar saque" at bounding box center [1257, 609] width 127 height 31
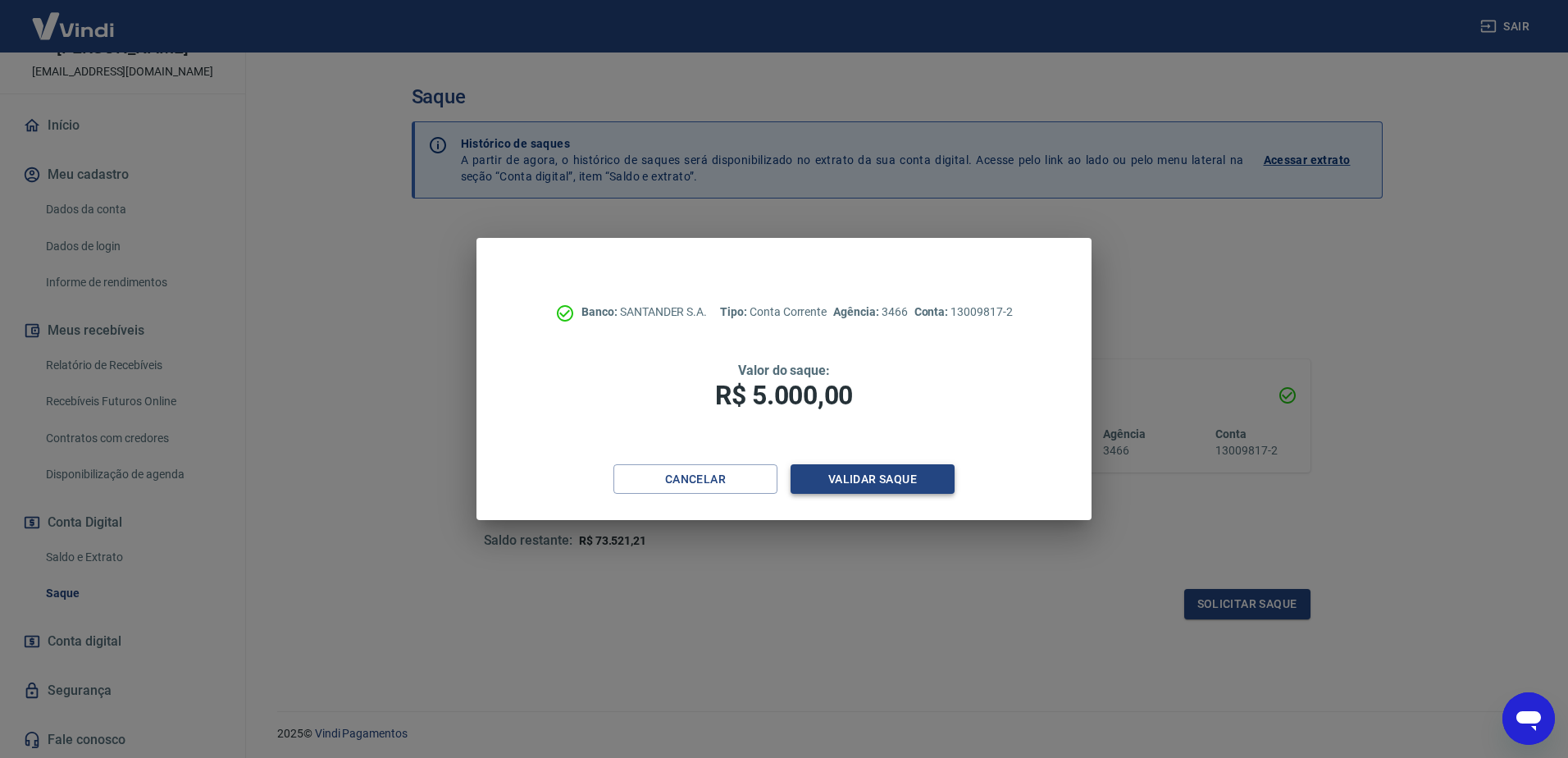
click at [916, 475] on button "Validar saque" at bounding box center [872, 480] width 164 height 31
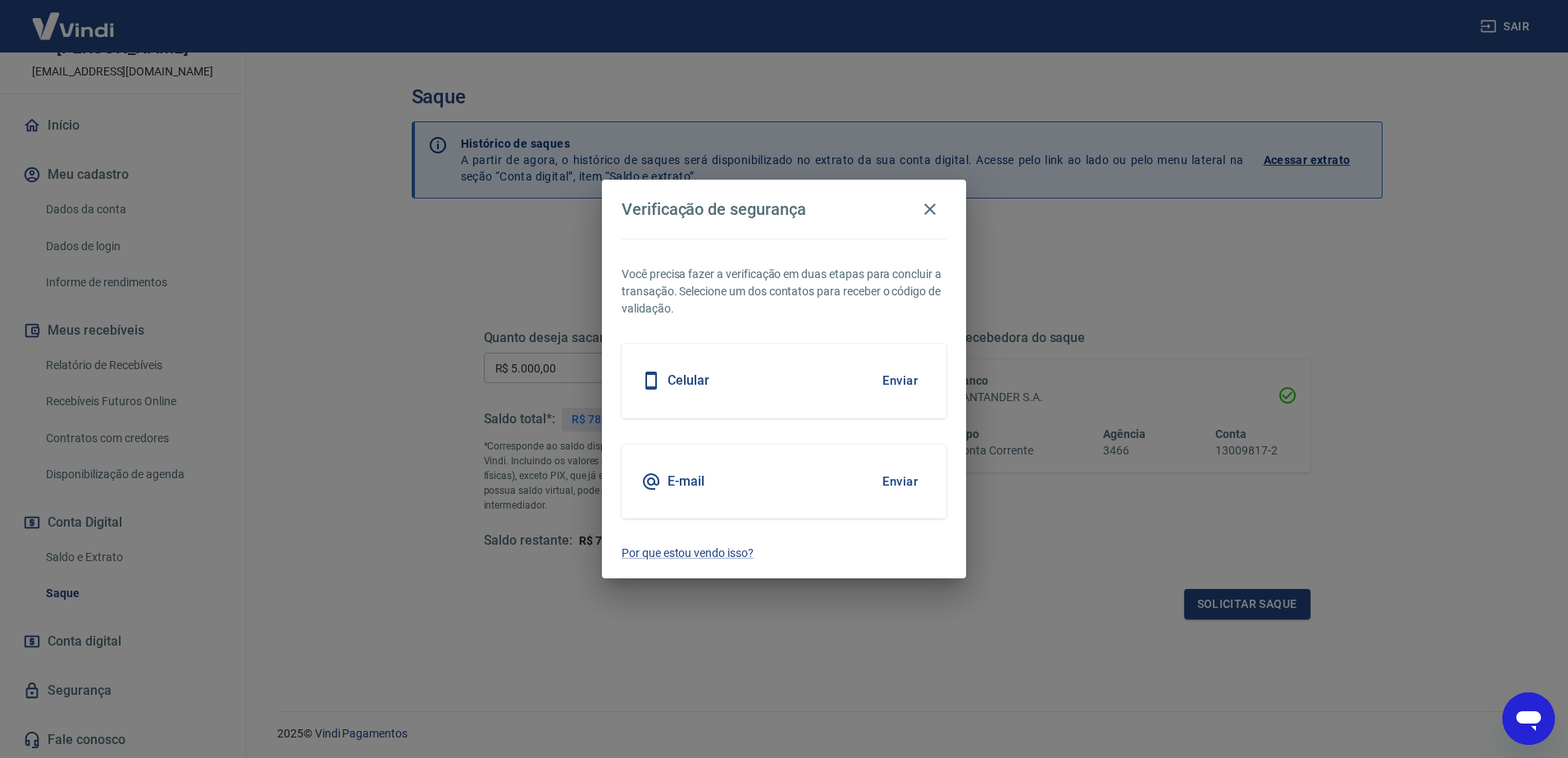
click at [901, 382] on button "Enviar" at bounding box center [900, 380] width 53 height 34
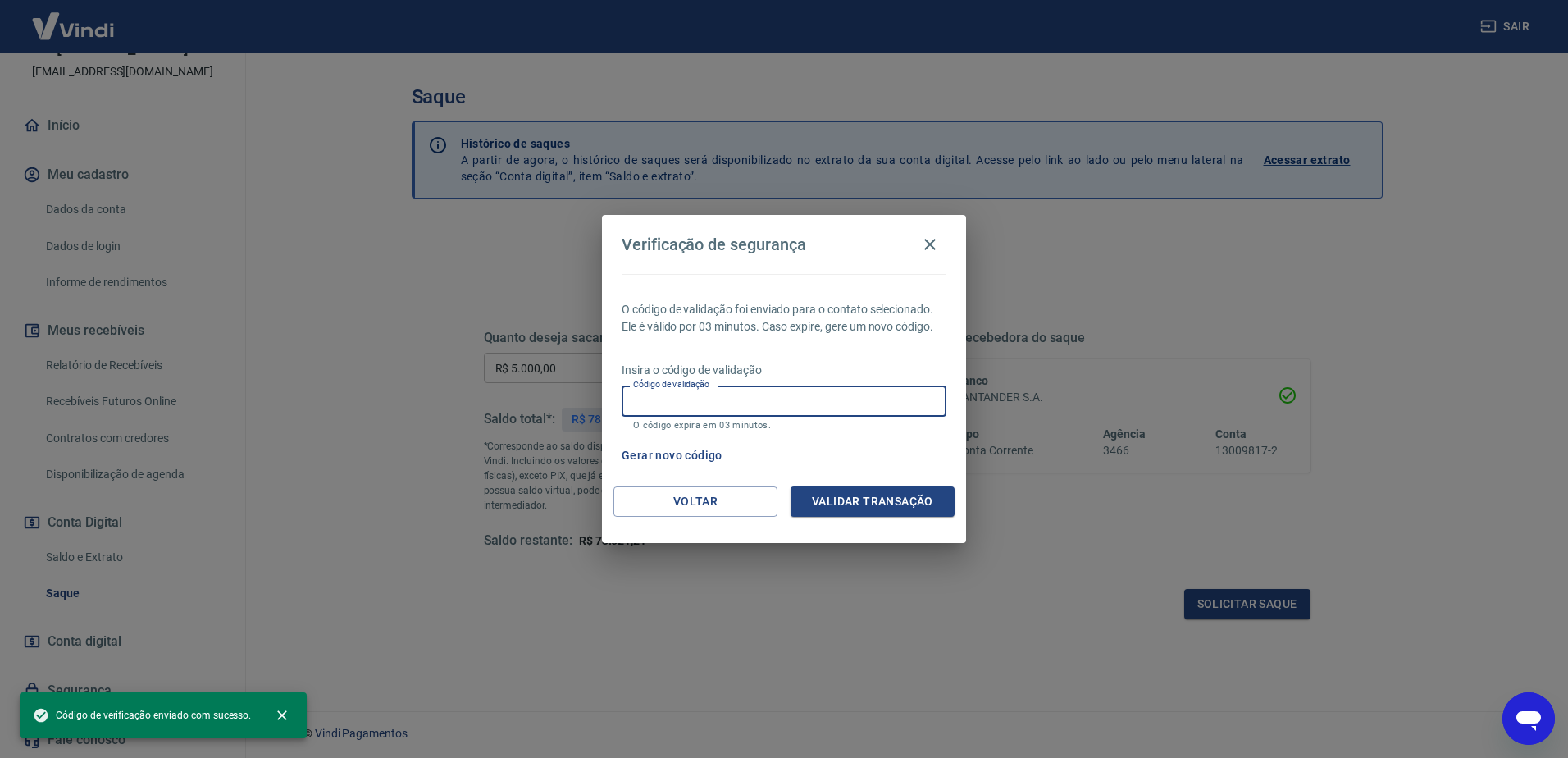
click at [846, 393] on input "Código de validação" at bounding box center [784, 401] width 325 height 31
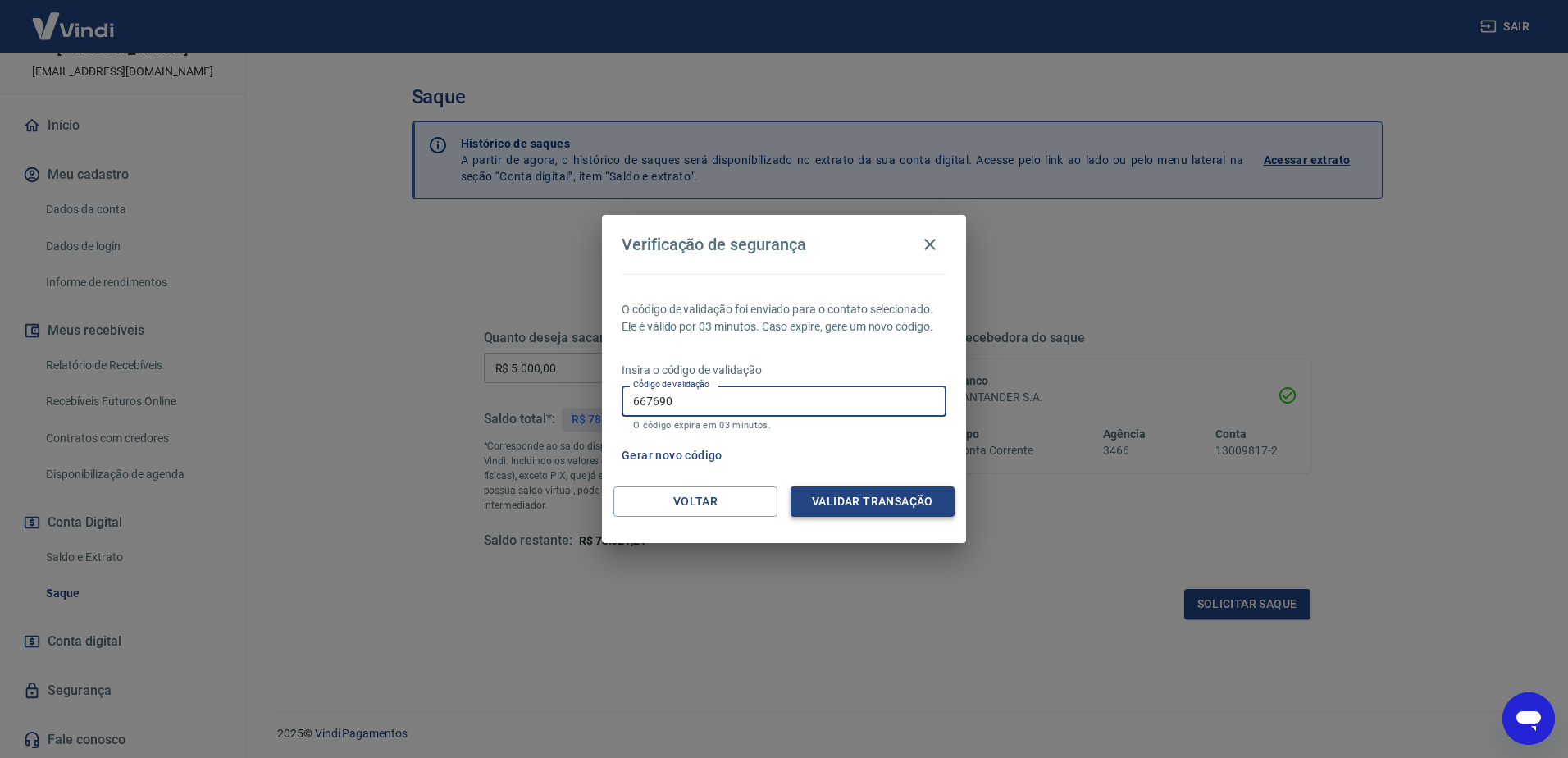
type input "667690"
click at [886, 502] on button "Validar transação" at bounding box center [872, 502] width 164 height 31
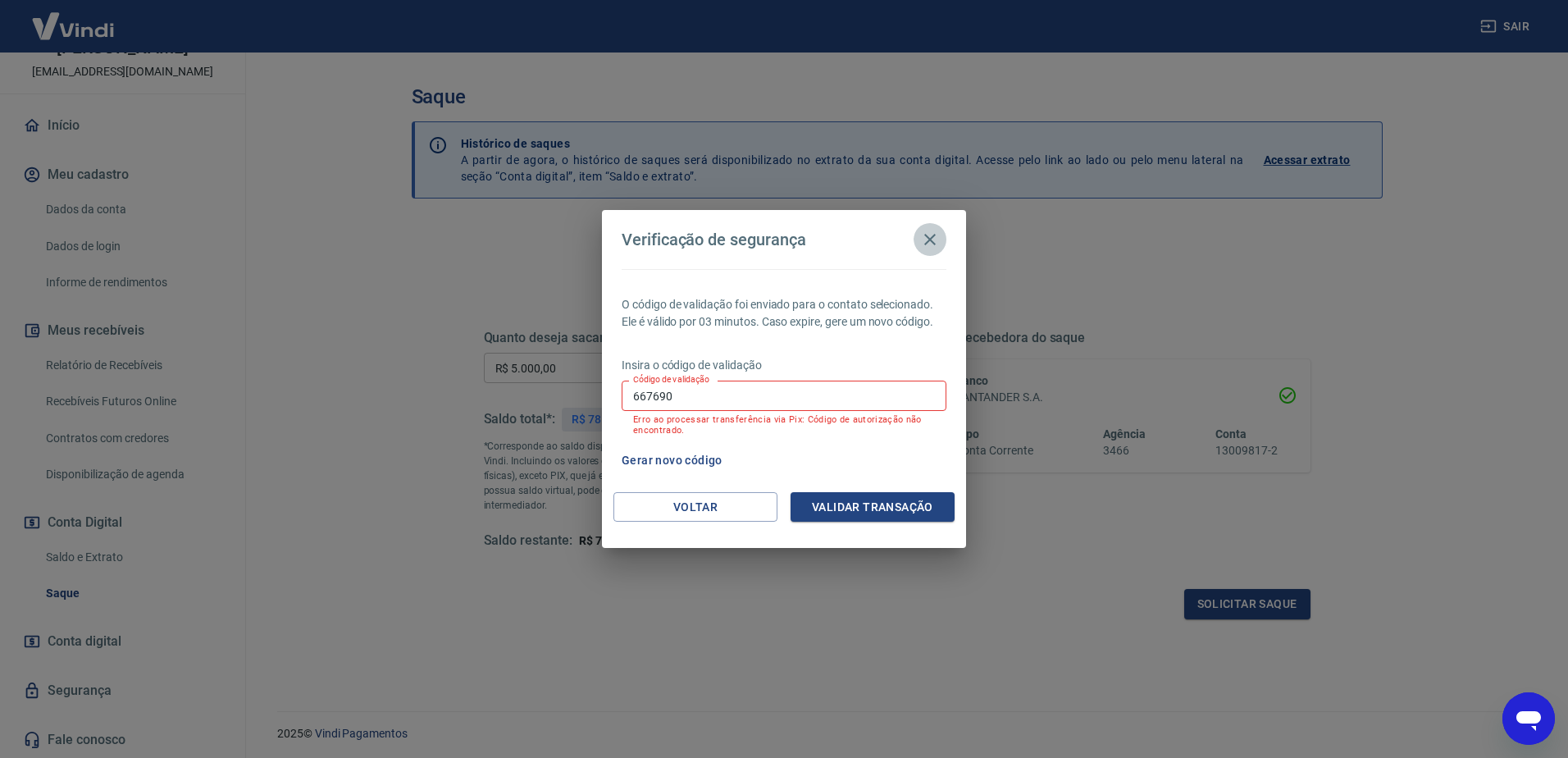
click at [928, 237] on icon "button" at bounding box center [930, 240] width 20 height 20
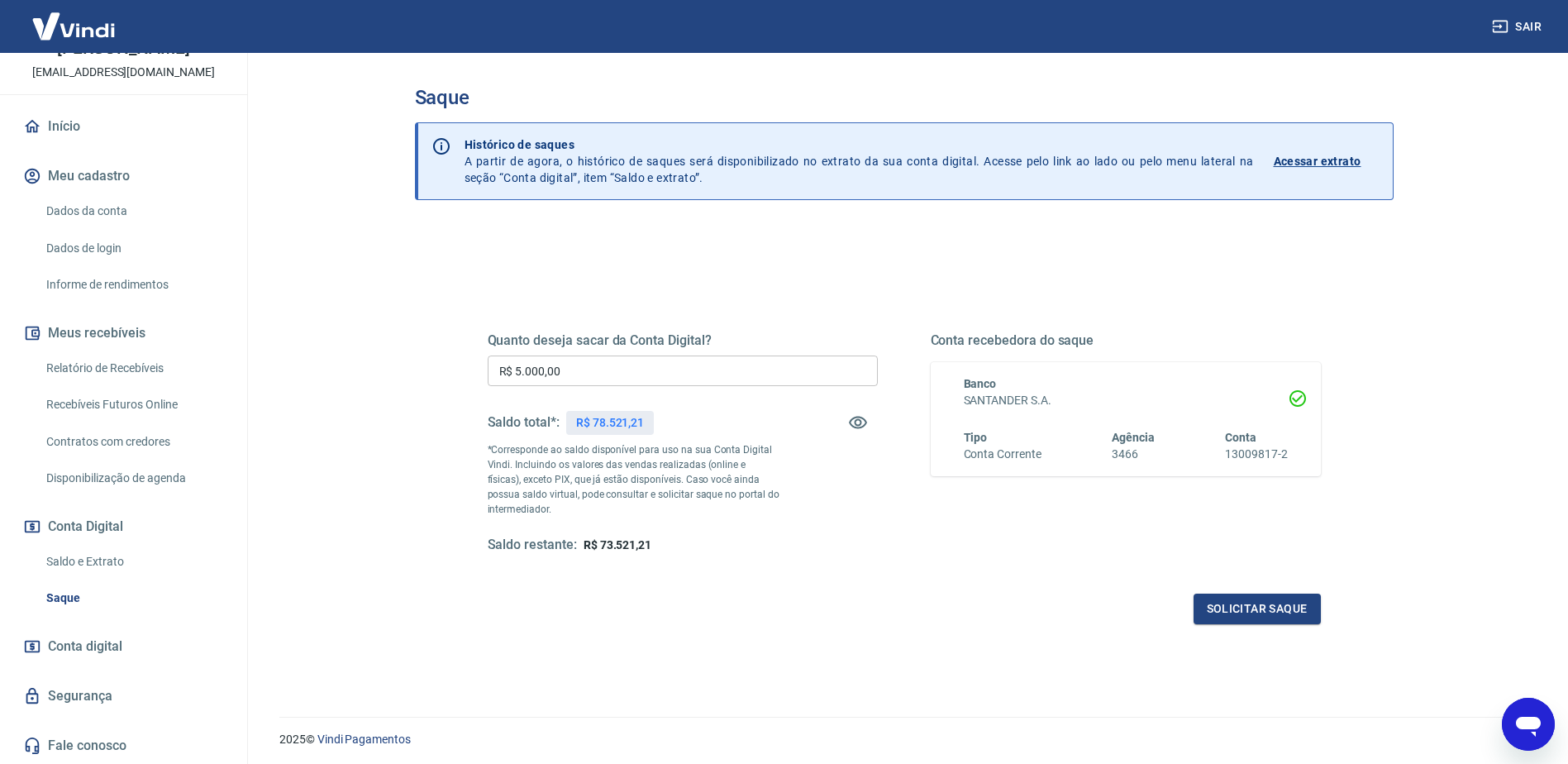
scroll to position [54, 0]
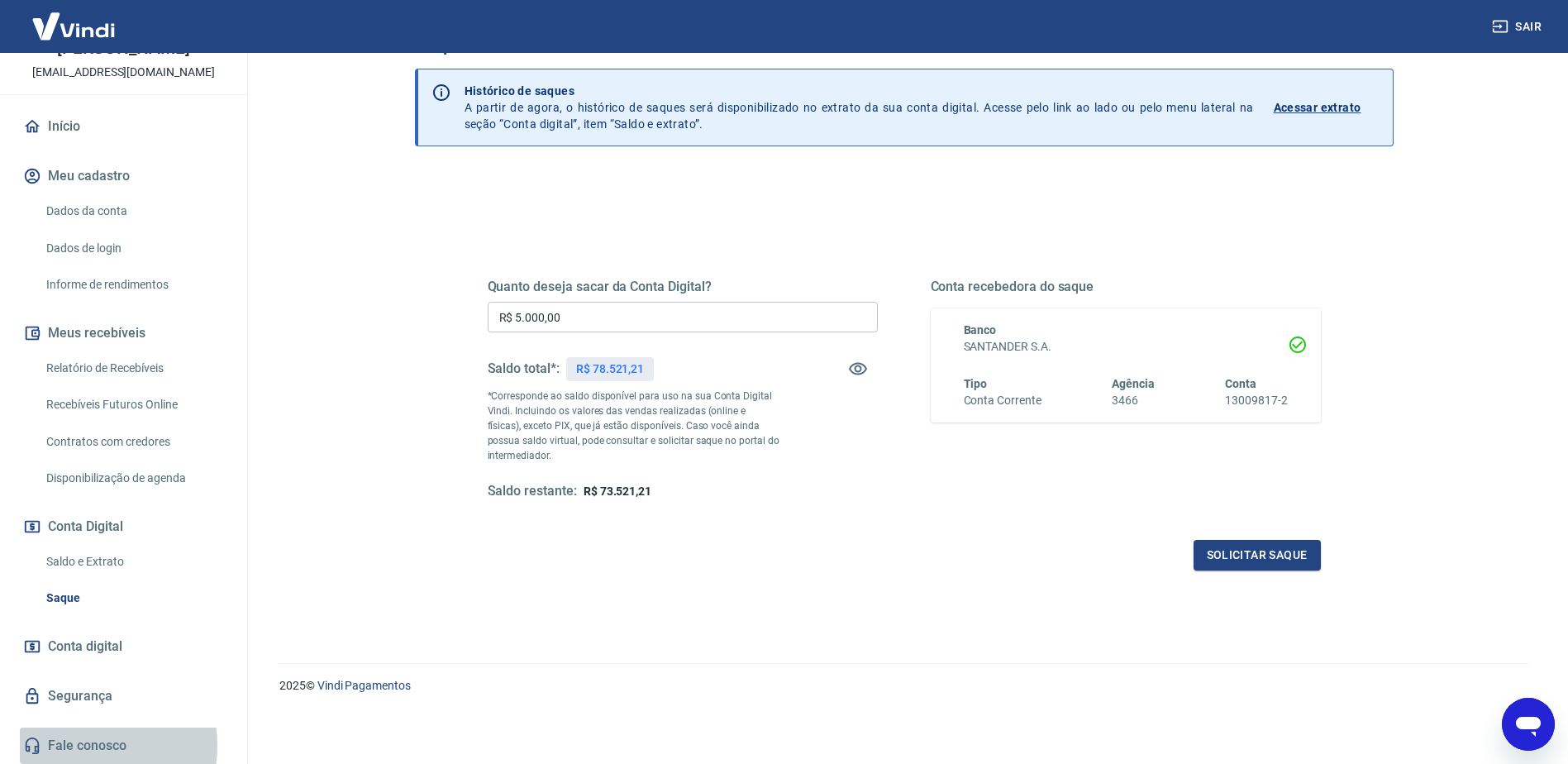
click at [76, 746] on link "Fale conosco" at bounding box center [123, 746] width 207 height 37
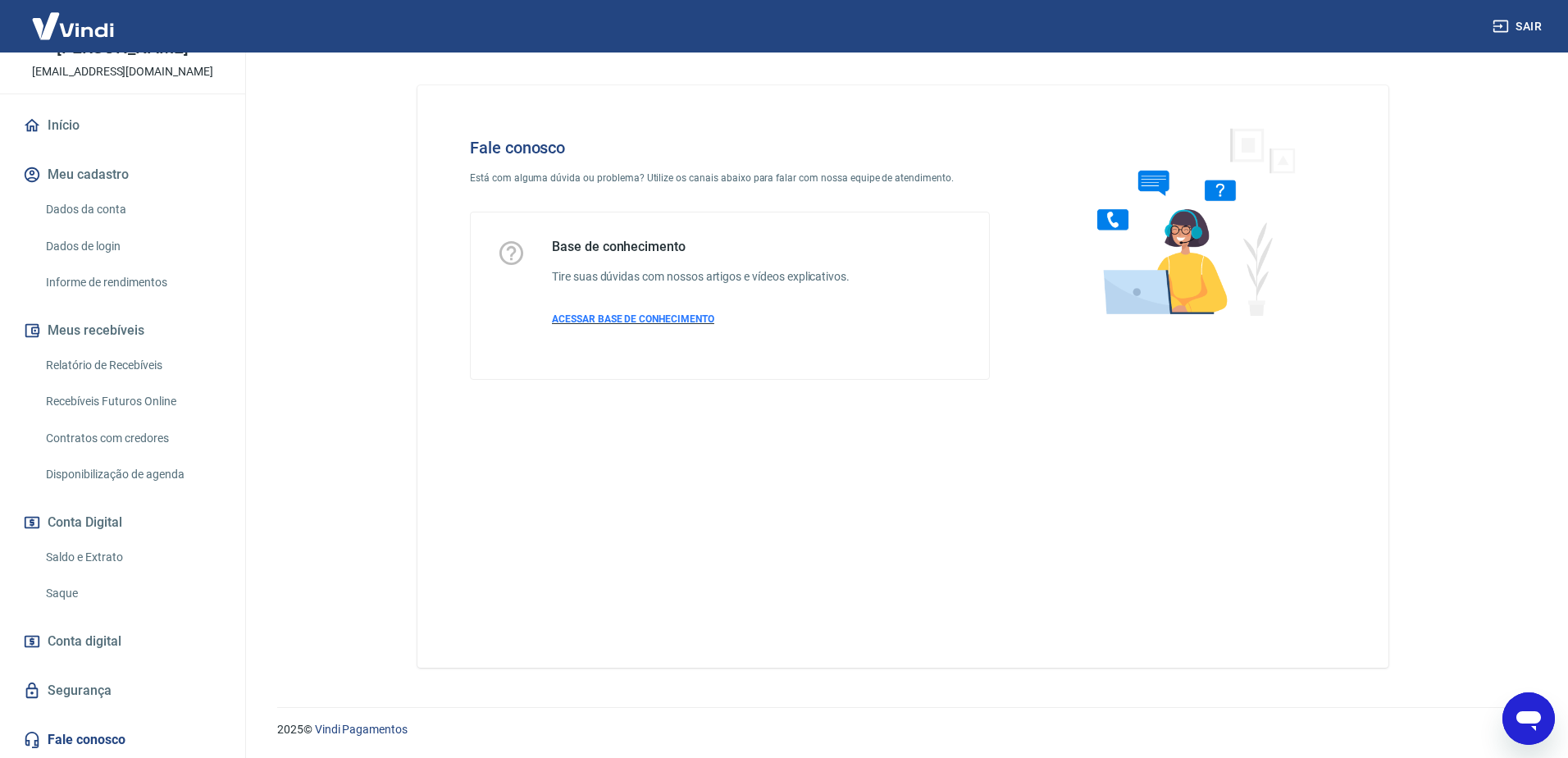
click at [683, 319] on span "ACESSAR BASE DE CONHECIMENTO" at bounding box center [633, 319] width 162 height 12
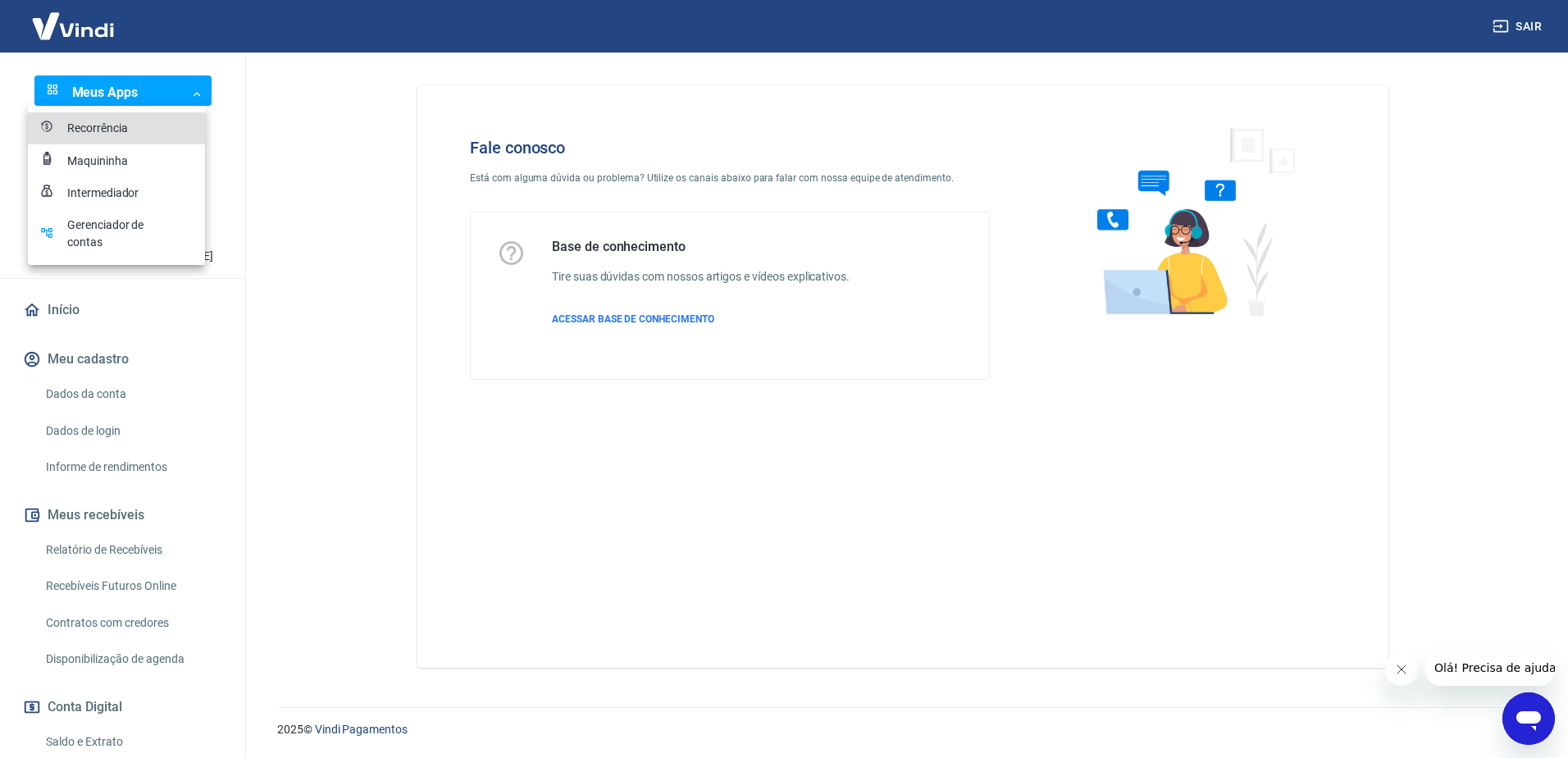
click at [187, 93] on body "Sair Meus Apps ​ ​ R [PERSON_NAME] COSTA [EMAIL_ADDRESS][DOMAIN_NAME] Início Me…" at bounding box center [784, 379] width 1568 height 758
click at [176, 422] on div at bounding box center [784, 379] width 1568 height 758
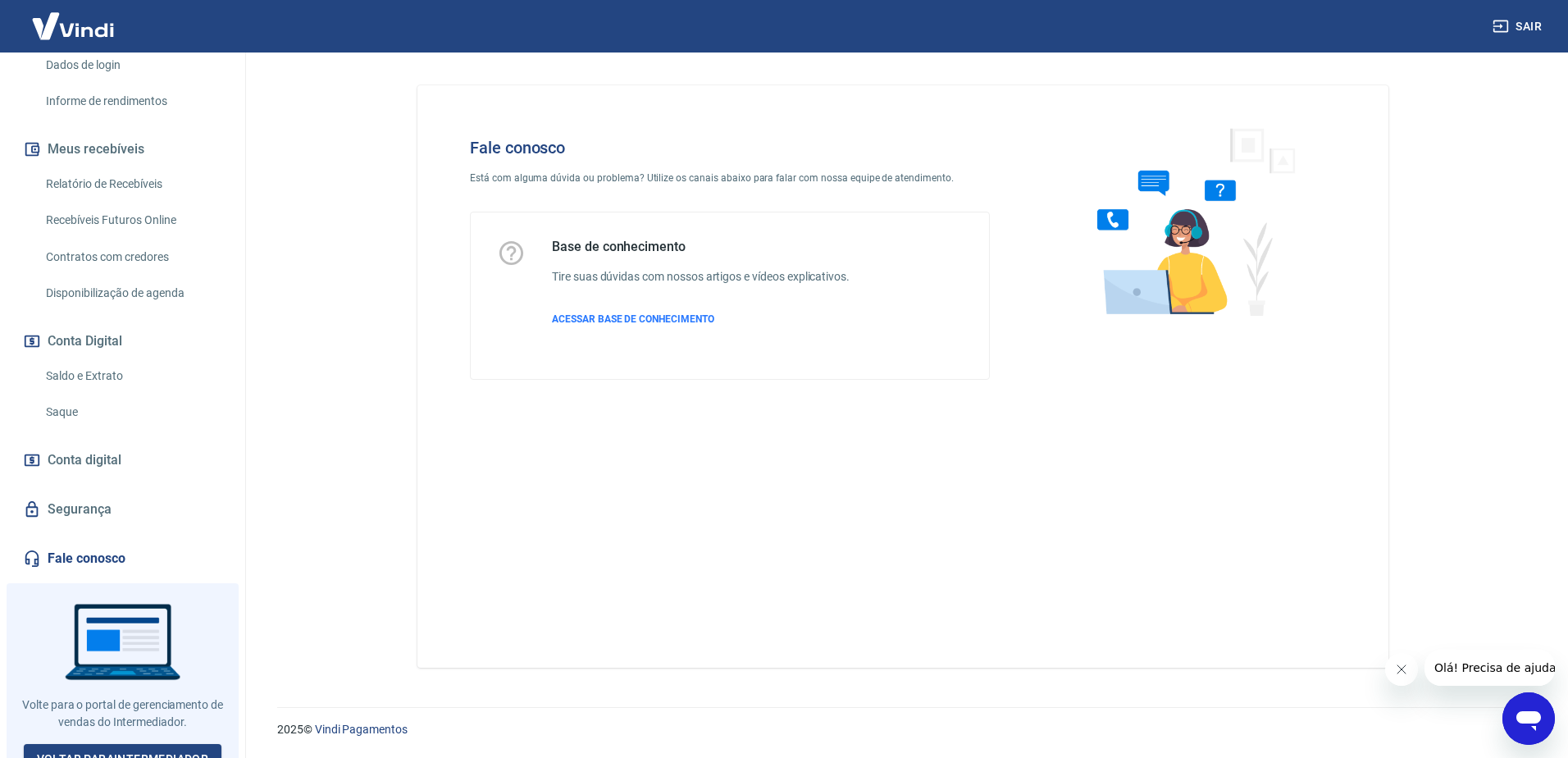
scroll to position [400, 0]
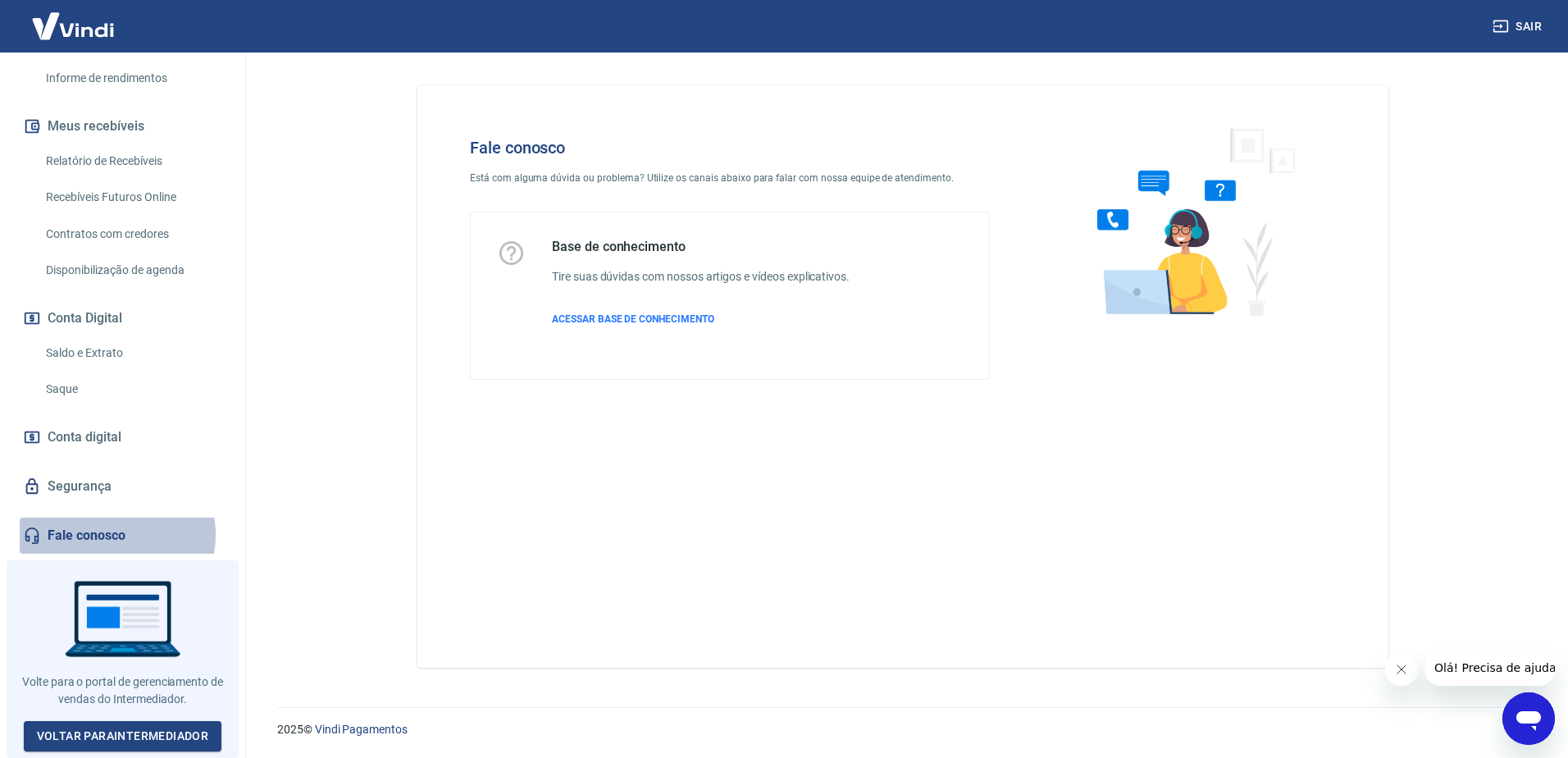
click at [110, 541] on link "Fale conosco" at bounding box center [122, 536] width 206 height 36
click at [1527, 723] on icon "Abrir janela de mensagens" at bounding box center [1528, 721] width 24 height 20
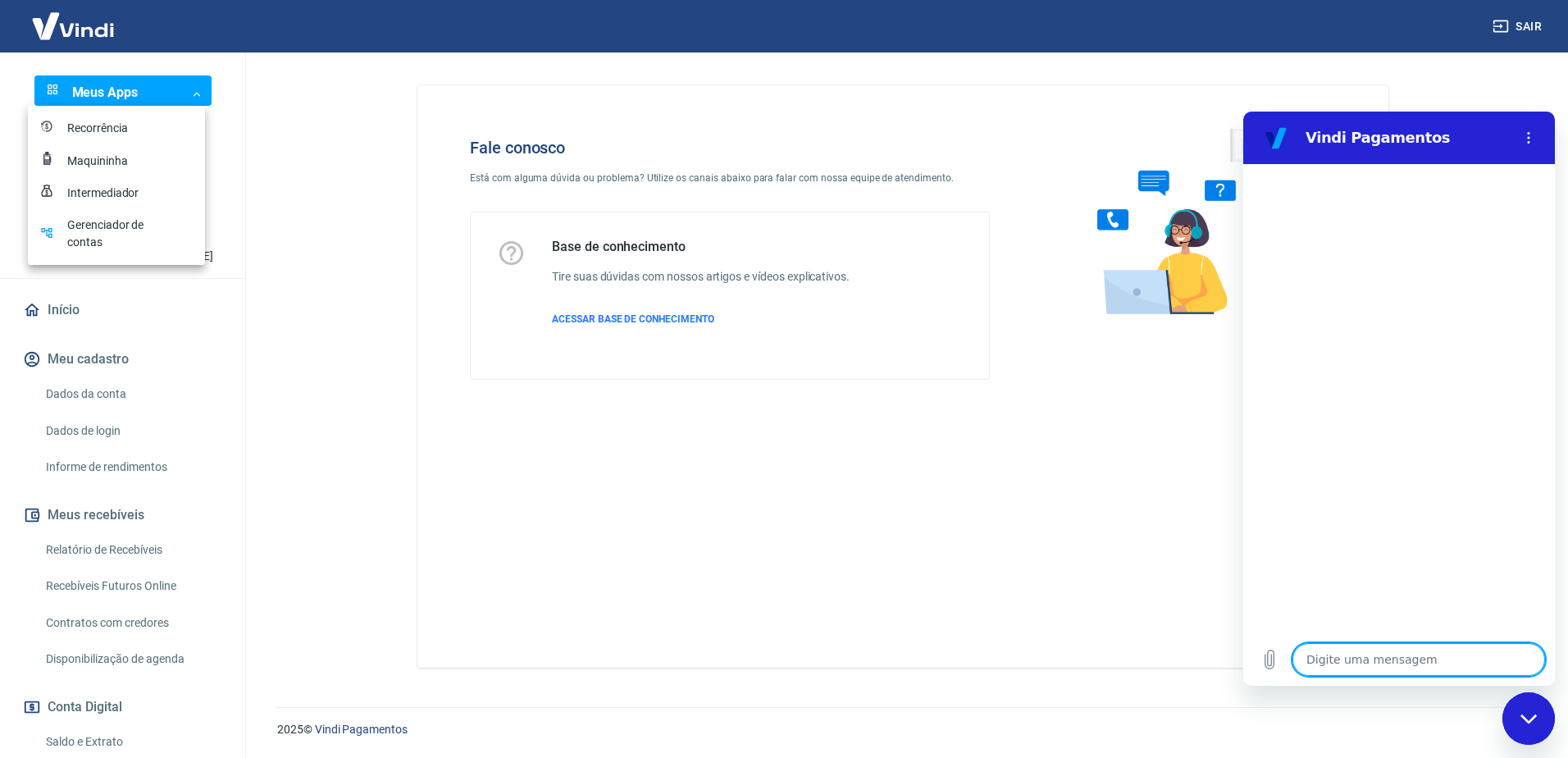
click at [191, 93] on body "Sair Meus Apps ​ ​ R RODRIGO ISNENGHI COSTA contabilidade@faspec.edu.br Início …" at bounding box center [784, 379] width 1568 height 758
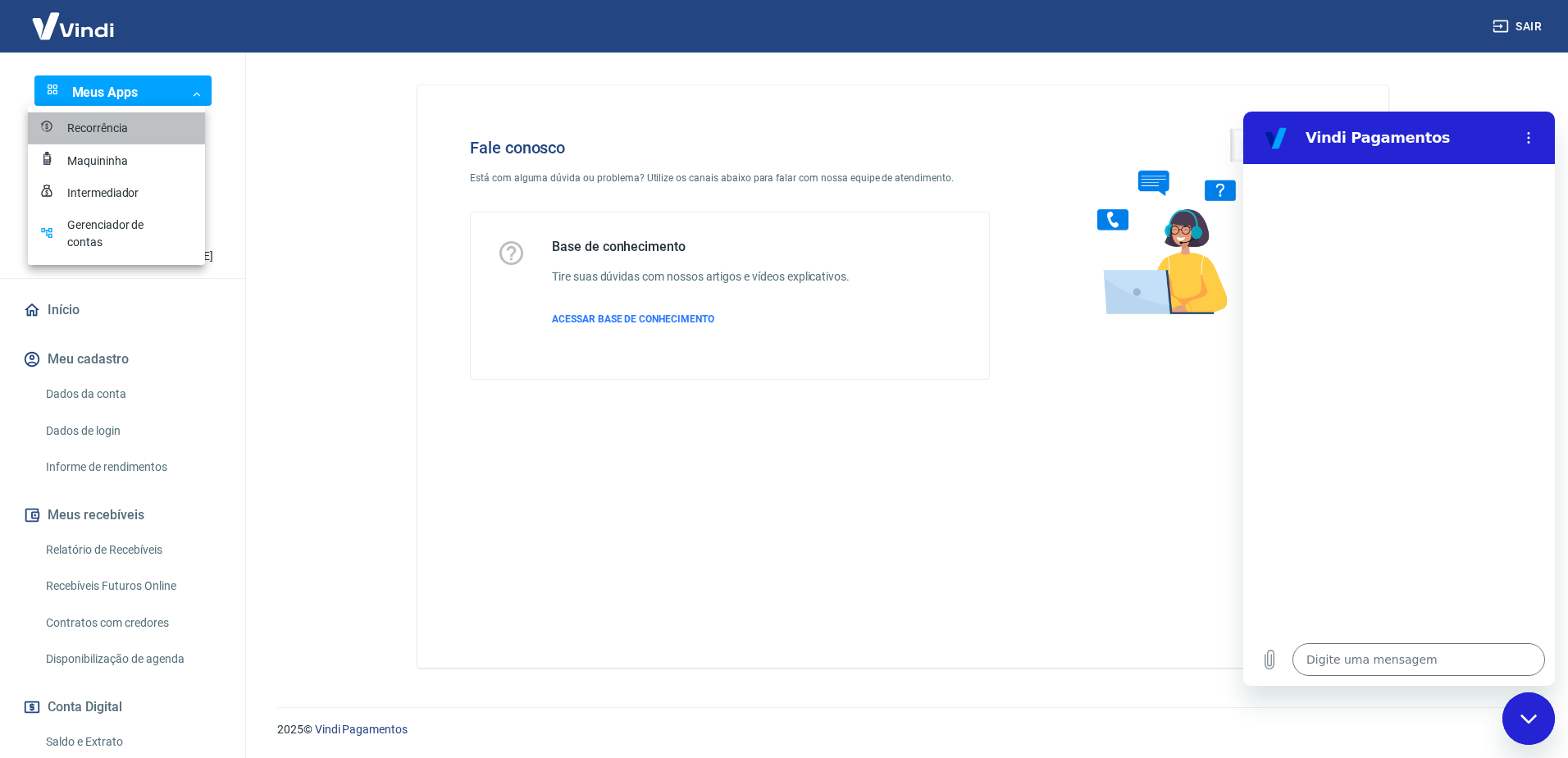
click at [146, 124] on div "Recorrência" at bounding box center [108, 128] width 82 height 17
